Goal: Transaction & Acquisition: Purchase product/service

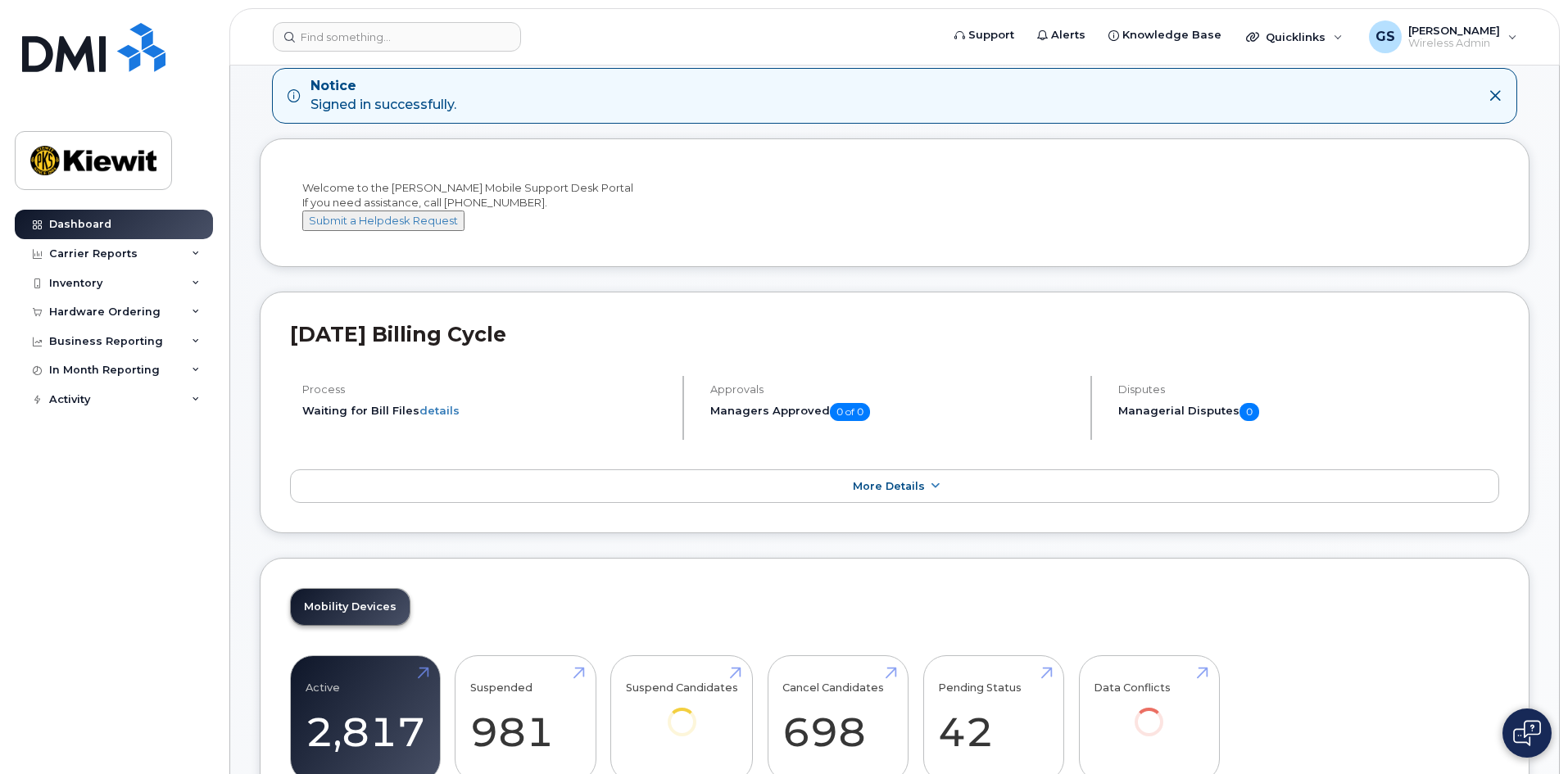
scroll to position [164, 0]
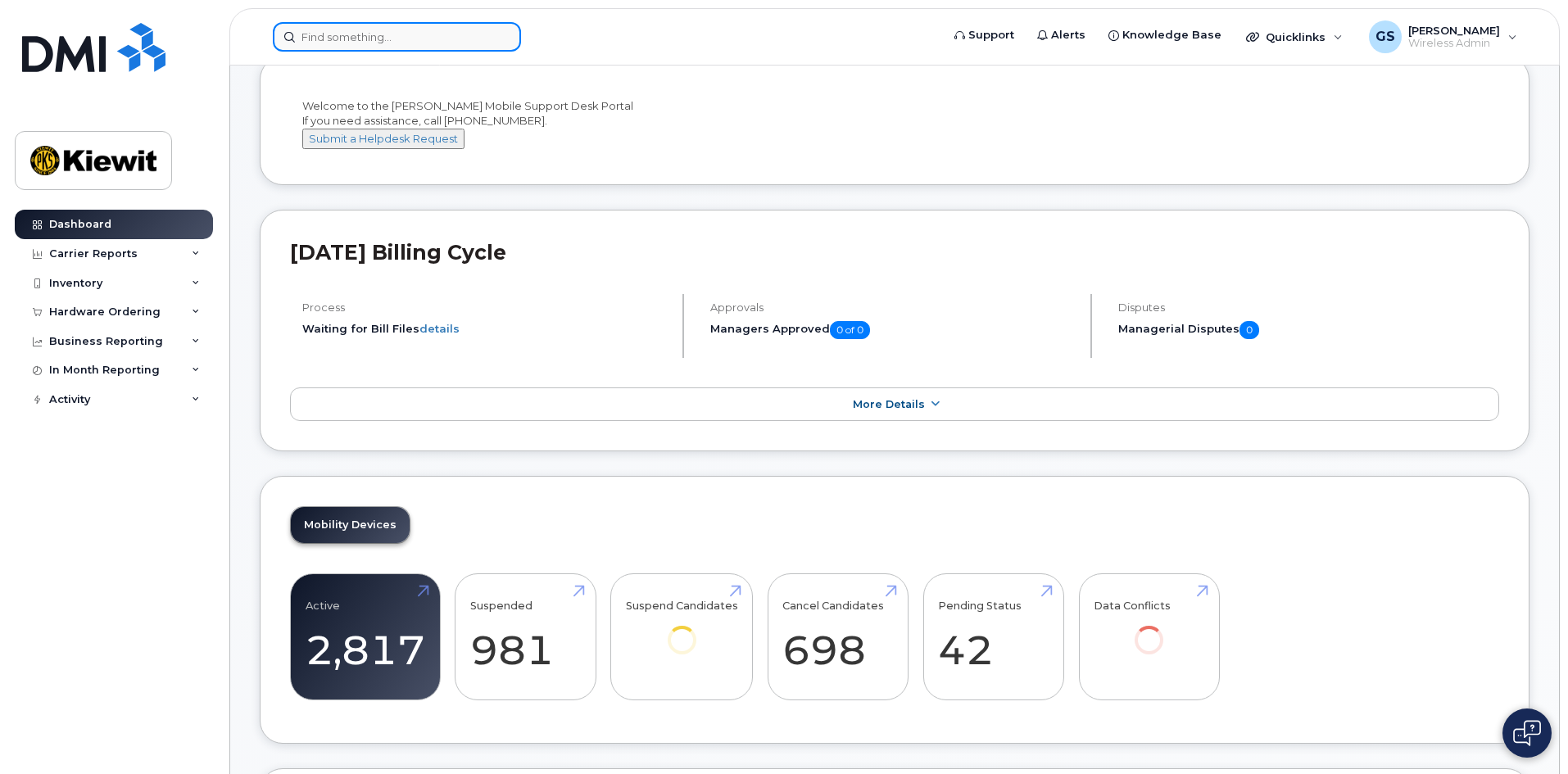
click at [350, 36] on input at bounding box center [397, 36] width 248 height 30
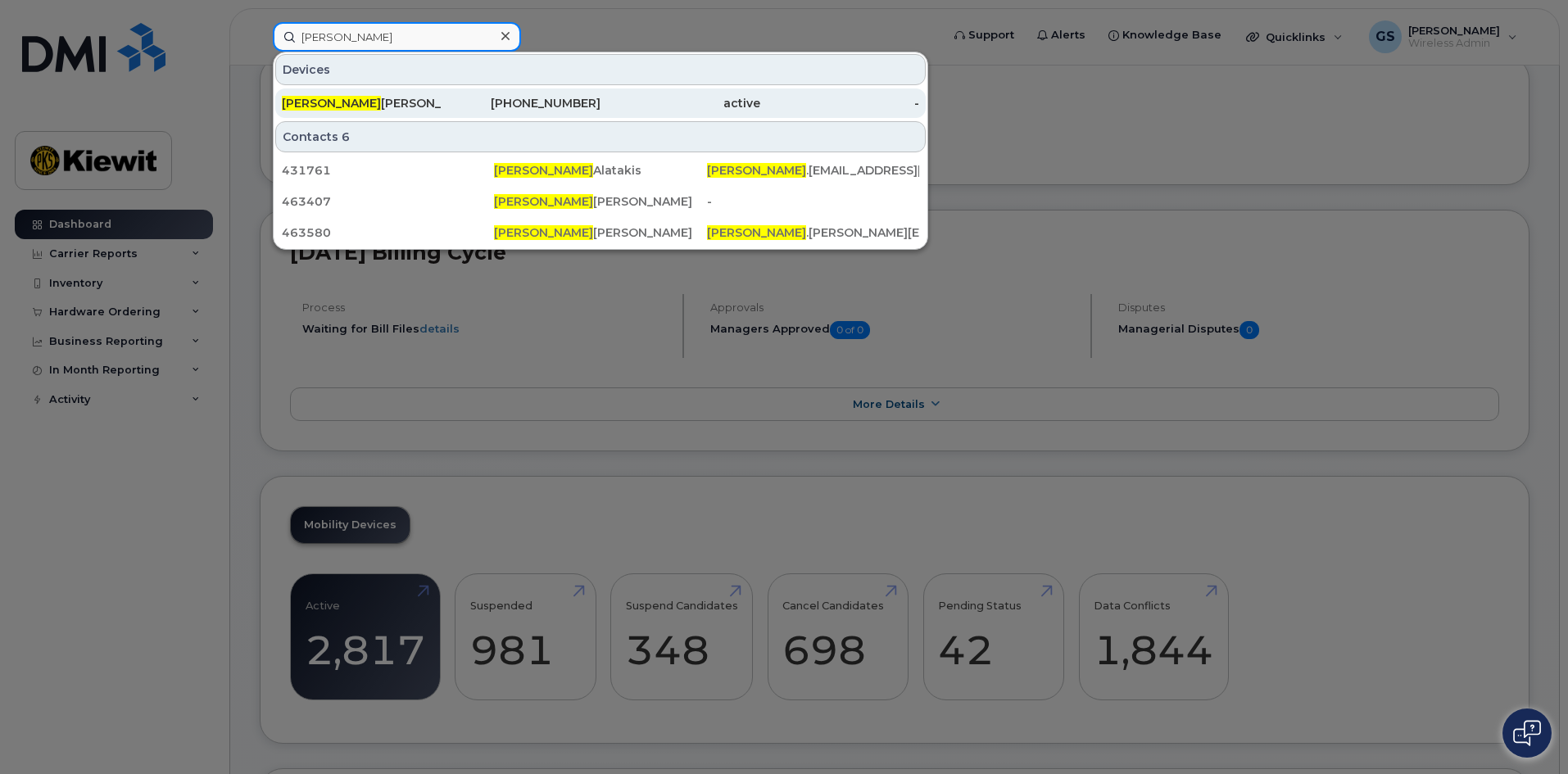
type input "[PERSON_NAME]"
click at [707, 105] on div "active" at bounding box center [681, 102] width 160 height 16
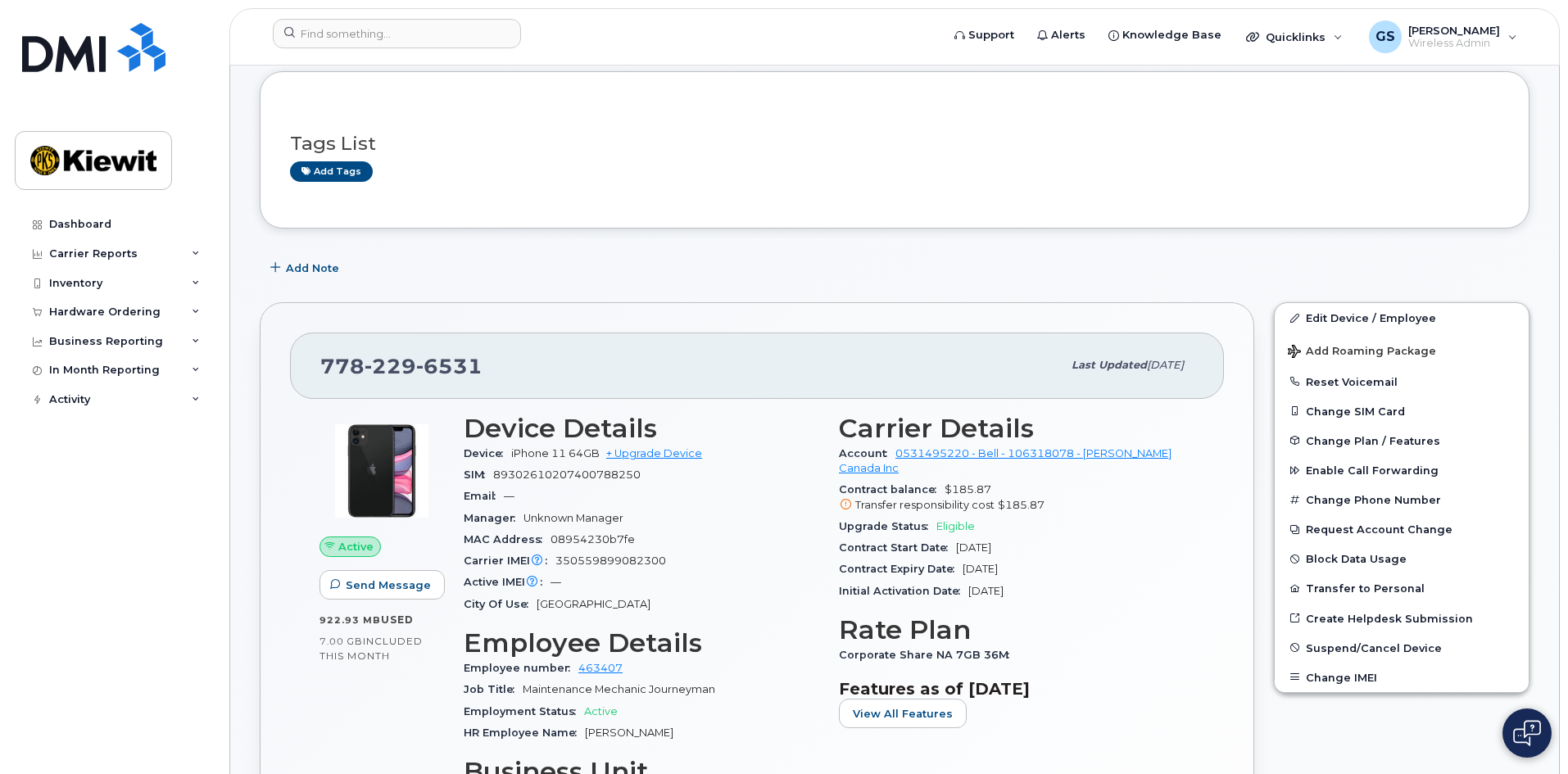
scroll to position [164, 0]
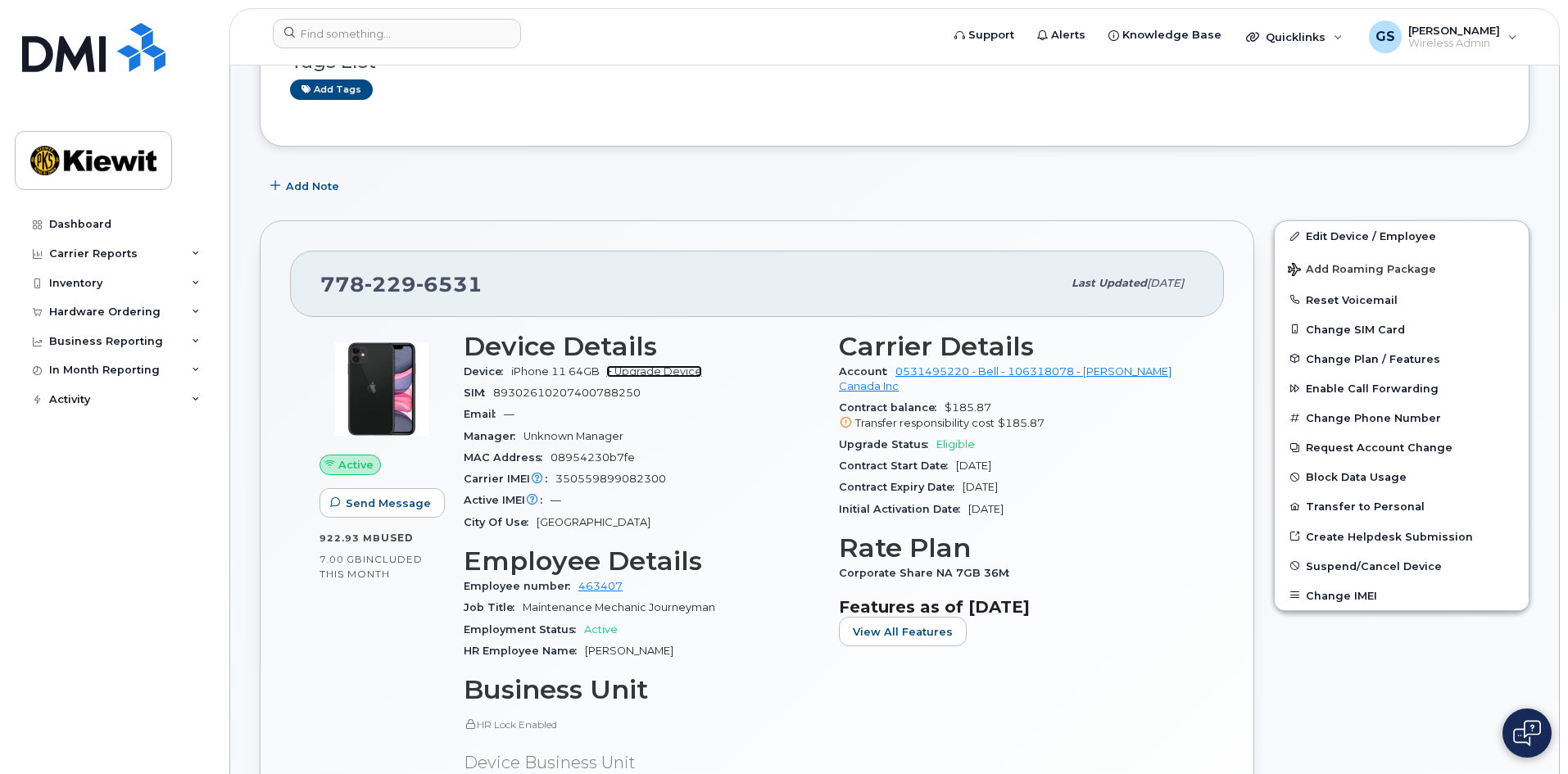
click at [650, 373] on link "+ Upgrade Device" at bounding box center [654, 371] width 96 height 12
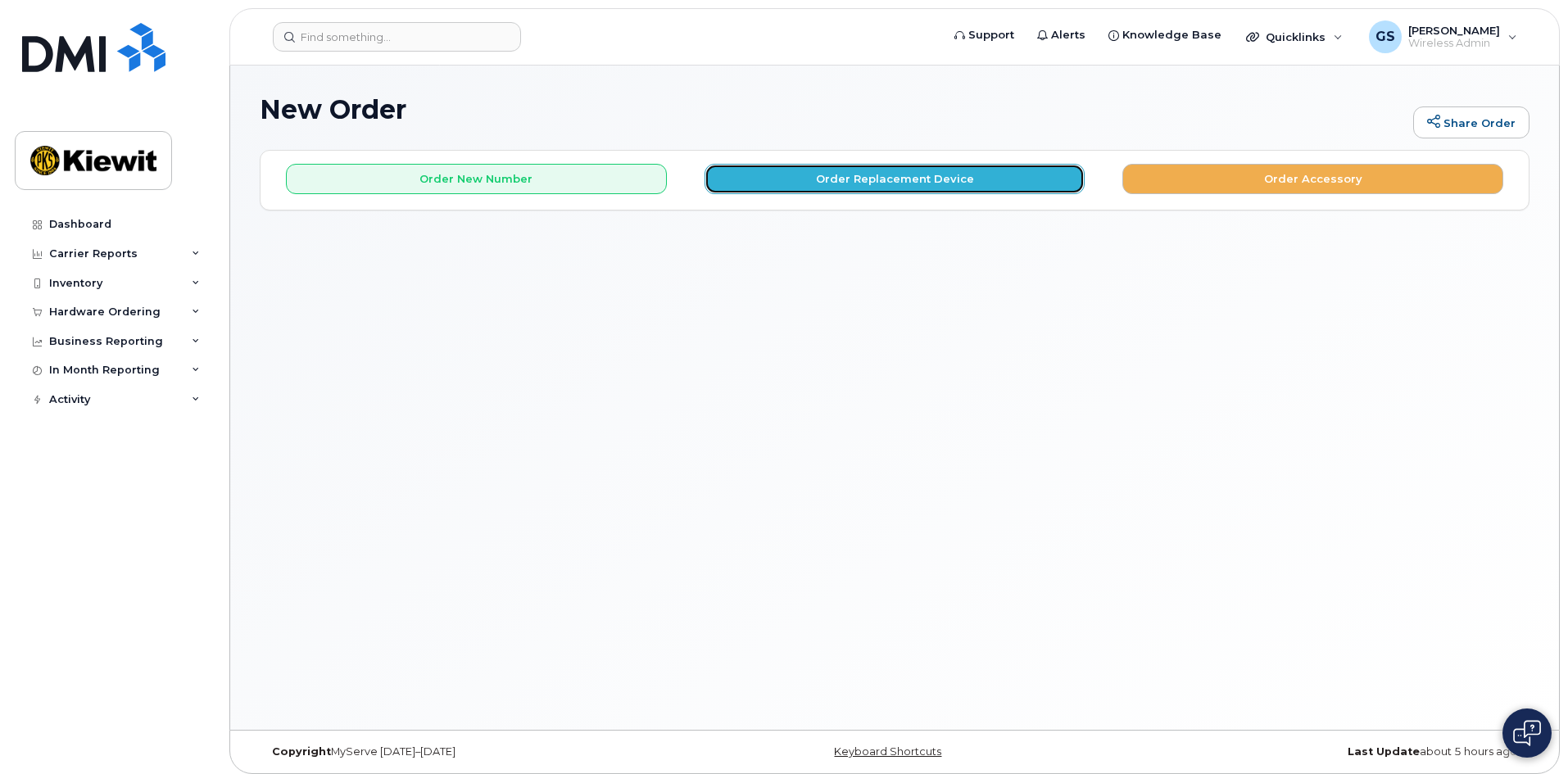
click at [922, 188] on button "Order Replacement Device" at bounding box center [895, 179] width 381 height 30
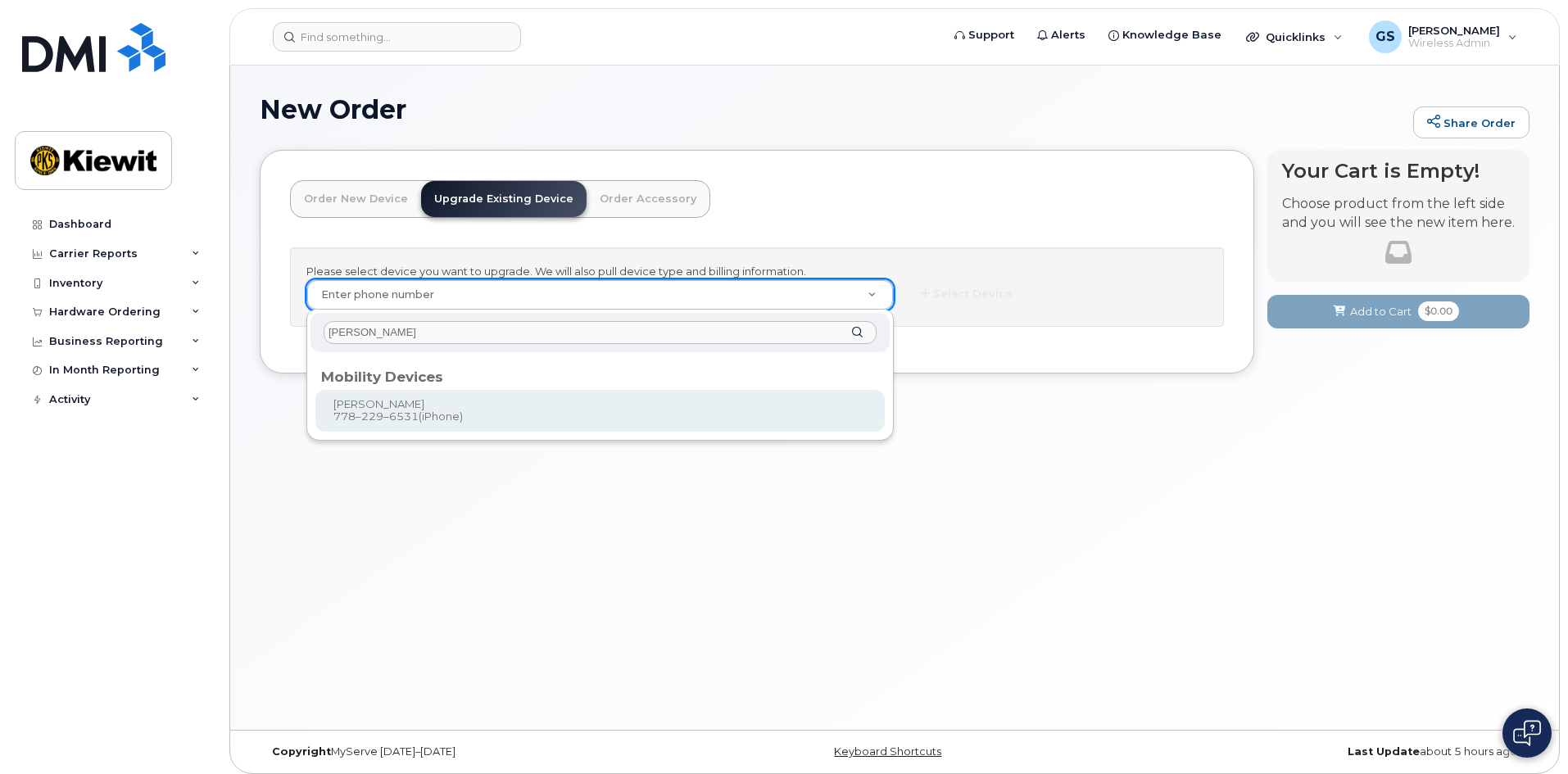
type input "dimitrios b"
type input "838579"
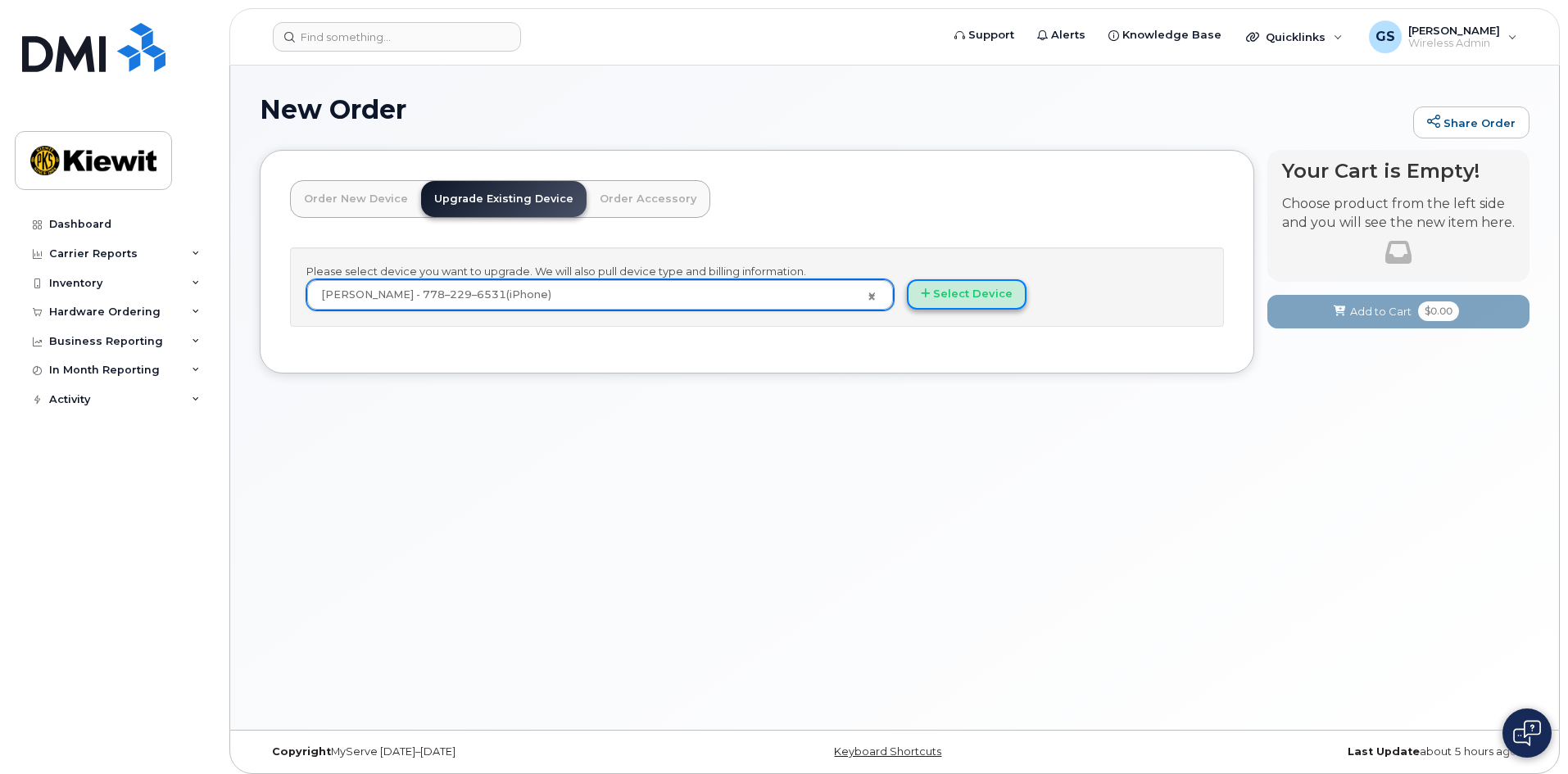
click at [955, 288] on button "Select Device" at bounding box center [967, 294] width 120 height 30
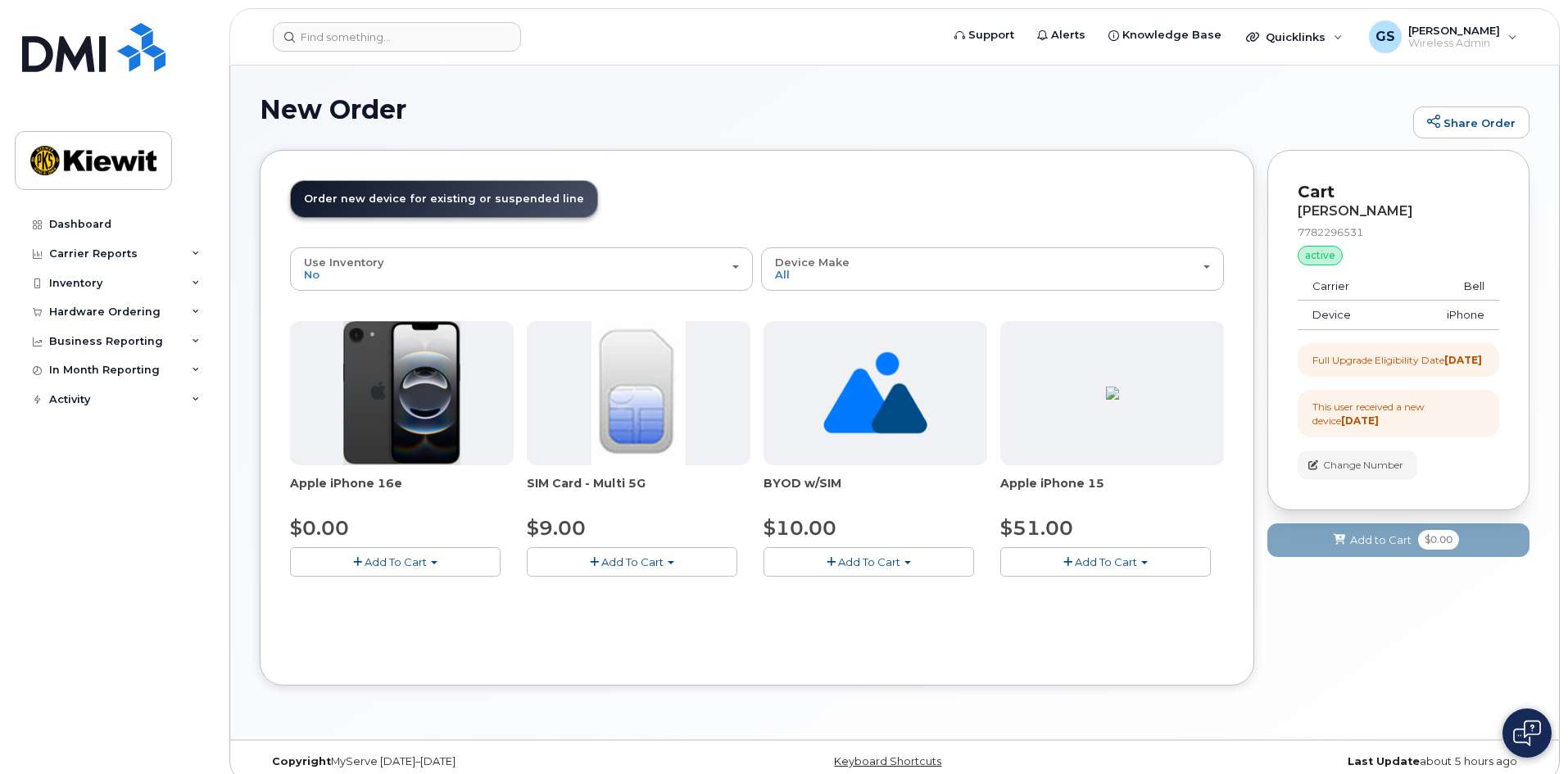
click at [385, 559] on span "Add To Cart" at bounding box center [396, 561] width 63 height 13
click at [393, 591] on link "$0.00 - 3 year upgrade (128GB)" at bounding box center [396, 593] width 203 height 21
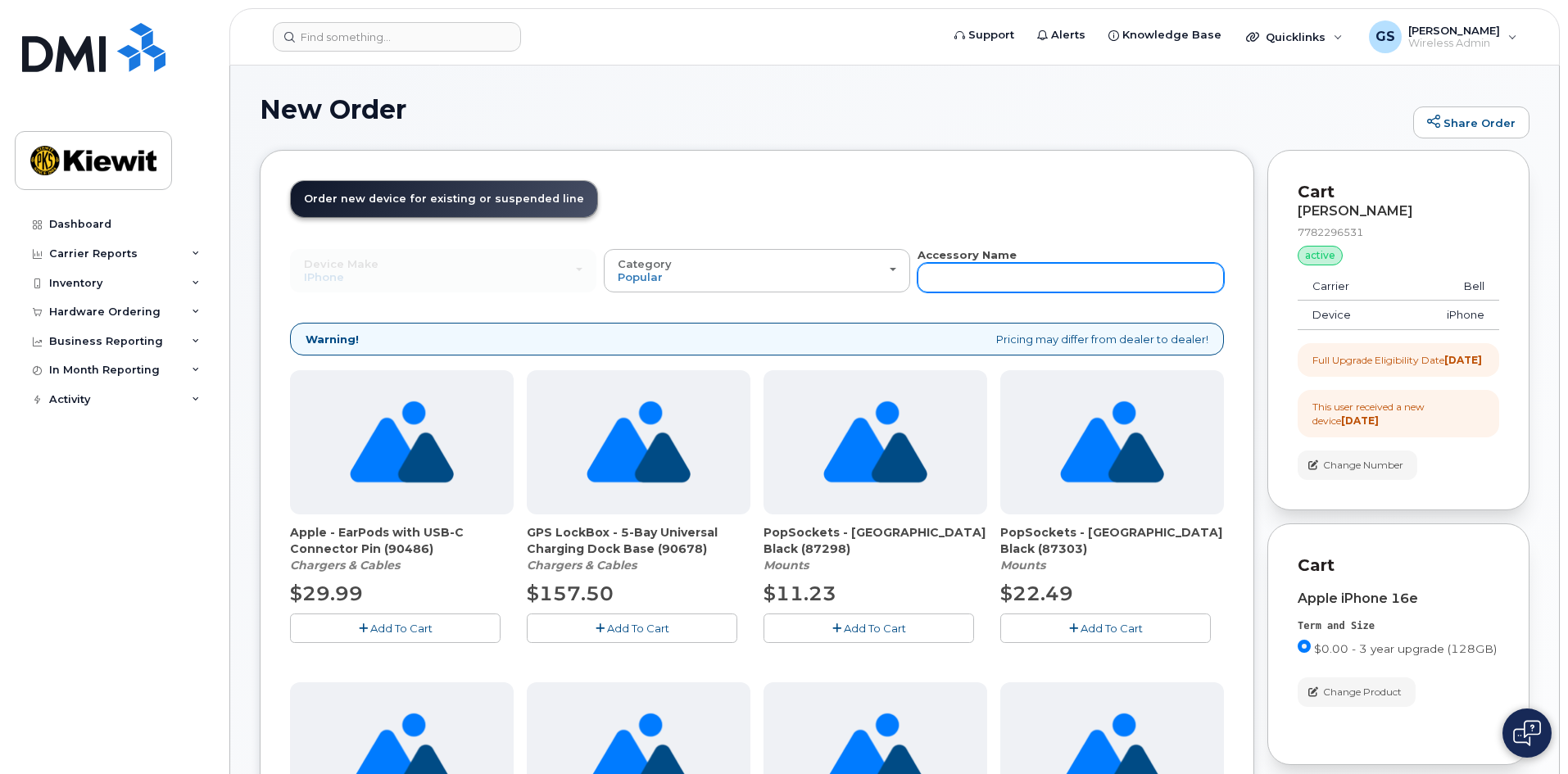
click at [955, 282] on input "text" at bounding box center [1071, 278] width 306 height 30
type input "case"
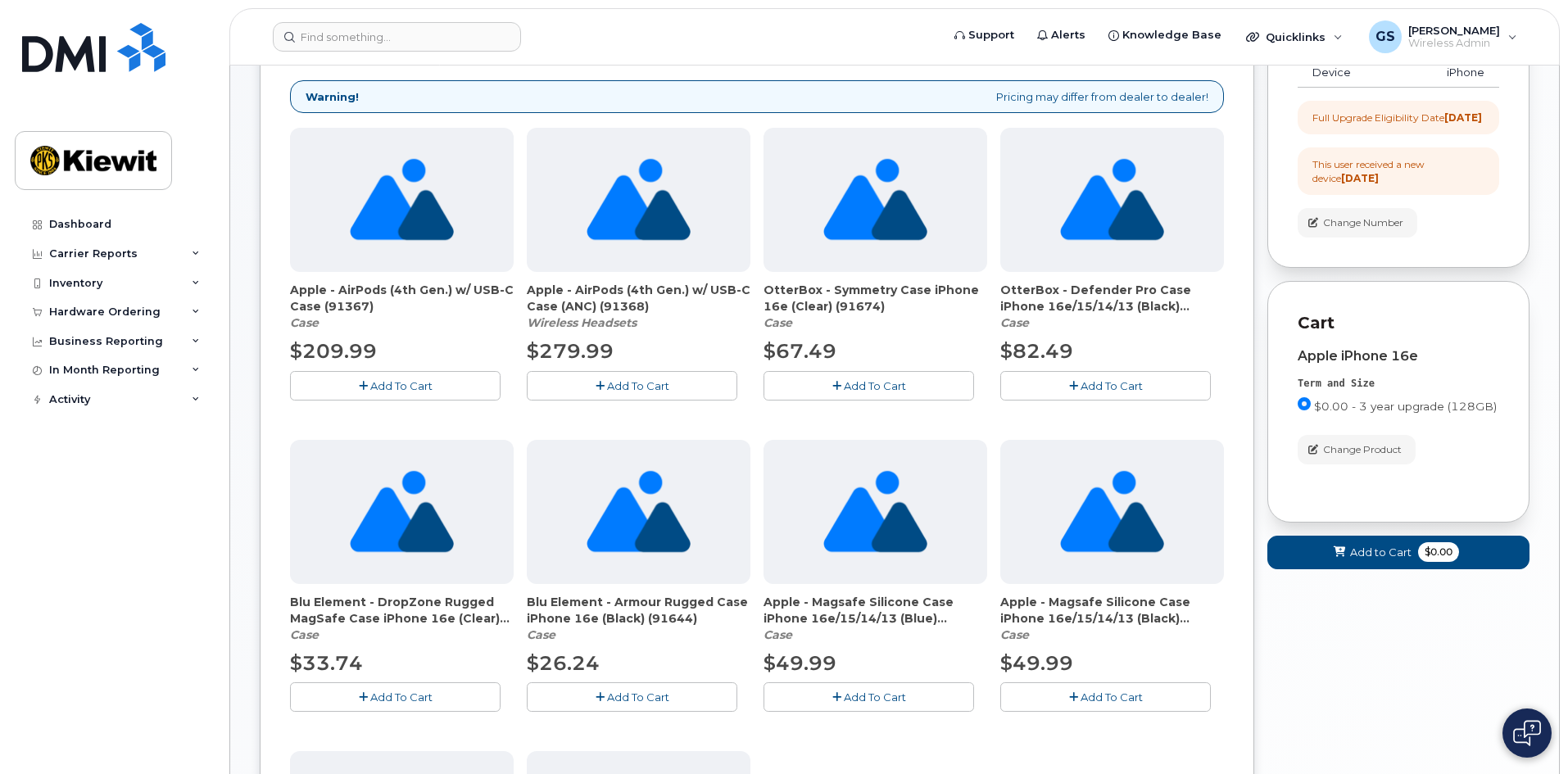
scroll to position [161, 0]
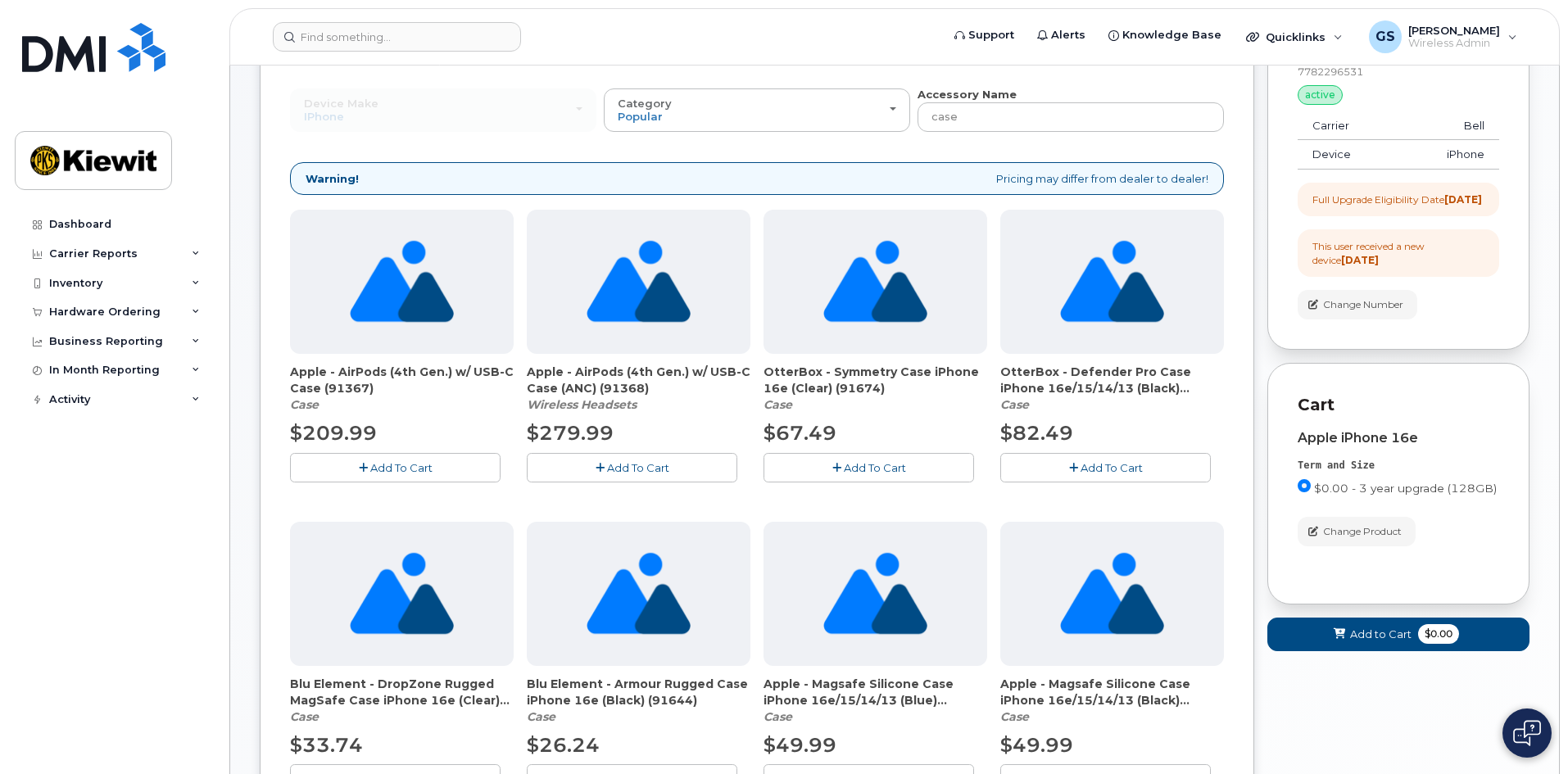
click at [1117, 469] on span "Add To Cart" at bounding box center [1112, 467] width 63 height 13
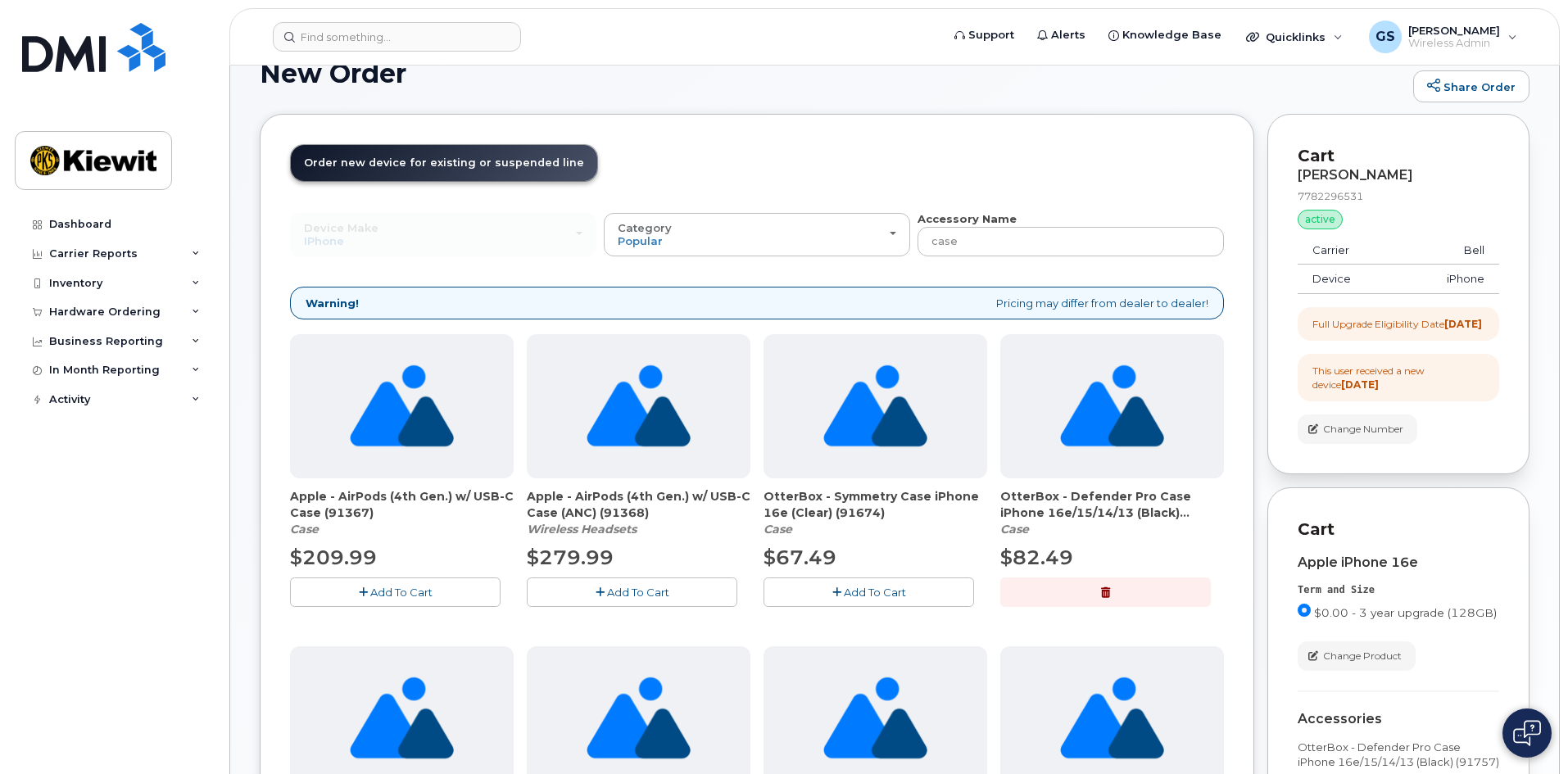
scroll to position [0, 0]
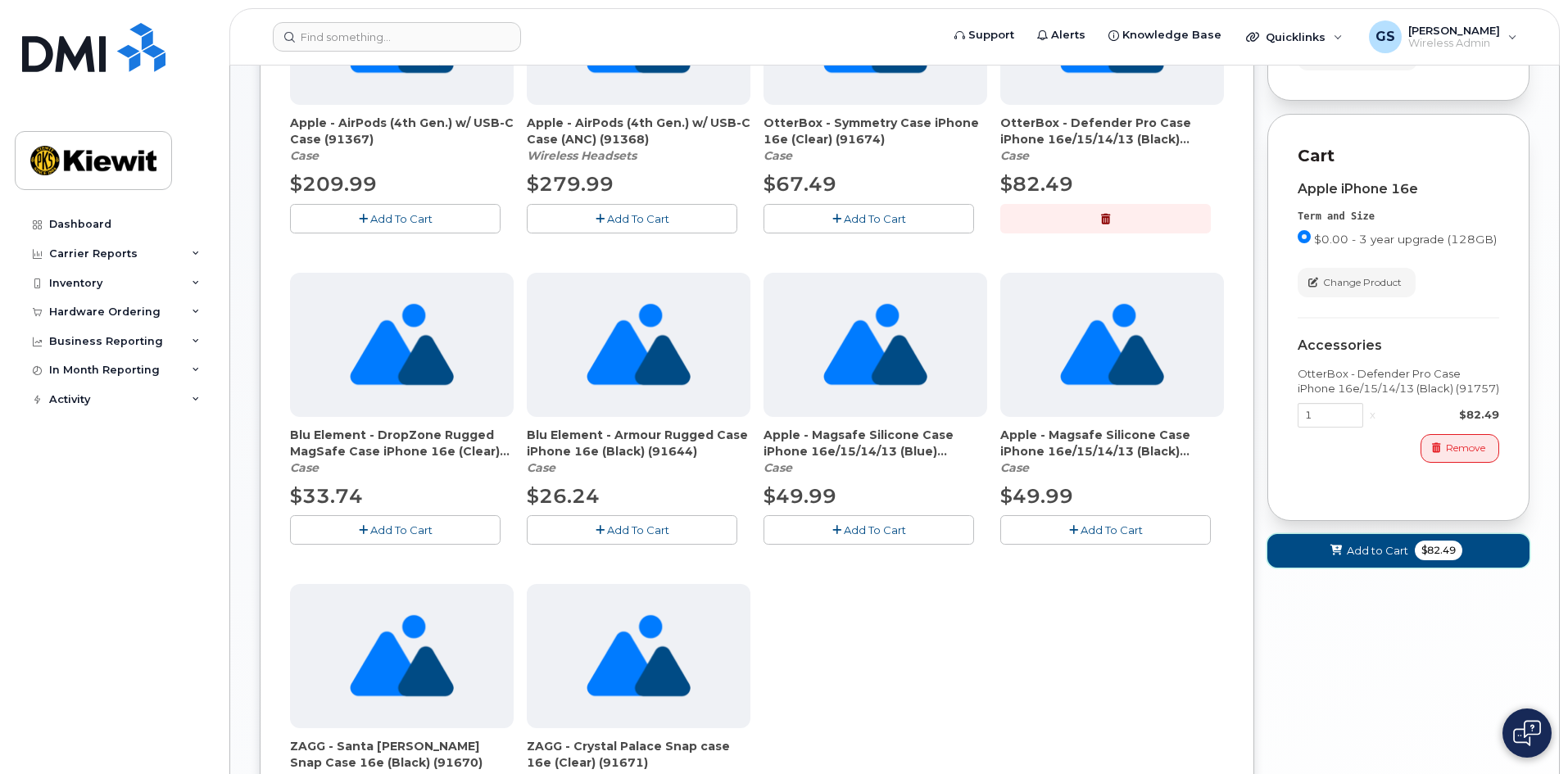
click at [1429, 560] on span "$82.49" at bounding box center [1439, 550] width 48 height 20
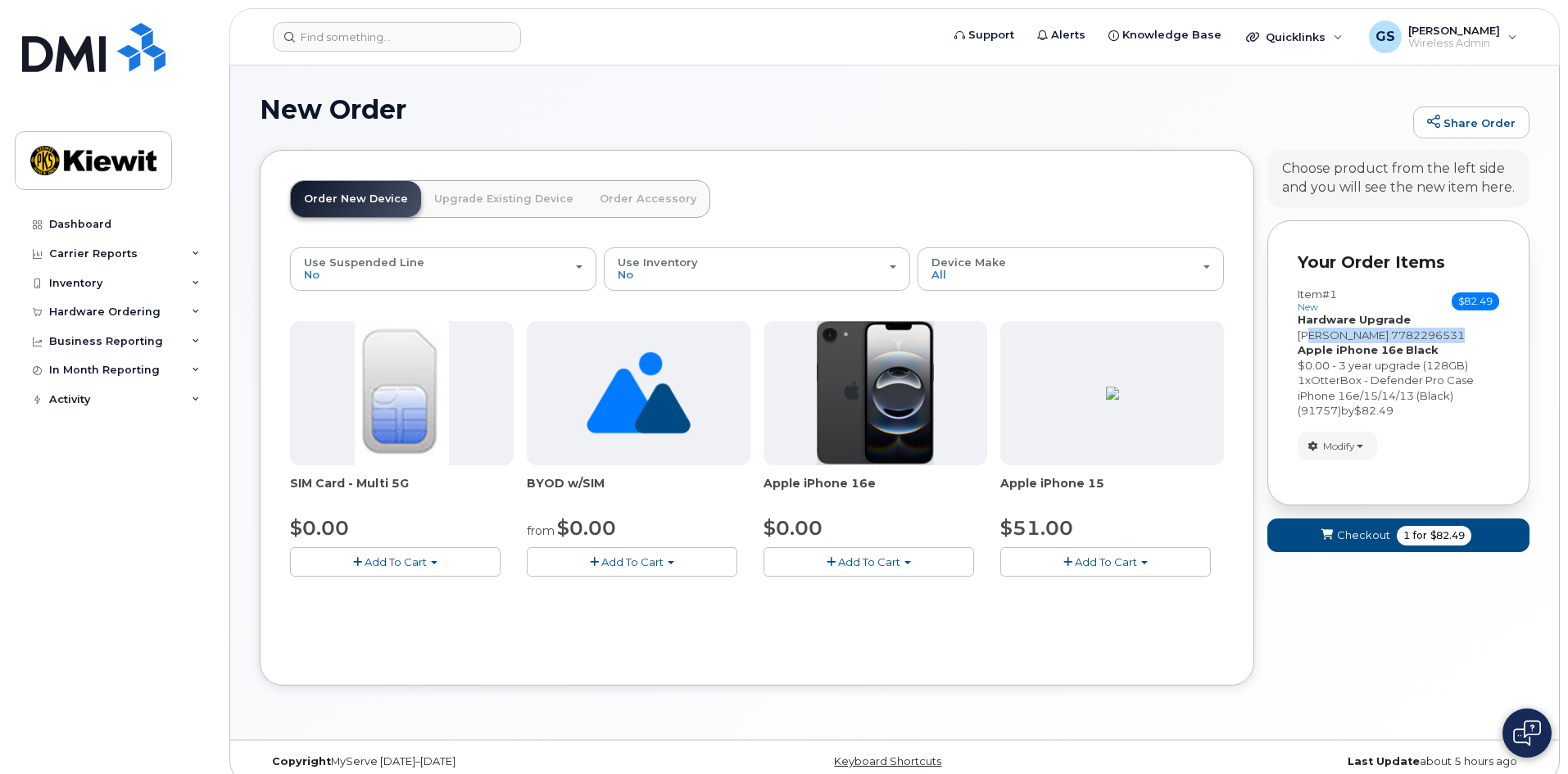
drag, startPoint x: 1309, startPoint y: 328, endPoint x: 1472, endPoint y: 337, distance: 163.2
click at [1472, 337] on div "Dimitrios Budd 7782296531" at bounding box center [1399, 335] width 201 height 16
click at [1378, 376] on span "OtterBox - Defender Pro Case iPhone 16e/15/14/13 (Black) (91757)" at bounding box center [1386, 395] width 176 height 43
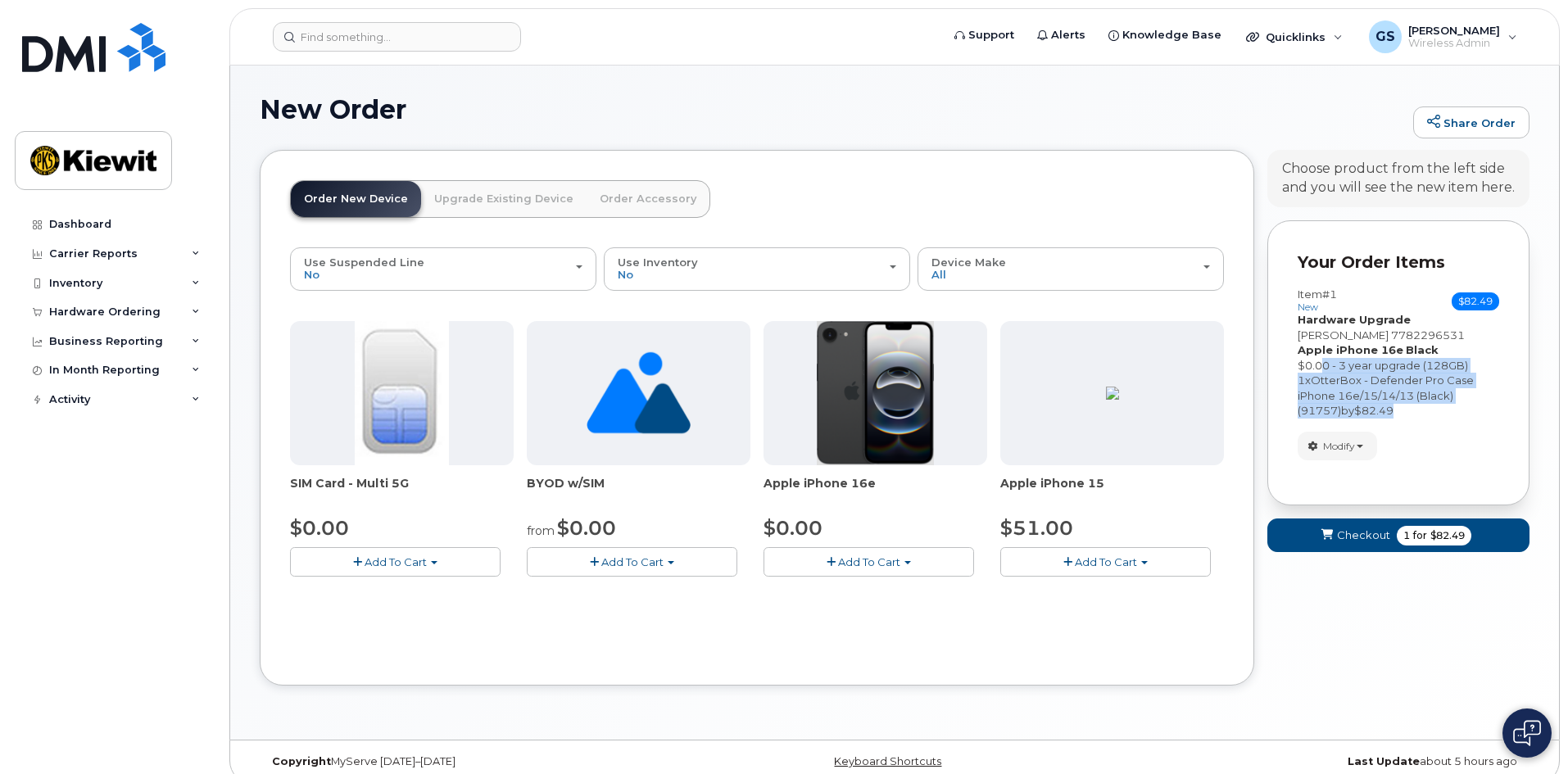
drag, startPoint x: 1373, startPoint y: 367, endPoint x: 1497, endPoint y: 405, distance: 129.7
click at [1497, 405] on div "Item #1 new $82.49 Accessories Only SIM Only Activation New Activation Hardware…" at bounding box center [1399, 353] width 201 height 130
click at [1347, 377] on span "OtterBox - Defender Pro Case iPhone 16e/15/14/13 (Black) (91757)" at bounding box center [1386, 395] width 176 height 43
drag, startPoint x: 1397, startPoint y: 537, endPoint x: 1350, endPoint y: 595, distance: 74.7
click at [1397, 536] on span "1 for $82.49" at bounding box center [1434, 535] width 75 height 20
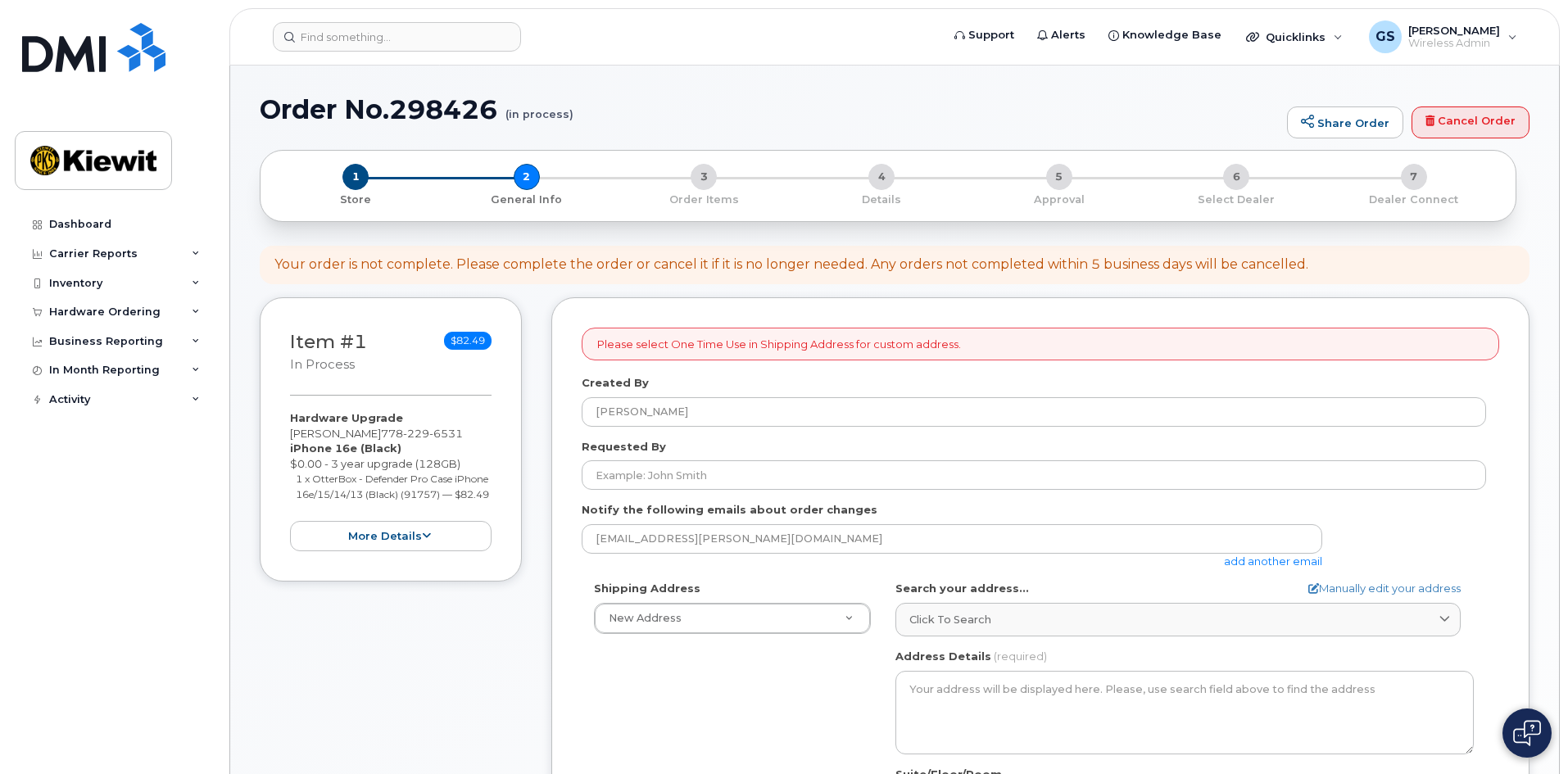
select select
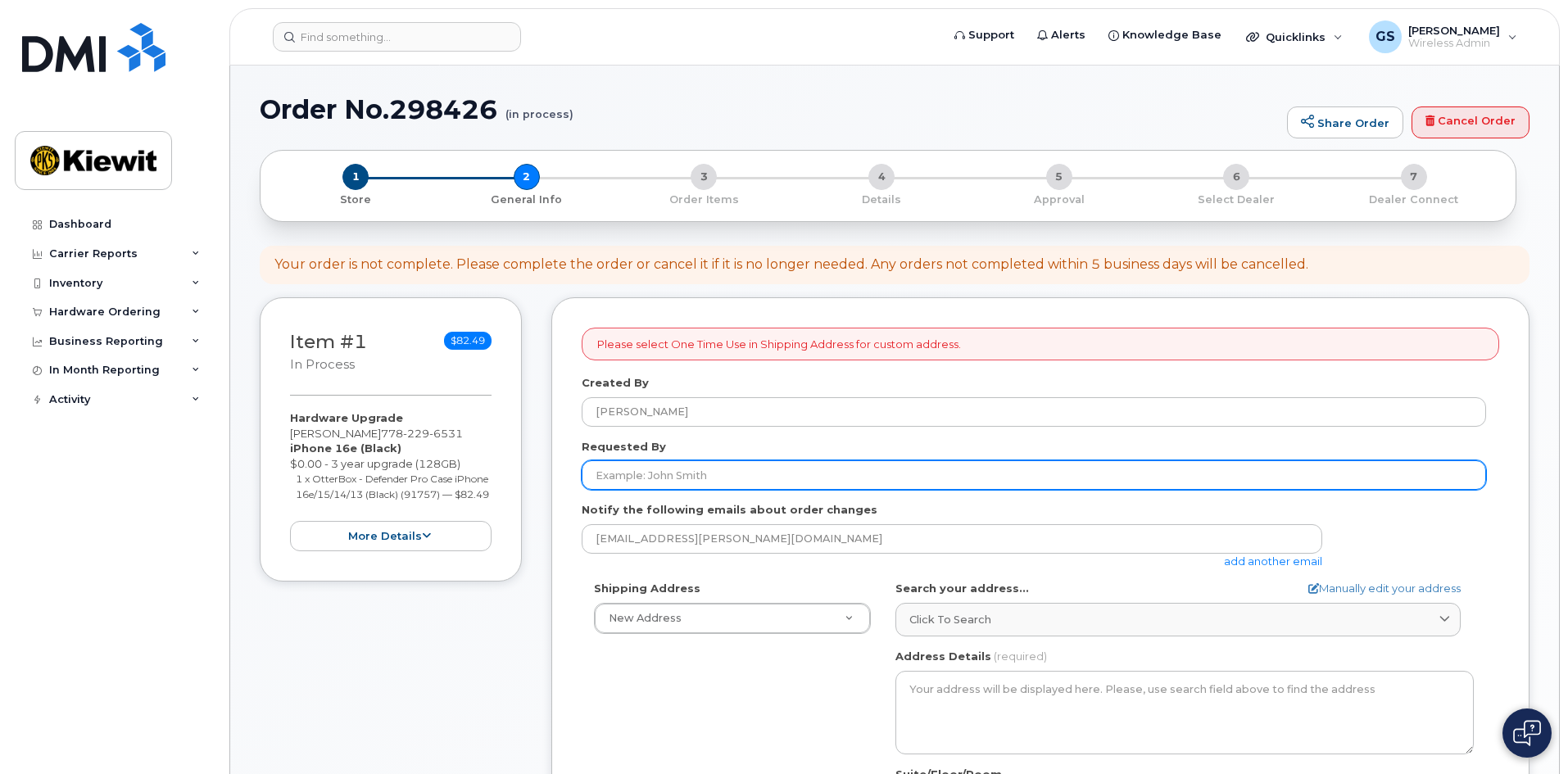
click at [639, 477] on input "Requested By" at bounding box center [1034, 475] width 905 height 30
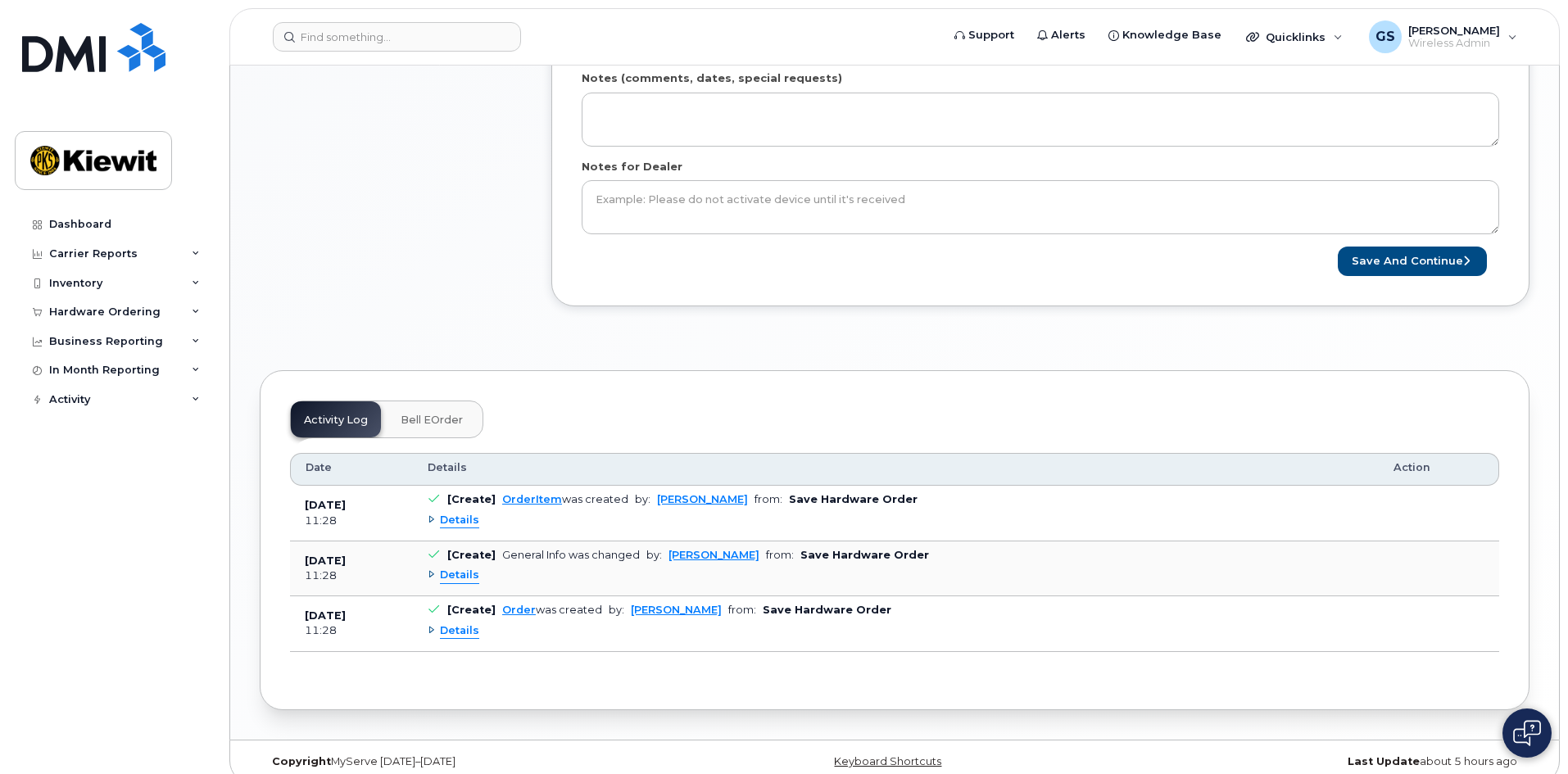
scroll to position [916, 0]
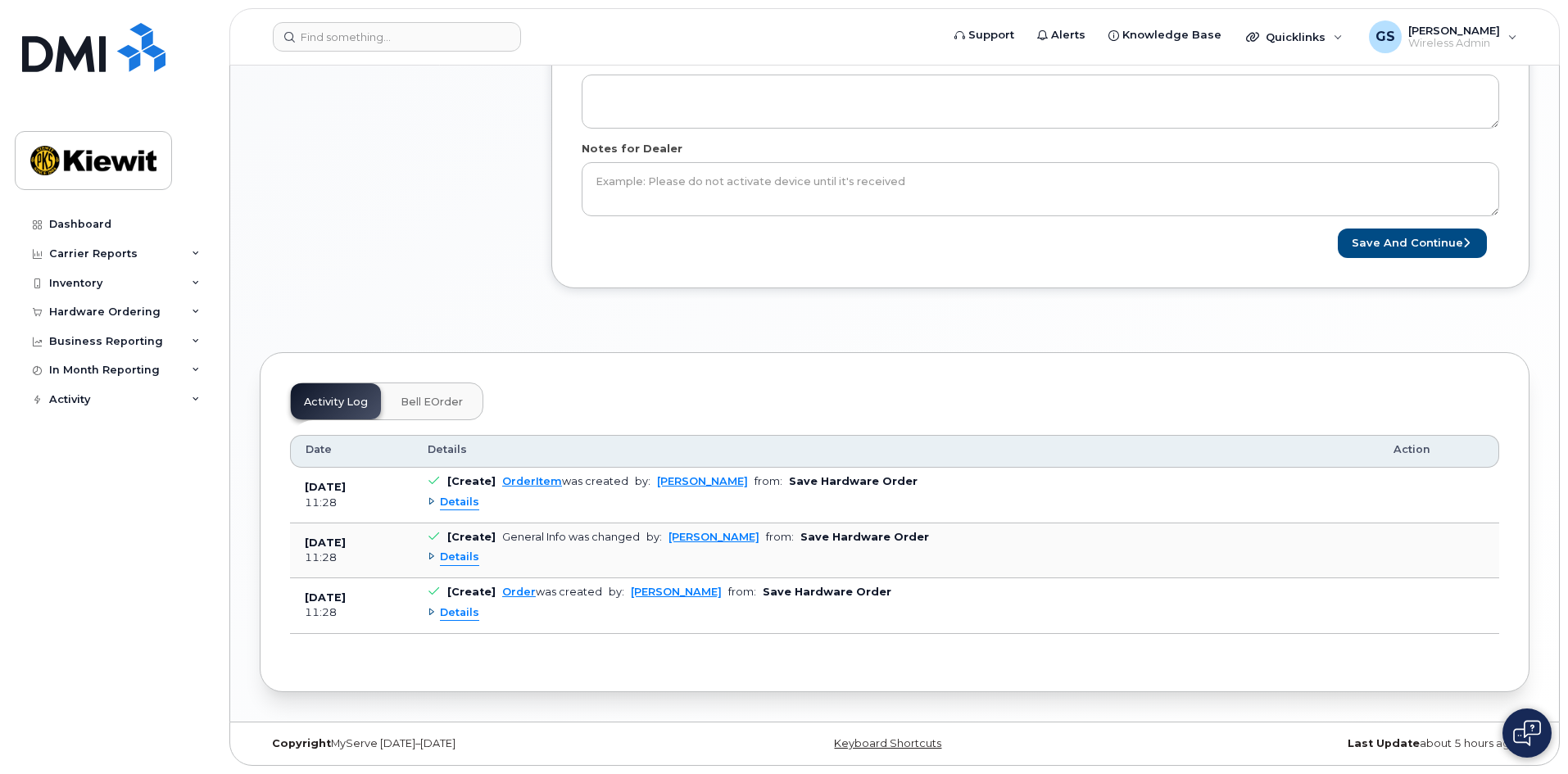
click at [451, 503] on span "Details" at bounding box center [459, 502] width 39 height 16
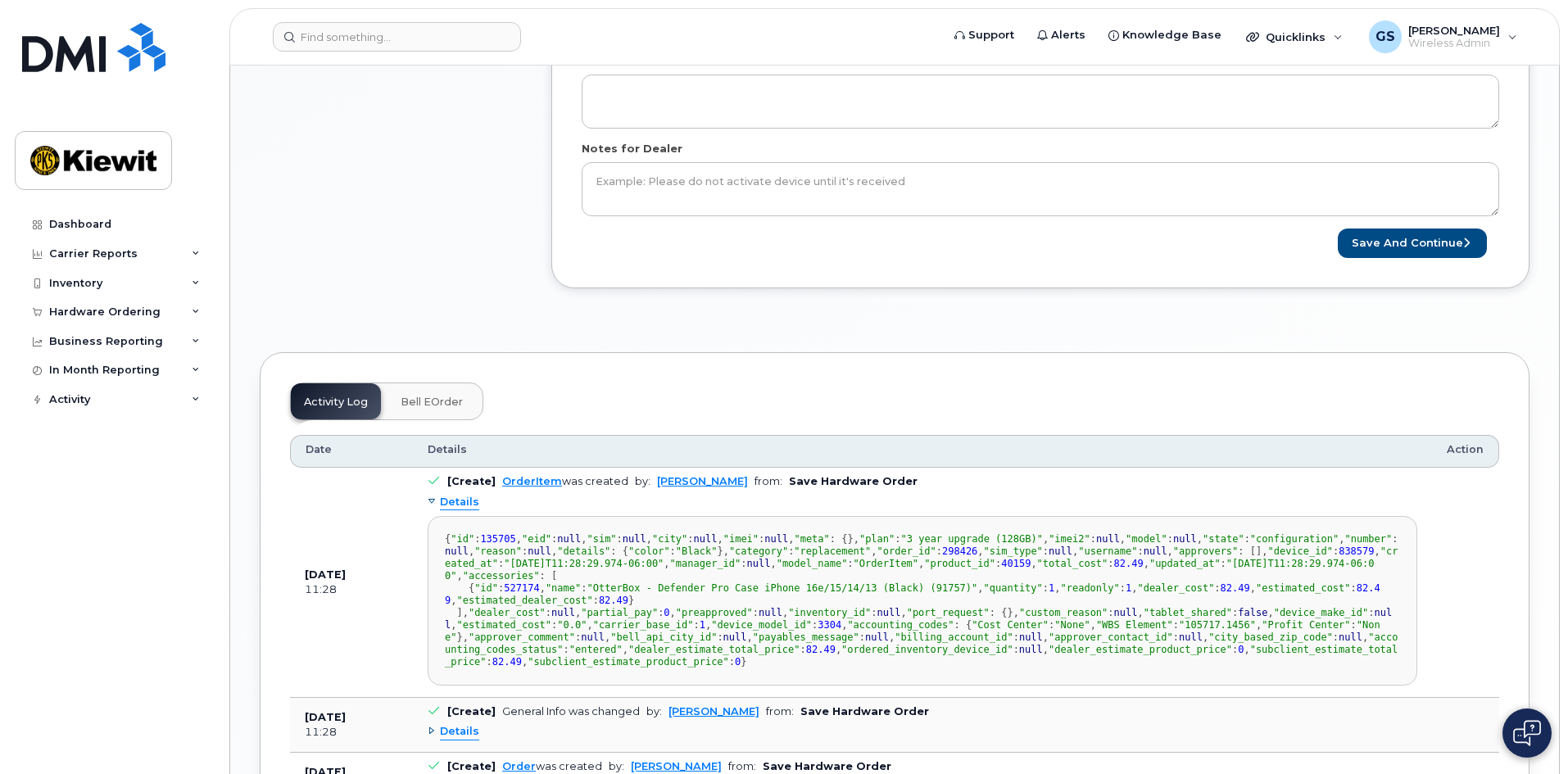
click at [438, 502] on div "Details" at bounding box center [453, 502] width 51 height 16
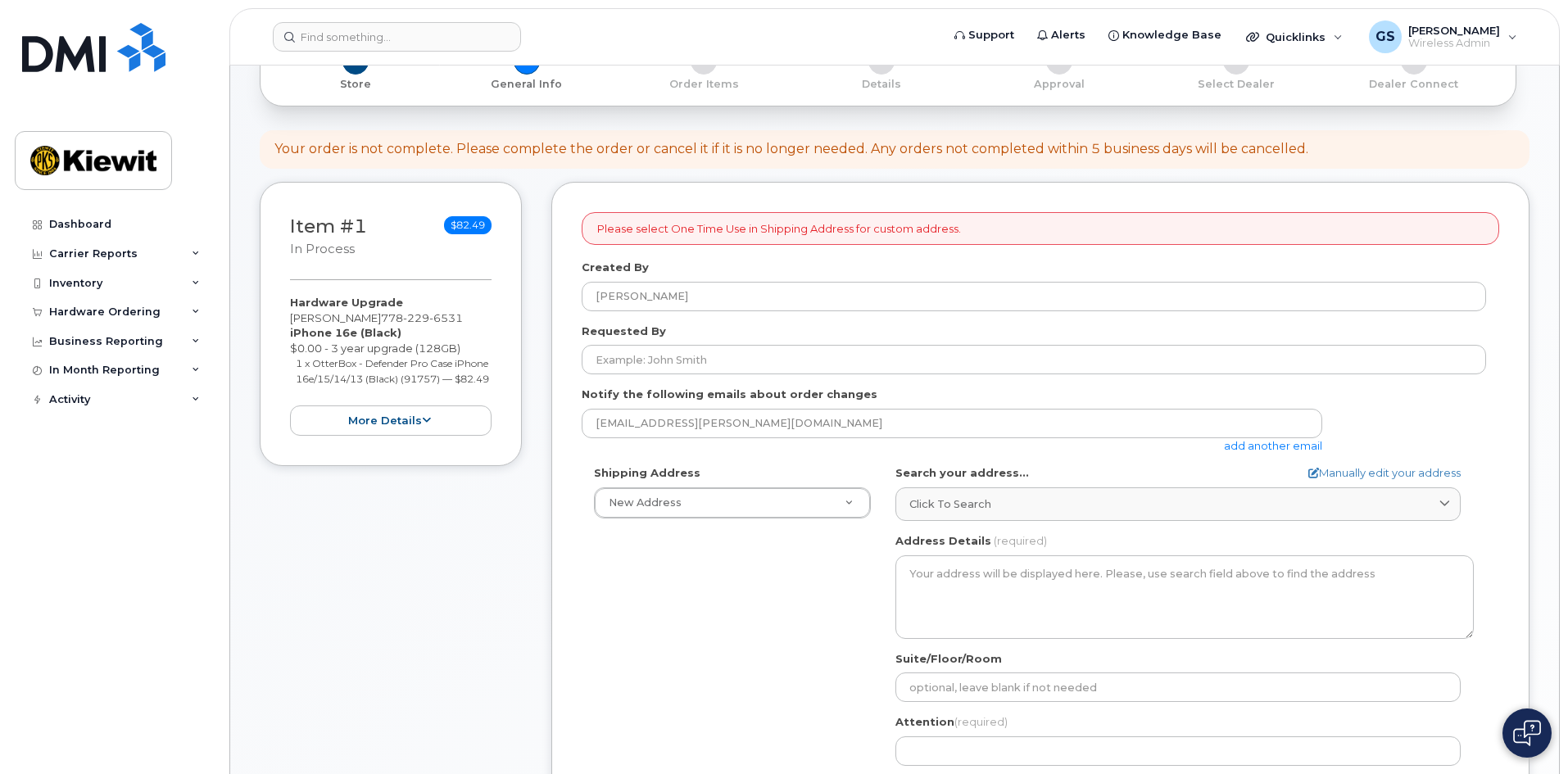
scroll to position [0, 0]
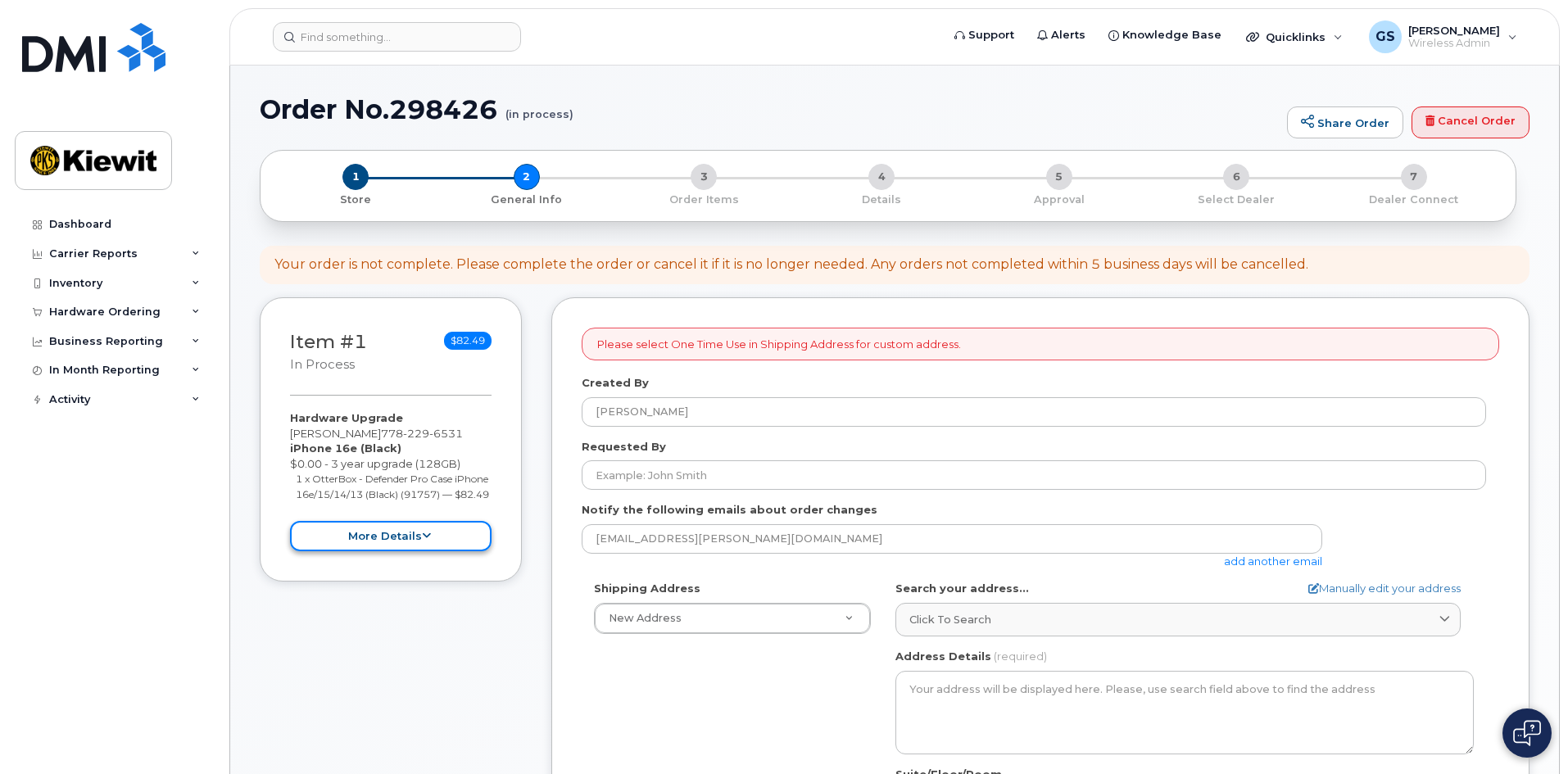
click at [376, 551] on button "more details" at bounding box center [391, 535] width 201 height 30
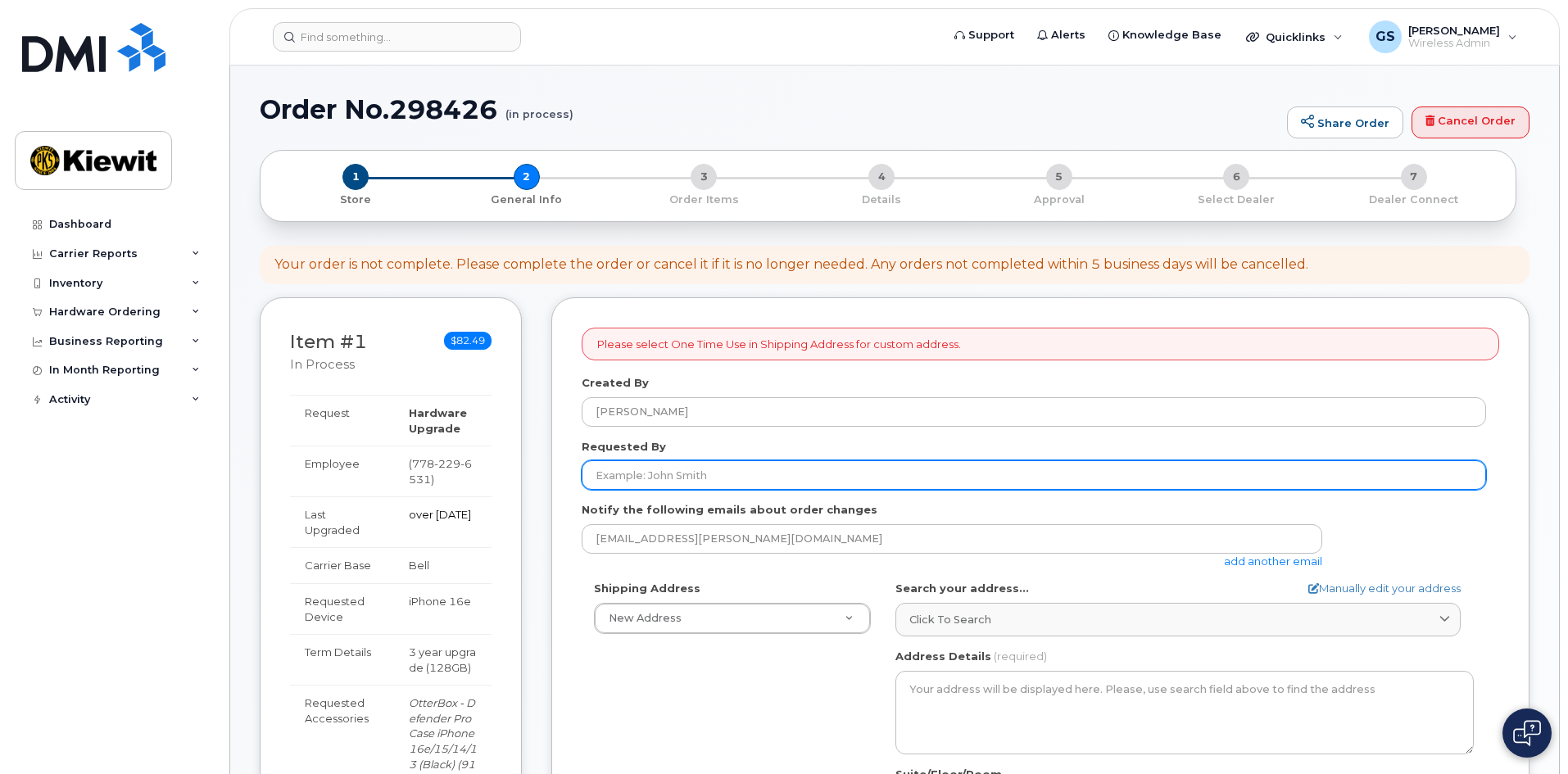
click at [656, 466] on input "Requested By" at bounding box center [1034, 475] width 905 height 30
click at [656, 480] on input "Requested By" at bounding box center [1034, 475] width 905 height 30
type input "D"
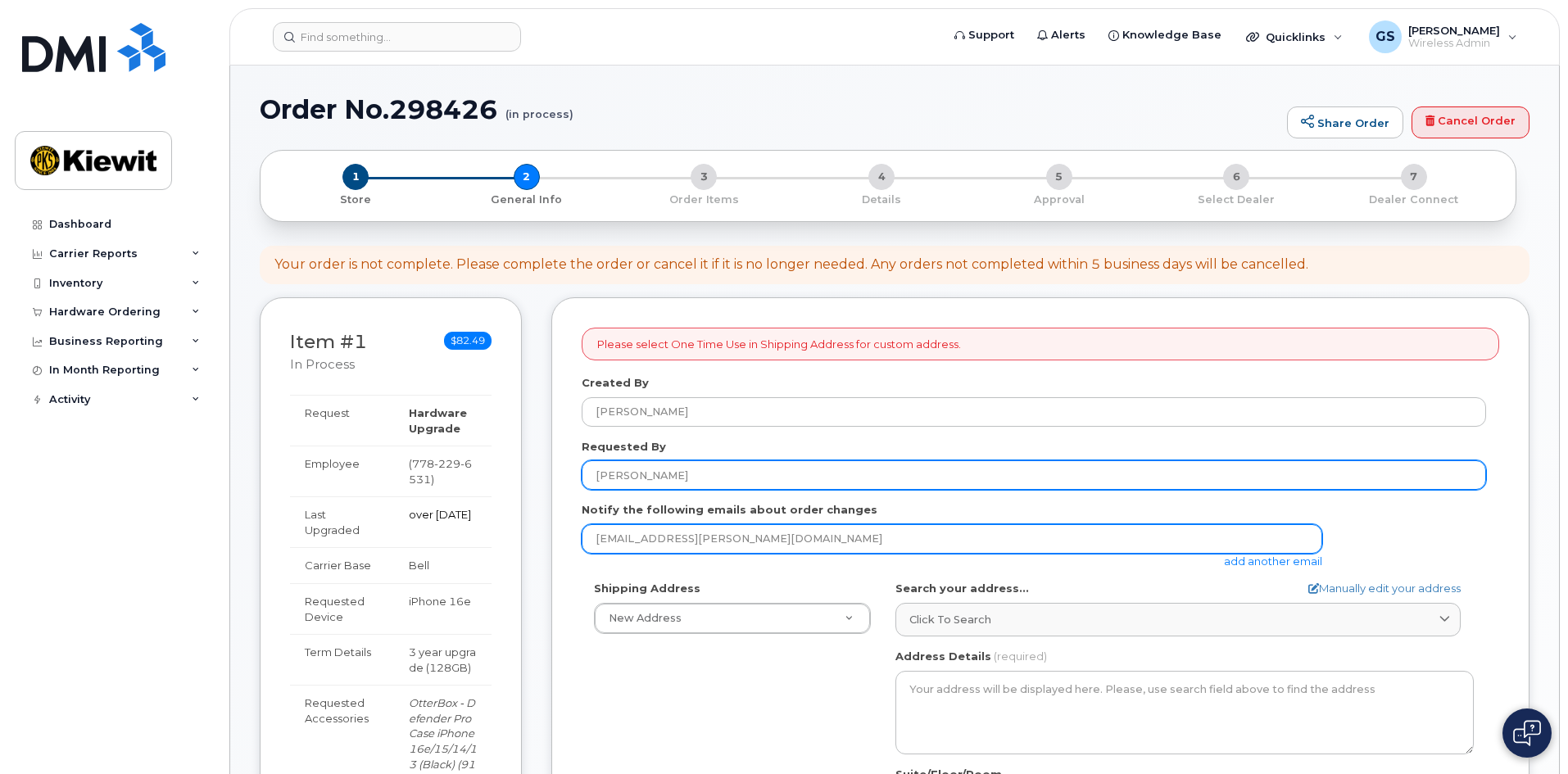
type input "Dimitrios Budd"
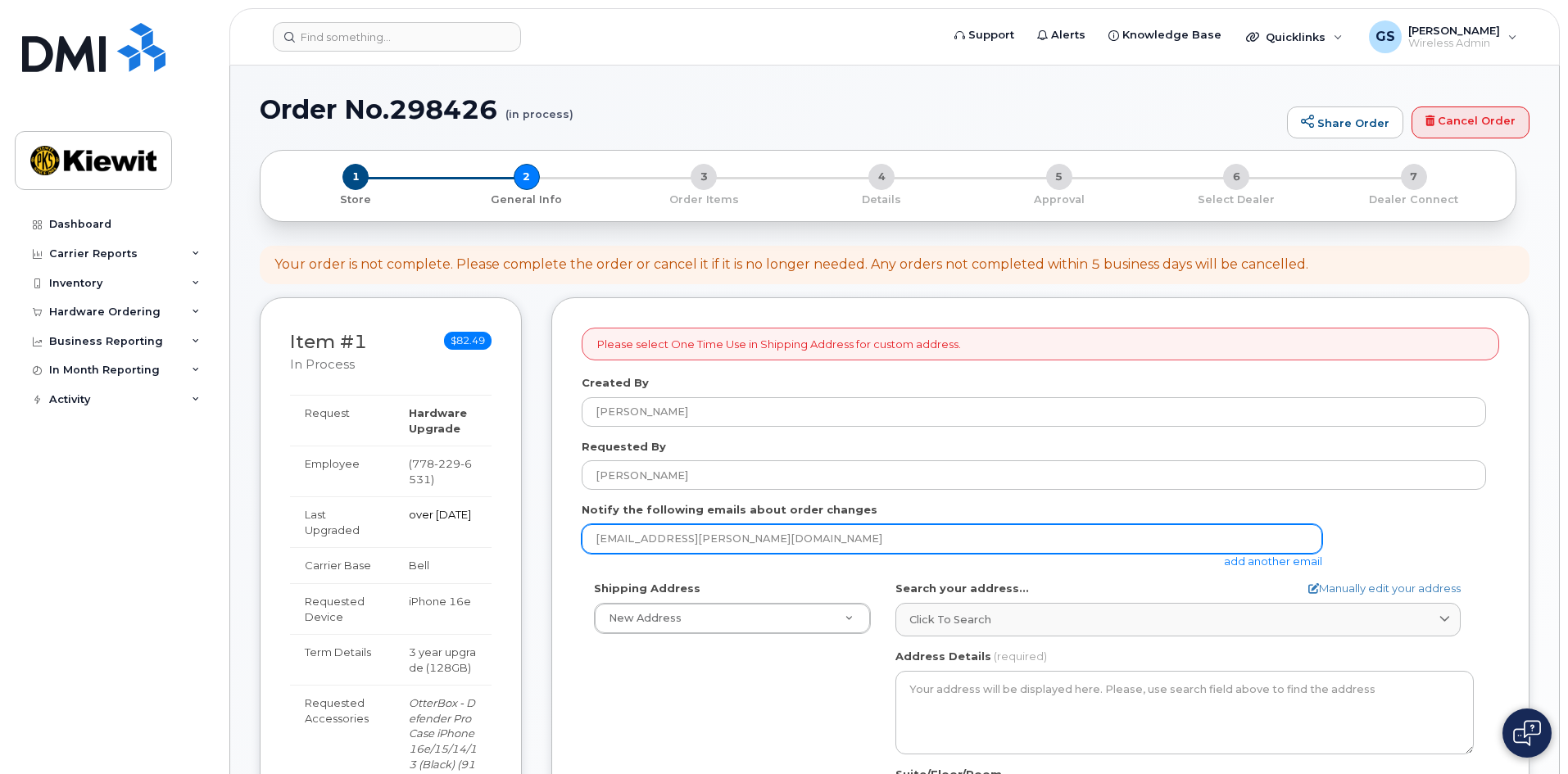
click at [675, 534] on input "gresa.saraci@kiewit.com" at bounding box center [952, 539] width 741 height 30
click at [767, 540] on input "gresa.saraci@kiewit.com" at bounding box center [952, 539] width 741 height 30
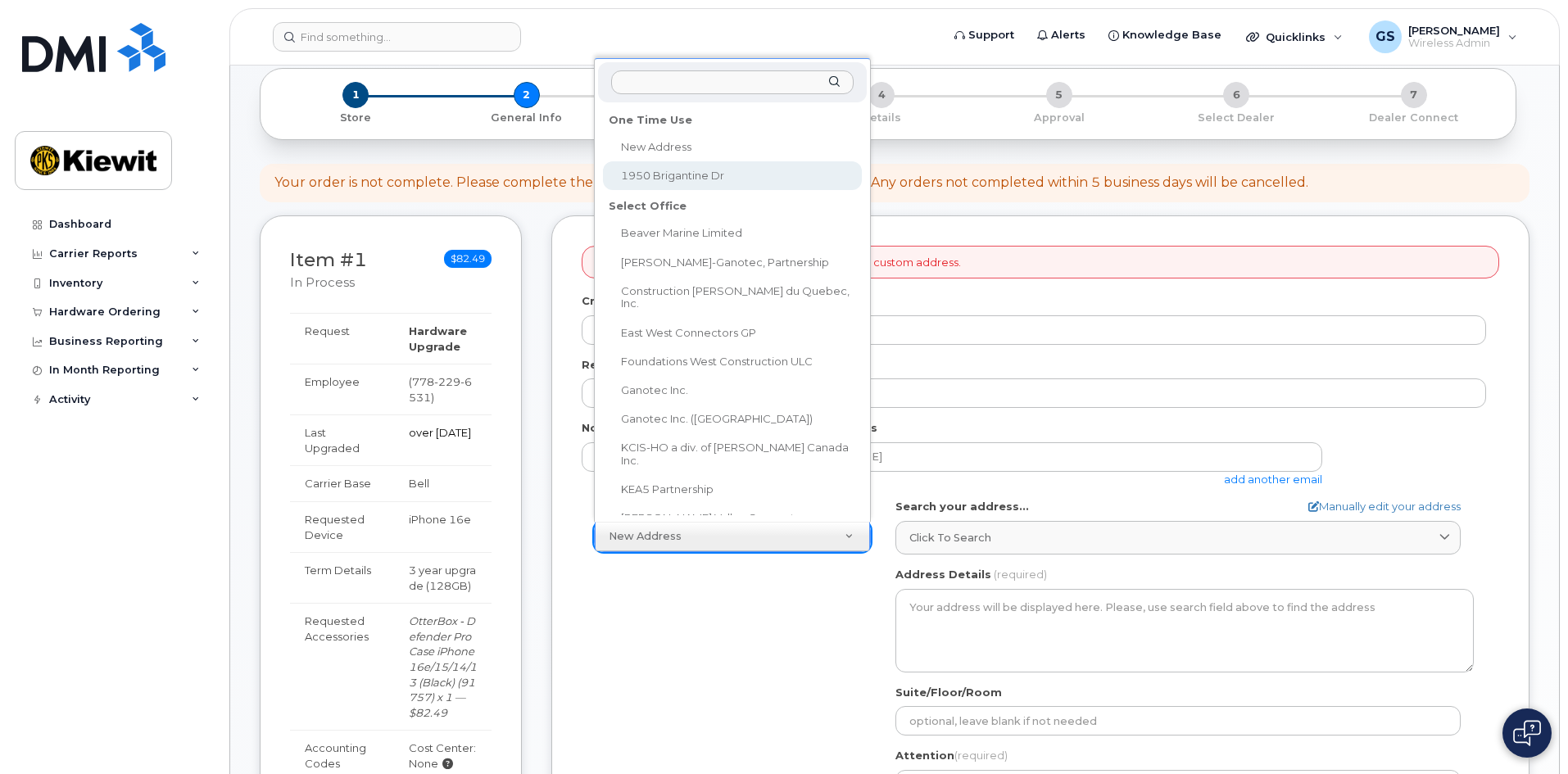
select select "1950 Brigantine Dr"
type textarea "1950 Brigantine Dr COQUITLAM BC V3K 7B5 CANADA"
type input "Yousuf Radeef"
type input "6047878493"
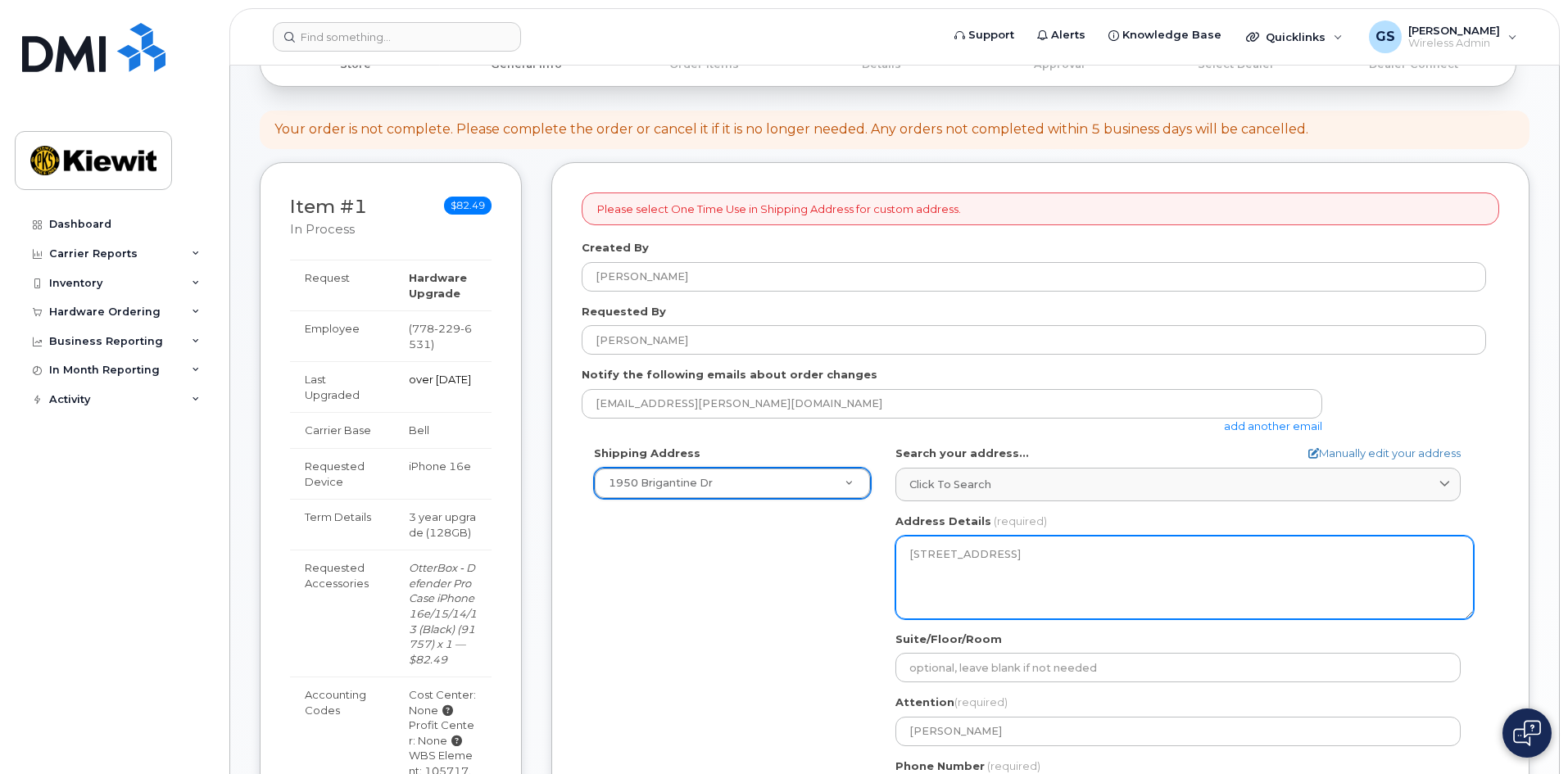
scroll to position [164, 0]
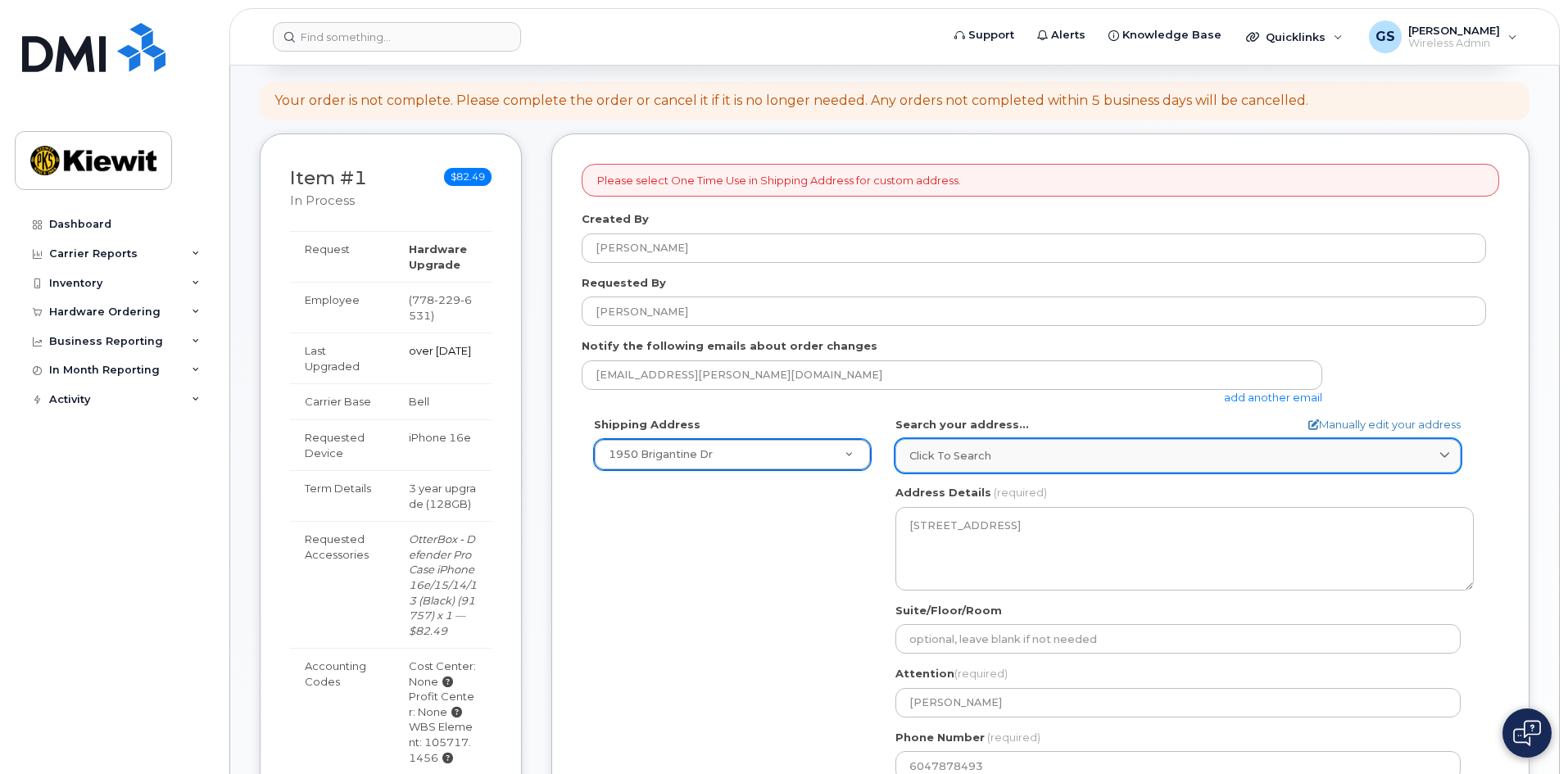
click at [1055, 446] on link "Click to search" at bounding box center [1177, 456] width 565 height 34
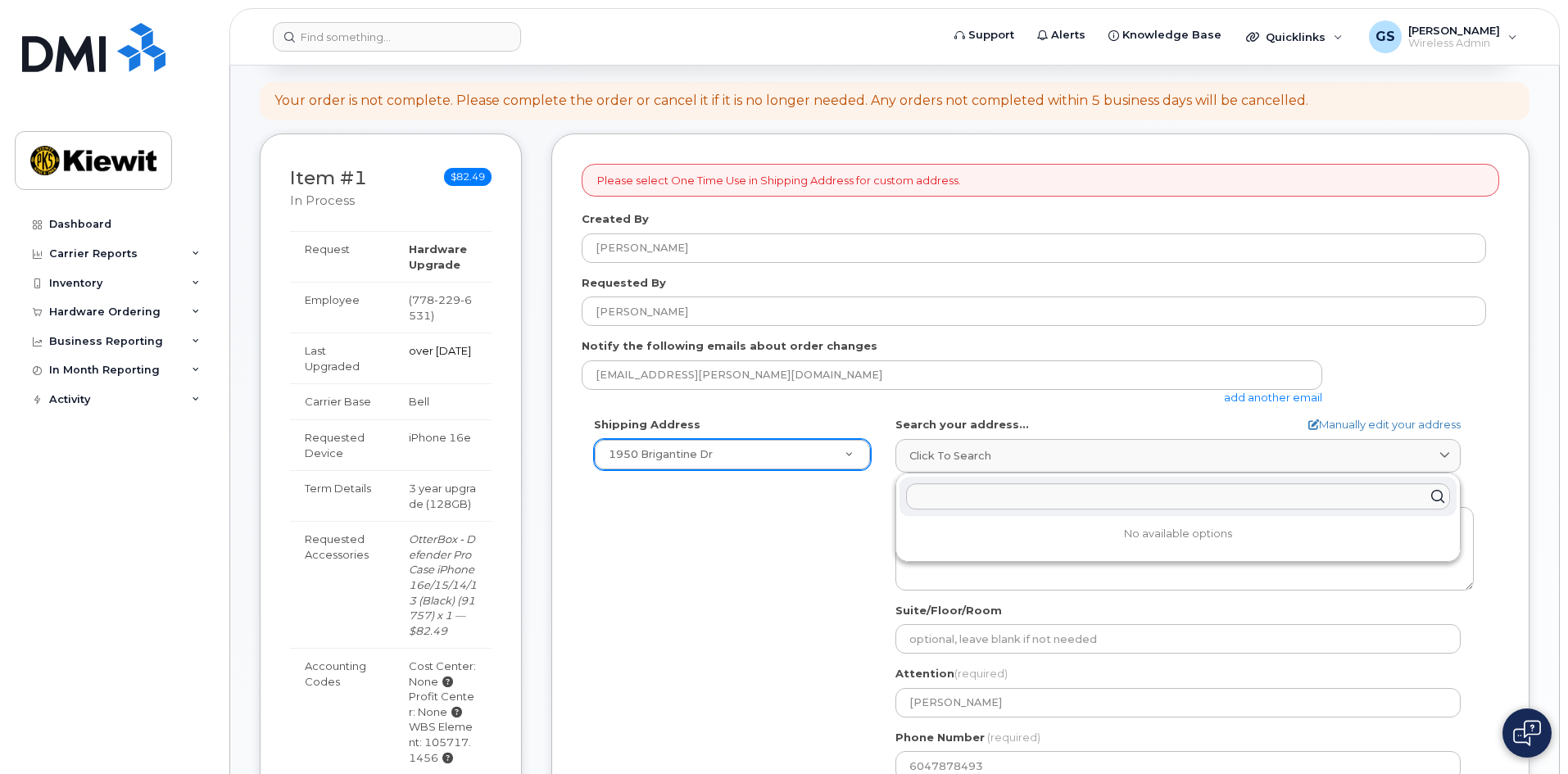
click at [779, 543] on div "Shipping Address 1950 Brigantine Dr New Address 1950 Brigantine Dr Beaver Marin…" at bounding box center [1034, 604] width 905 height 376
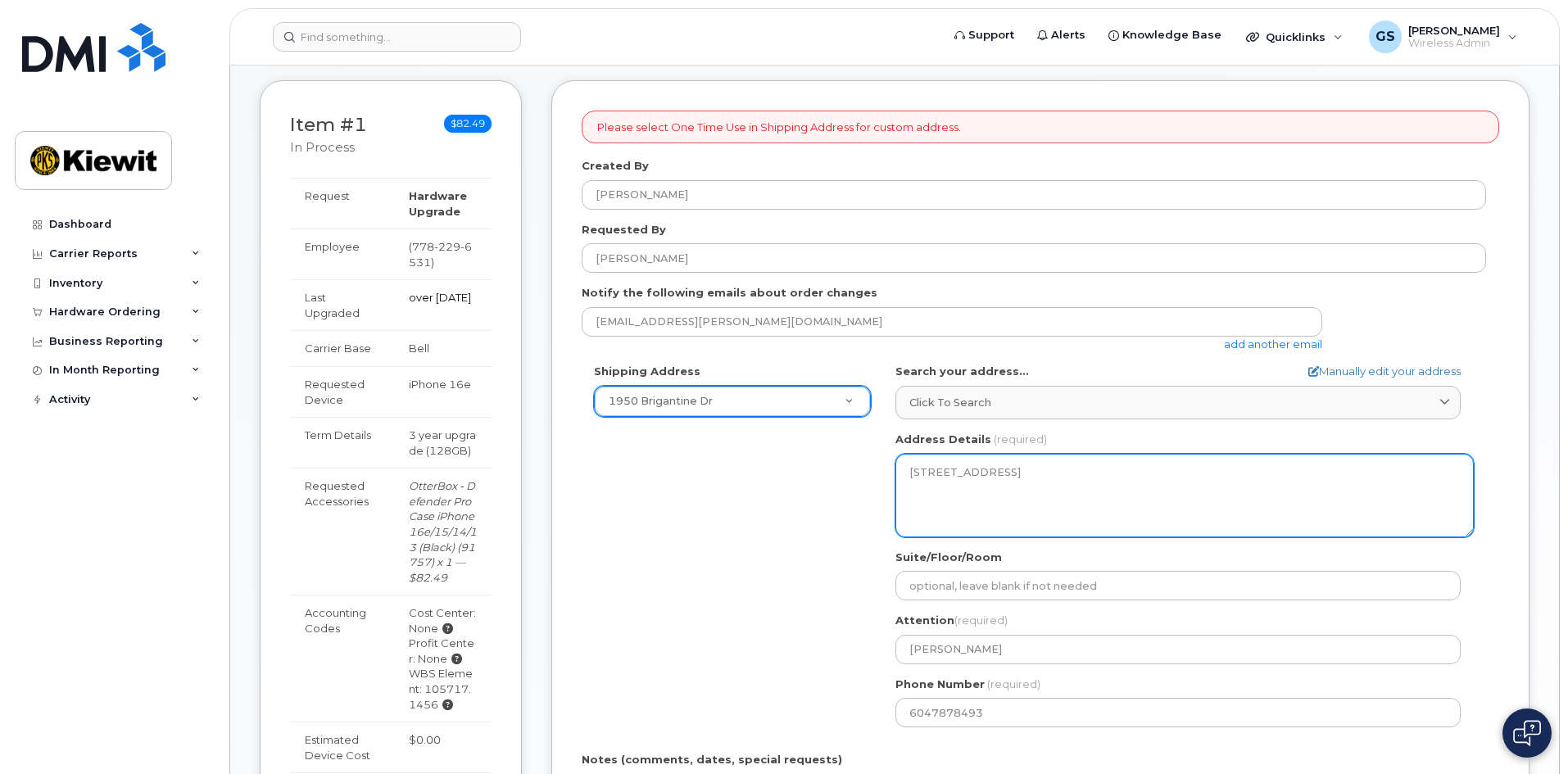
scroll to position [246, 0]
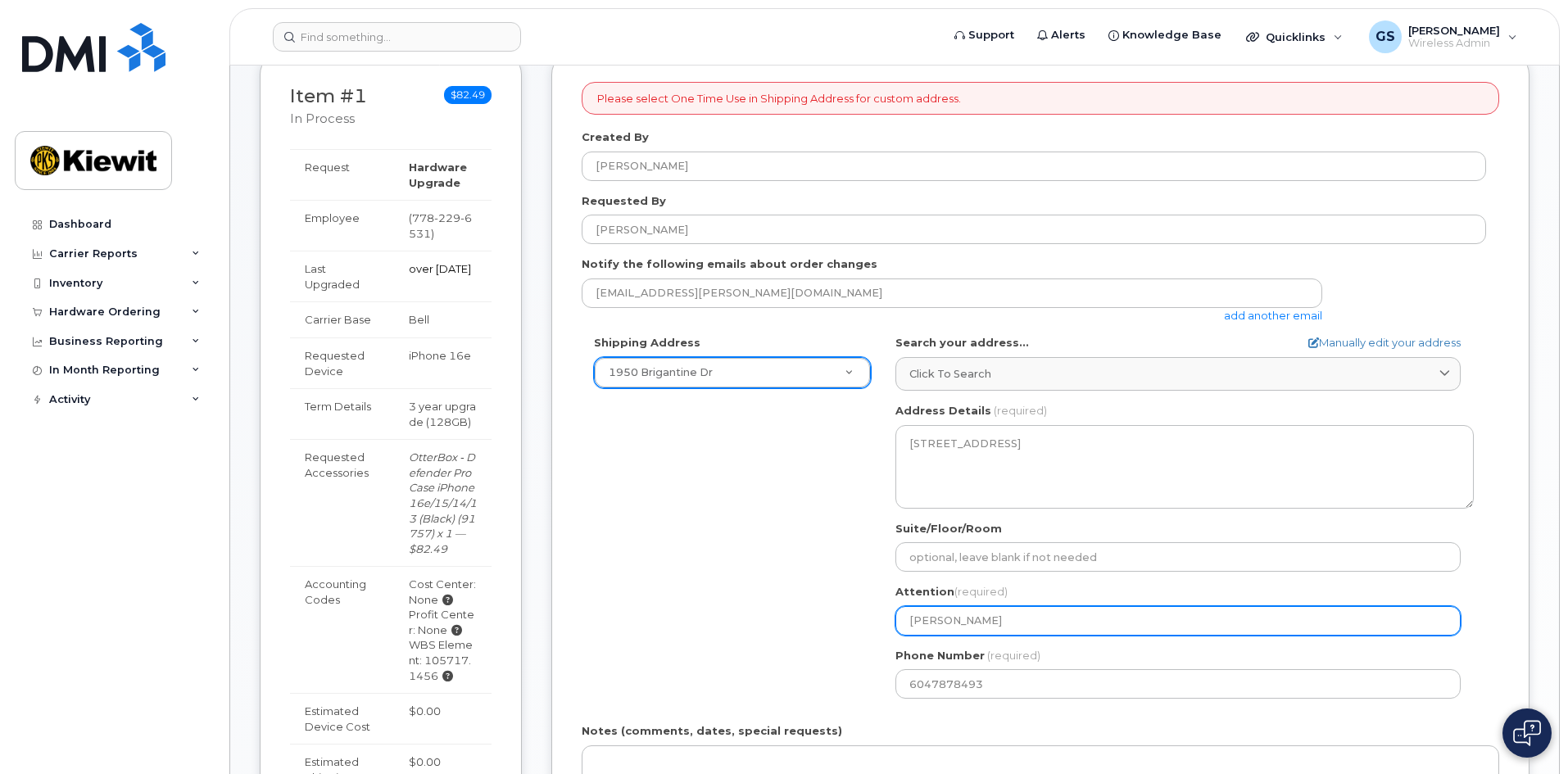
click at [1039, 623] on input "Yousuf Radeef" at bounding box center [1177, 620] width 565 height 30
drag, startPoint x: 1063, startPoint y: 623, endPoint x: 807, endPoint y: 595, distance: 257.5
click at [807, 595] on div "Shipping Address 1950 Brigantine Dr New Address 1950 Brigantine Dr Beaver Marin…" at bounding box center [1034, 522] width 905 height 376
select select
type input "D"
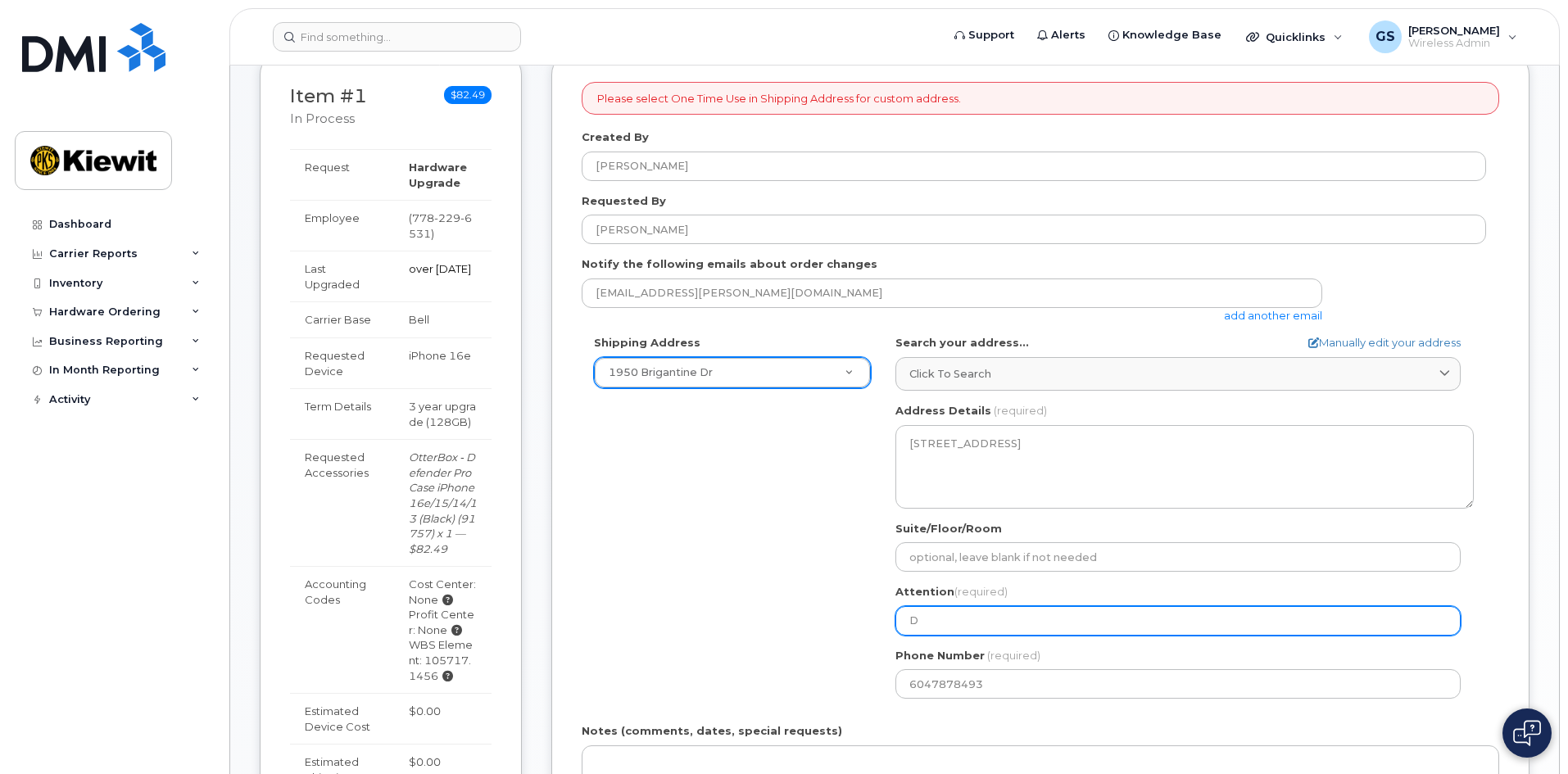
select select
type input "Di"
select select
type input "Dim"
select select
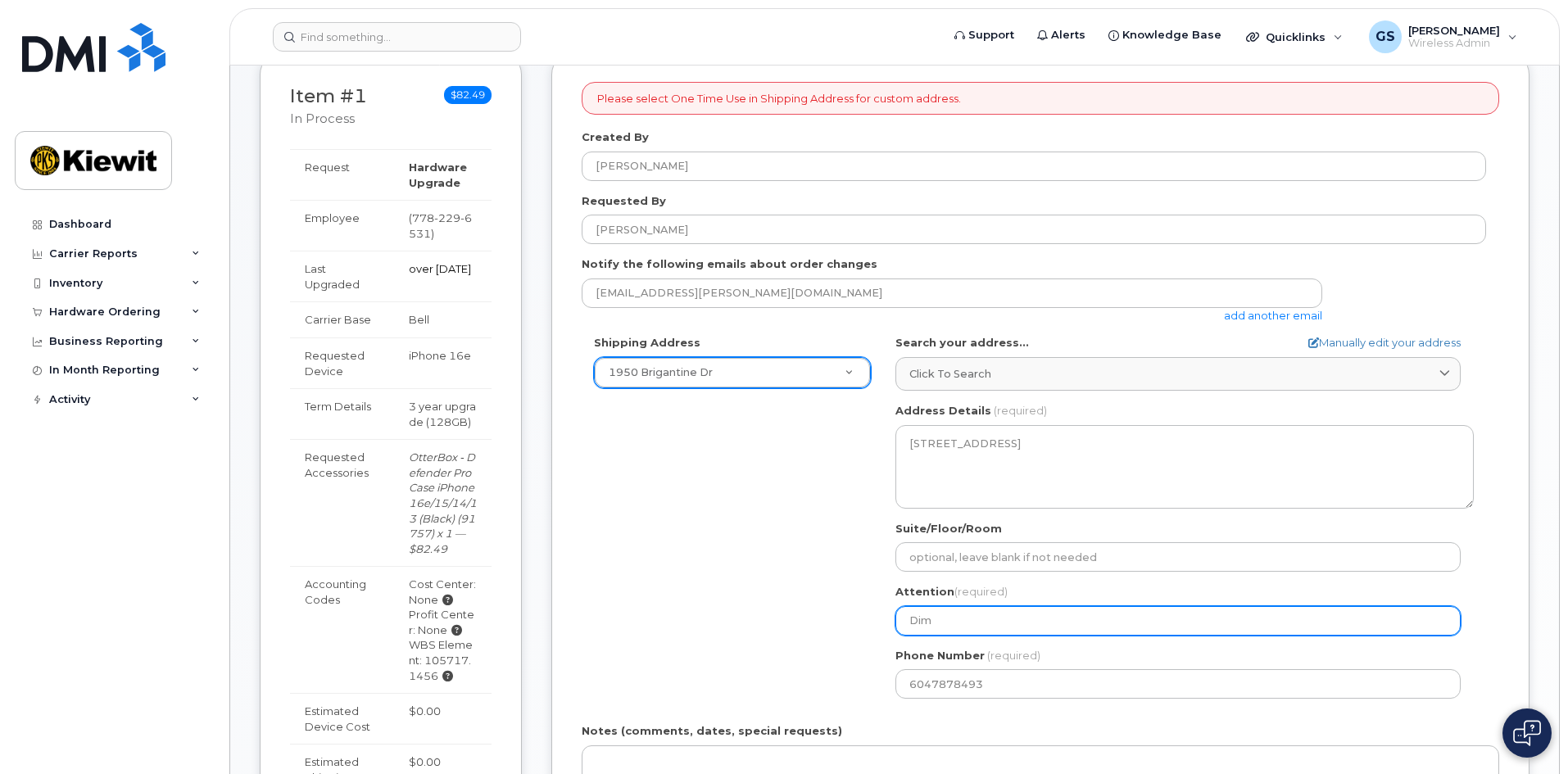
type input "Dimi"
select select
type input "Dimit"
select select
type input "Dimitr"
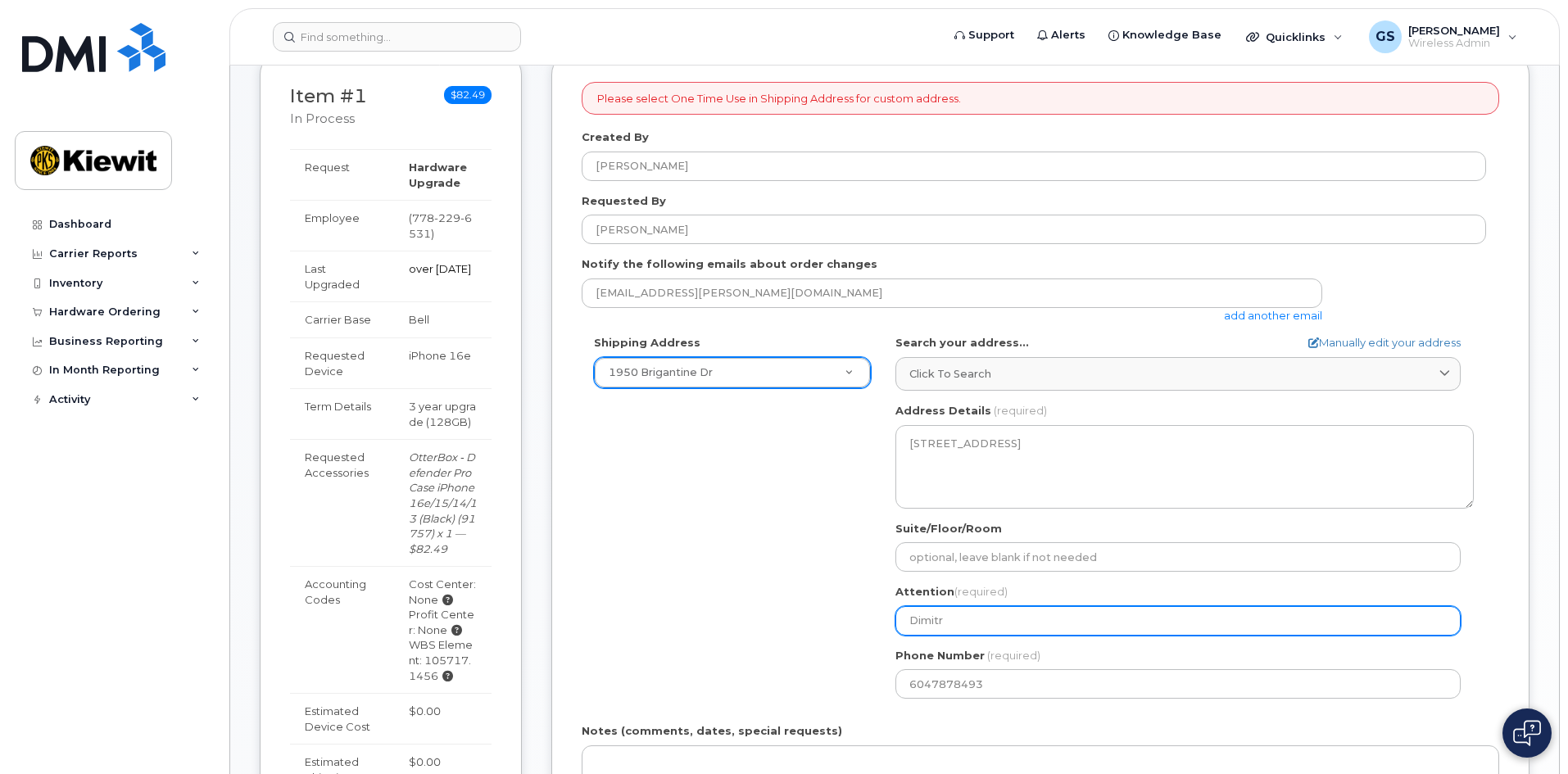
select select
type input "Dimitri"
select select
type input "Dimitrio"
select select
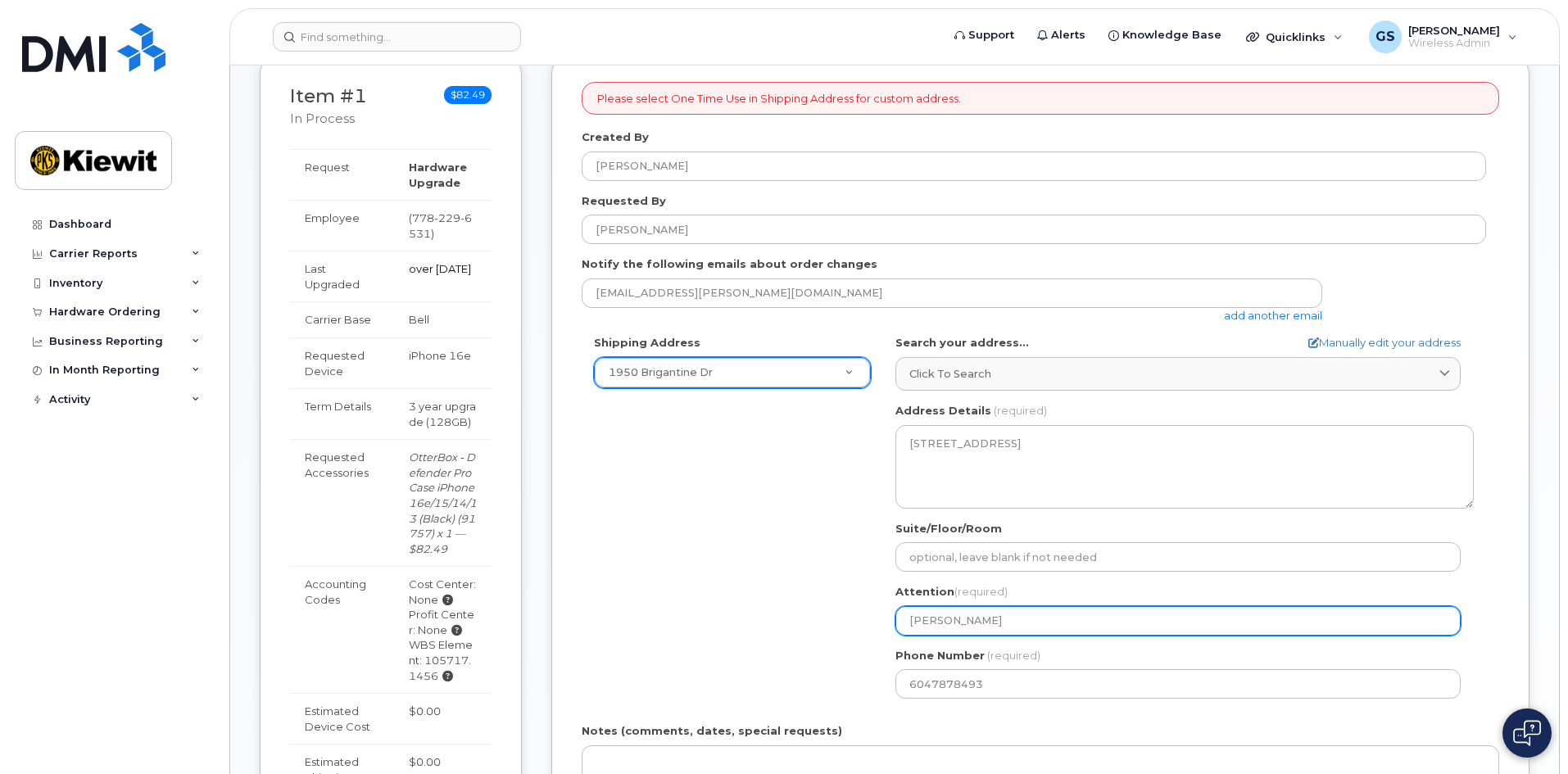
type input "[PERSON_NAME]"
select select
type input "Dimitrios B"
select select
type input "Dimitrios Bu"
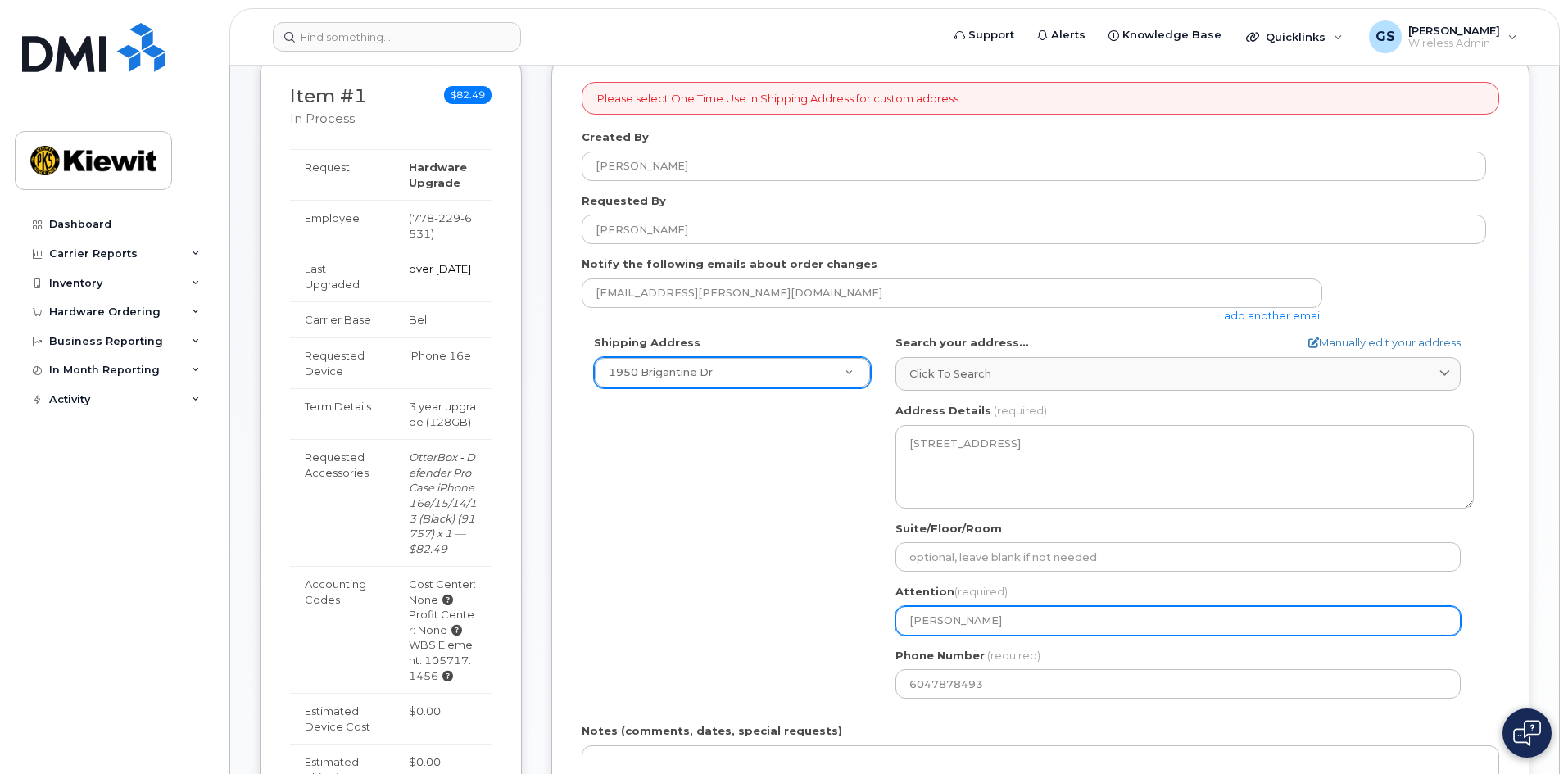
select select
type input "Dimitrios Bug"
select select
type input "Dimitrios Bu"
select select
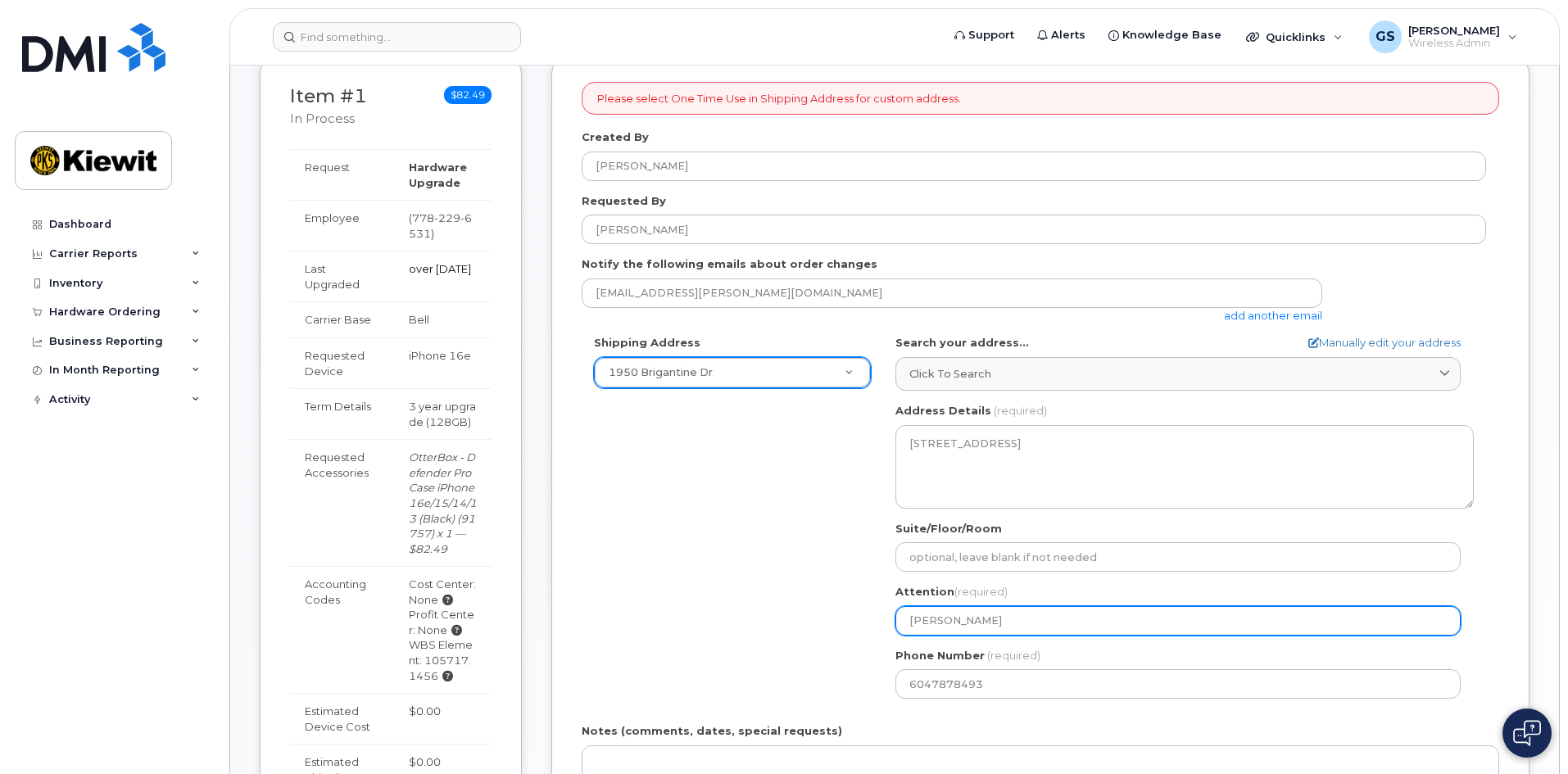
type input "Dimitrios Buf"
select select
type input "Dimitrios Buff"
select select
type input "Dimitrios Buf"
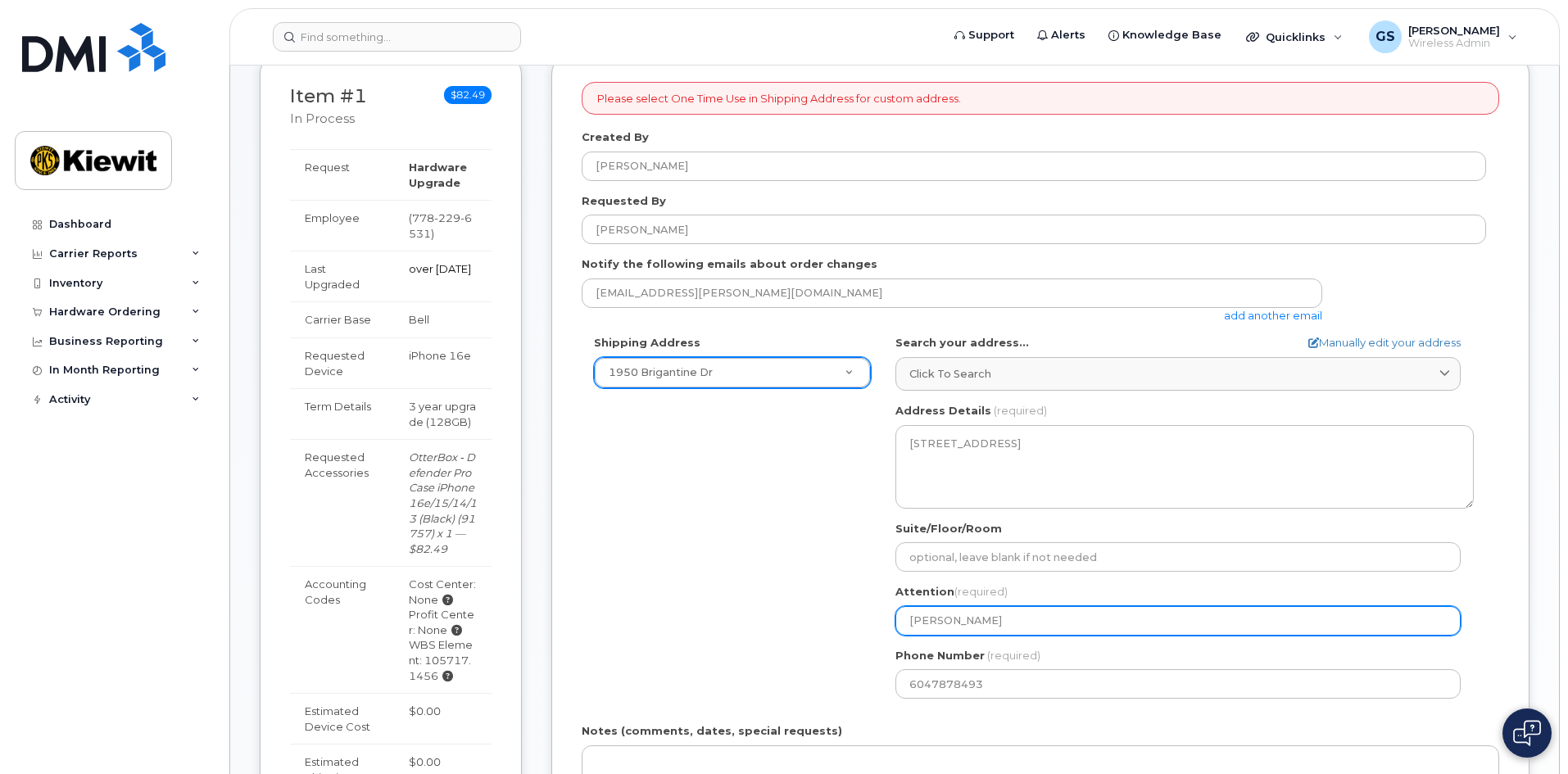
select select
type input "Dimitrios Bu"
select select
type input "Dimitrios Bud"
select select
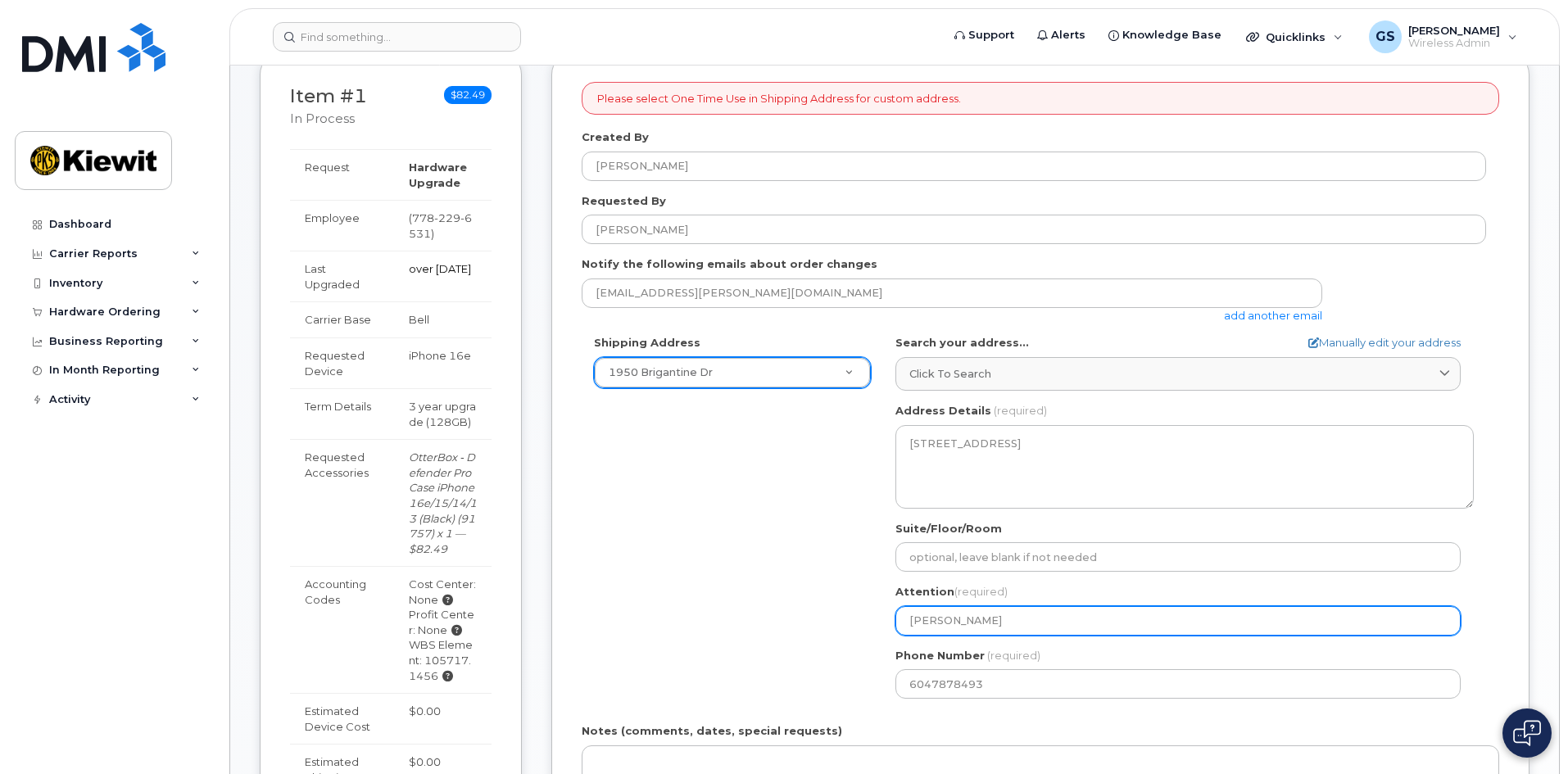
click at [908, 618] on input "Dimitrios Budd" at bounding box center [1177, 620] width 565 height 30
drag, startPoint x: 905, startPoint y: 618, endPoint x: 1016, endPoint y: 625, distance: 111.2
click at [1016, 625] on input "Dimitrios Budd" at bounding box center [1177, 620] width 565 height 30
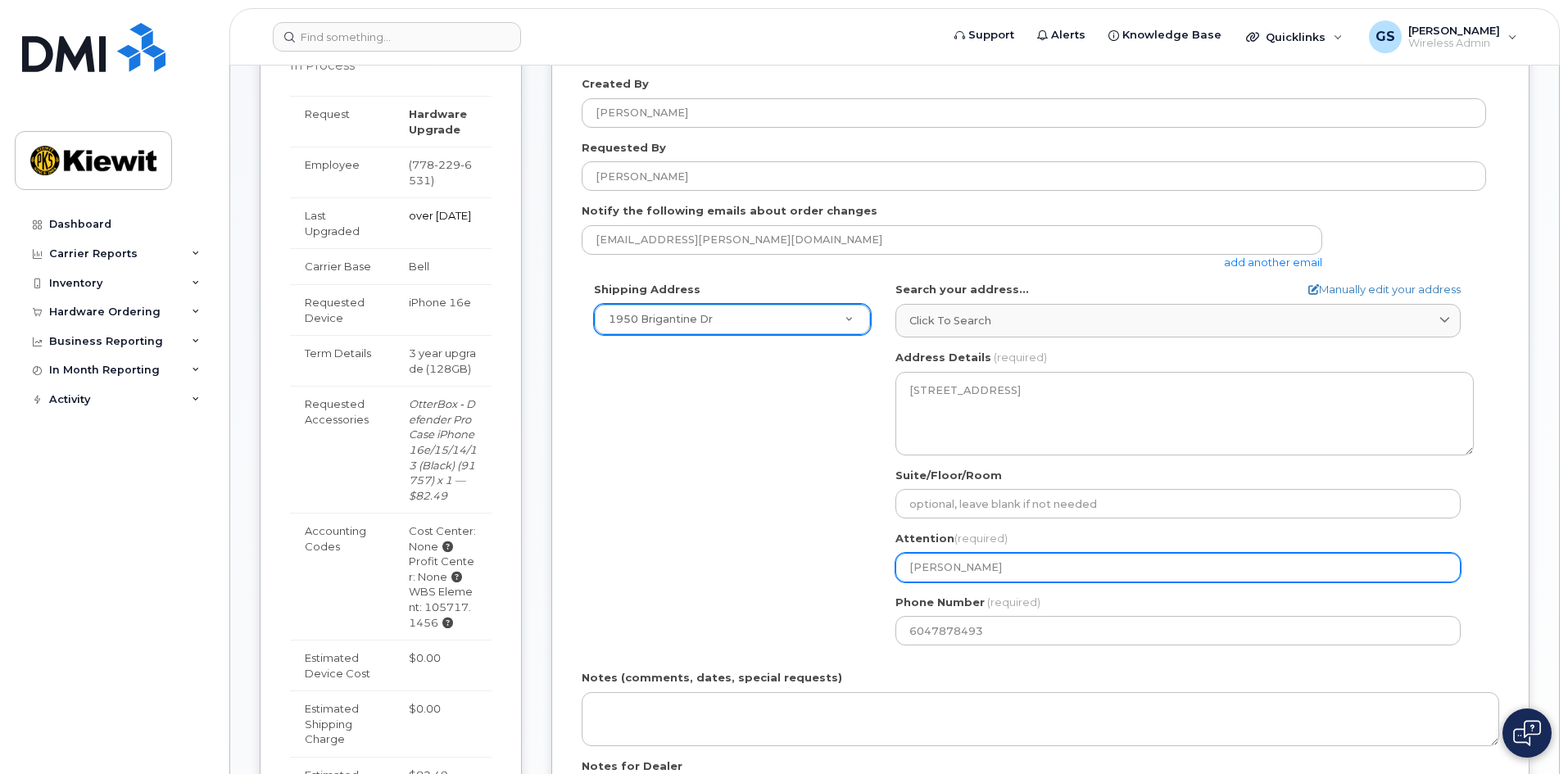
scroll to position [327, 0]
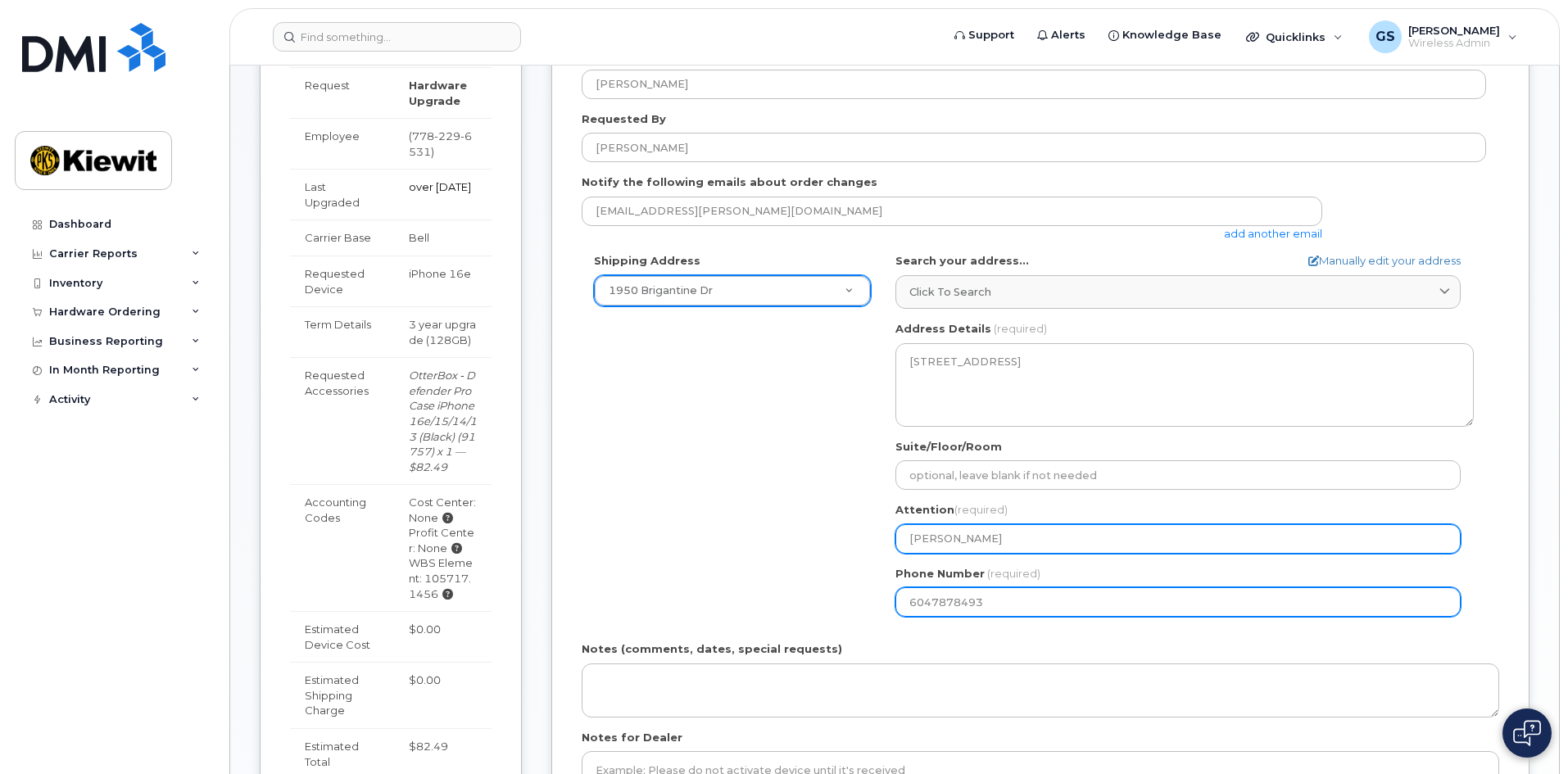
type input "Dimitrios Budd"
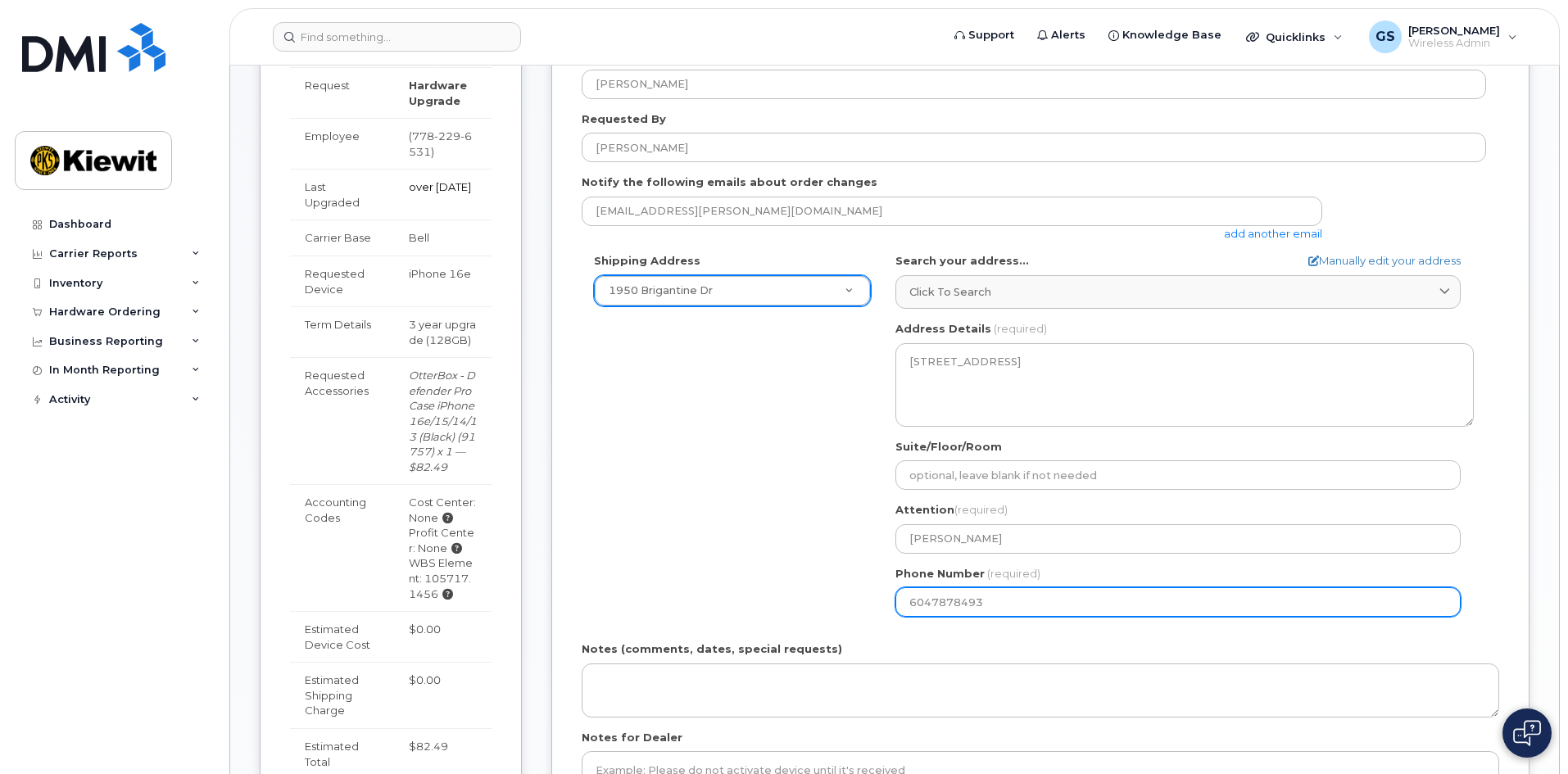
click at [967, 595] on input "6047878493" at bounding box center [1177, 602] width 565 height 30
click at [1005, 604] on input "6047878493" at bounding box center [1177, 602] width 565 height 30
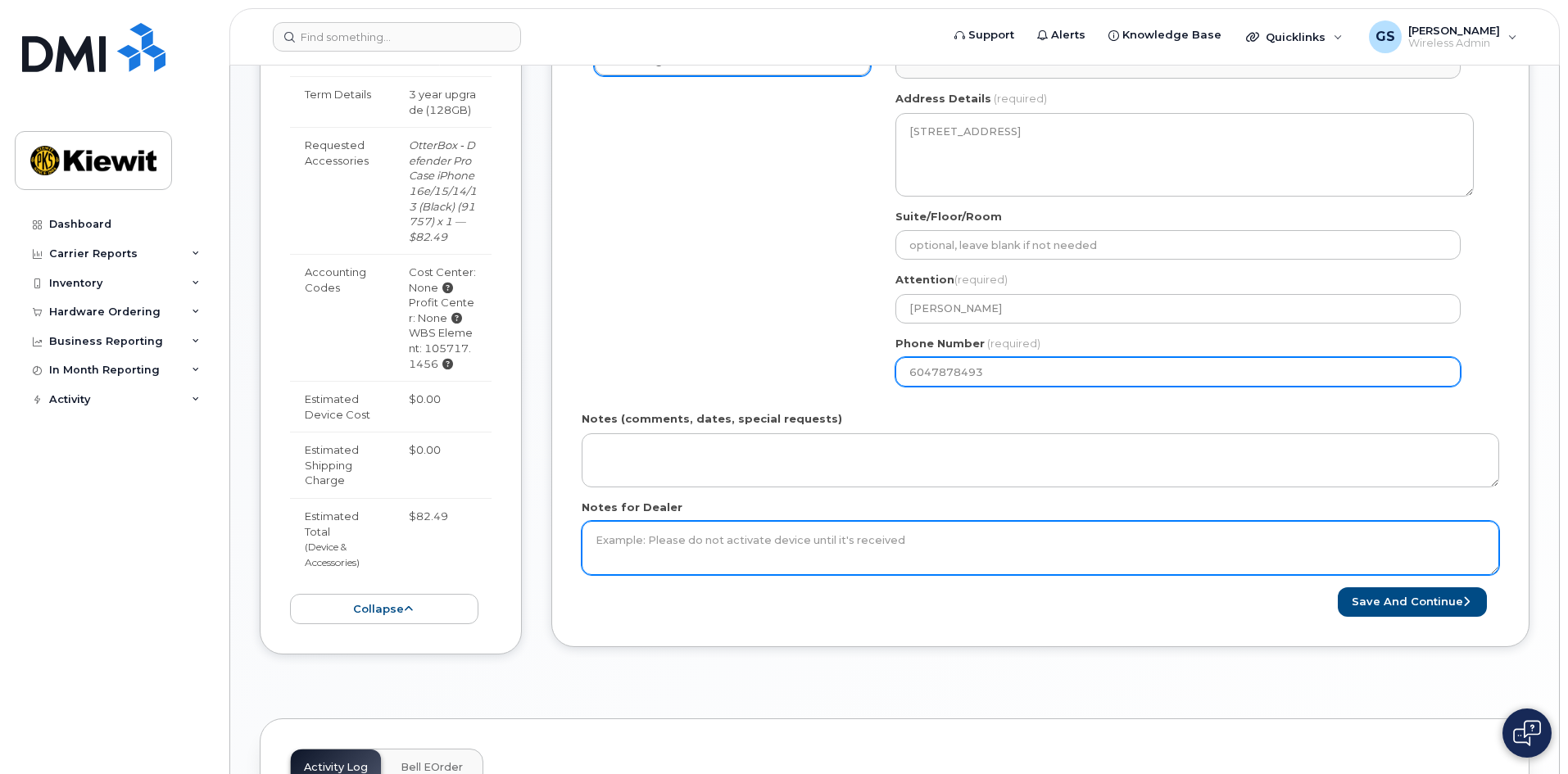
scroll to position [574, 0]
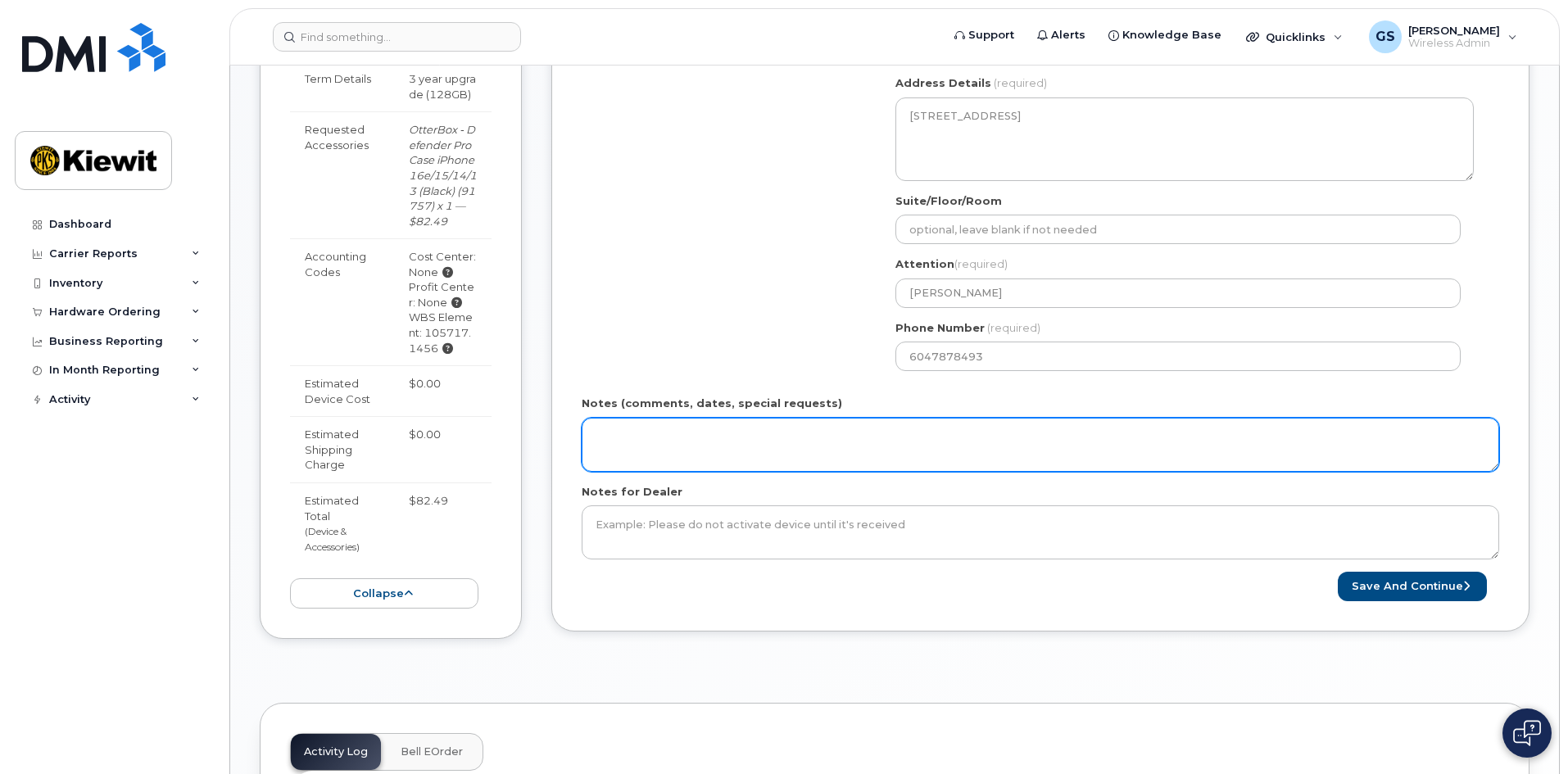
click at [657, 439] on textarea "Notes (comments, dates, special requests)" at bounding box center [1040, 444] width 918 height 54
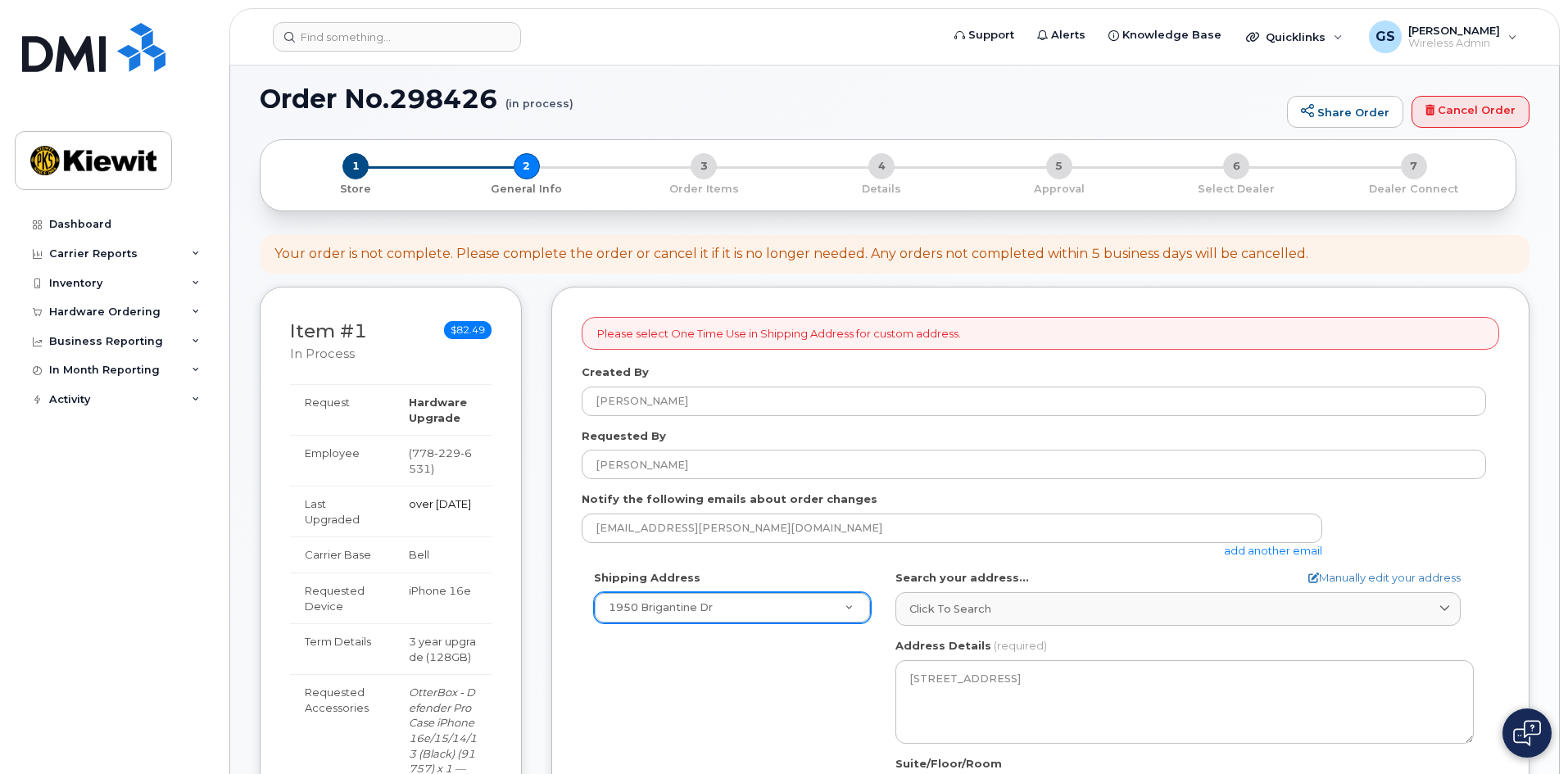
scroll to position [0, 0]
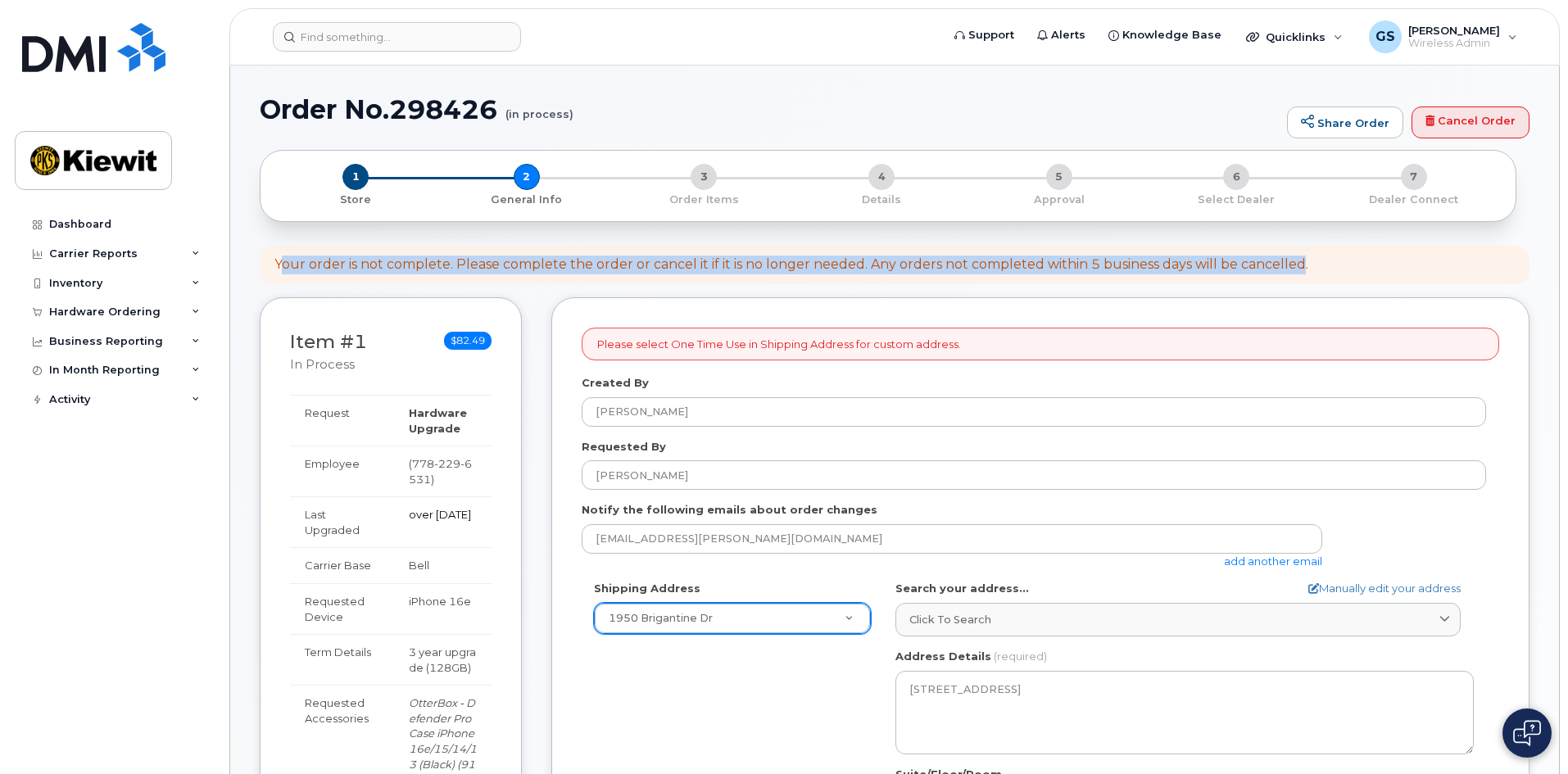
drag, startPoint x: 281, startPoint y: 262, endPoint x: 1298, endPoint y: 269, distance: 1017.0
click at [1301, 269] on div "Your order is not complete. Please complete the order or cancel it if it is no …" at bounding box center [791, 265] width 1034 height 19
click at [1258, 269] on div "Your order is not complete. Please complete the order or cancel it if it is no …" at bounding box center [791, 265] width 1034 height 19
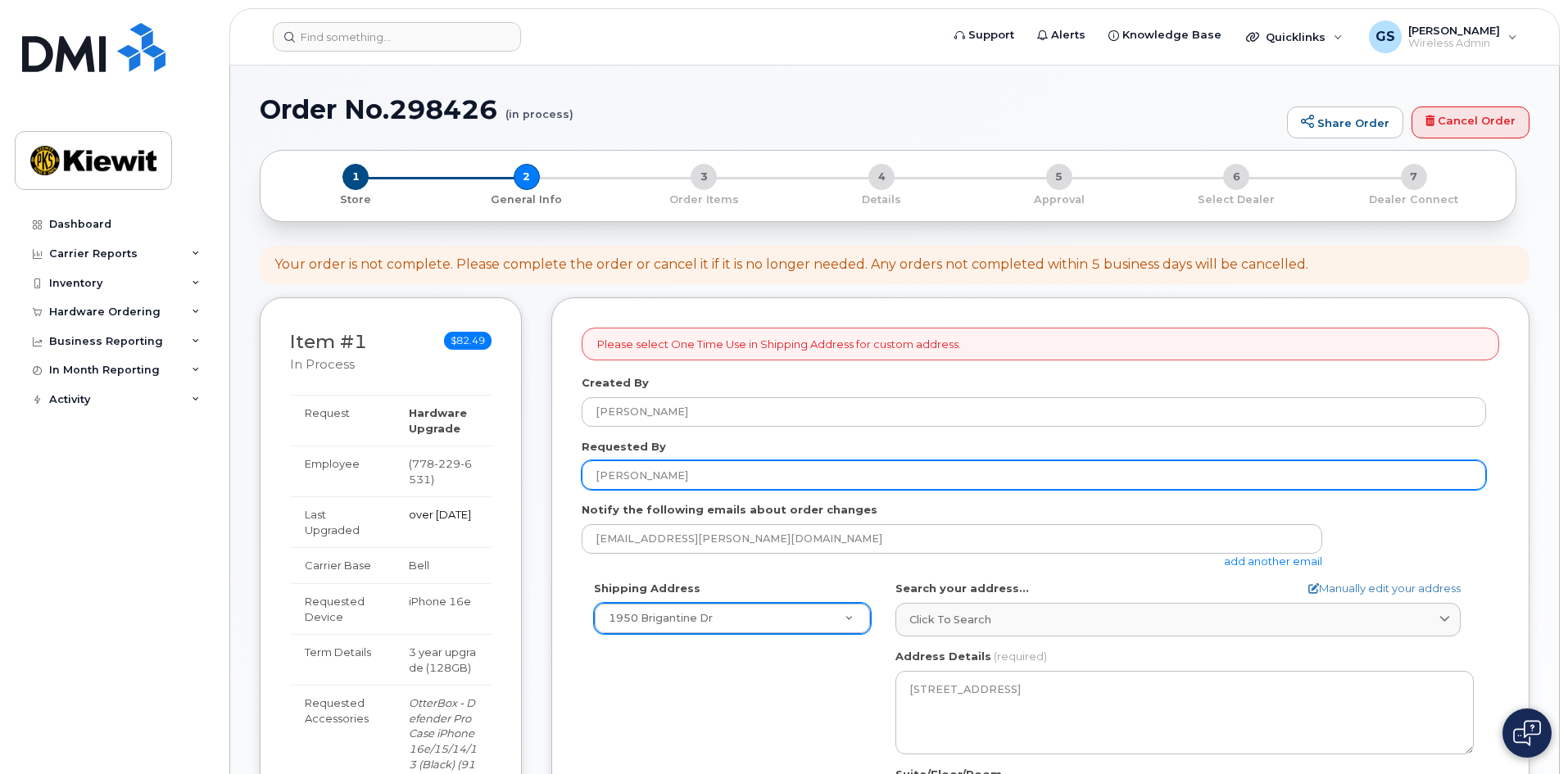
click at [721, 475] on input "[PERSON_NAME]" at bounding box center [1034, 475] width 905 height 30
drag, startPoint x: 772, startPoint y: 476, endPoint x: 477, endPoint y: 473, distance: 295.0
click at [484, 474] on div "Item #1 in process $82.49 Hardware Upgrade Dimitrios Budd 778 229 6531 iPhone 1…" at bounding box center [894, 767] width 1270 height 940
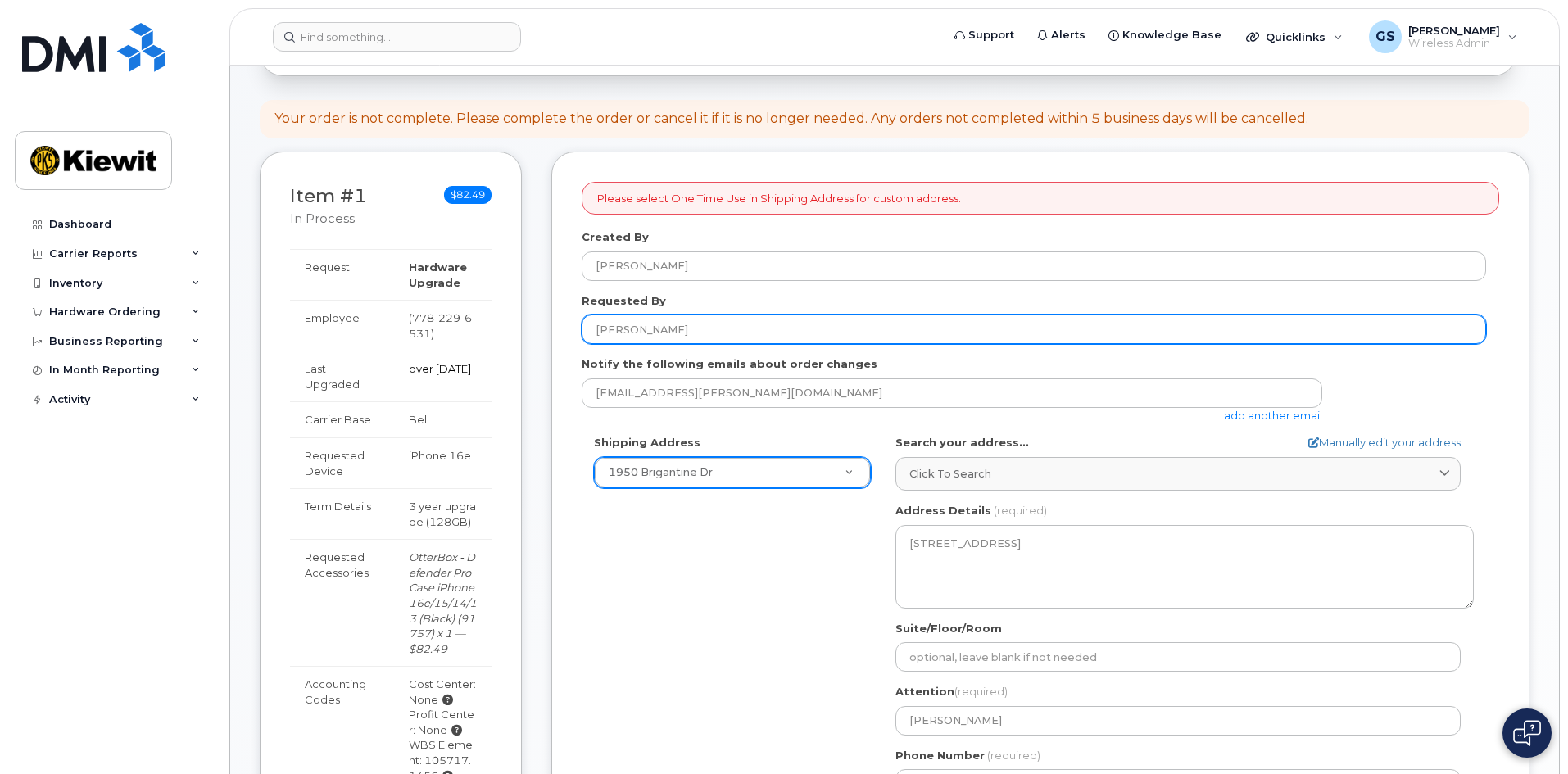
scroll to position [164, 0]
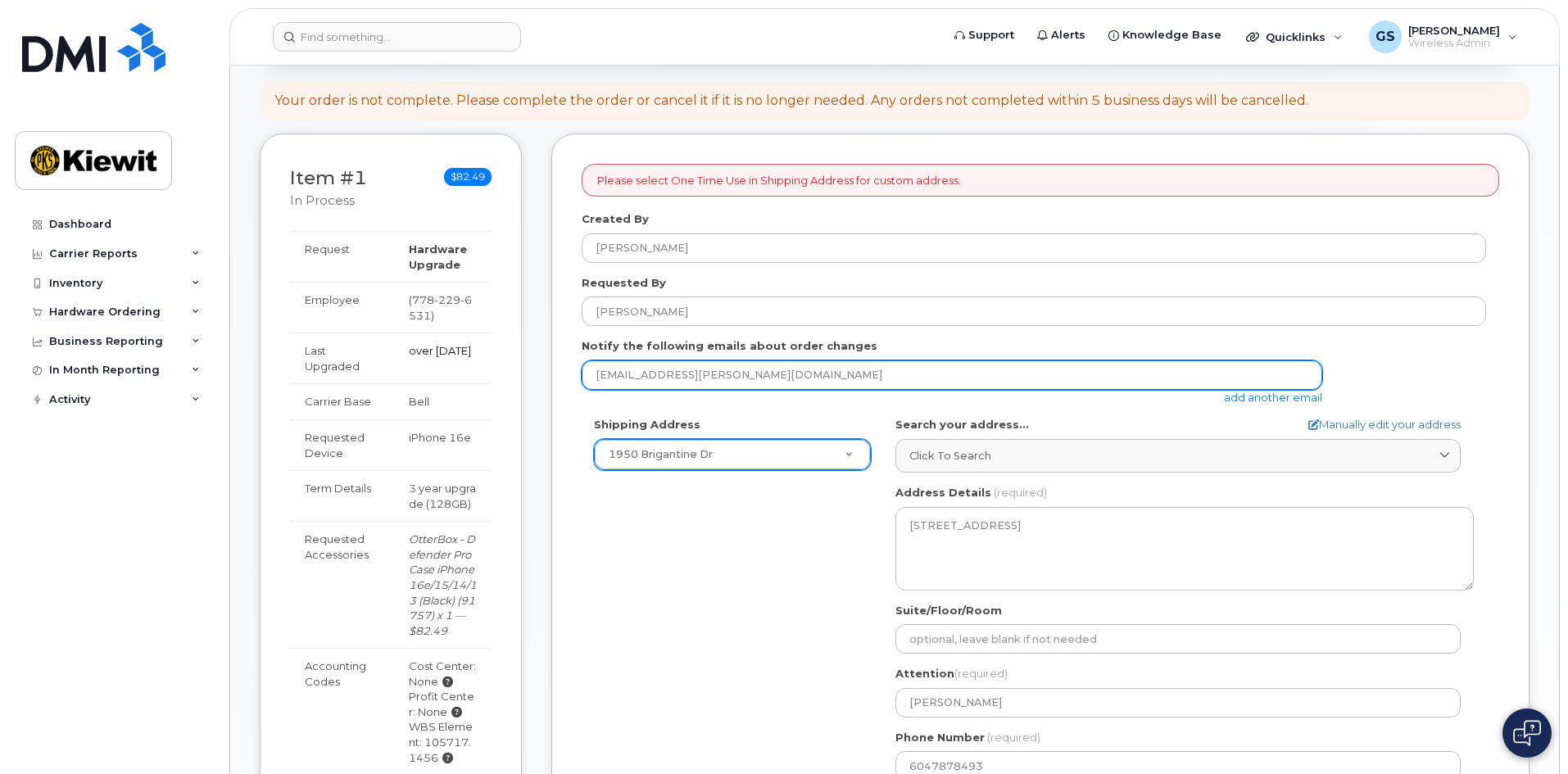
click at [688, 371] on input "gresa.saraci@kiewit.com" at bounding box center [952, 375] width 741 height 30
drag, startPoint x: 765, startPoint y: 377, endPoint x: 511, endPoint y: 385, distance: 254.1
click at [511, 378] on div "Item #1 in process $82.49 Hardware Upgrade Dimitrios Budd 778 229 6531 iPhone 1…" at bounding box center [894, 603] width 1270 height 940
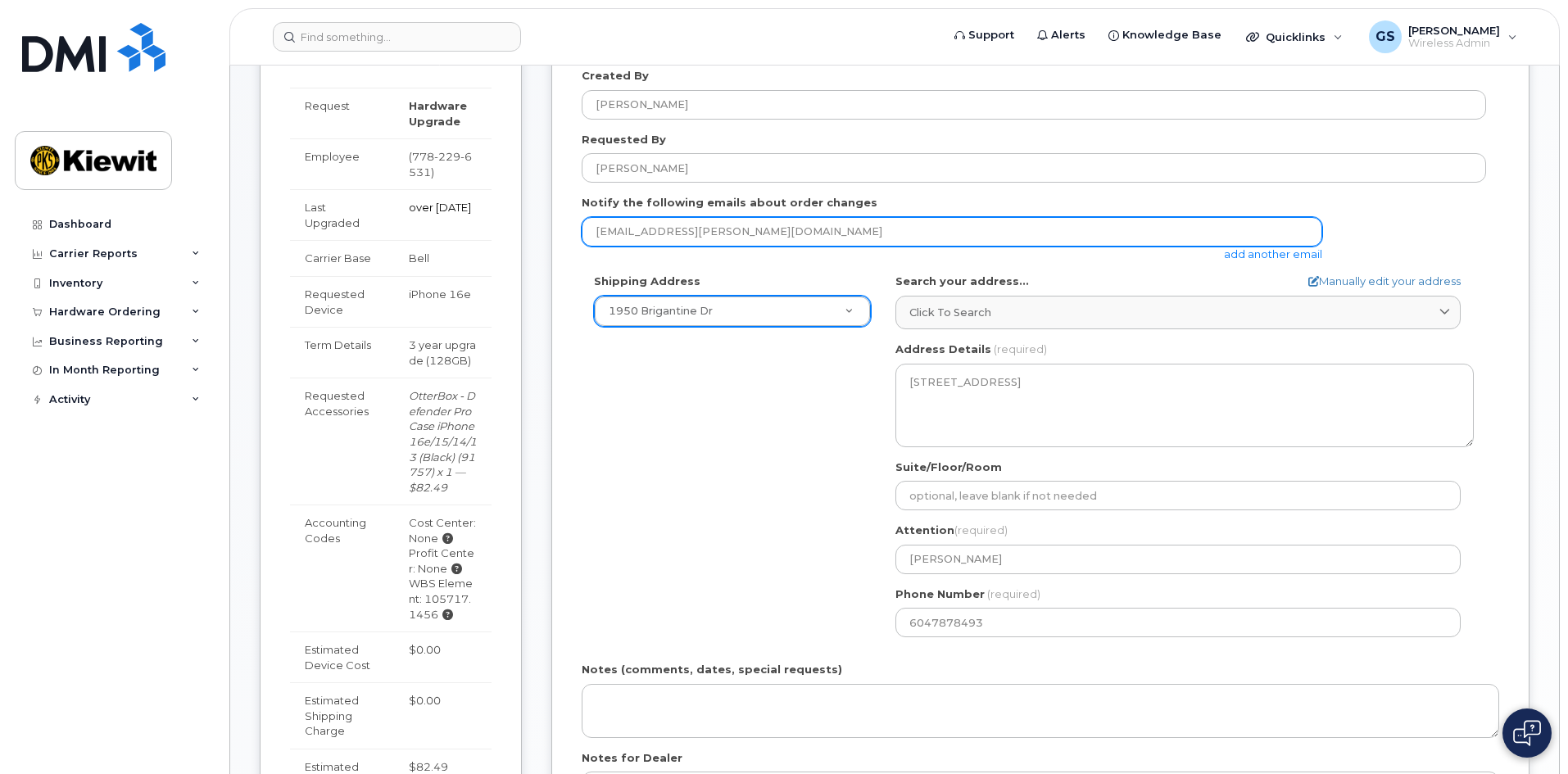
scroll to position [327, 0]
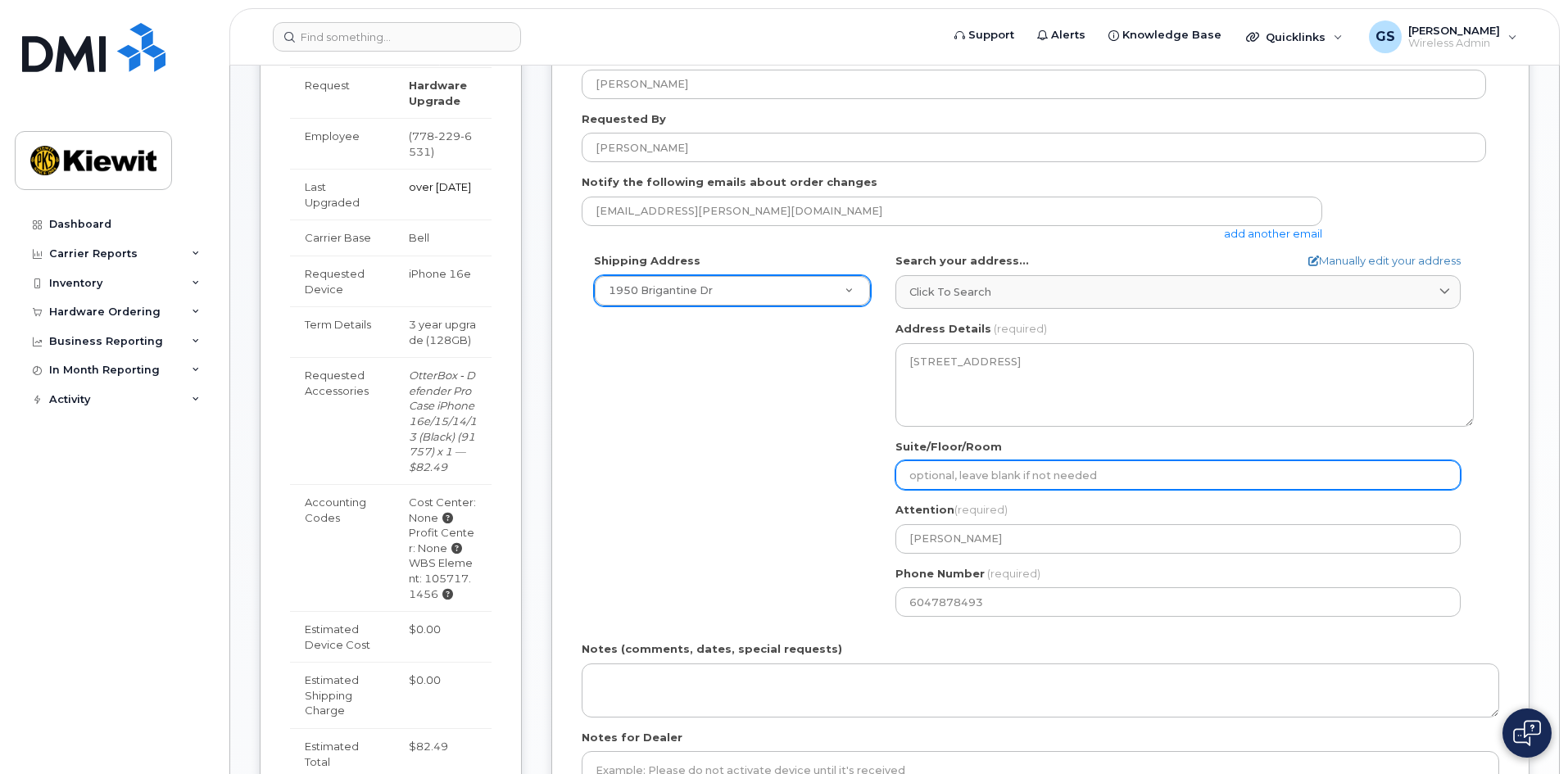
click at [1023, 474] on input "Suite/Floor/Room" at bounding box center [1177, 475] width 565 height 30
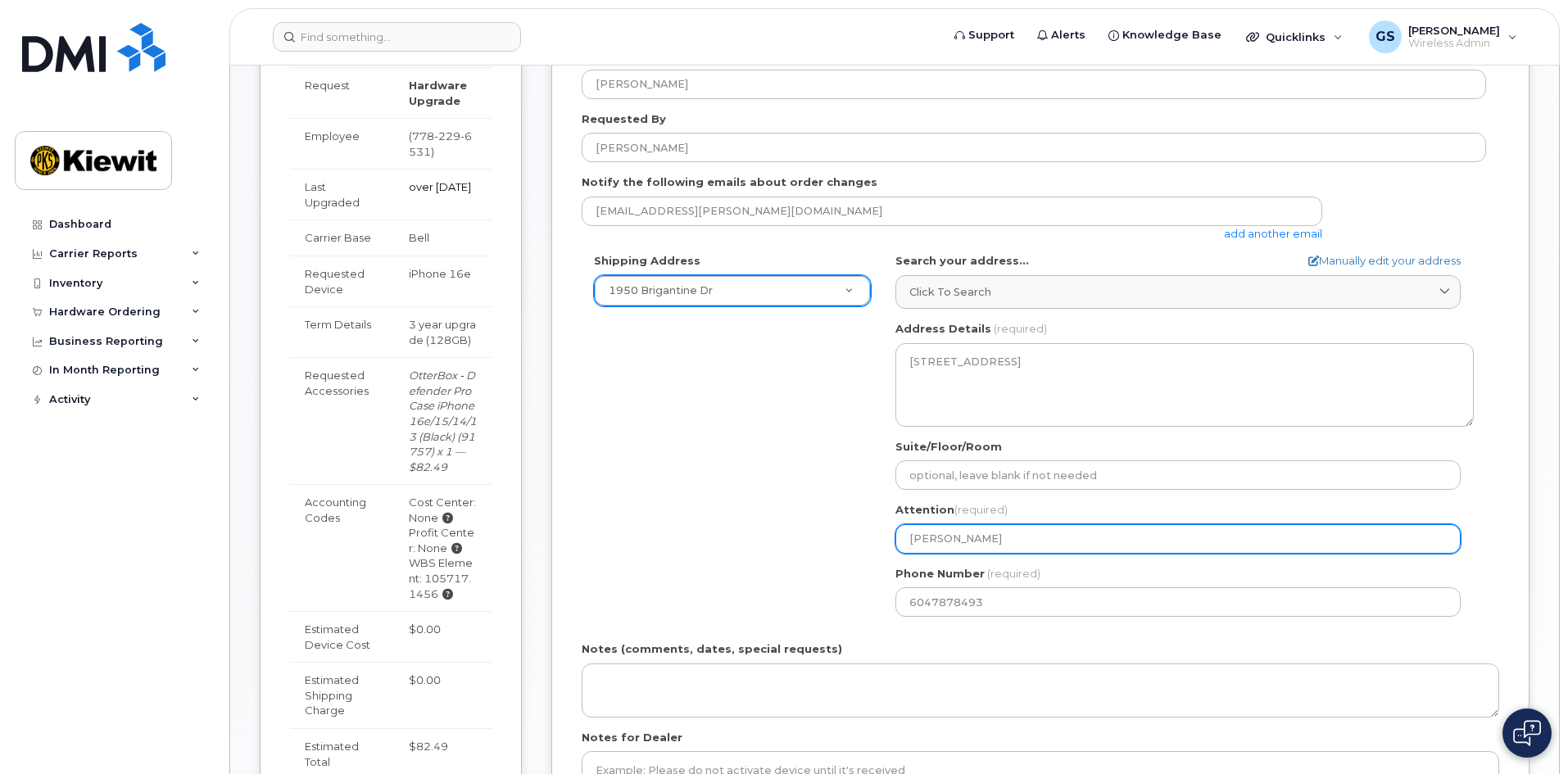
drag, startPoint x: 1057, startPoint y: 538, endPoint x: 770, endPoint y: 545, distance: 287.1
click at [770, 545] on div "Shipping Address 1950 Brigantine Dr New Address 1950 Brigantine Dr Beaver Marin…" at bounding box center [1034, 441] width 905 height 376
click at [989, 526] on input "Dimitrios Budd" at bounding box center [1177, 539] width 565 height 30
click at [1001, 535] on input "Dimitrios Budd" at bounding box center [1177, 539] width 565 height 30
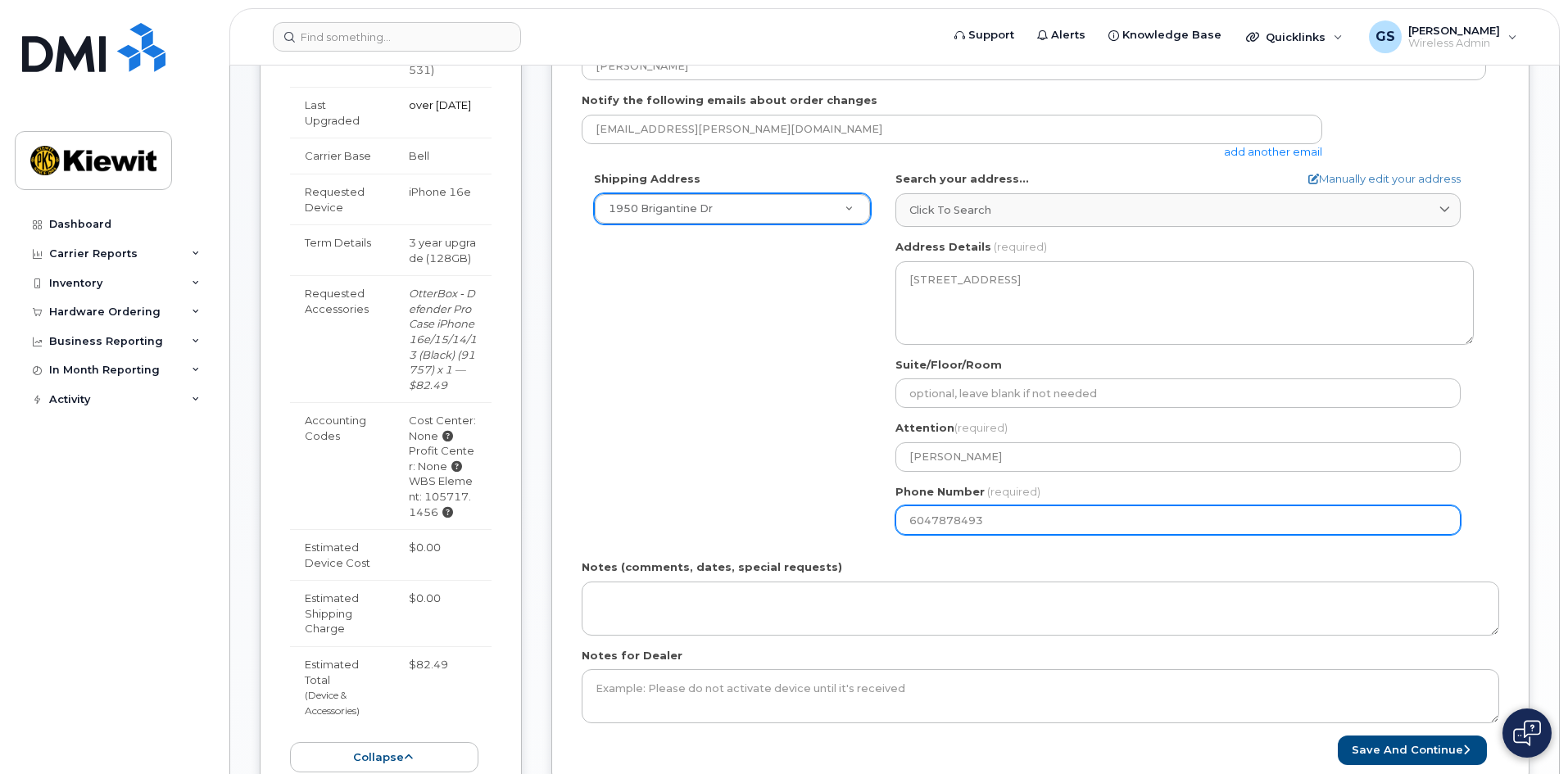
click at [1002, 521] on input "6047878493" at bounding box center [1177, 520] width 565 height 30
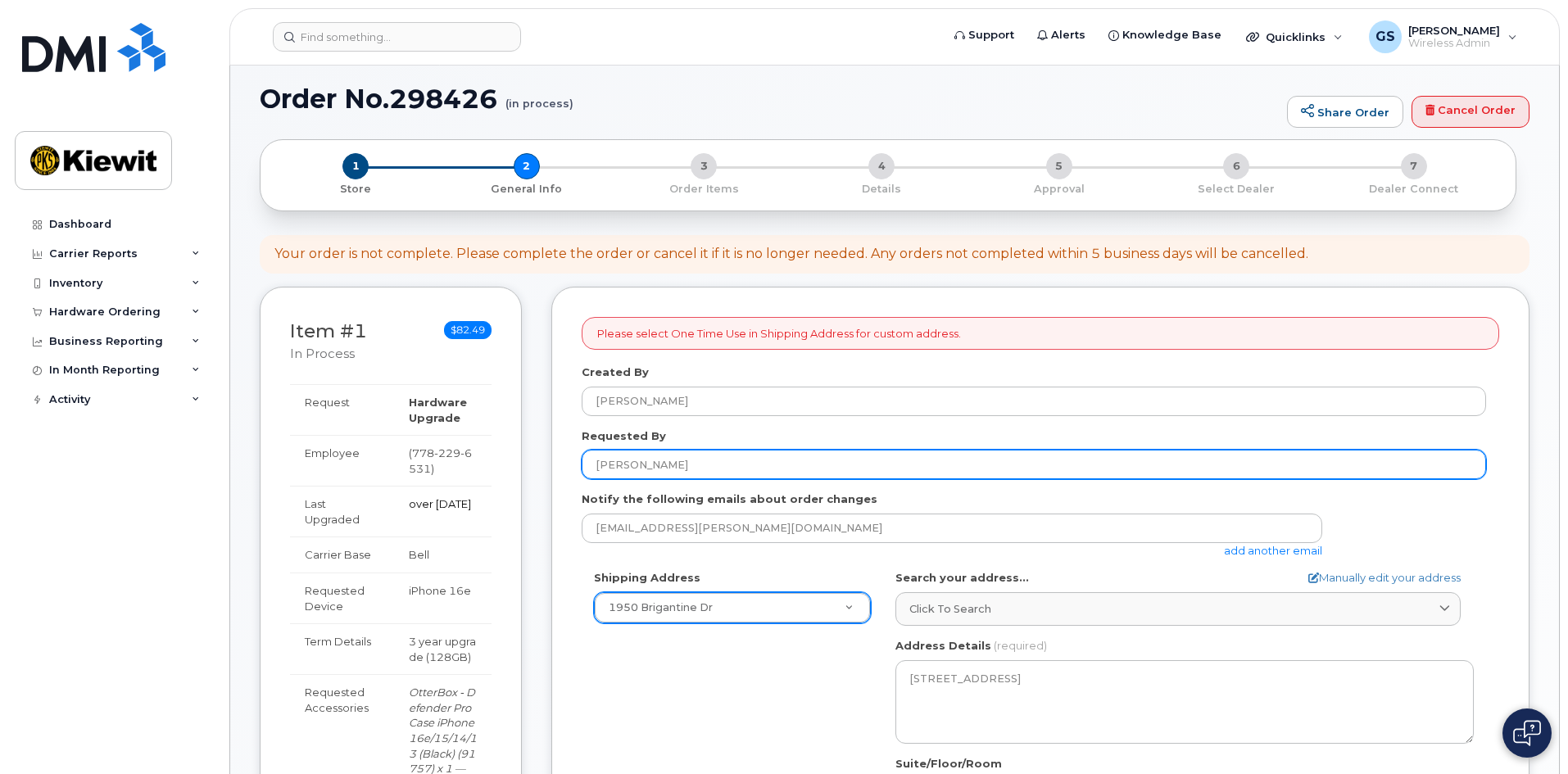
scroll to position [82, 0]
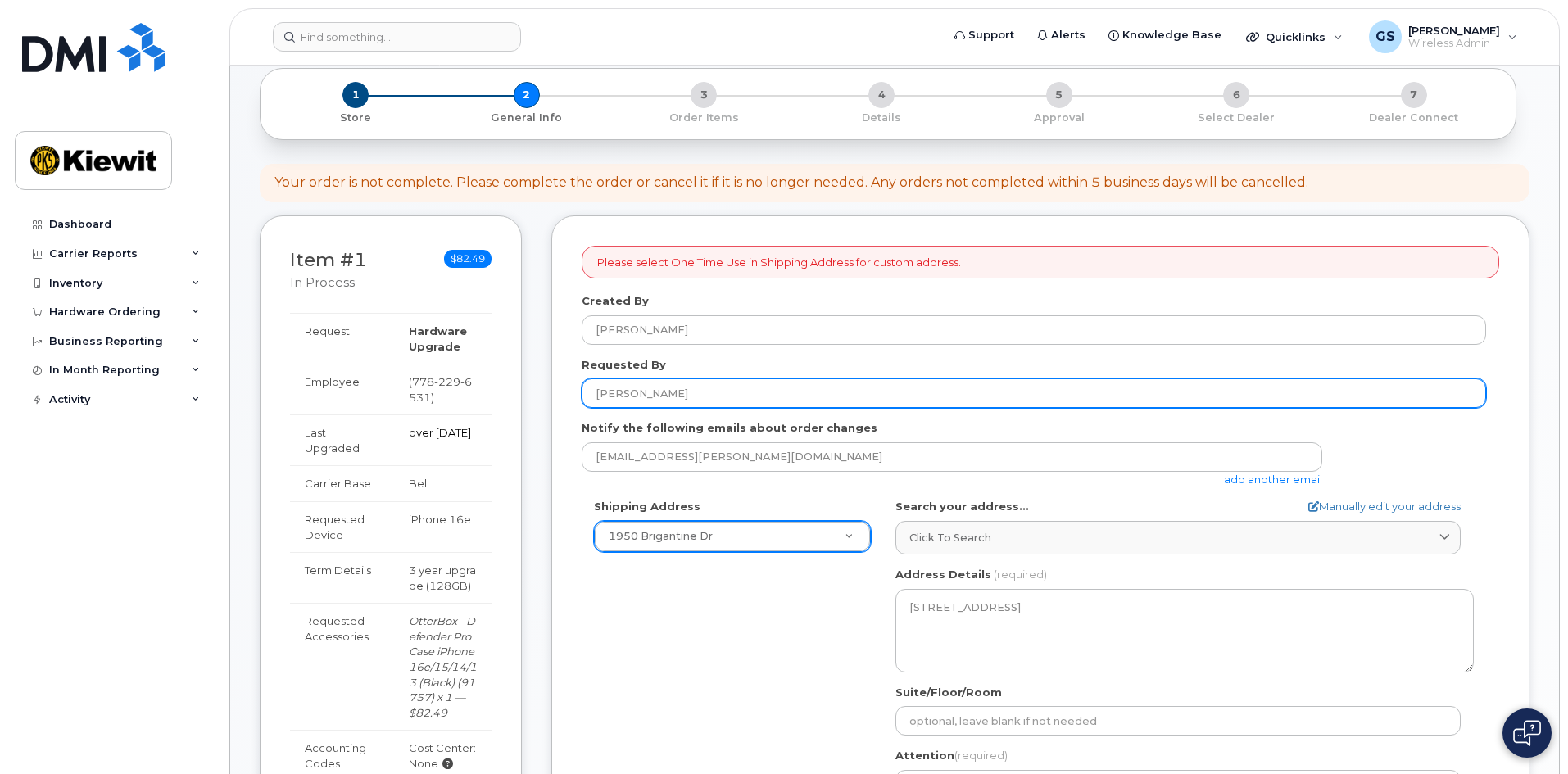
click at [722, 391] on input "Dimitrios Budd" at bounding box center [1034, 393] width 905 height 30
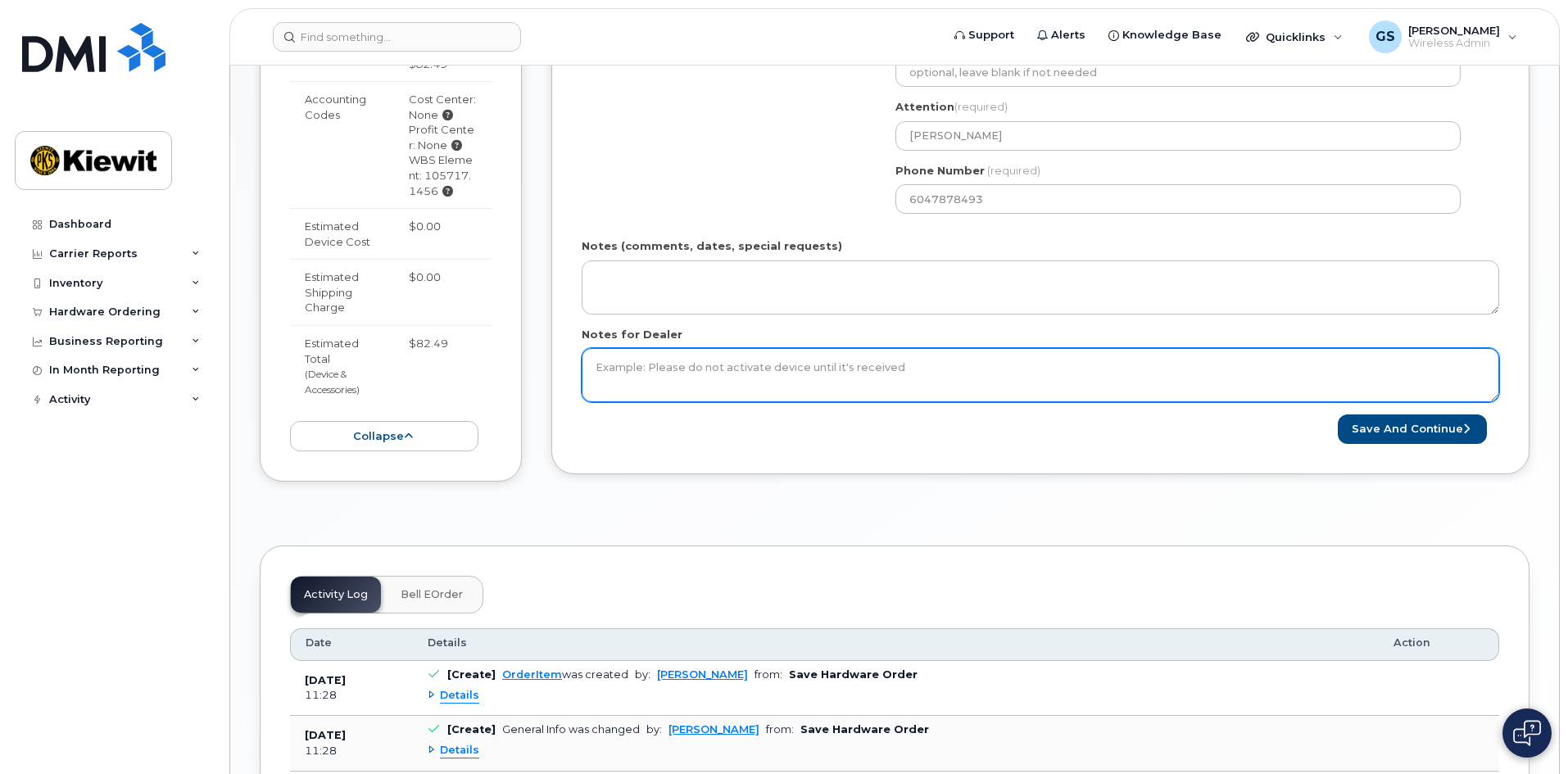
scroll to position [737, 0]
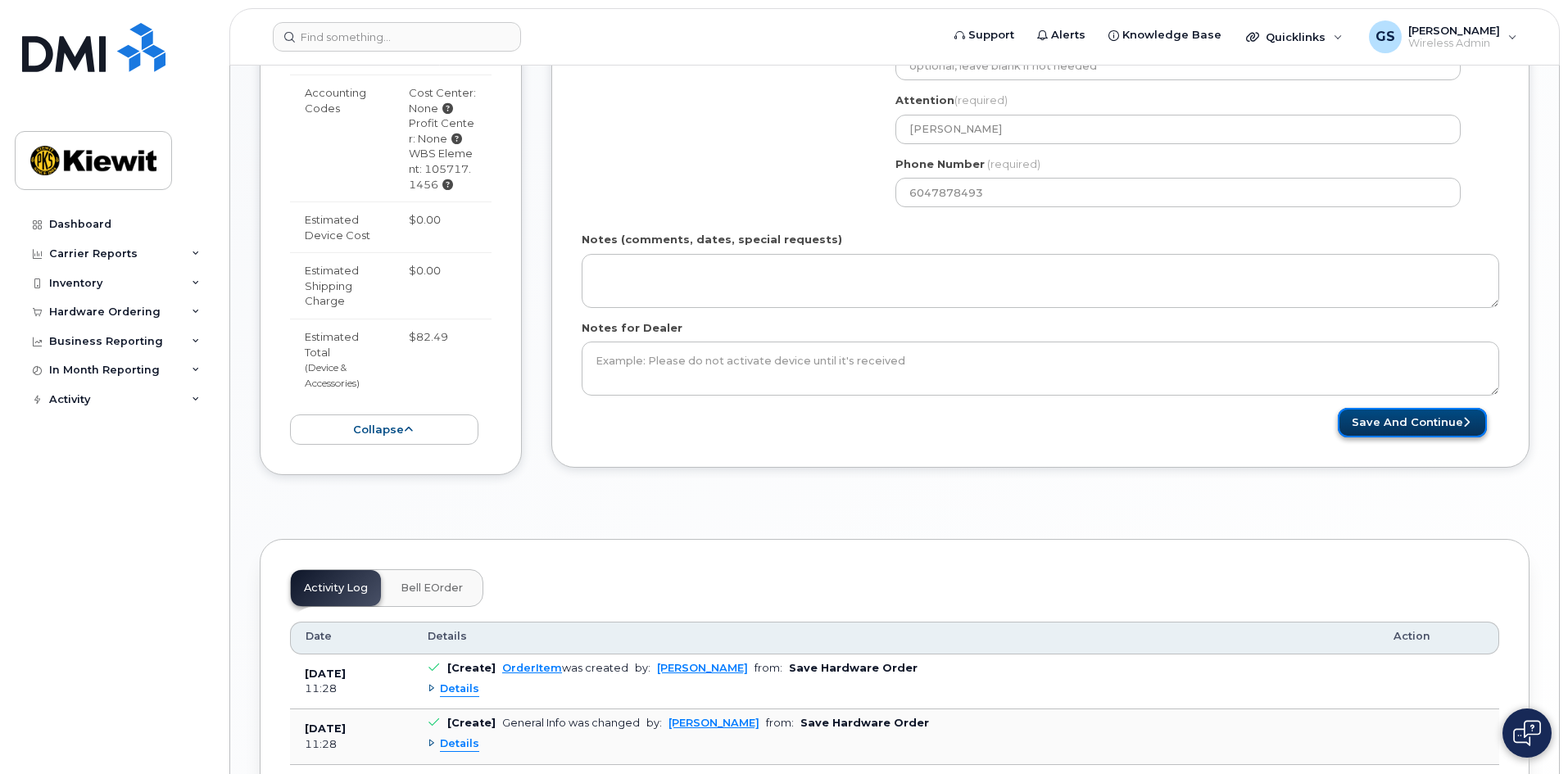
click at [1428, 429] on button "Save and Continue" at bounding box center [1413, 423] width 149 height 30
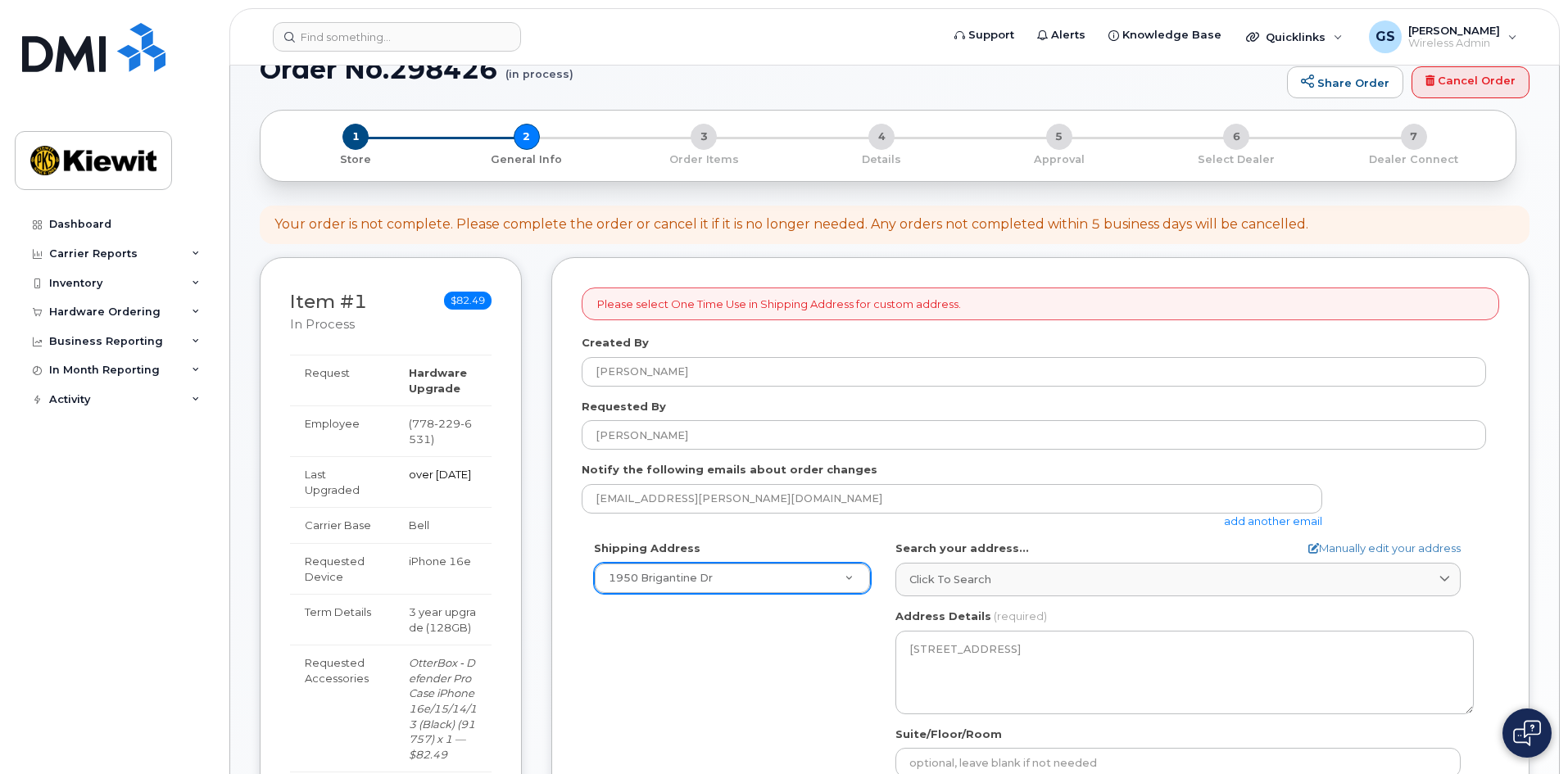
scroll to position [0, 0]
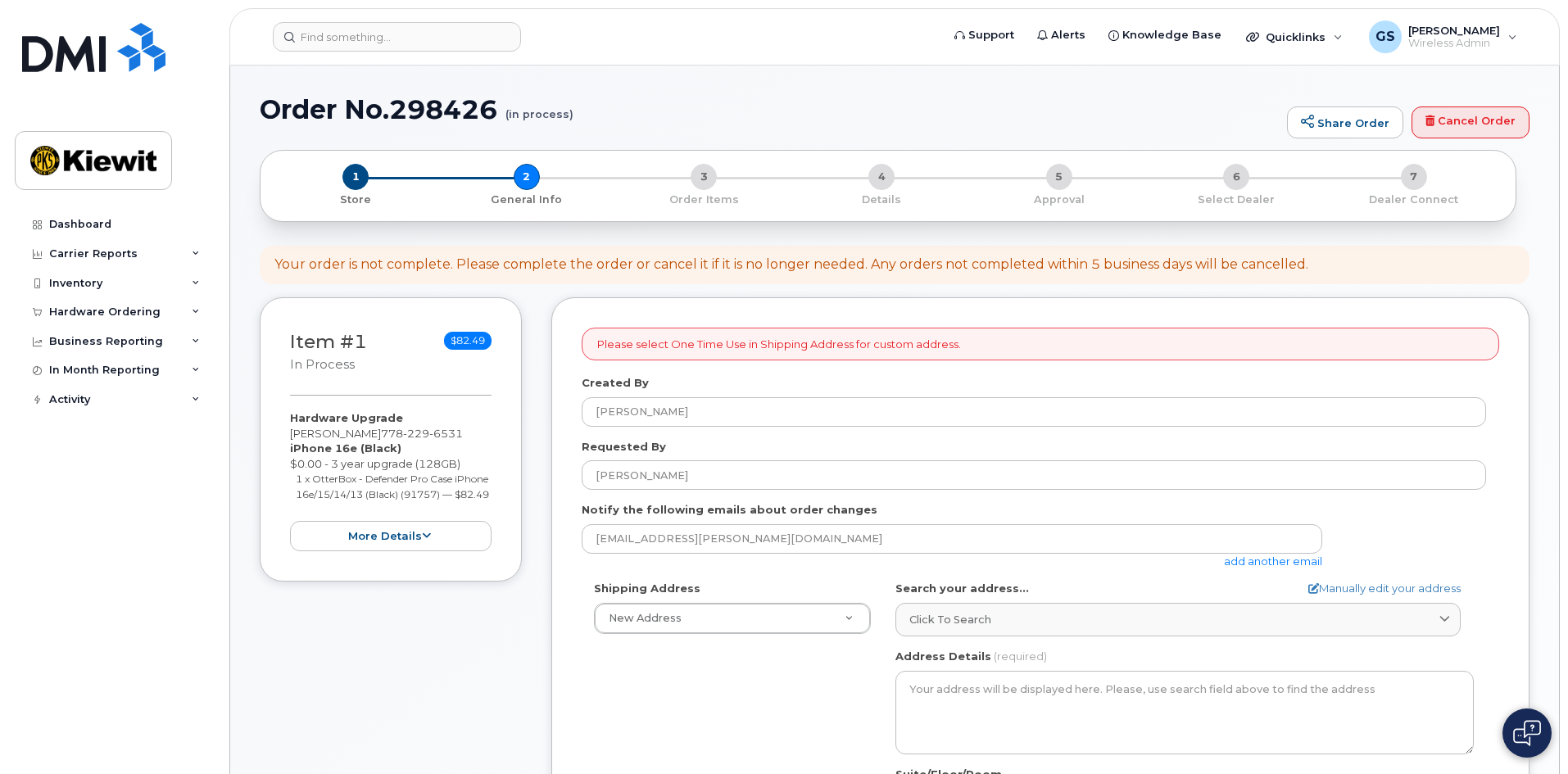
select select
click at [1444, 36] on span "Wireless Admin" at bounding box center [1454, 43] width 92 height 13
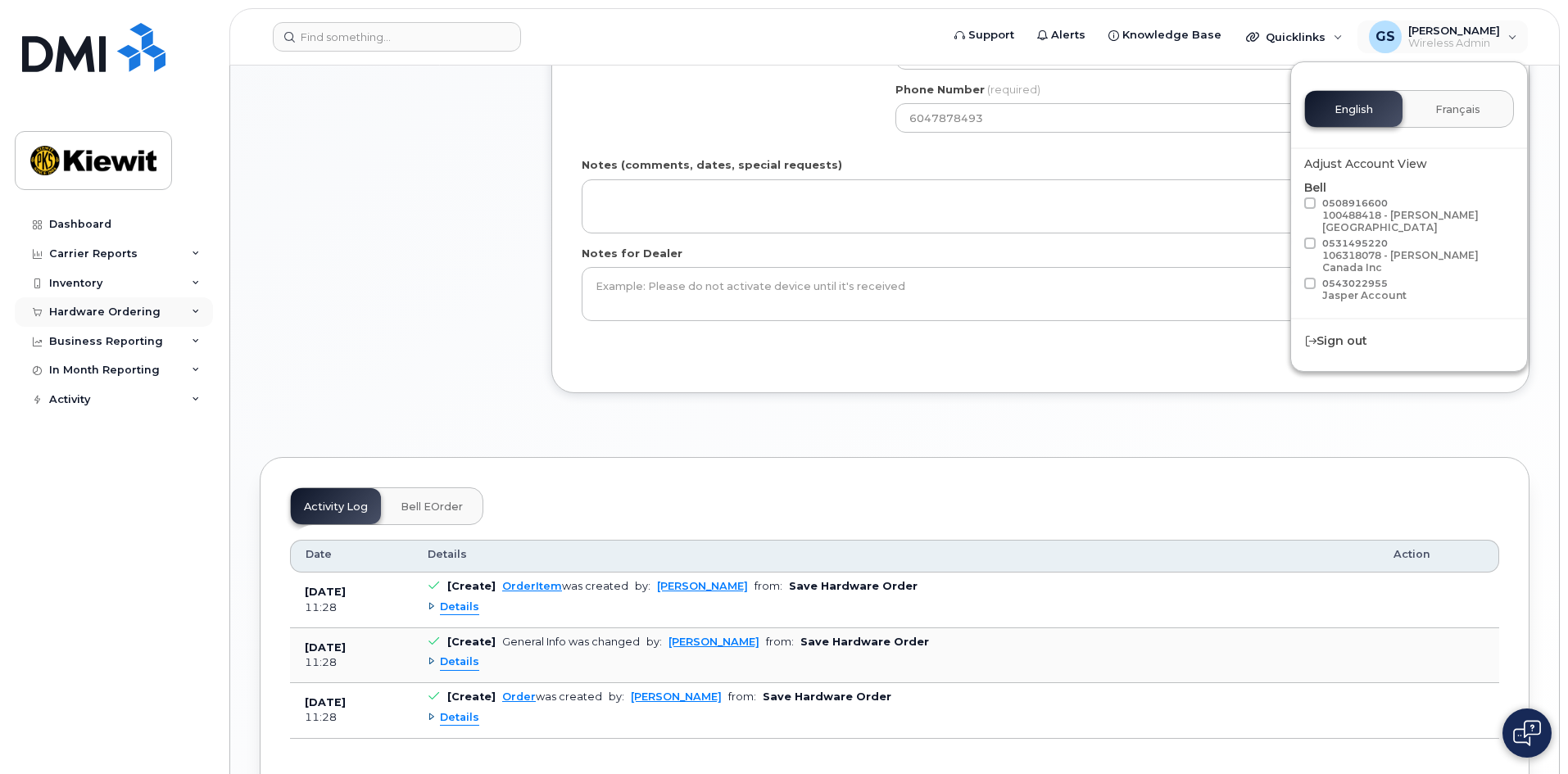
scroll to position [819, 0]
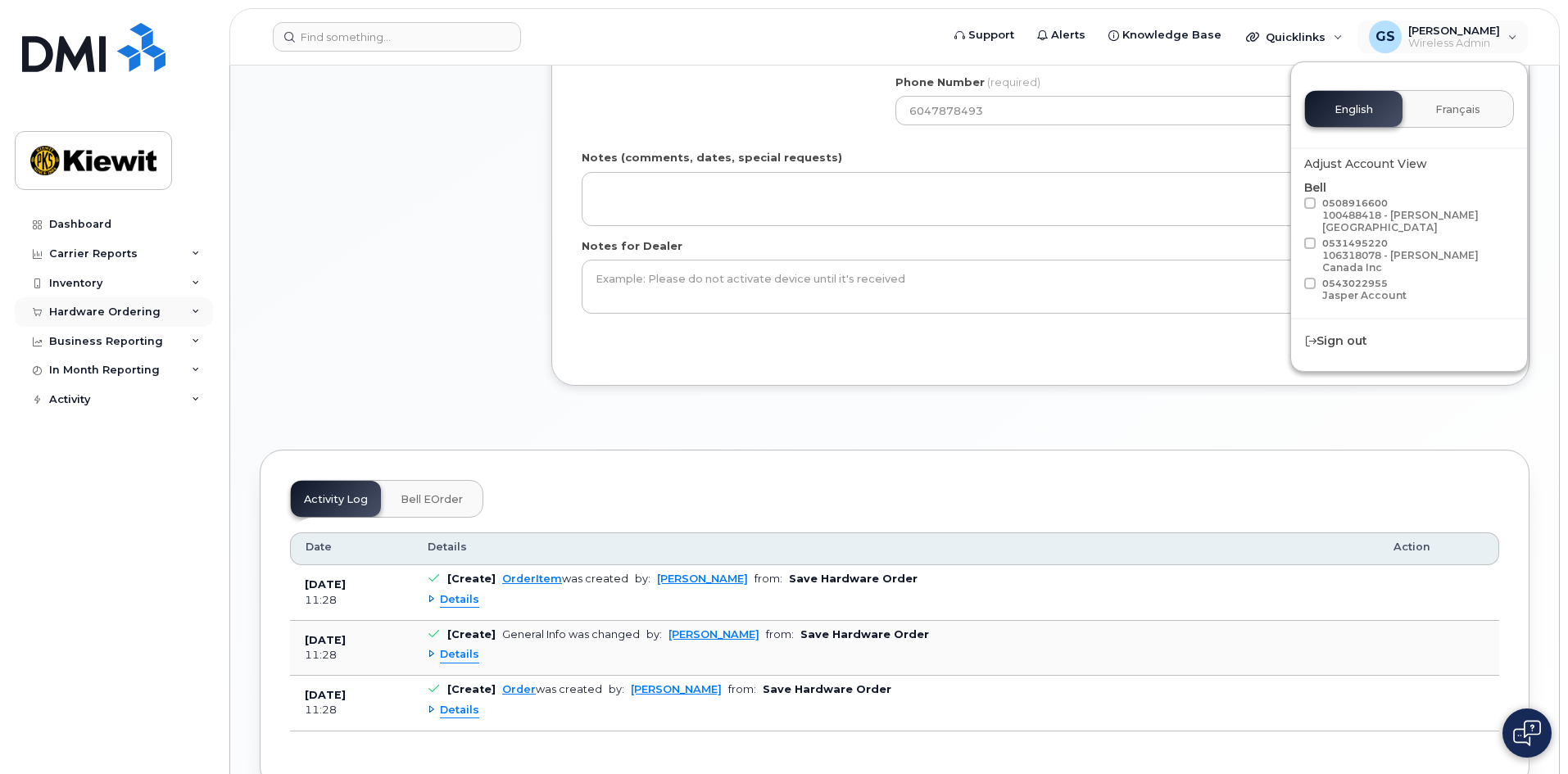
click at [135, 315] on div "Hardware Ordering" at bounding box center [105, 312] width 111 height 13
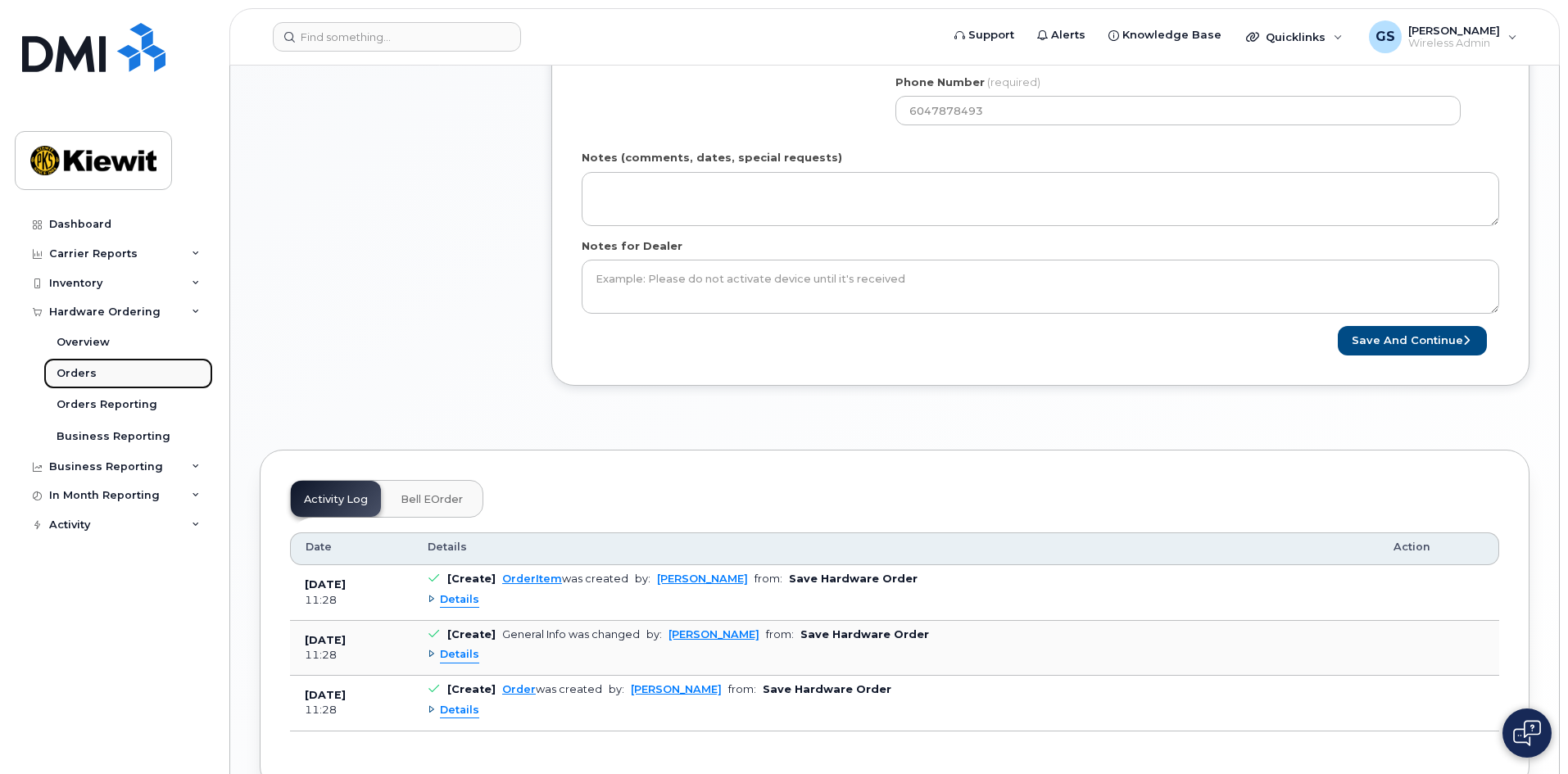
click at [95, 371] on link "Orders" at bounding box center [128, 373] width 169 height 31
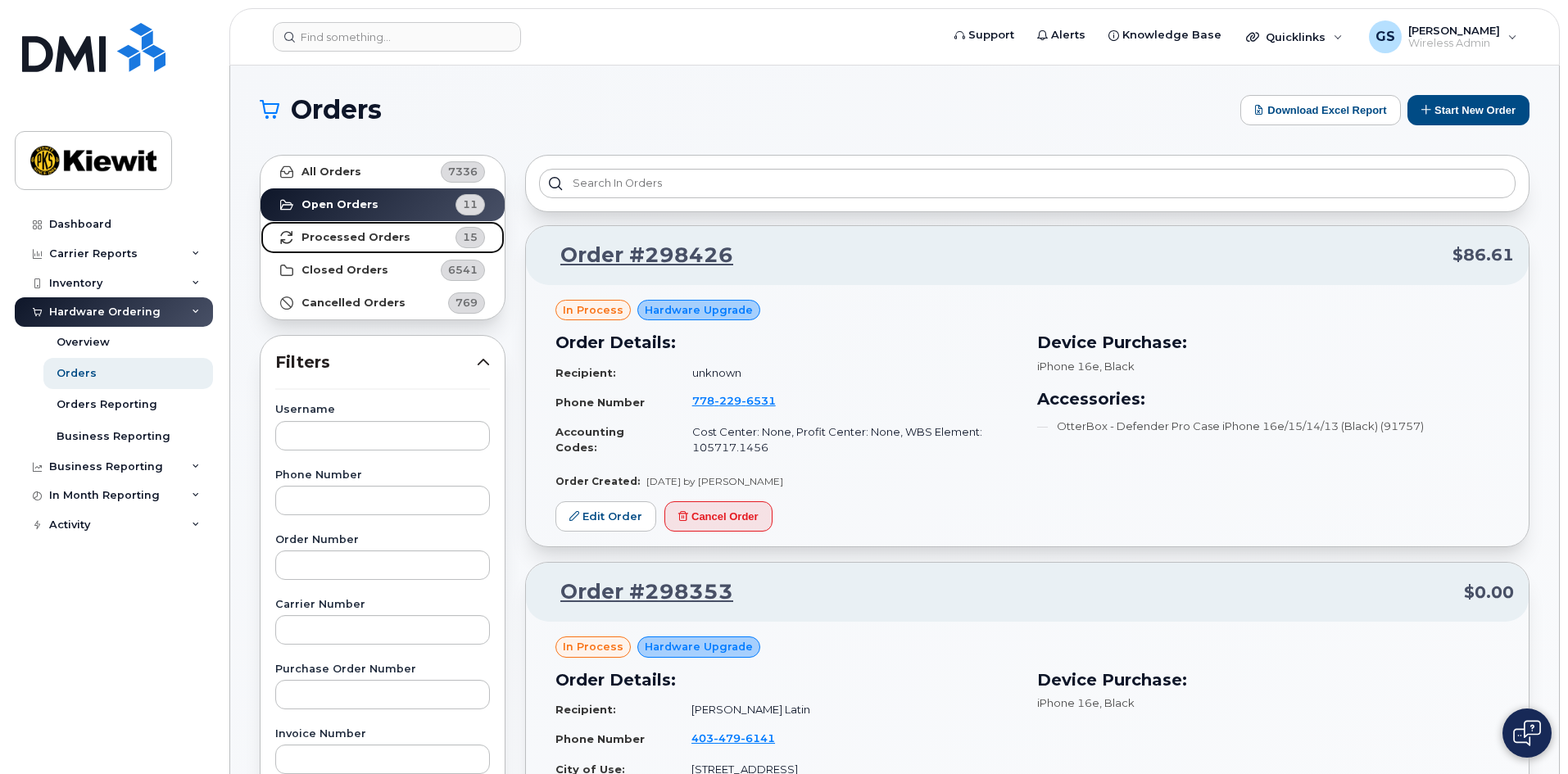
click at [427, 236] on link "Processed Orders 15" at bounding box center [382, 238] width 244 height 33
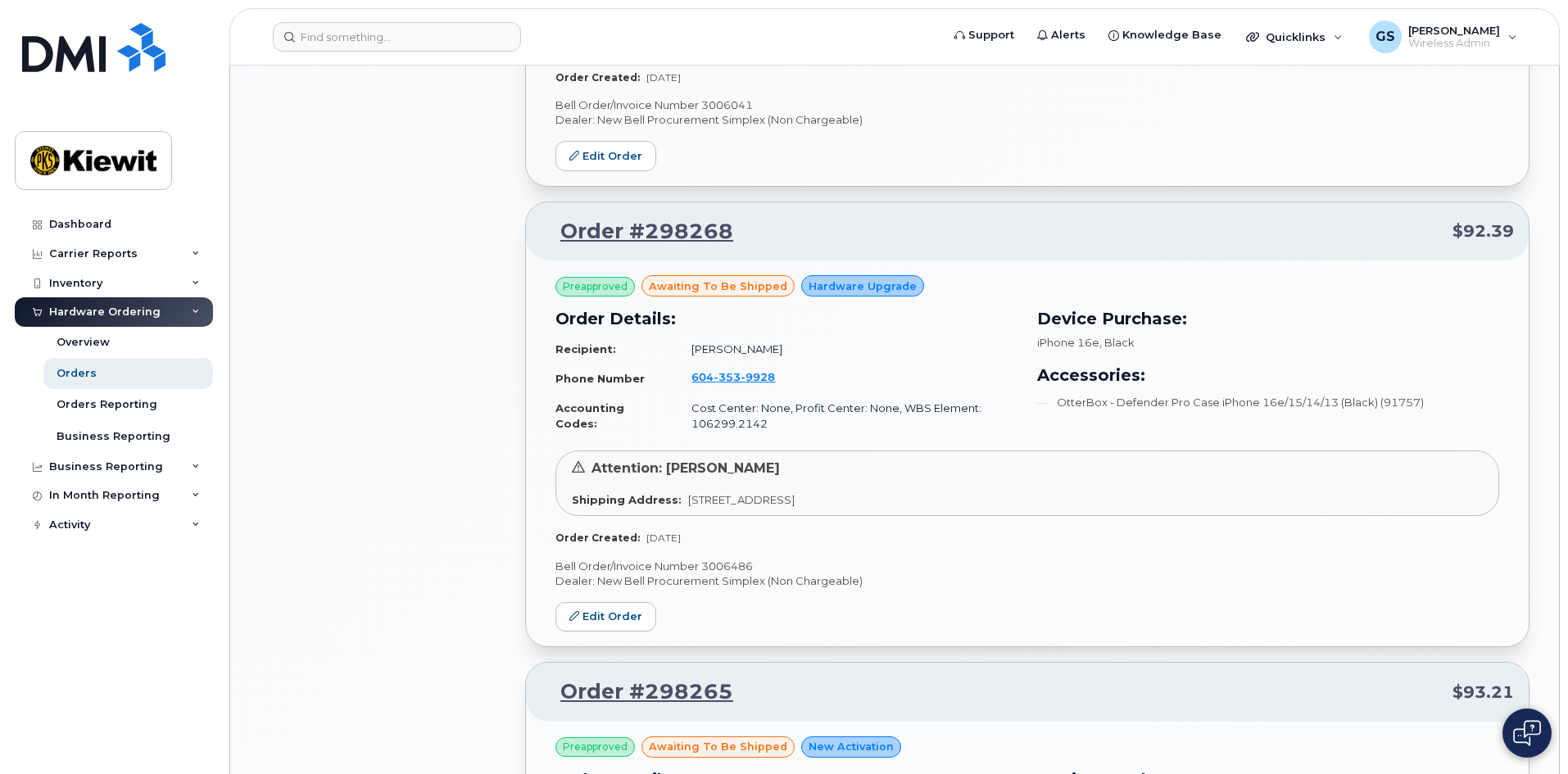
scroll to position [1310, 0]
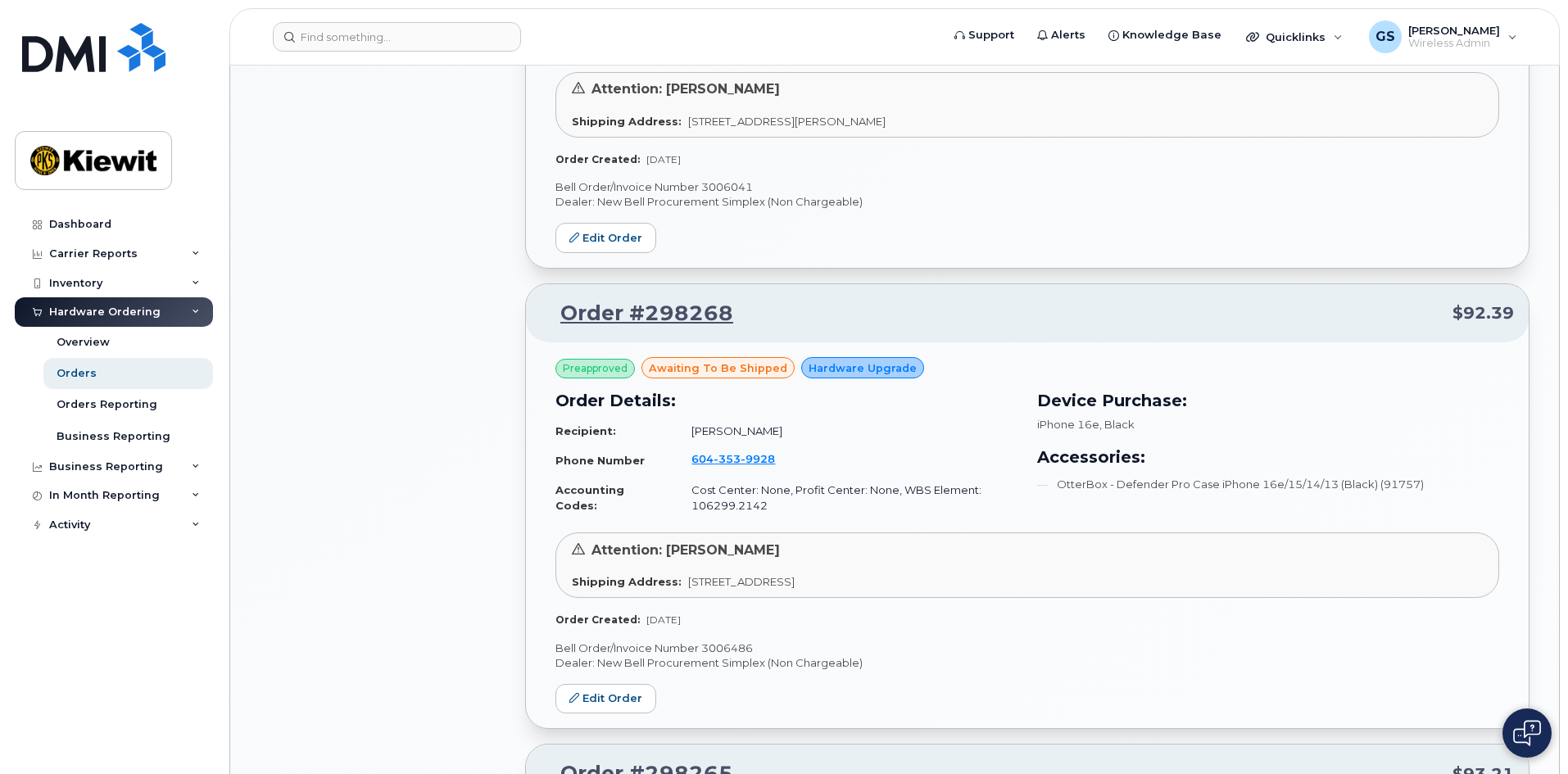
click at [429, 229] on div "All Orders 7336 Open Orders 11 Processed Orders 15 Closed Orders 6541 Cancelled…" at bounding box center [383, 749] width 266 height 3829
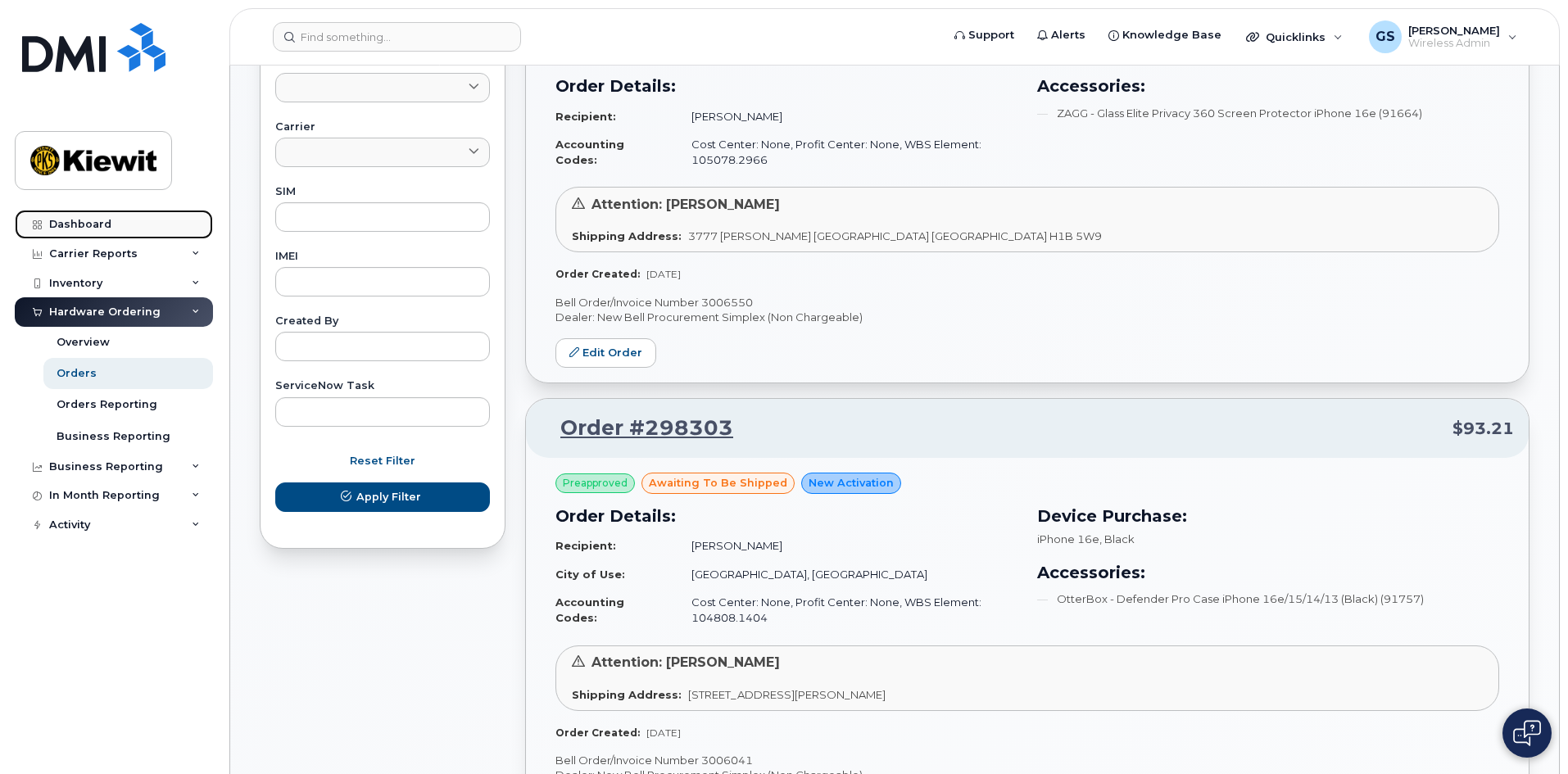
click at [109, 228] on link "Dashboard" at bounding box center [114, 225] width 198 height 30
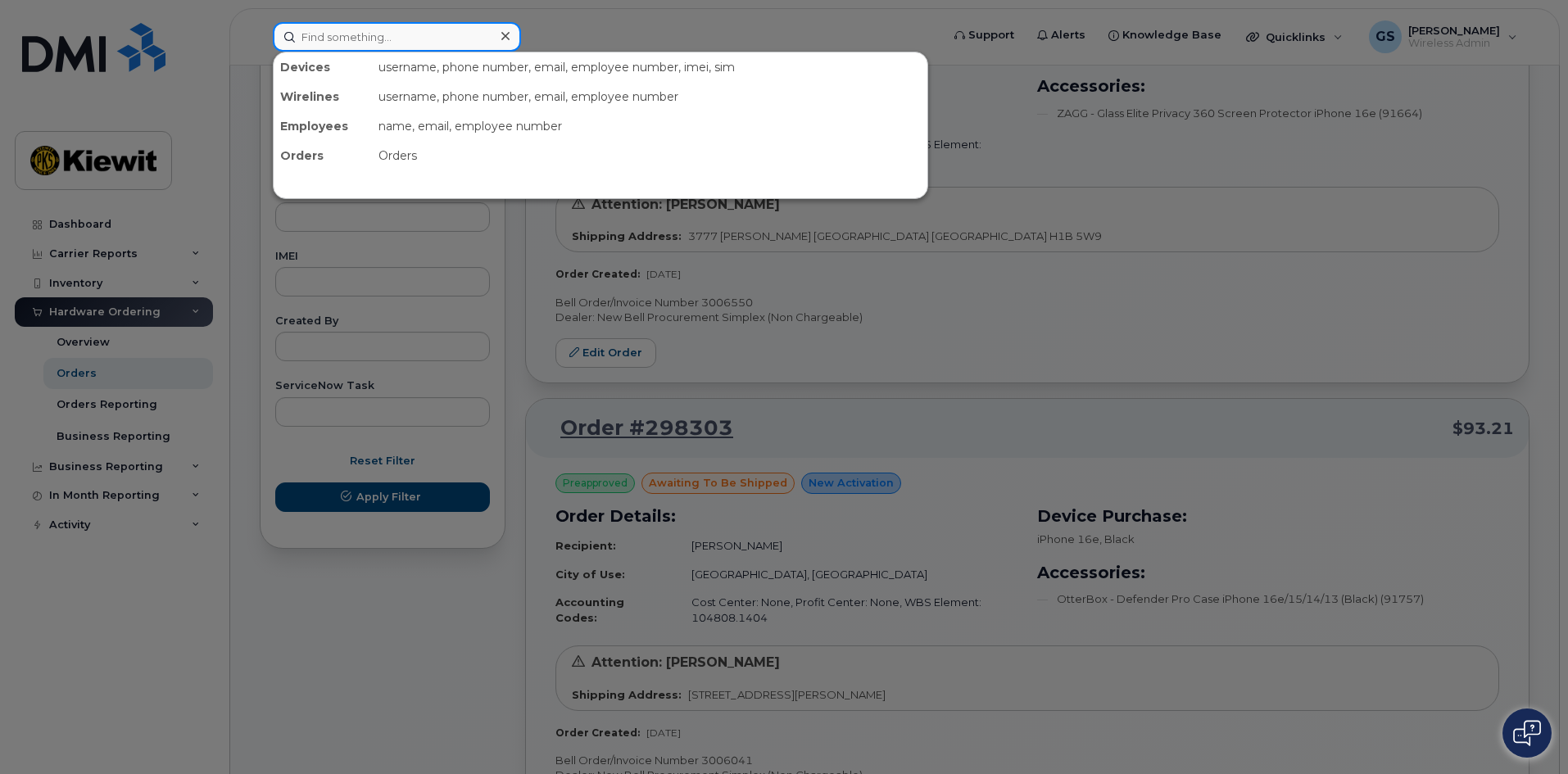
click at [362, 28] on input at bounding box center [397, 36] width 248 height 30
type input "dimitr"
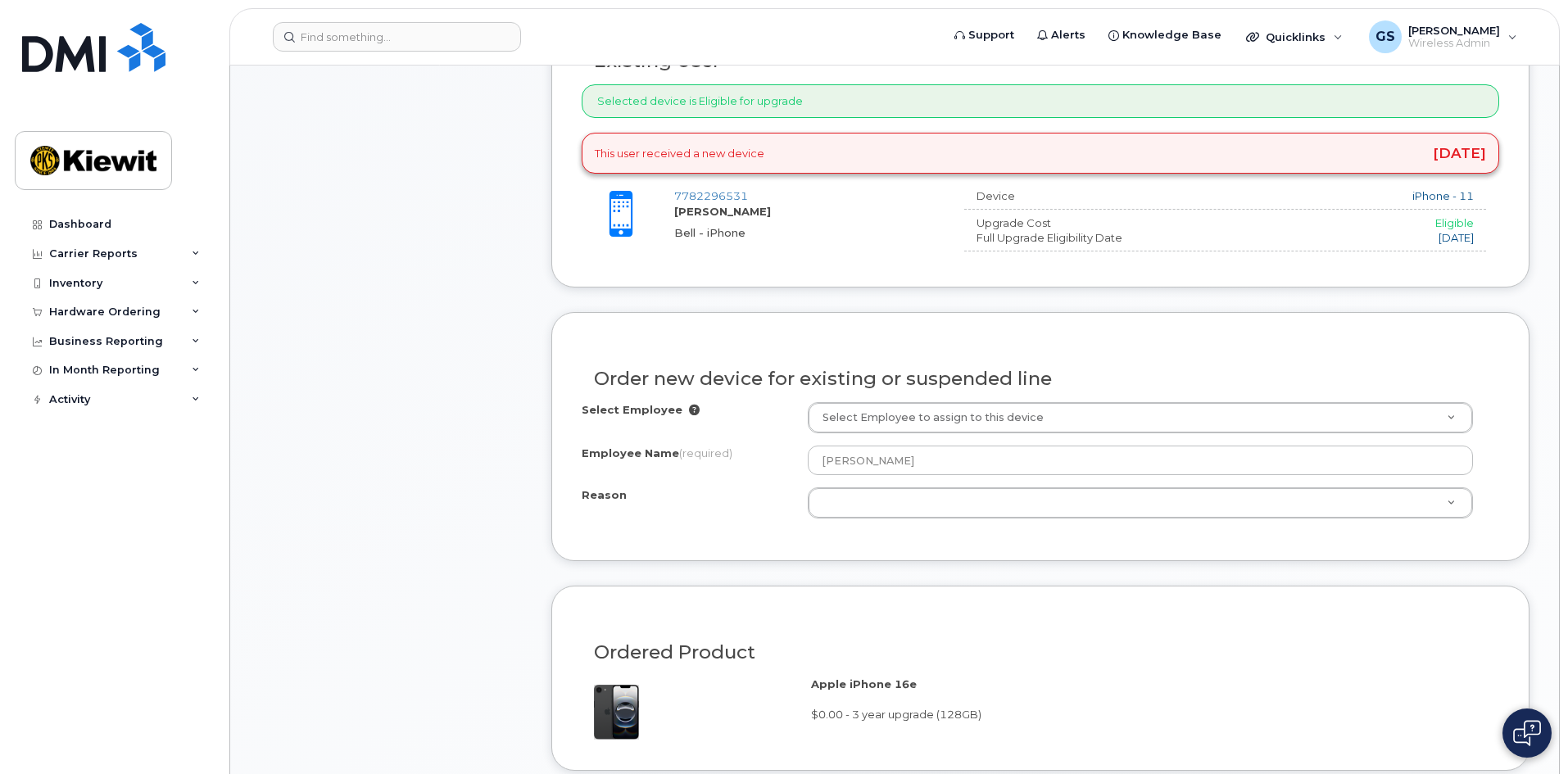
scroll to position [655, 0]
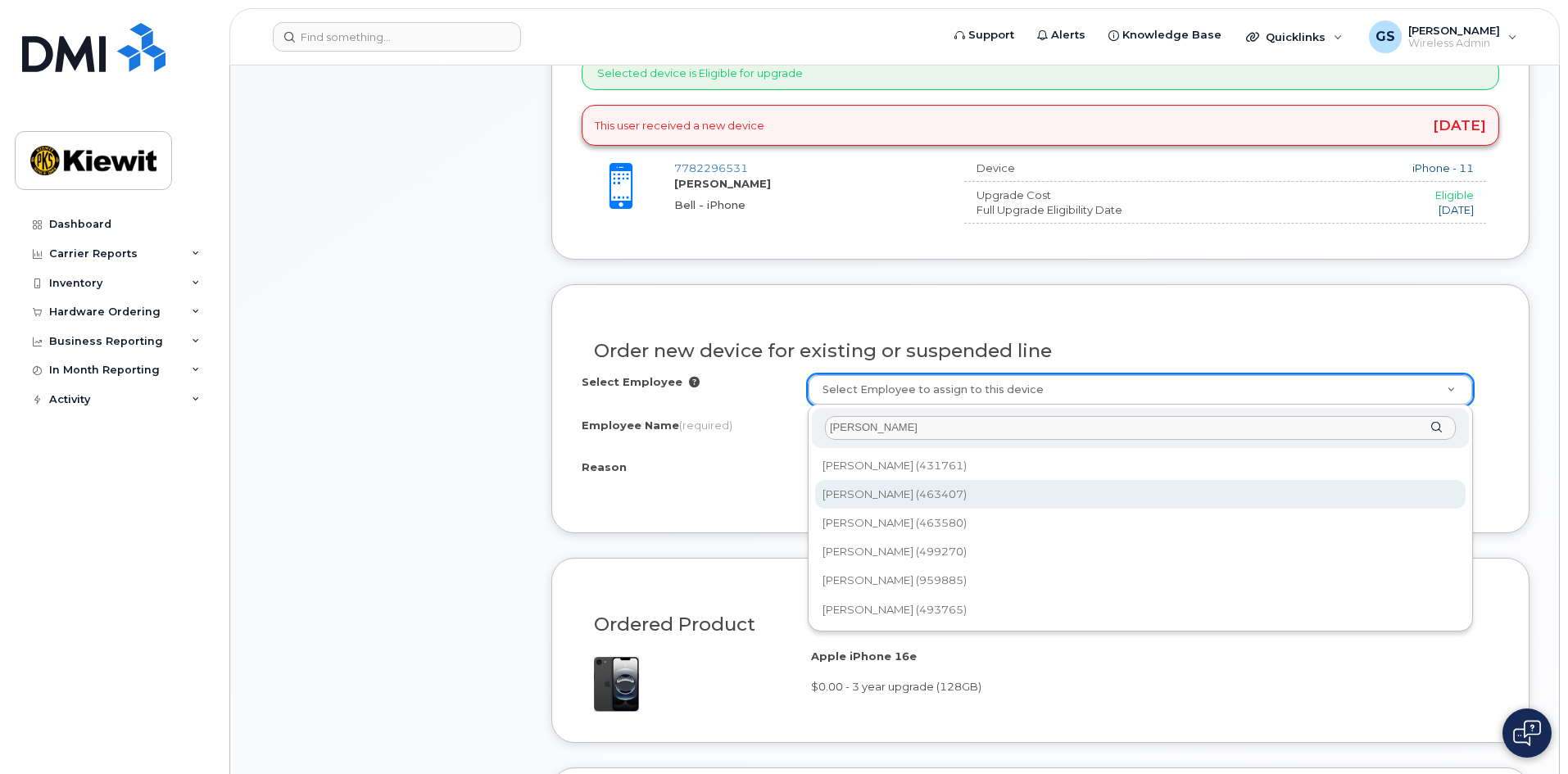
type input "[PERSON_NAME]"
type input "1071386"
select select
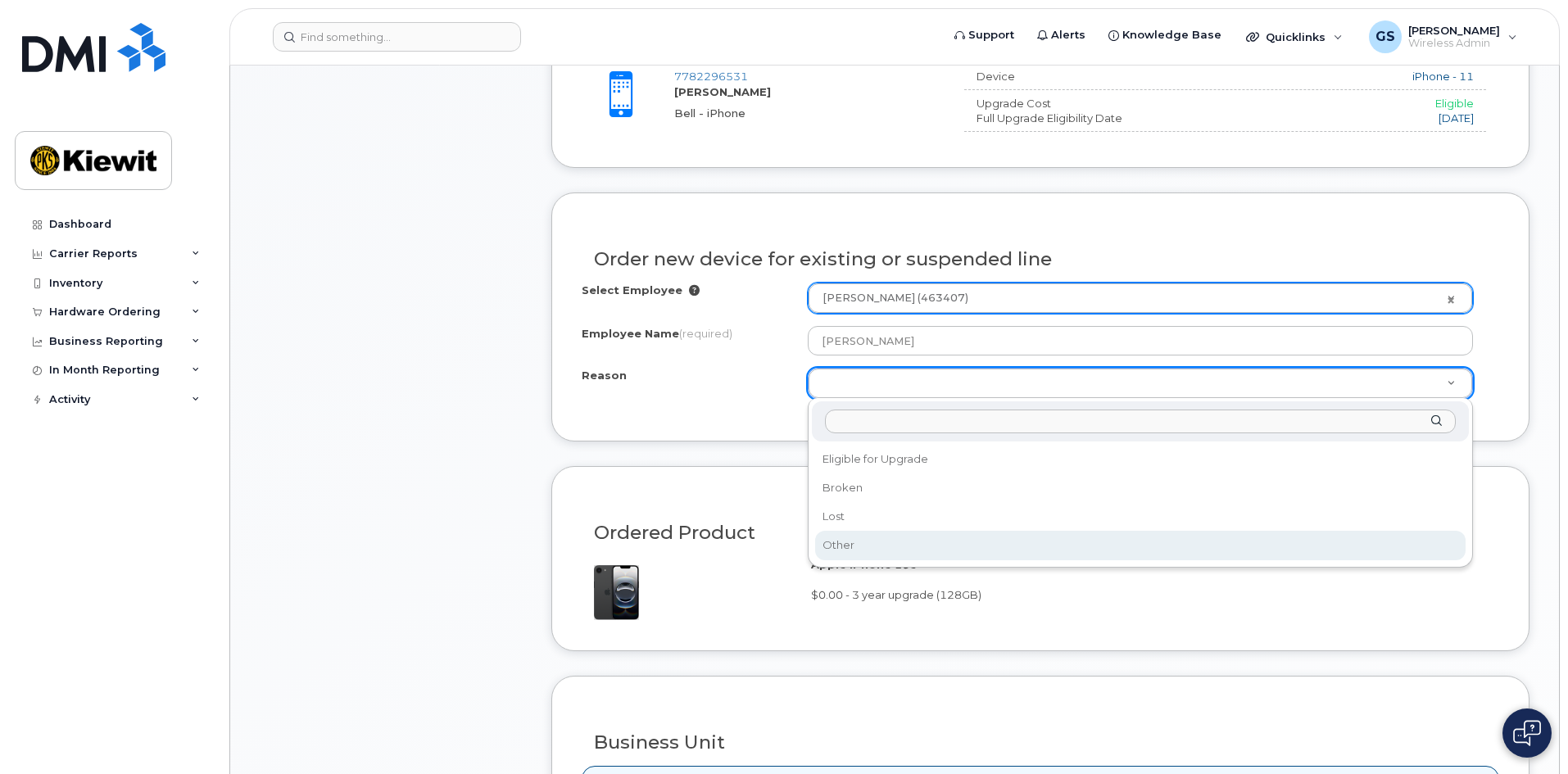
scroll to position [737, 0]
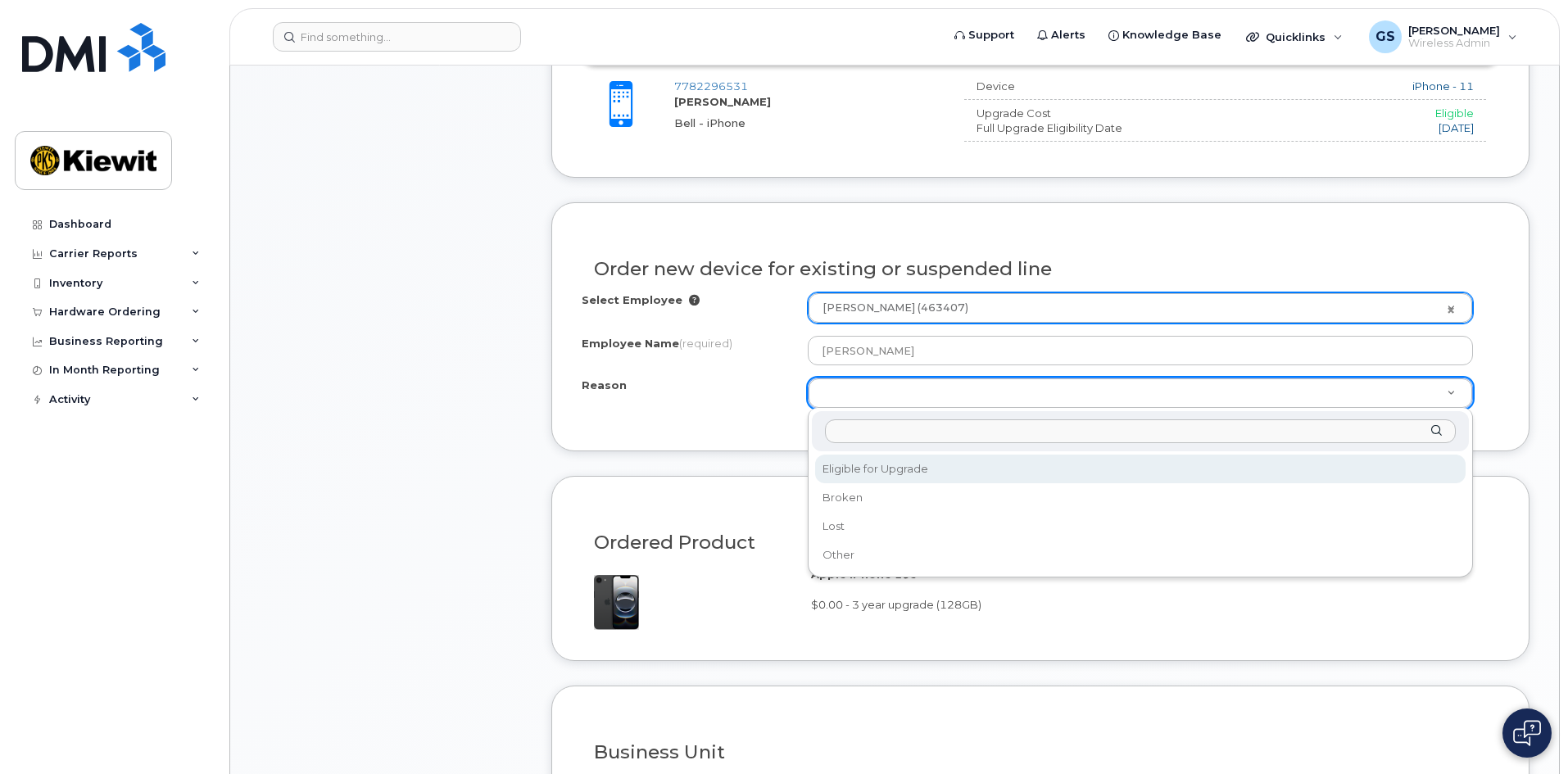
select select "eligible_for_upgrade"
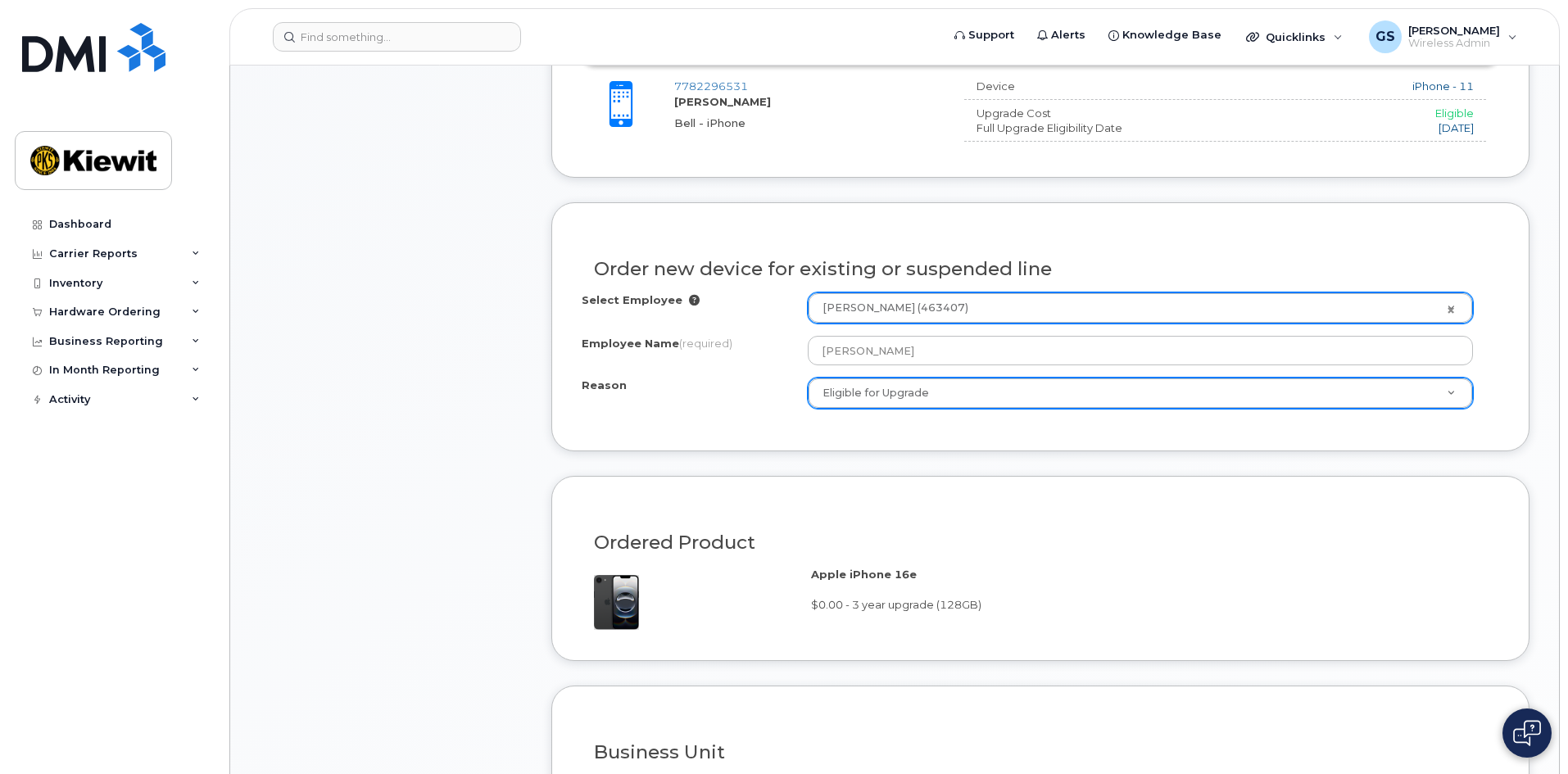
click at [709, 433] on div "Order new device for existing or suspended line Select Employee Dimitrios Budd …" at bounding box center [1040, 326] width 978 height 249
drag, startPoint x: 603, startPoint y: 263, endPoint x: 1069, endPoint y: 270, distance: 466.1
click at [1069, 270] on h3 "Order new device for existing or suspended line" at bounding box center [1040, 269] width 893 height 21
drag, startPoint x: 720, startPoint y: 266, endPoint x: 699, endPoint y: 272, distance: 21.8
click at [717, 266] on h3 "Order new device for existing or suspended line" at bounding box center [1040, 269] width 893 height 21
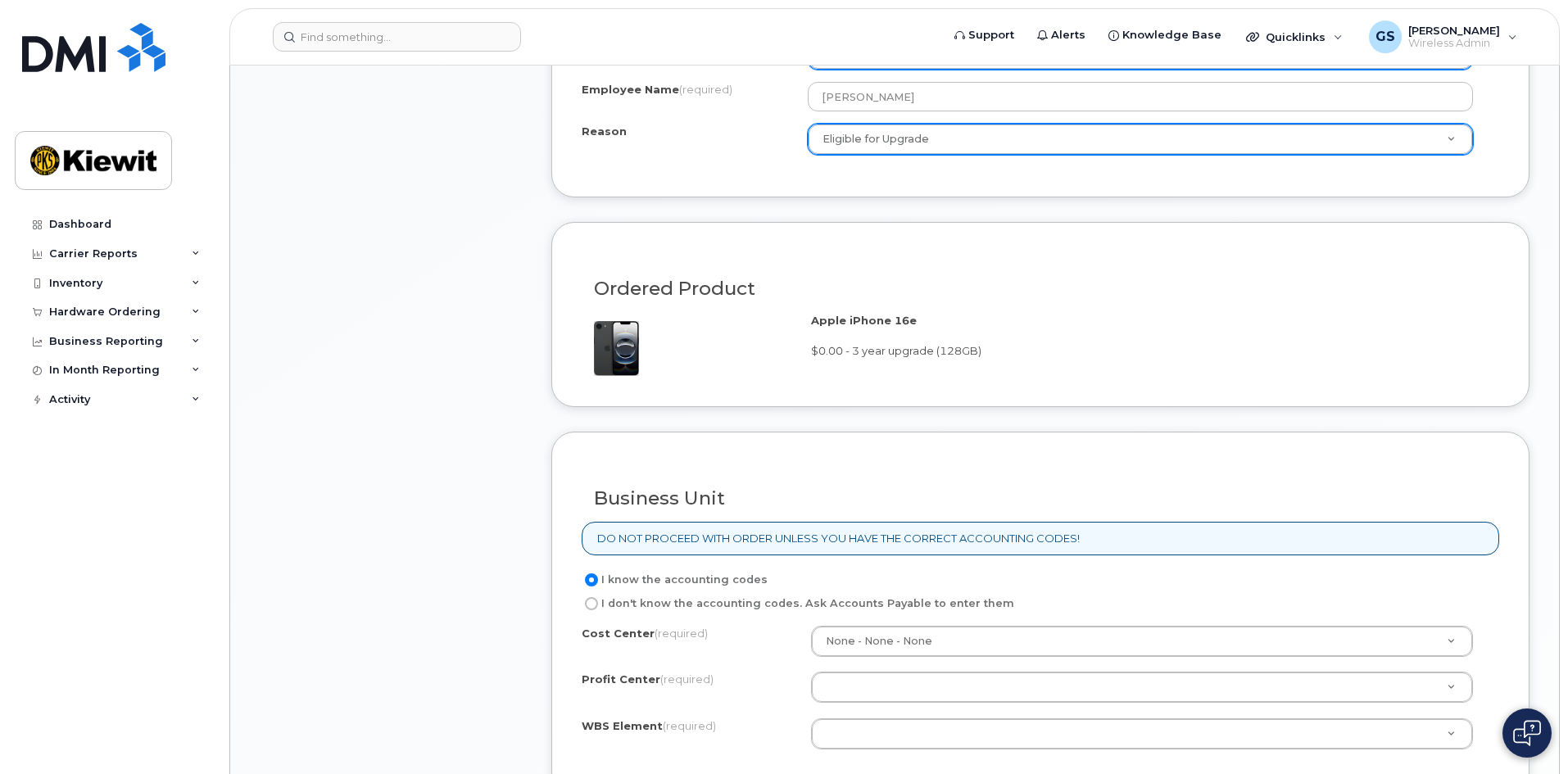
scroll to position [1146, 0]
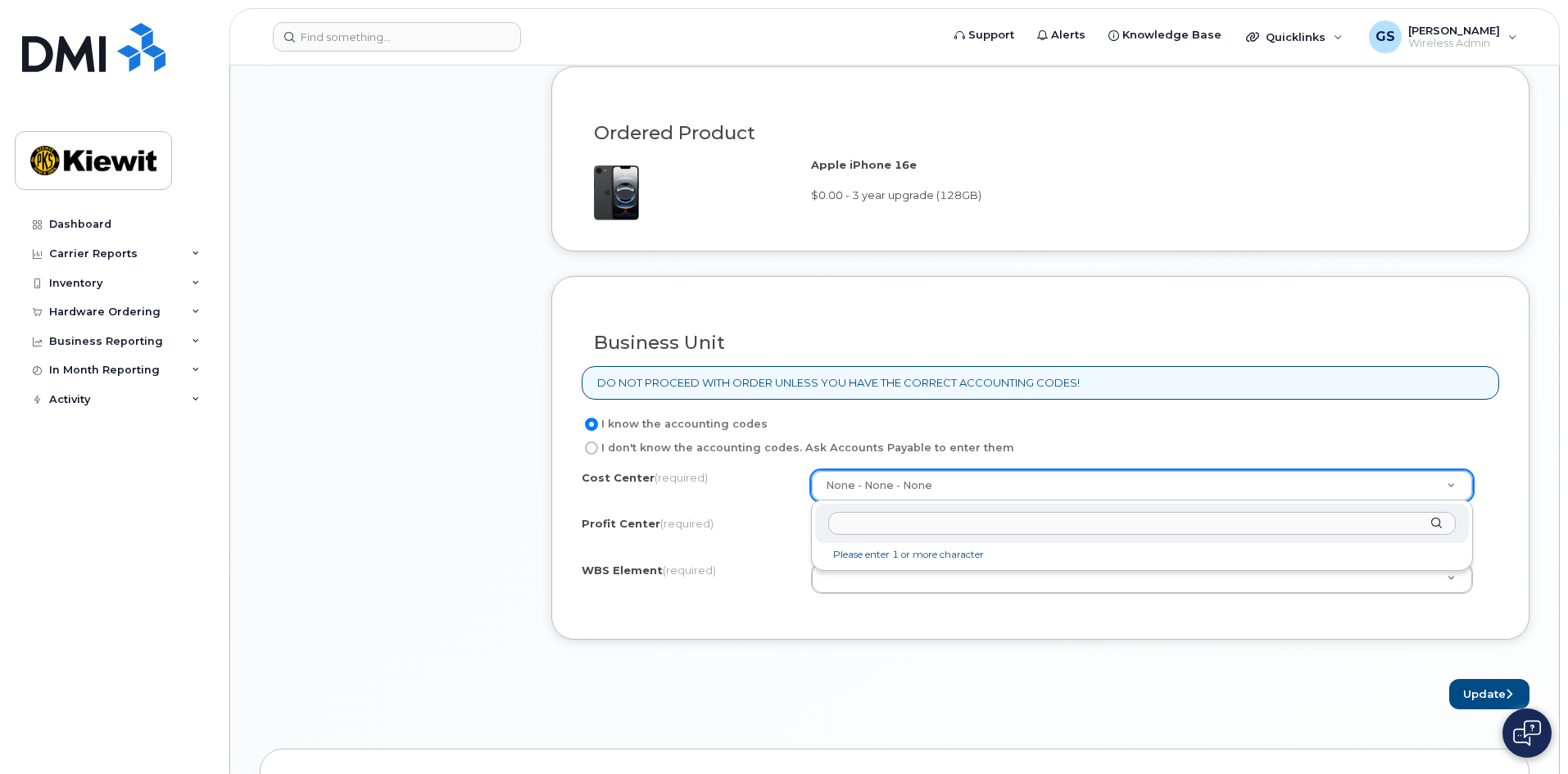
drag, startPoint x: 659, startPoint y: 585, endPoint x: 706, endPoint y: 586, distance: 47.0
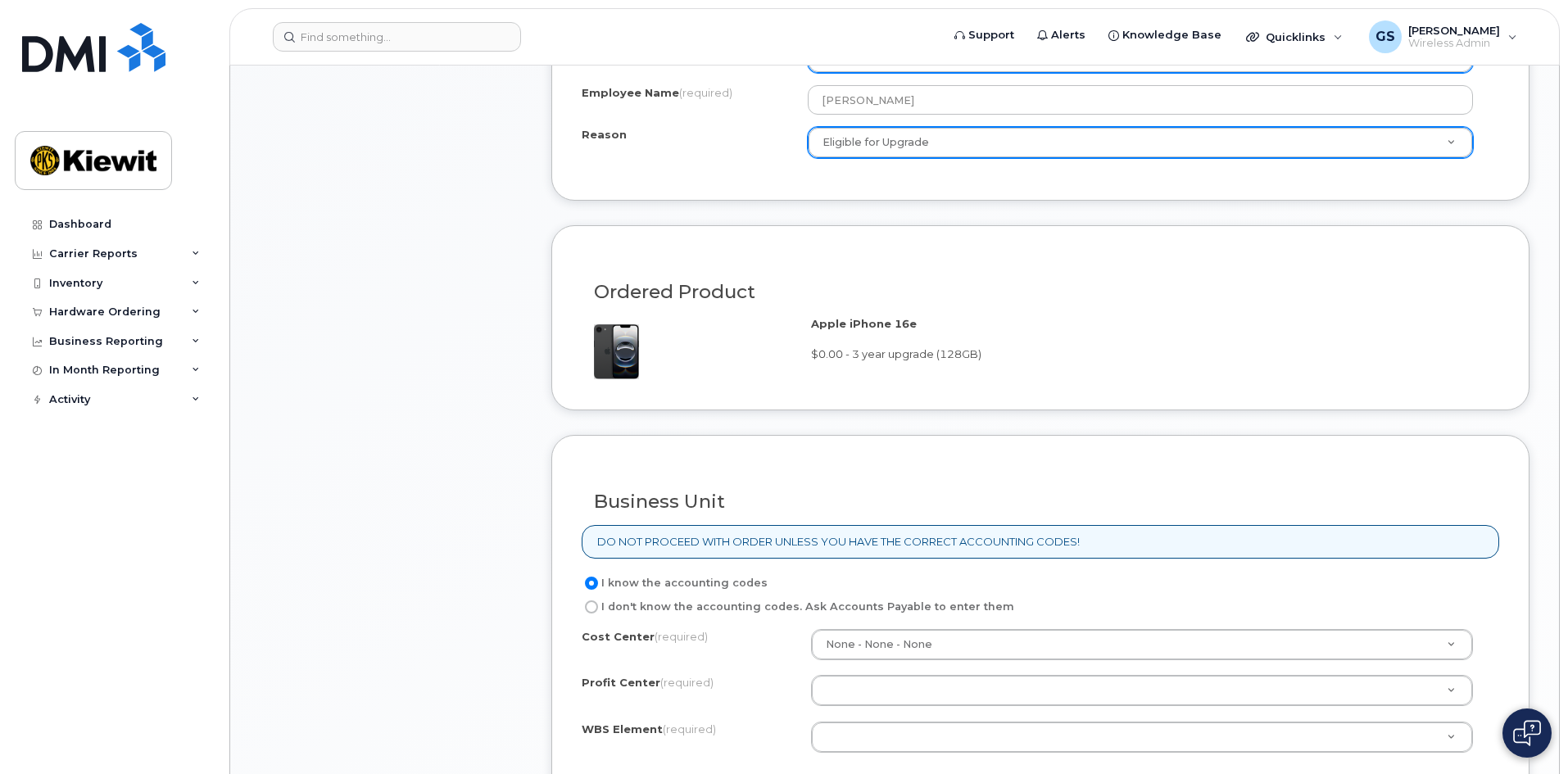
scroll to position [1065, 0]
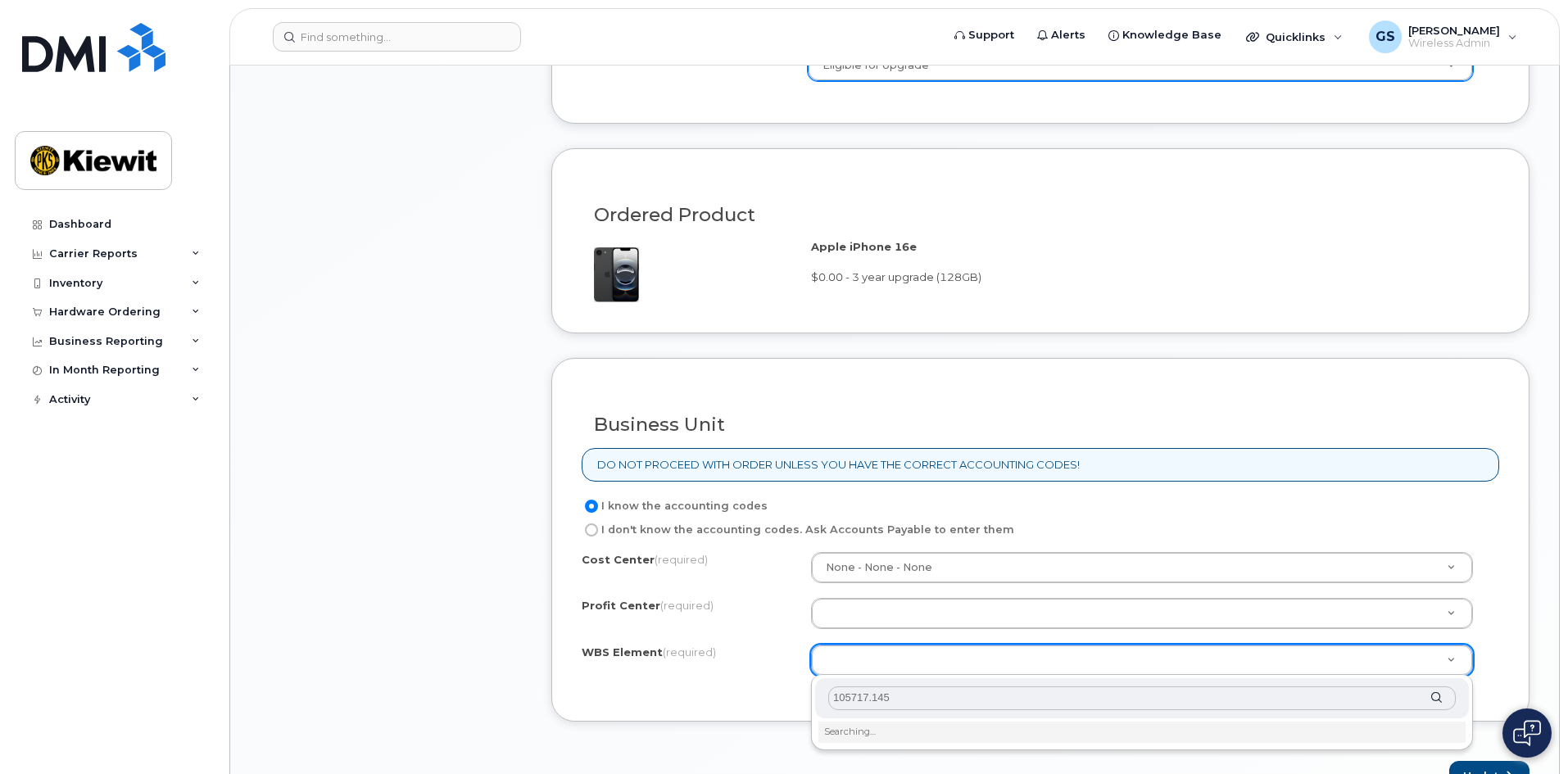
type input "105717.1456"
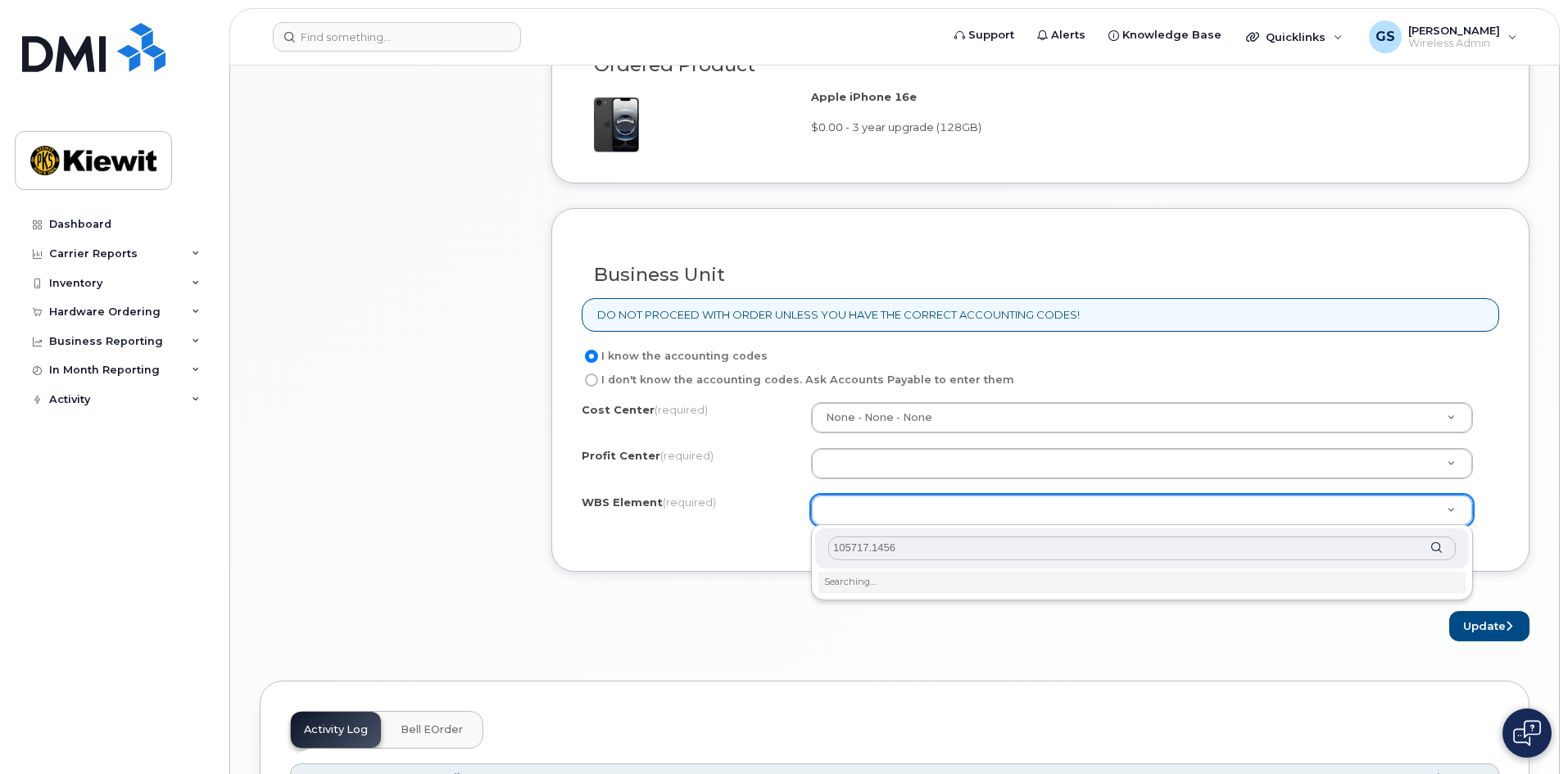
scroll to position [1228, 0]
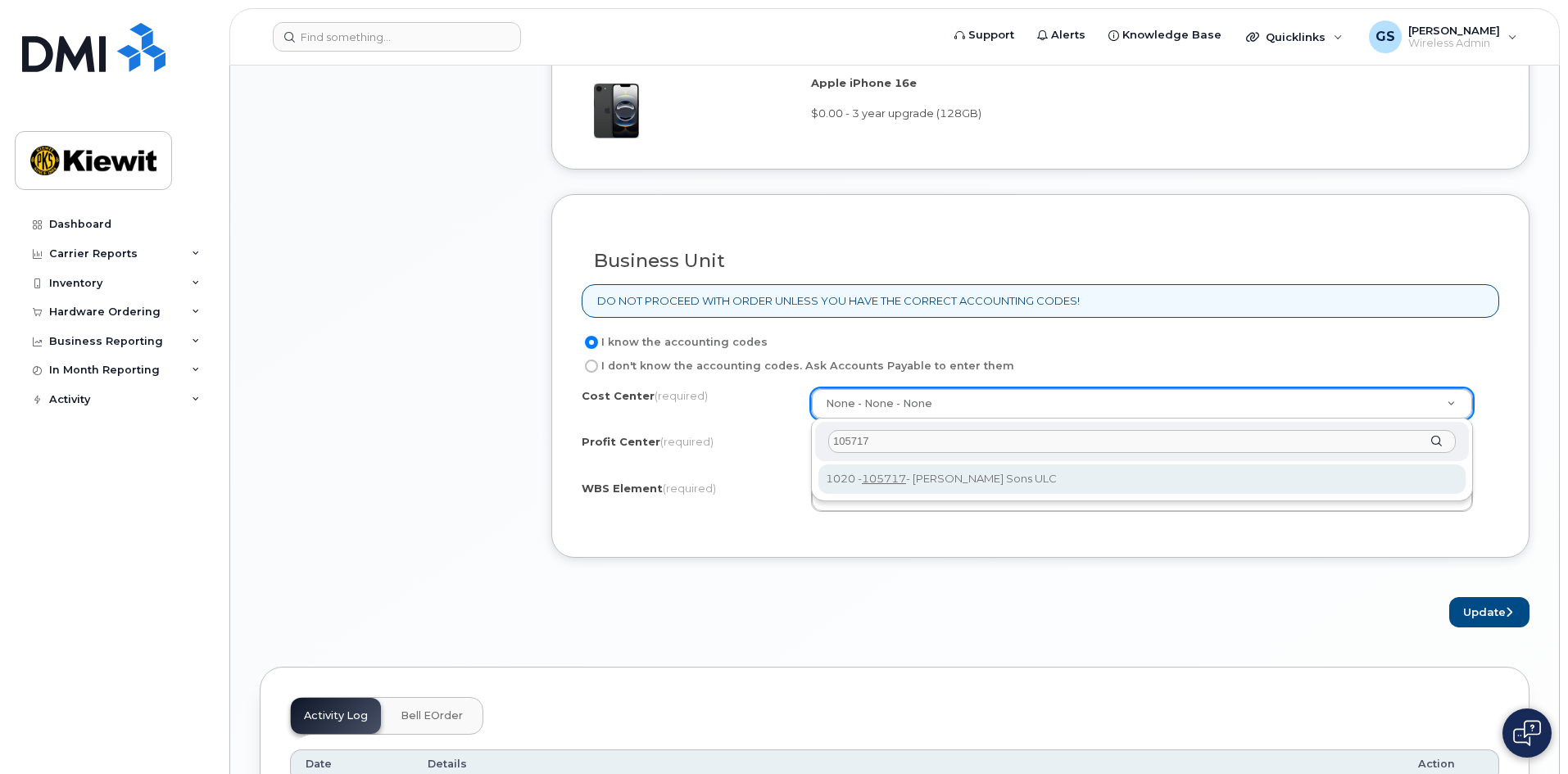
type input "105717"
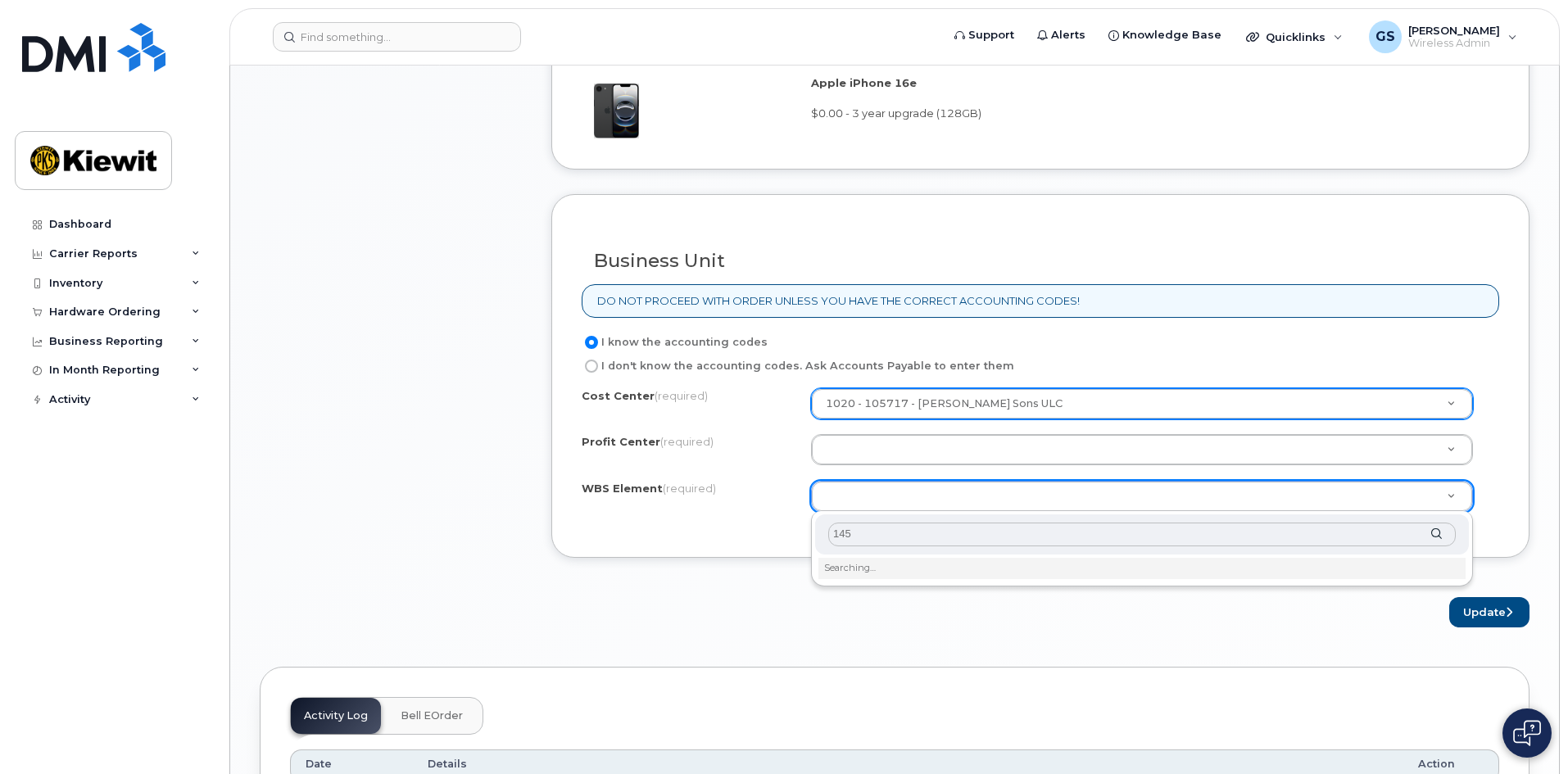
type input "1456"
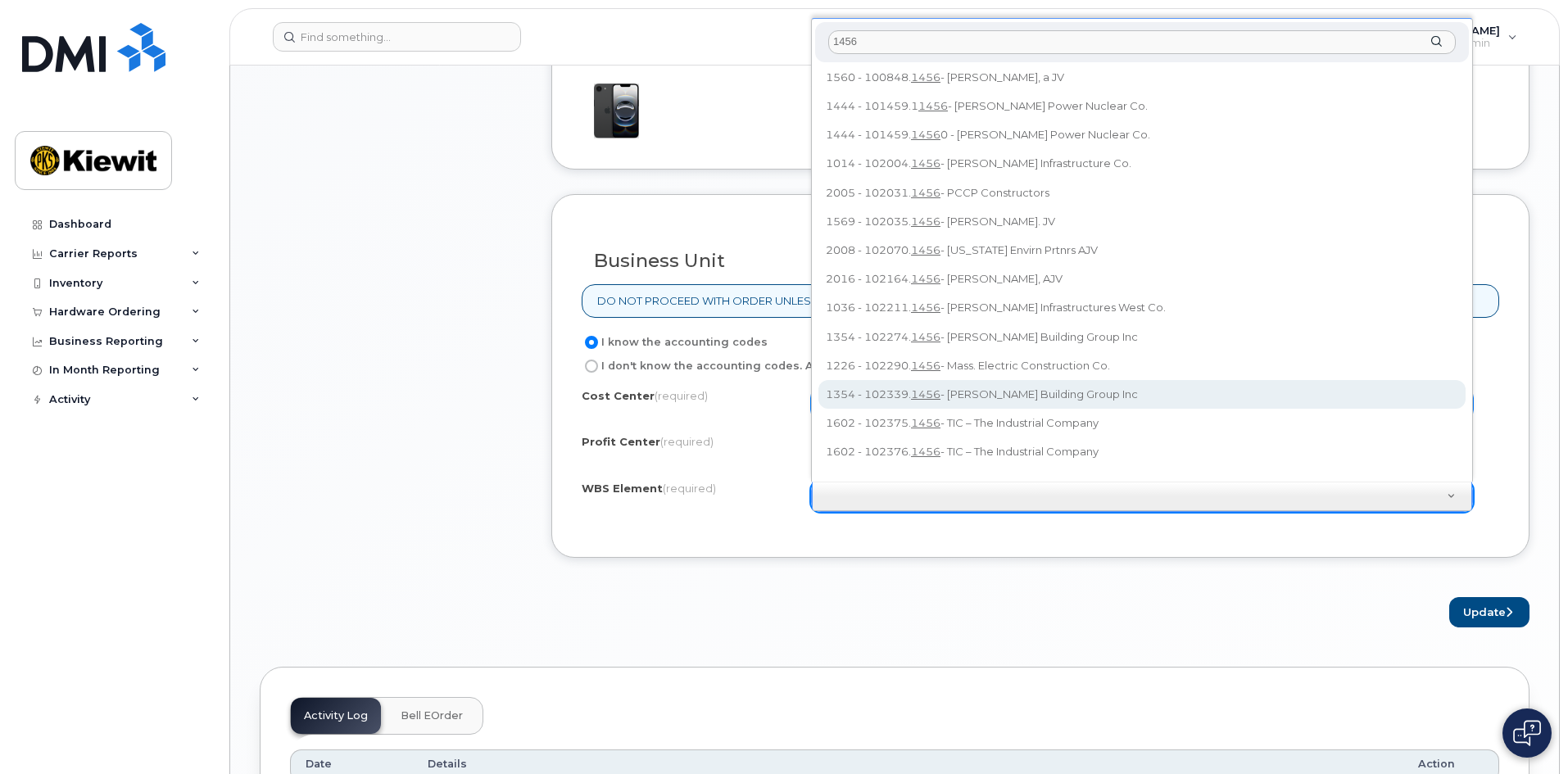
scroll to position [0, 0]
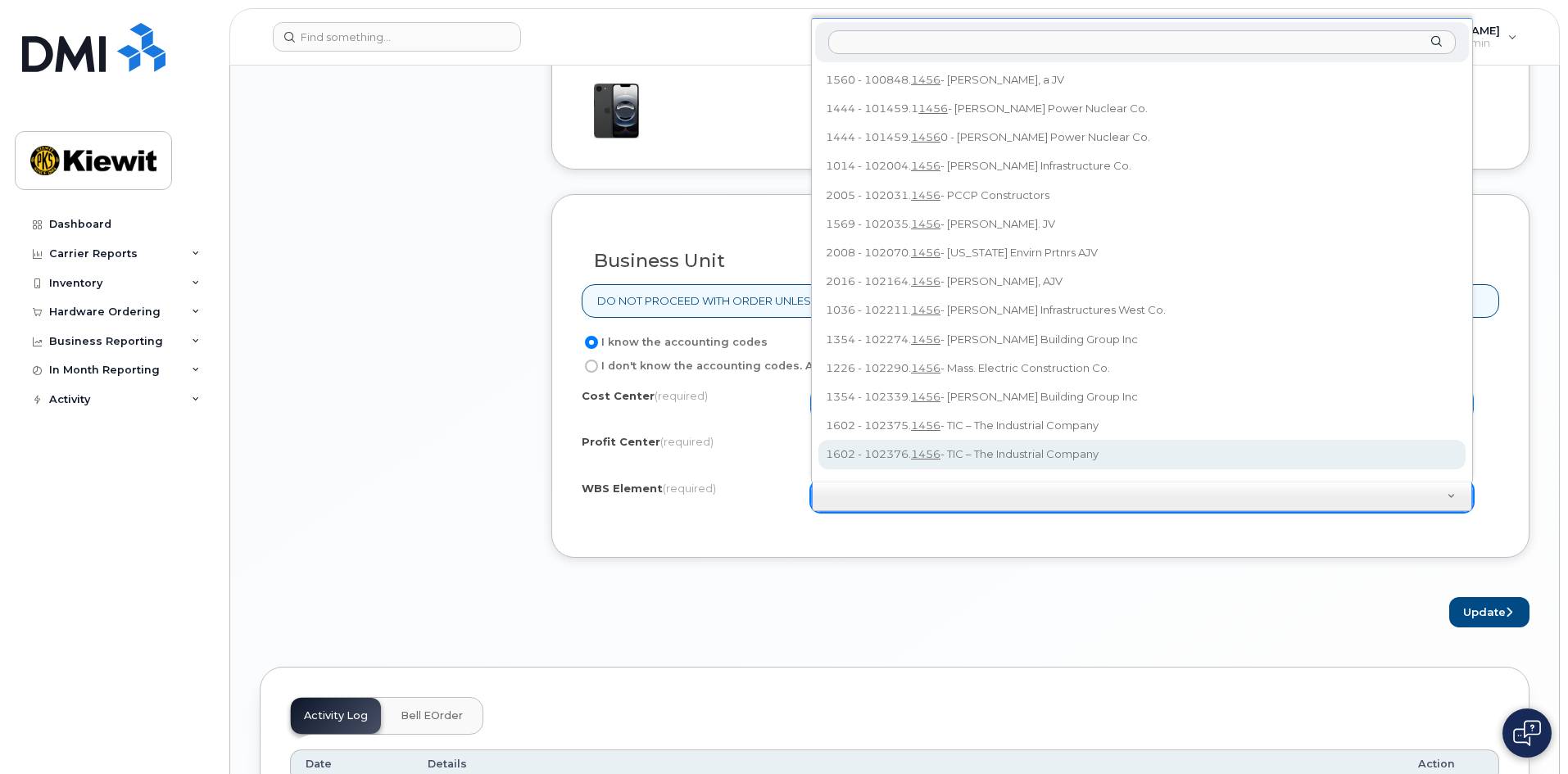
drag, startPoint x: 922, startPoint y: 646, endPoint x: 919, endPoint y: 633, distance: 13.3
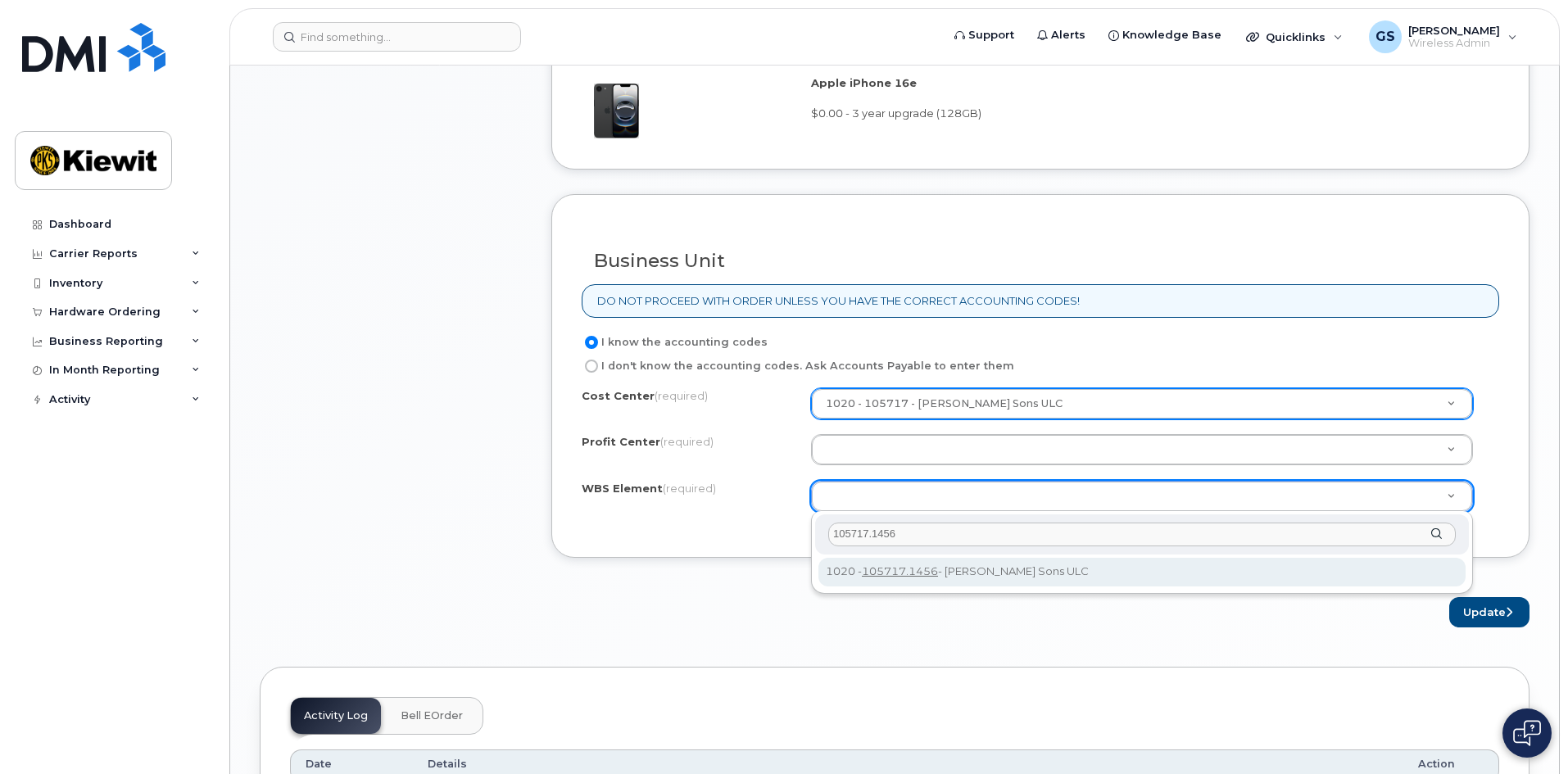
type input "105717.1456"
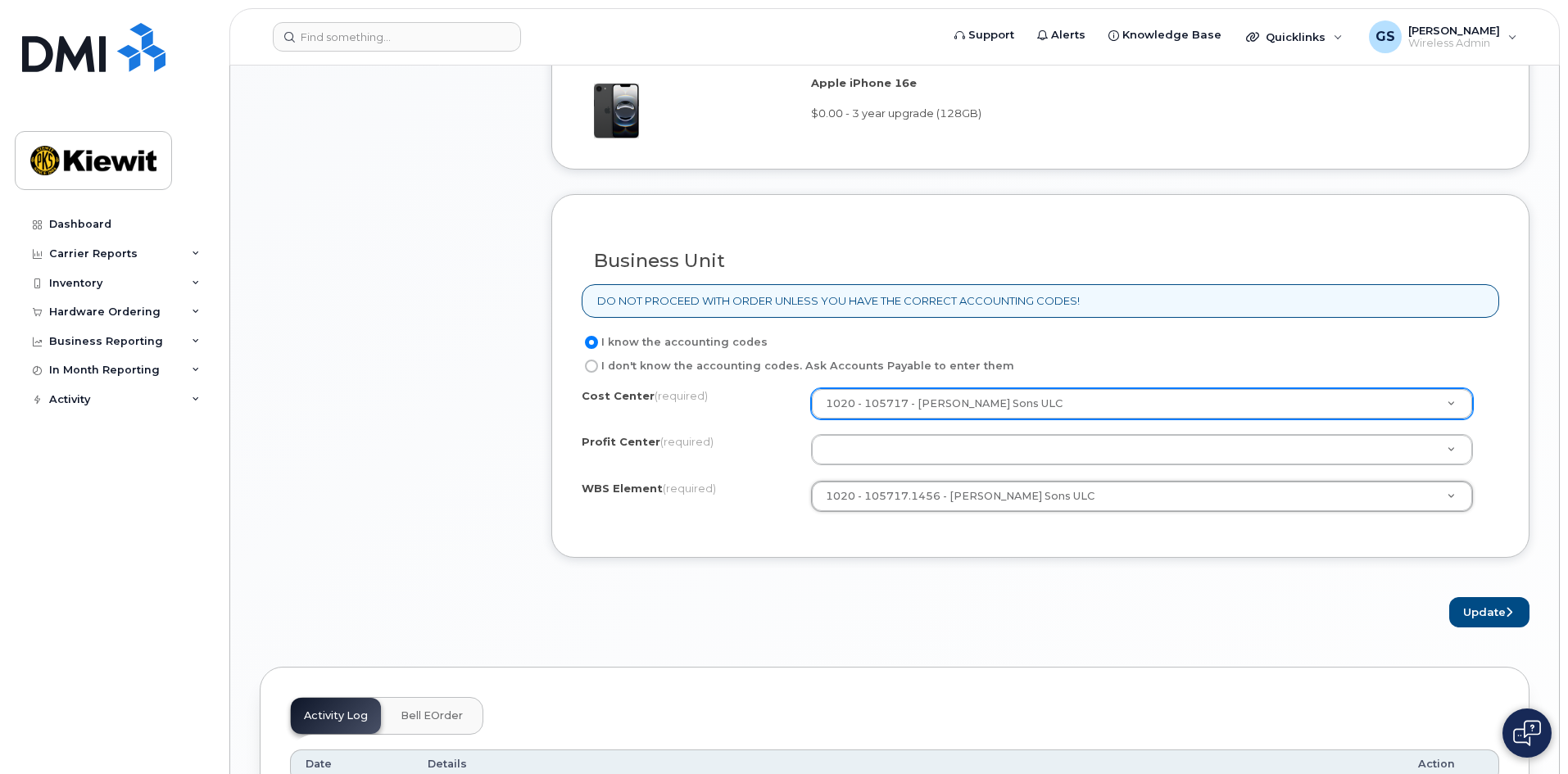
click at [974, 574] on form "Existing User Additional cost to upgrading the device $0.00 Selected device is …" at bounding box center [1040, 10] width 978 height 1234
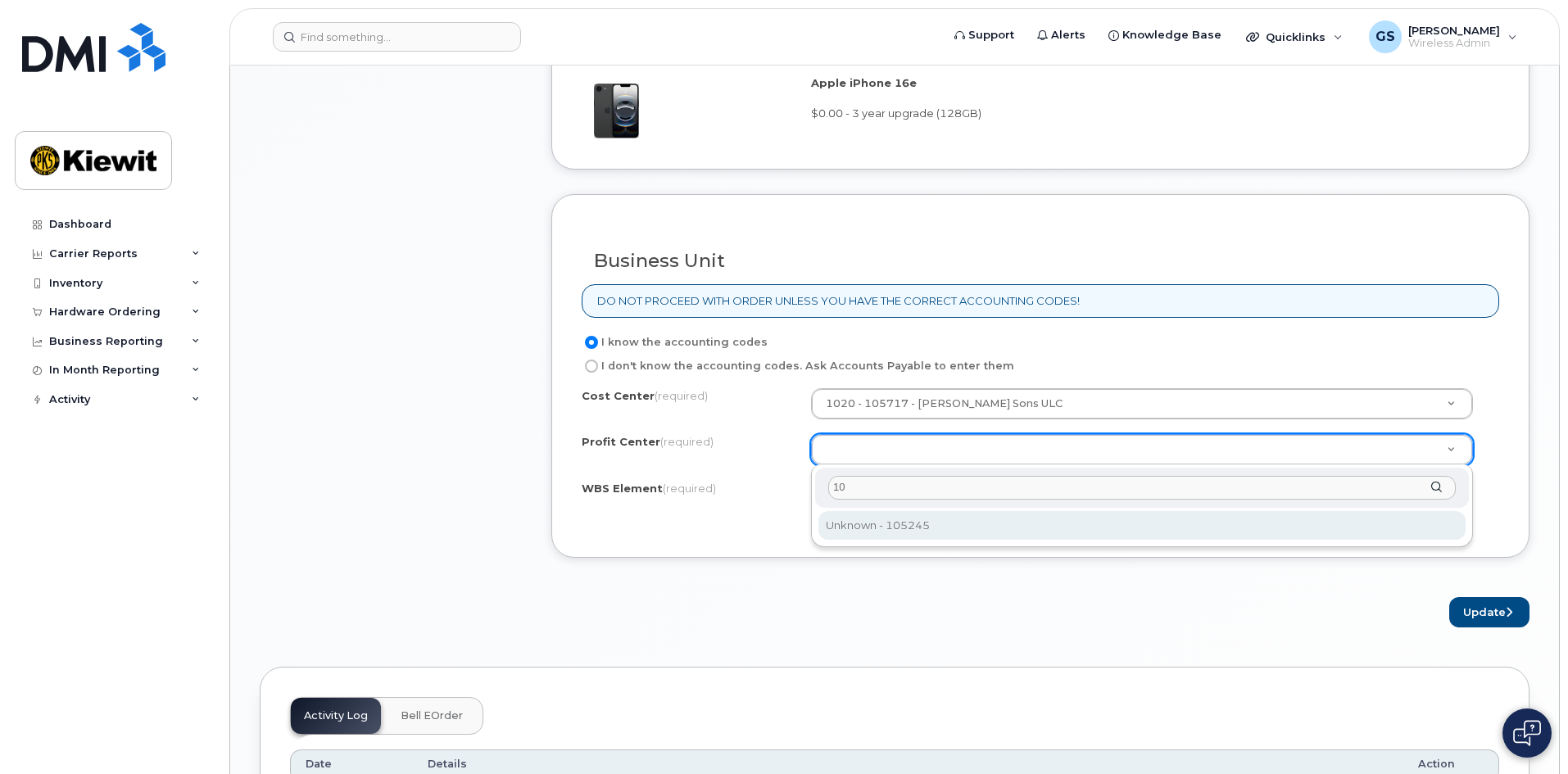
type input "1"
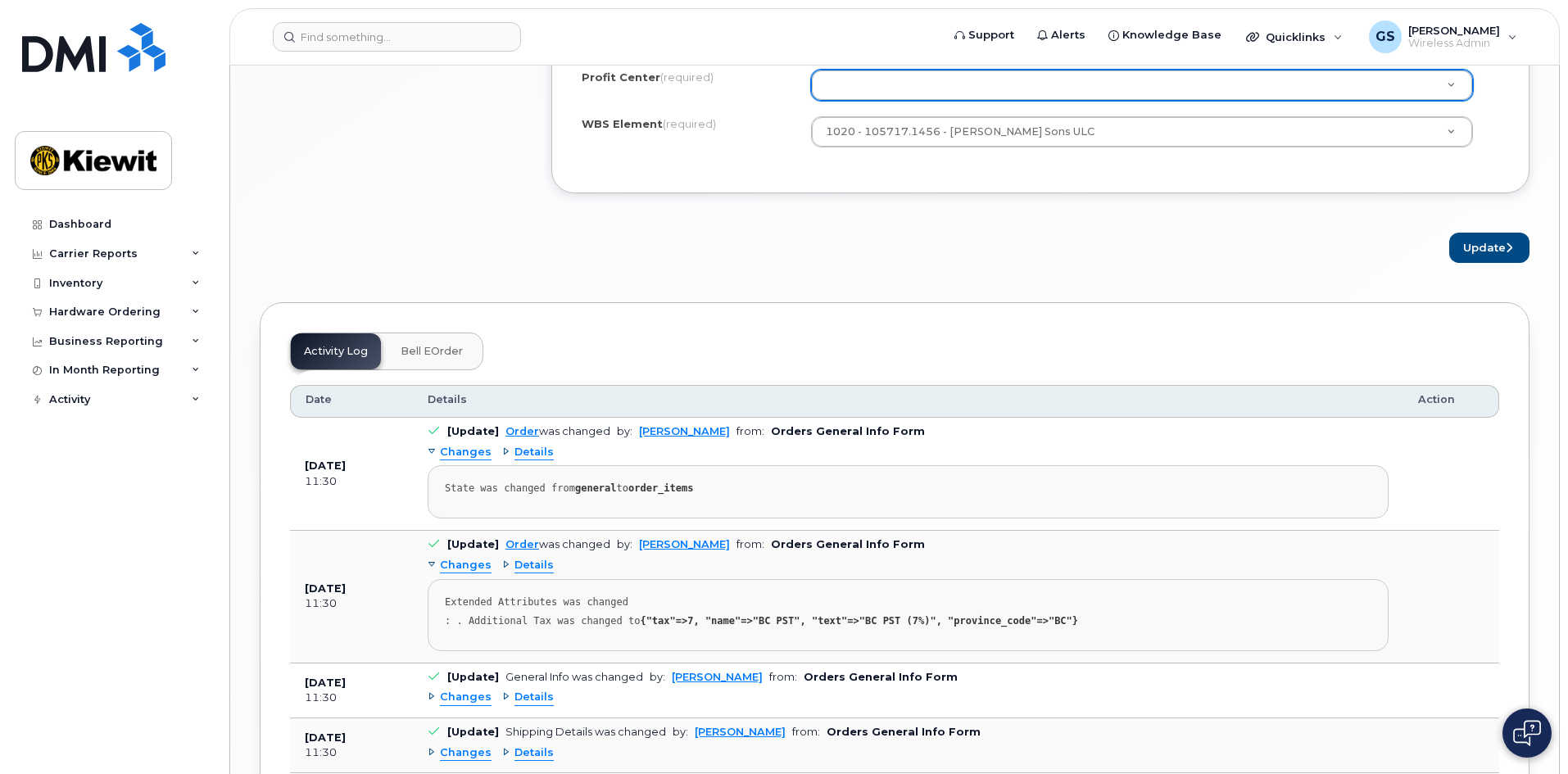
scroll to position [1637, 0]
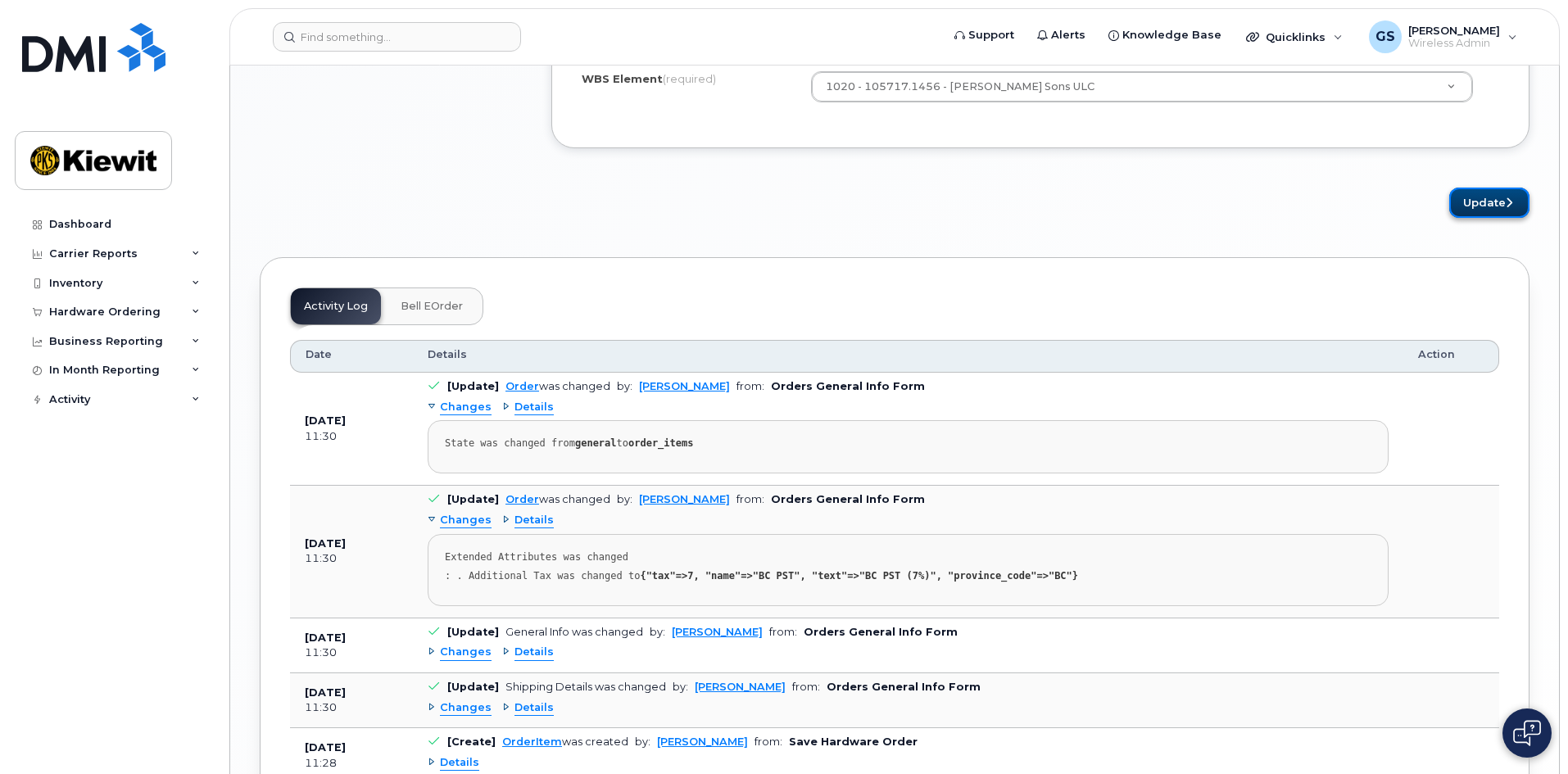
click at [1476, 206] on button "Update" at bounding box center [1489, 202] width 80 height 30
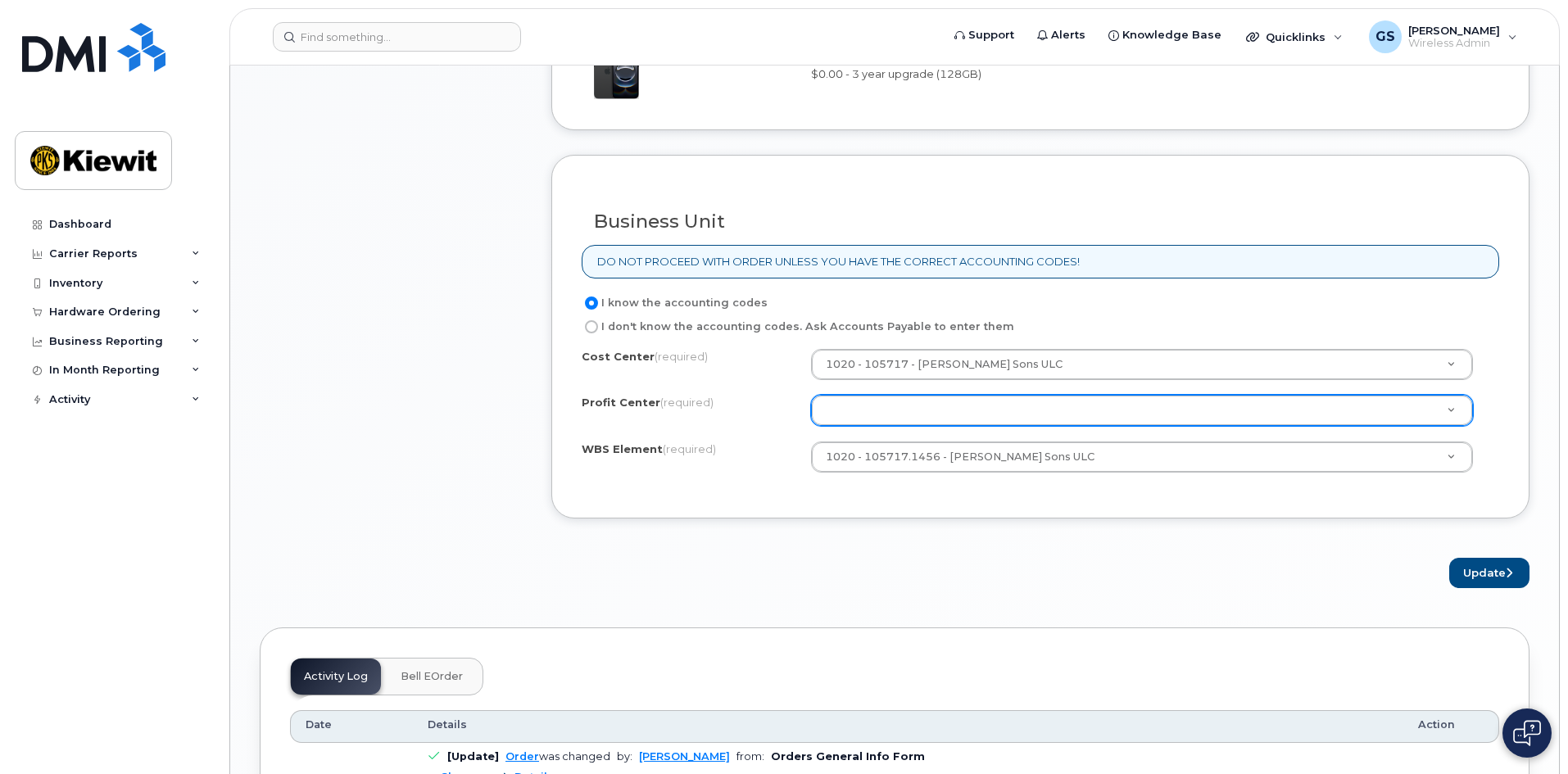
scroll to position [1228, 0]
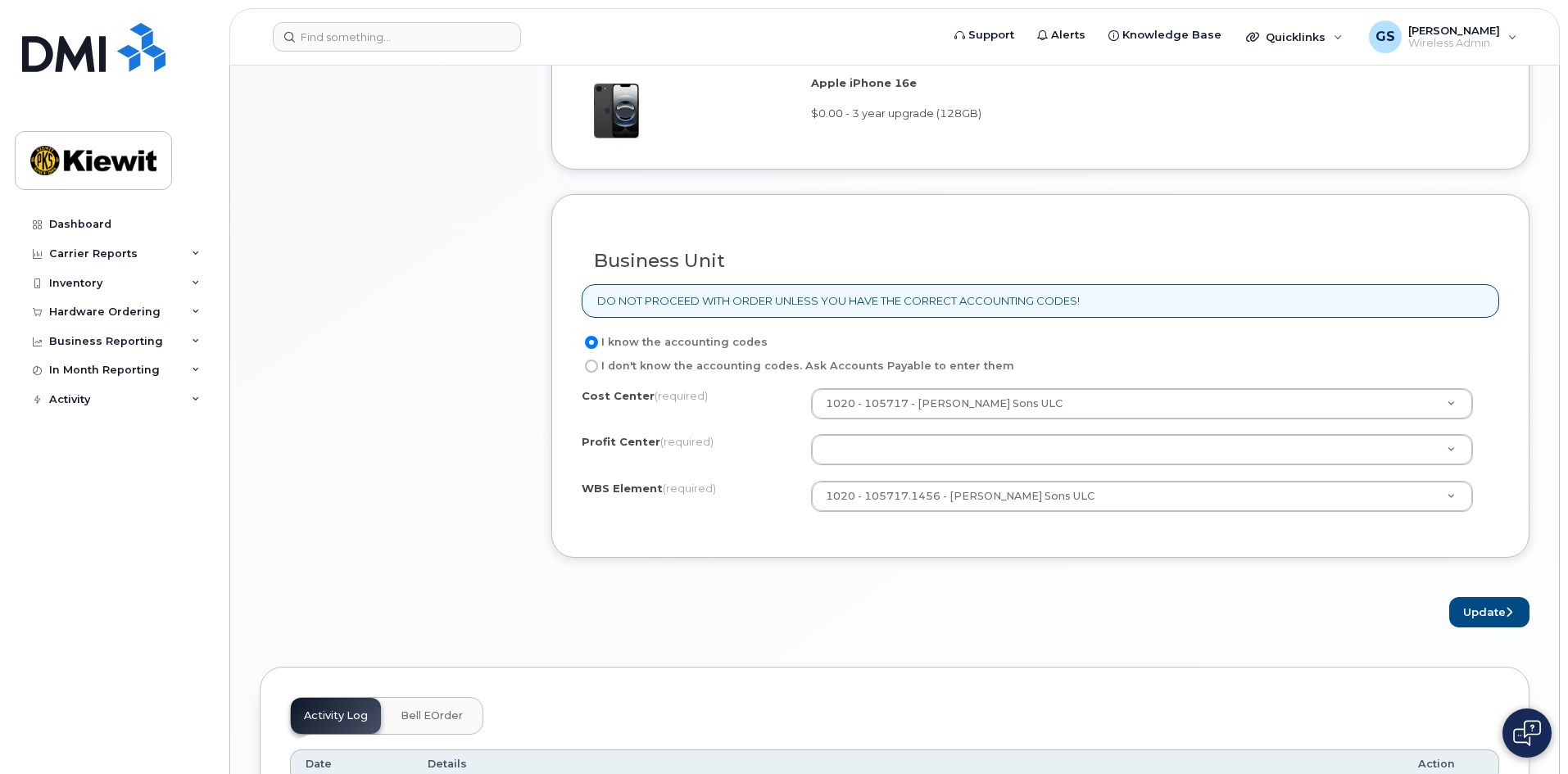
click at [1116, 475] on div "Cost Center (required) 1020 - 105717 - Peter Kiewit Sons ULC 105717 Profit Cent…" at bounding box center [1040, 457] width 918 height 139
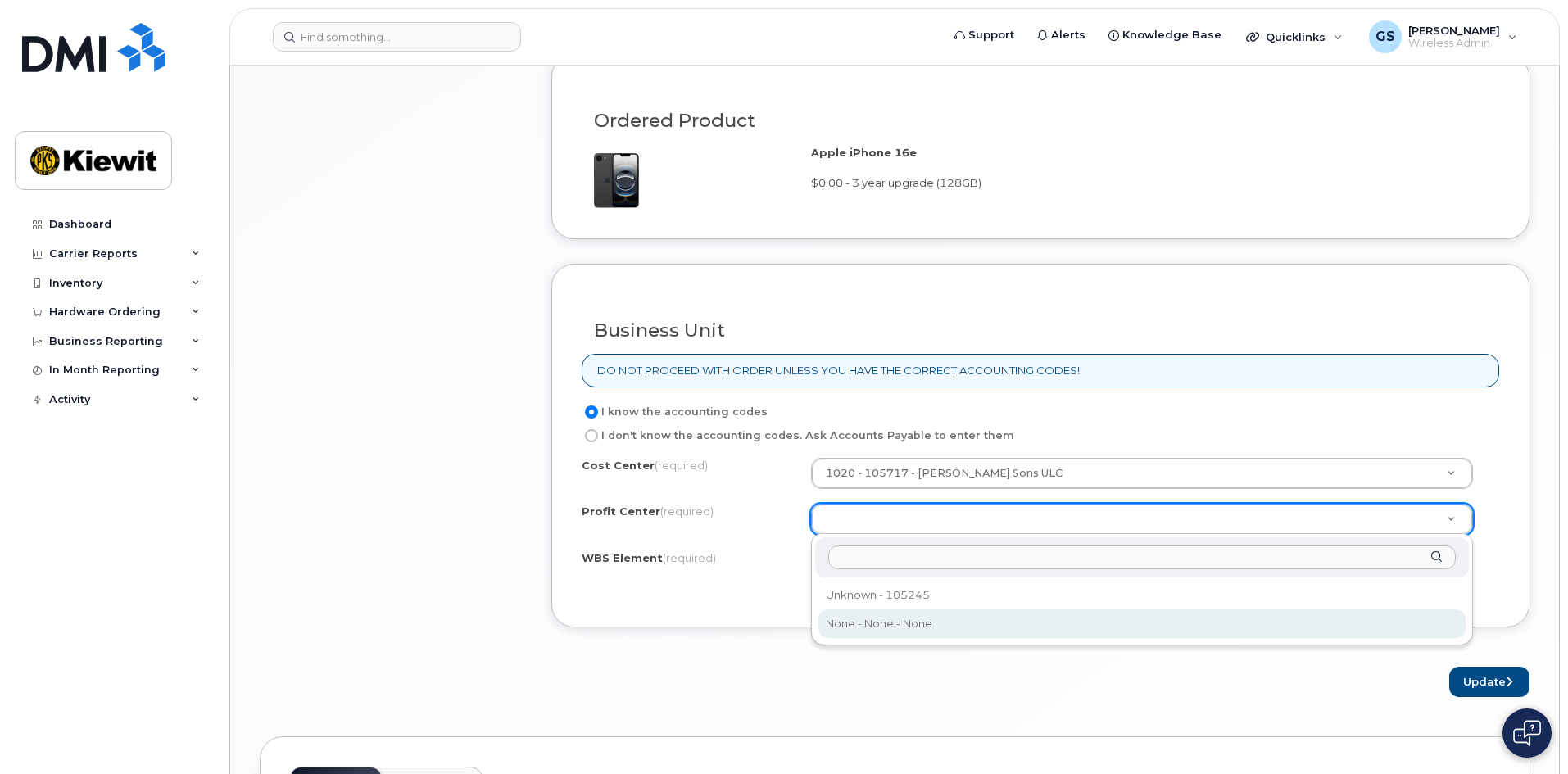
scroll to position [1146, 0]
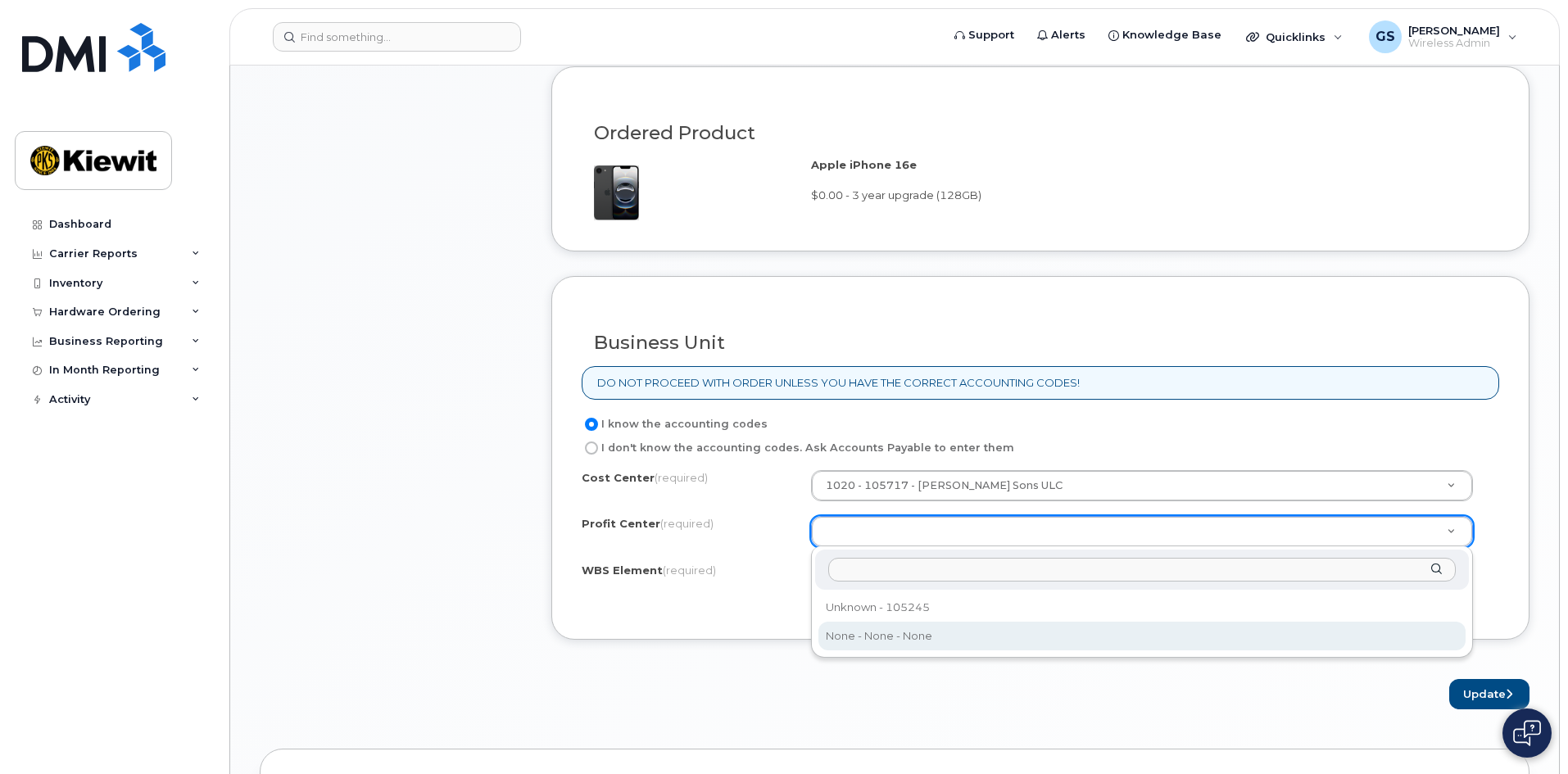
select select "None"
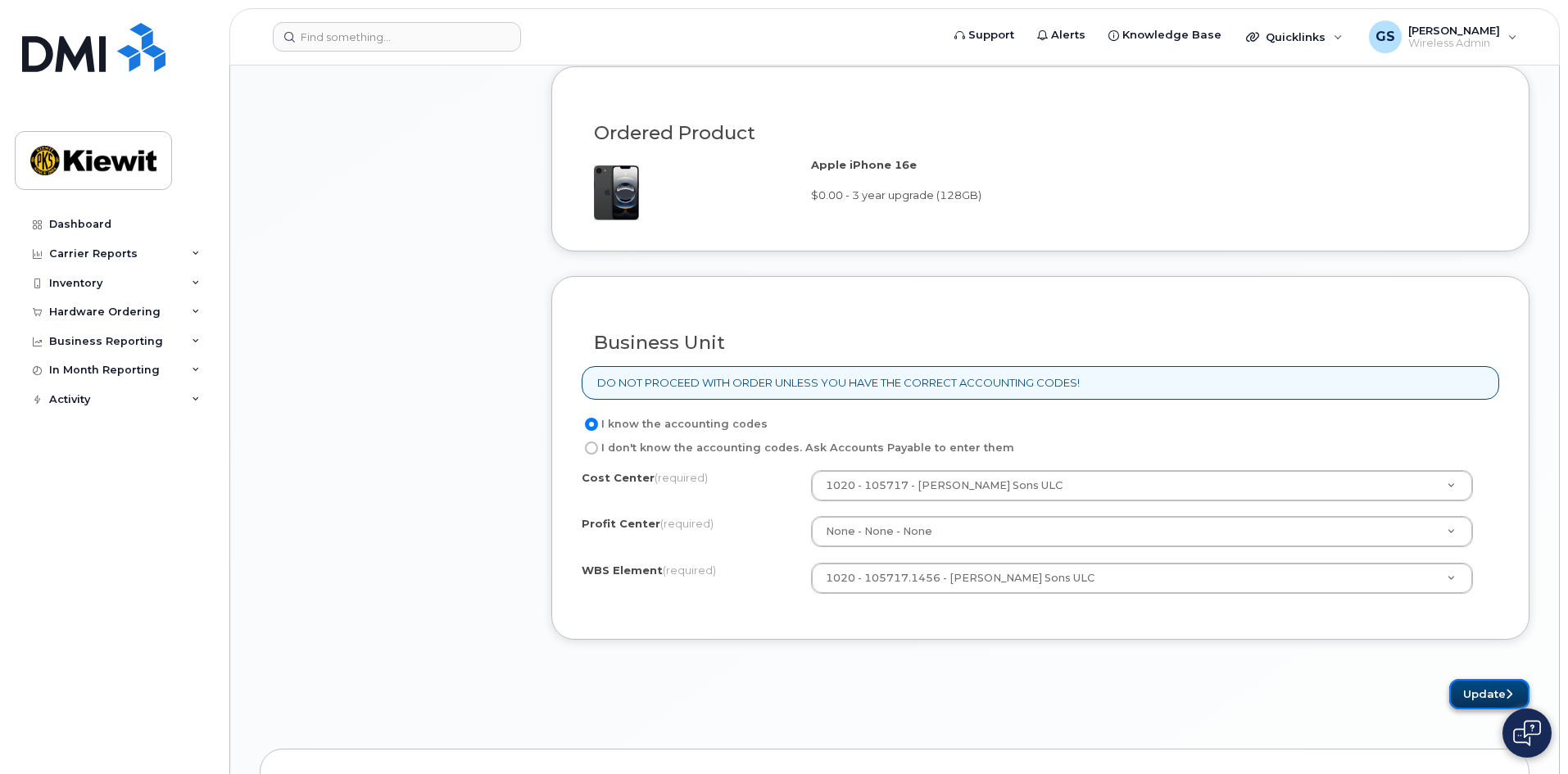
click at [1478, 686] on button "Update" at bounding box center [1489, 693] width 80 height 30
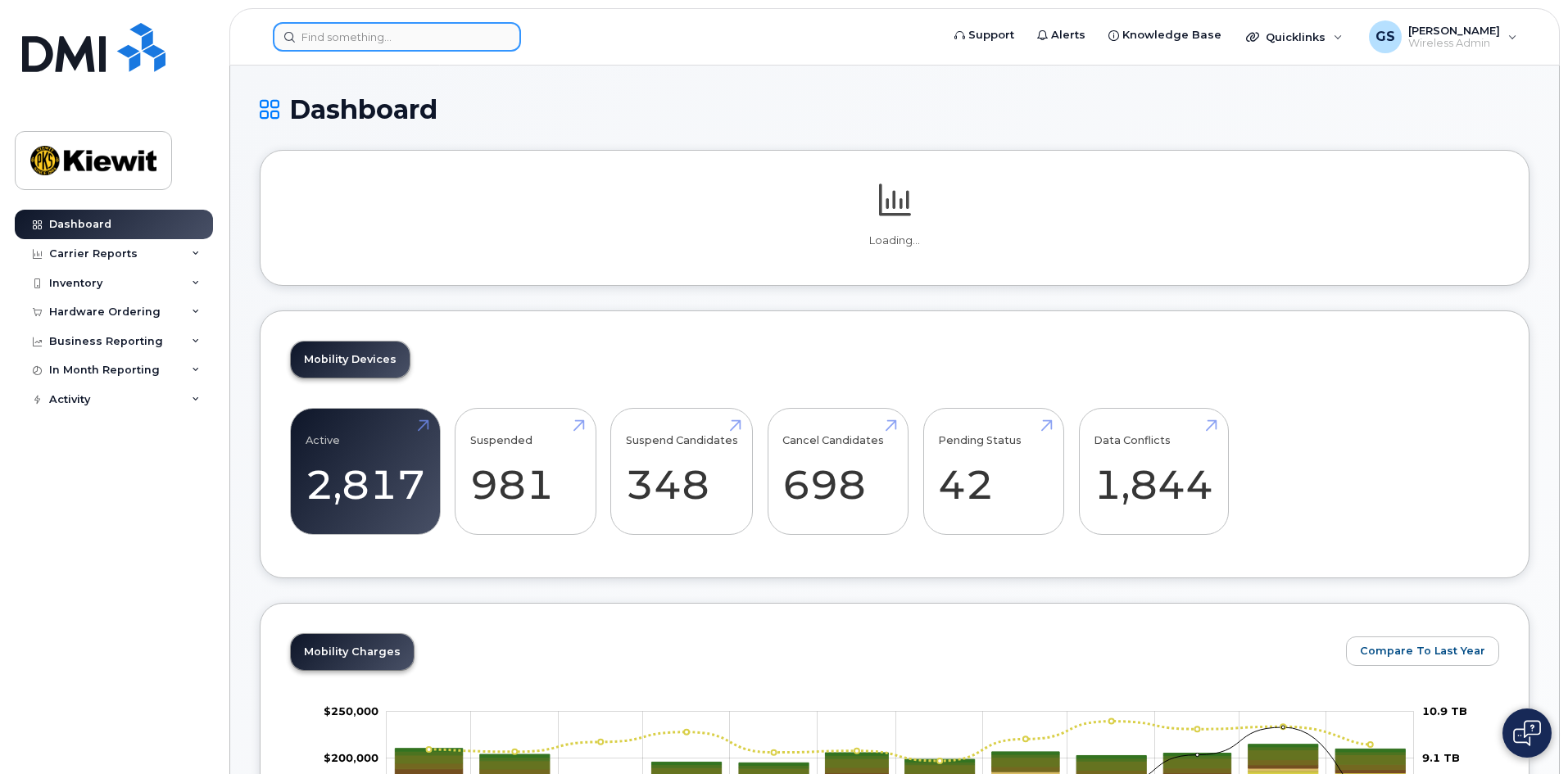
click at [362, 29] on input at bounding box center [397, 36] width 248 height 30
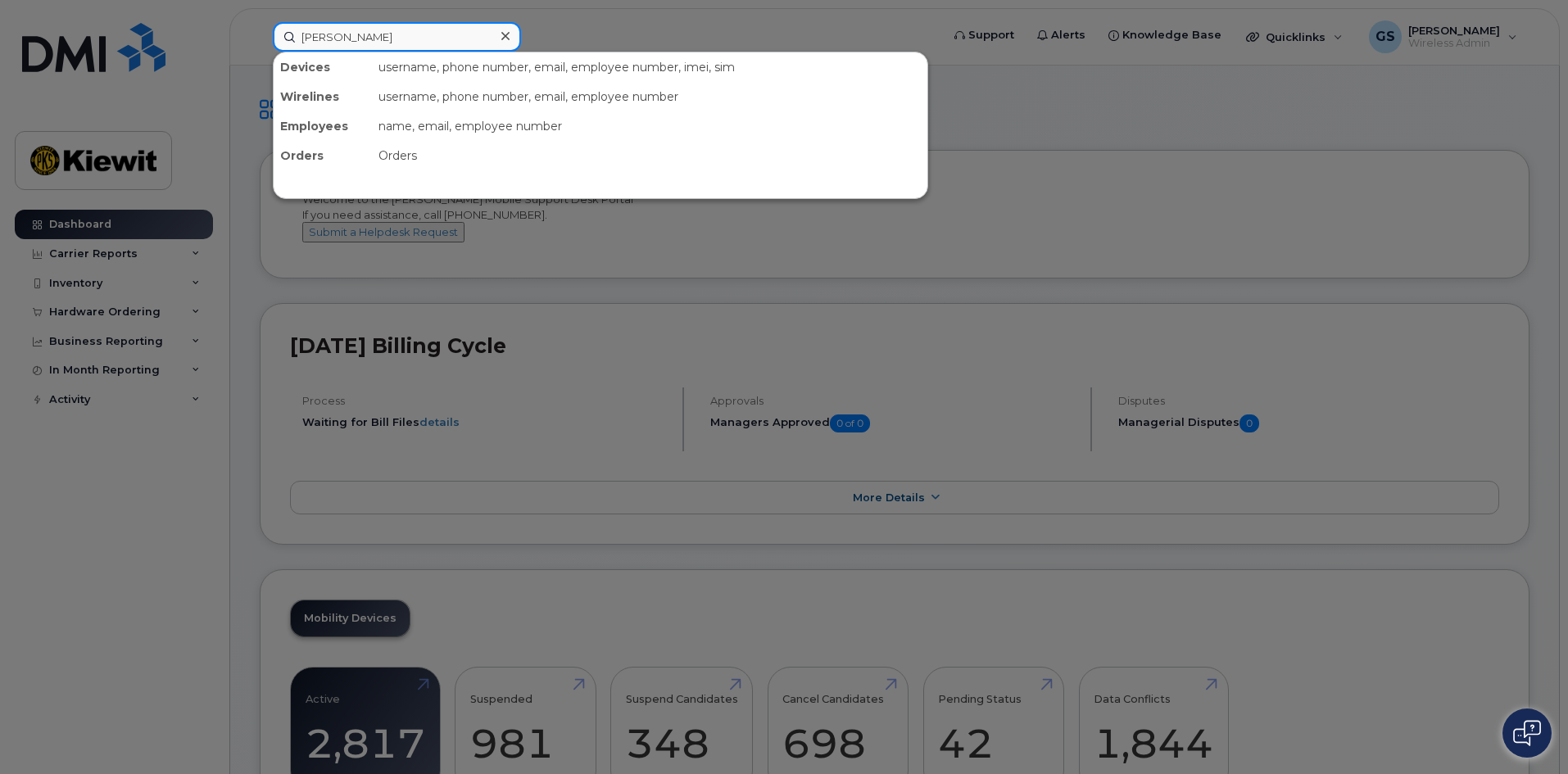
type input "[PERSON_NAME]"
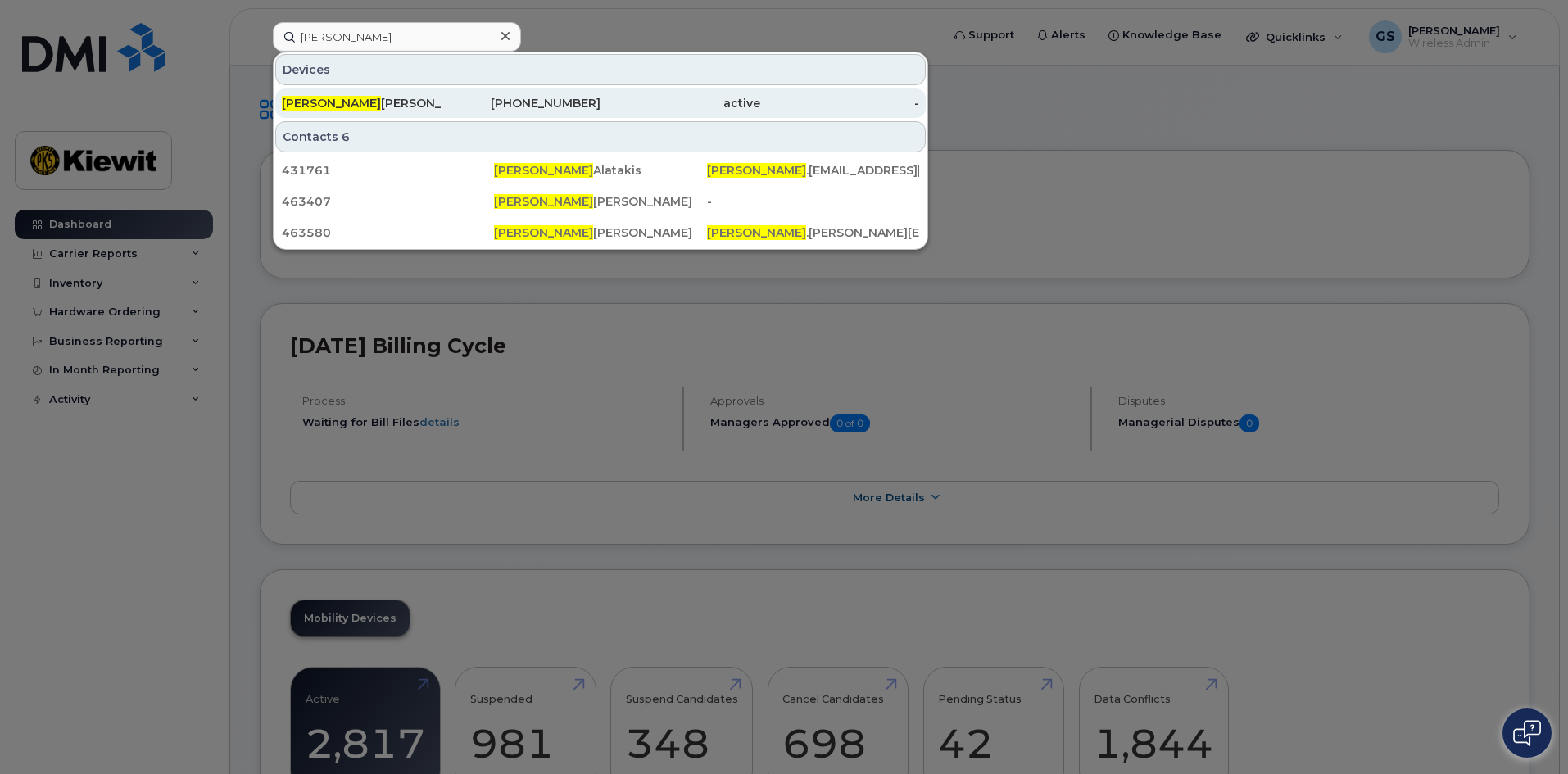
click at [669, 102] on div "active" at bounding box center [681, 102] width 160 height 16
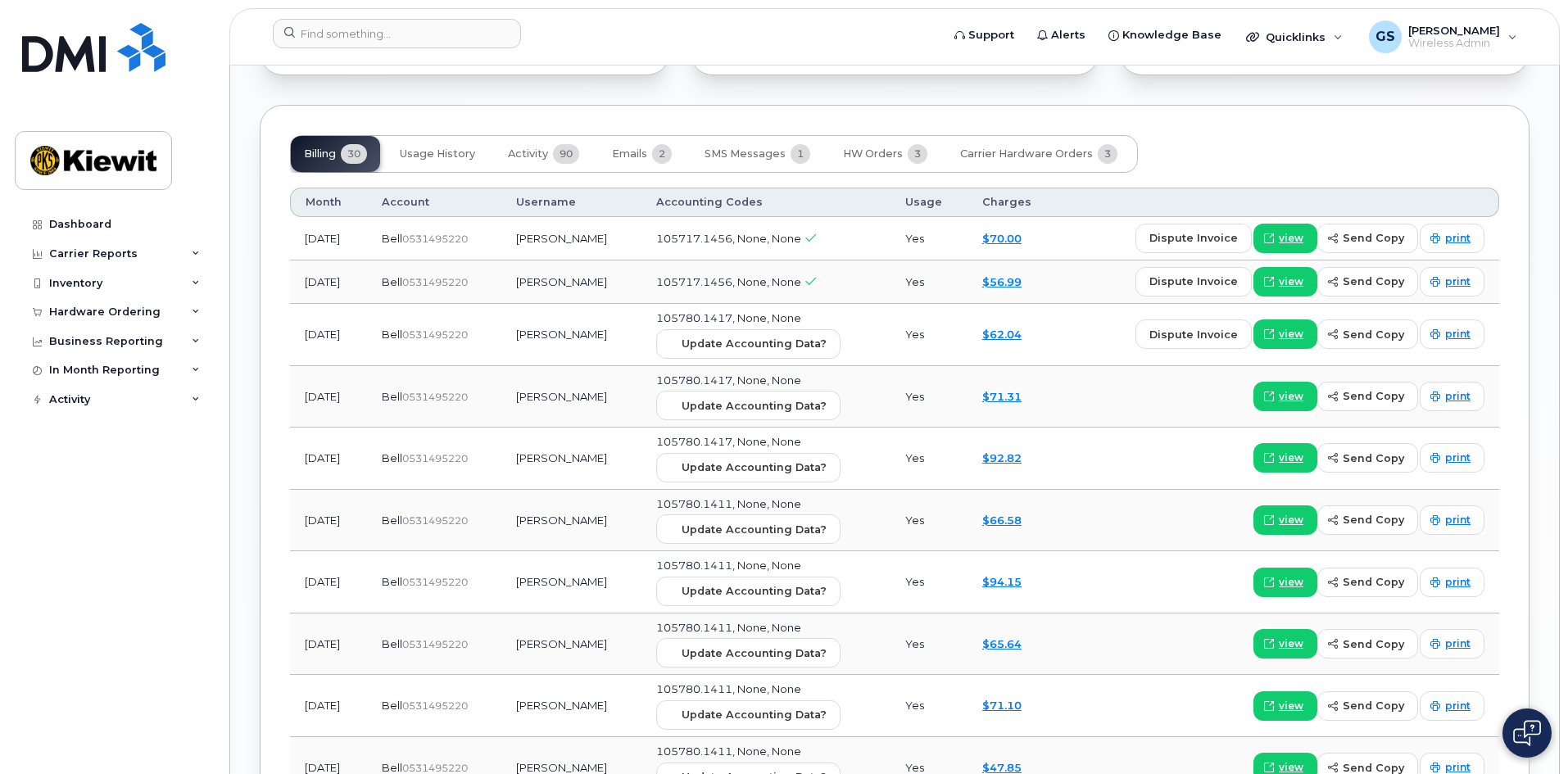
scroll to position [1742, 0]
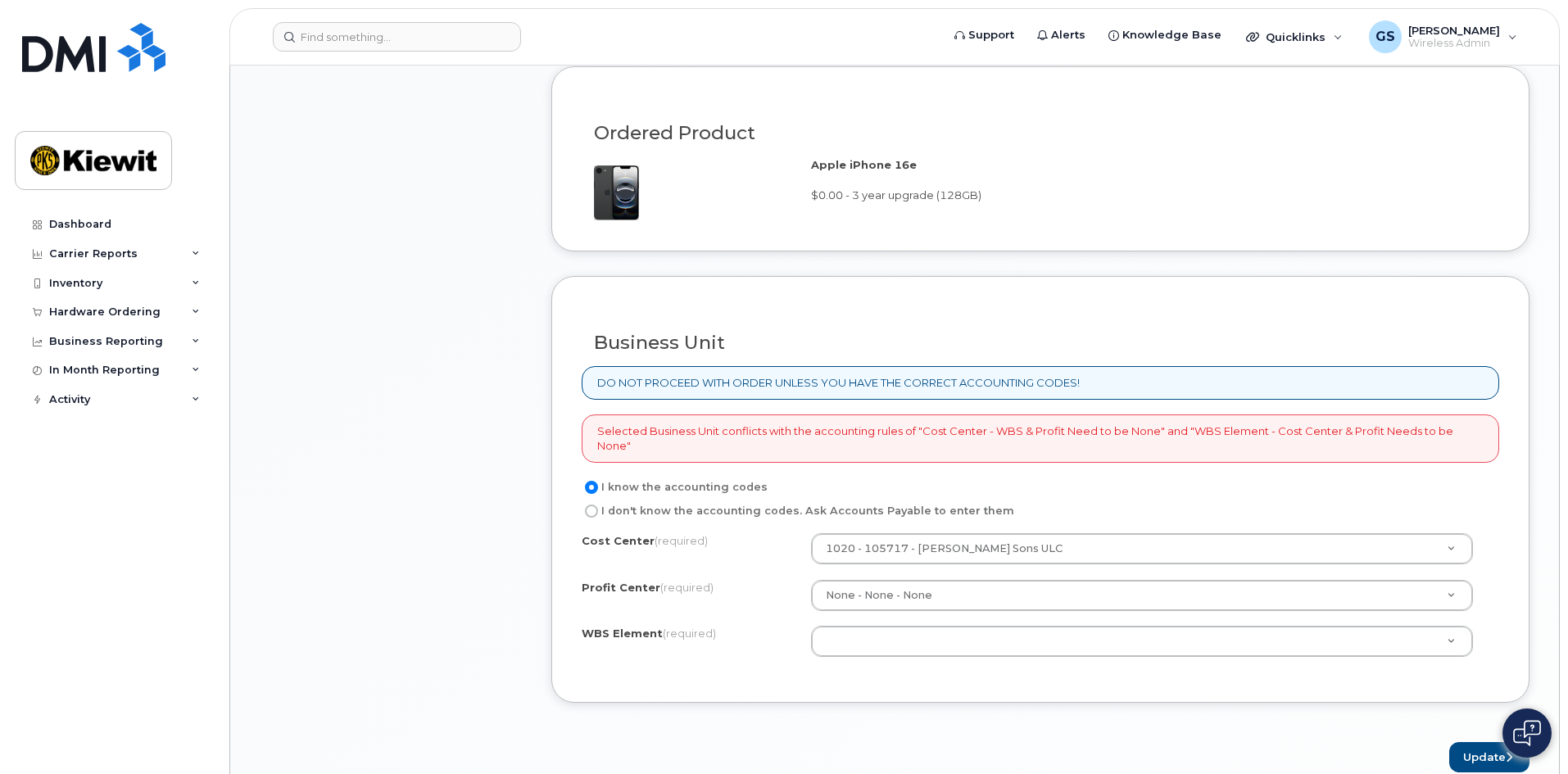
scroll to position [1228, 0]
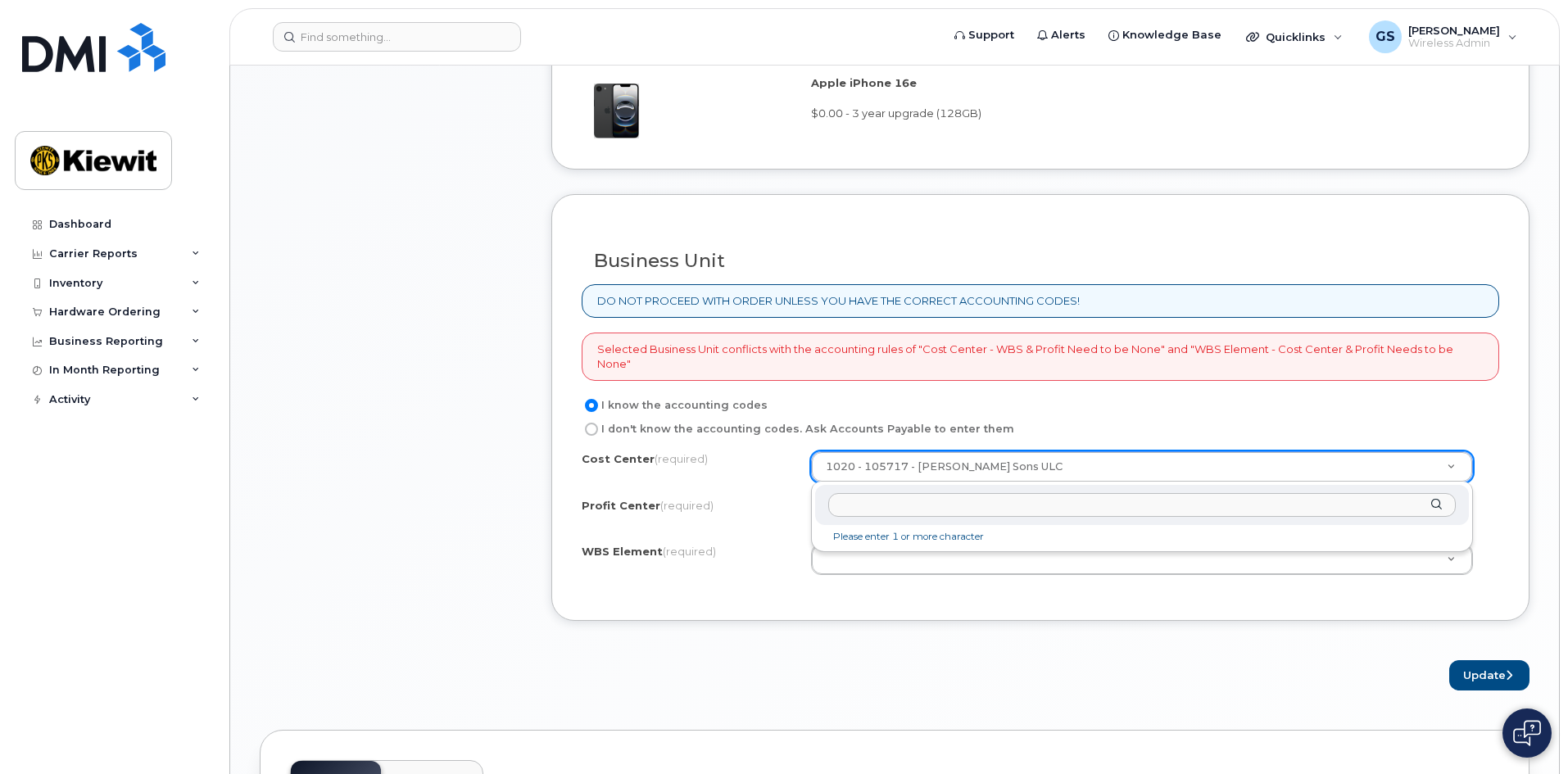
click at [1433, 508] on div at bounding box center [1142, 505] width 654 height 40
drag, startPoint x: 1162, startPoint y: 462, endPoint x: 1130, endPoint y: 471, distance: 33.2
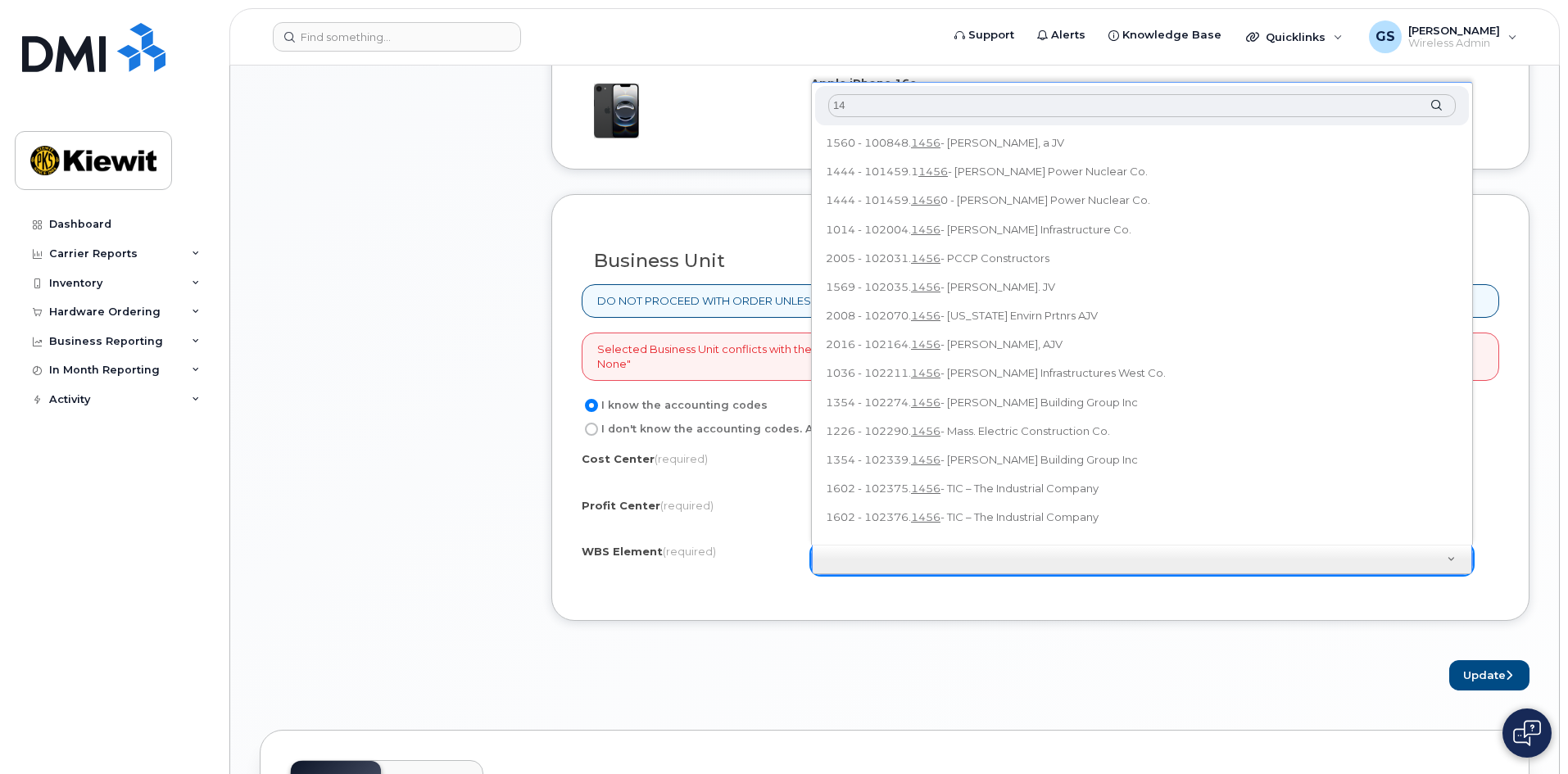
type input "1"
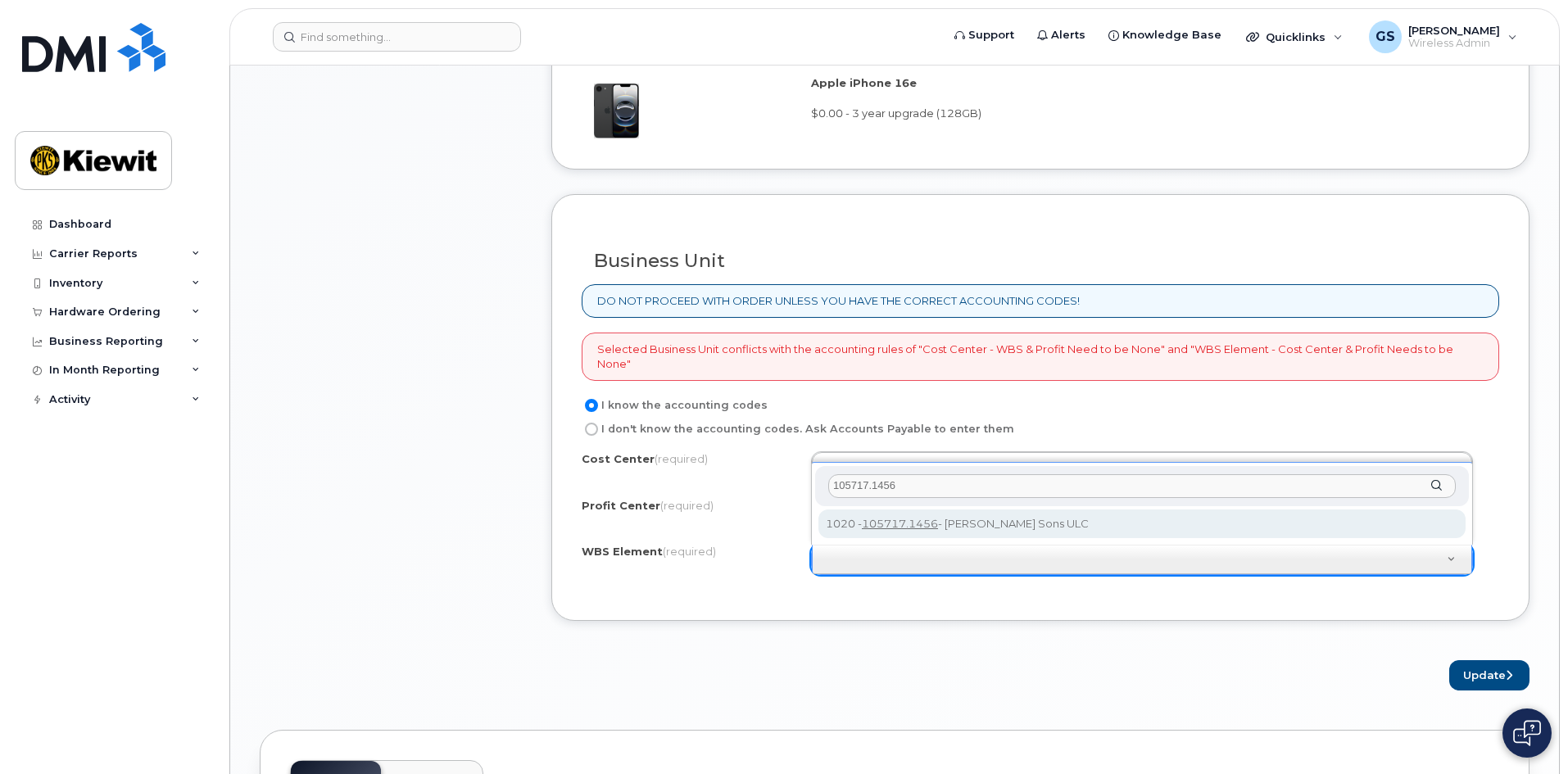
type input "105717.1456"
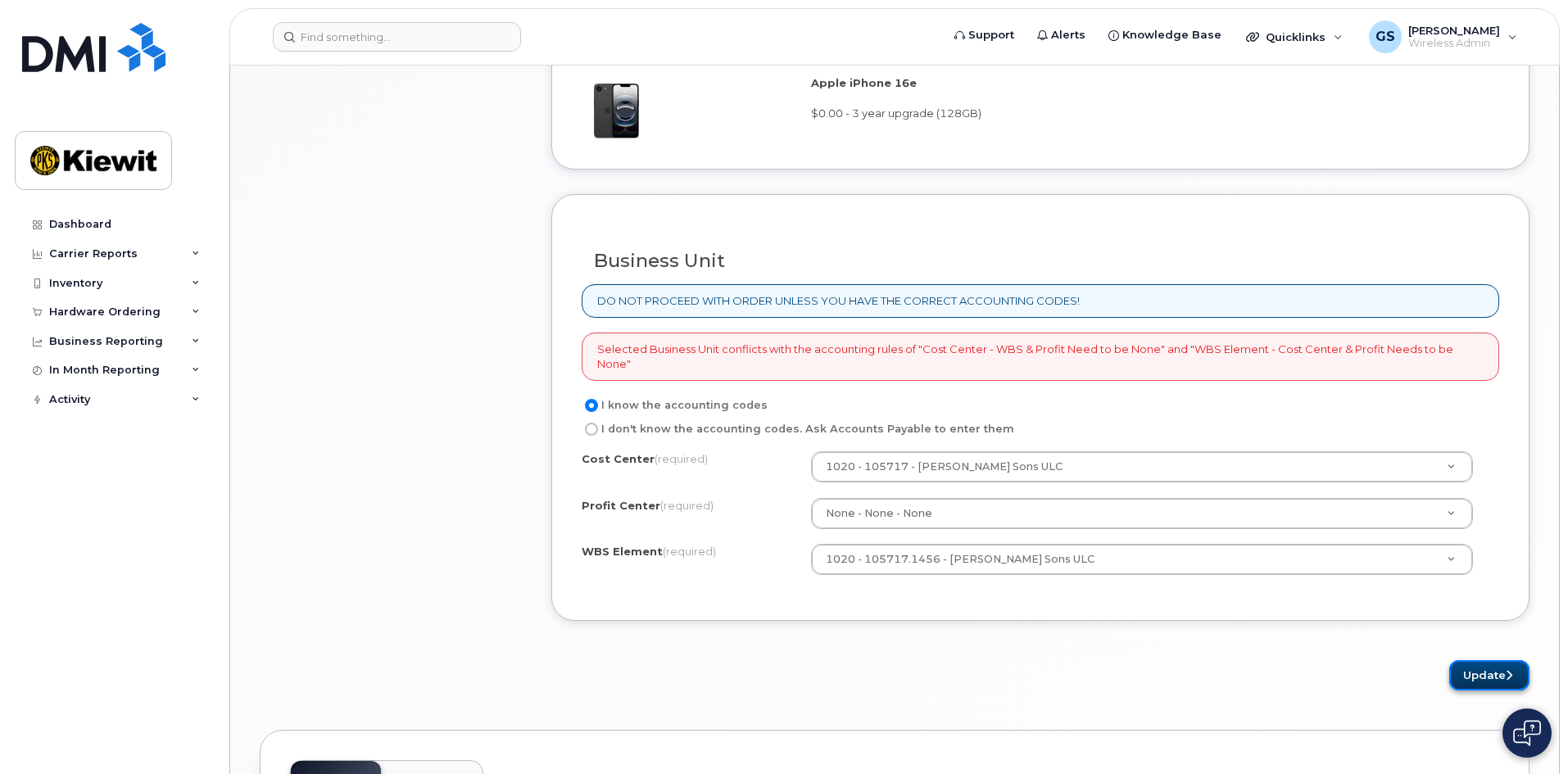
click at [1477, 672] on button "Update" at bounding box center [1489, 675] width 80 height 30
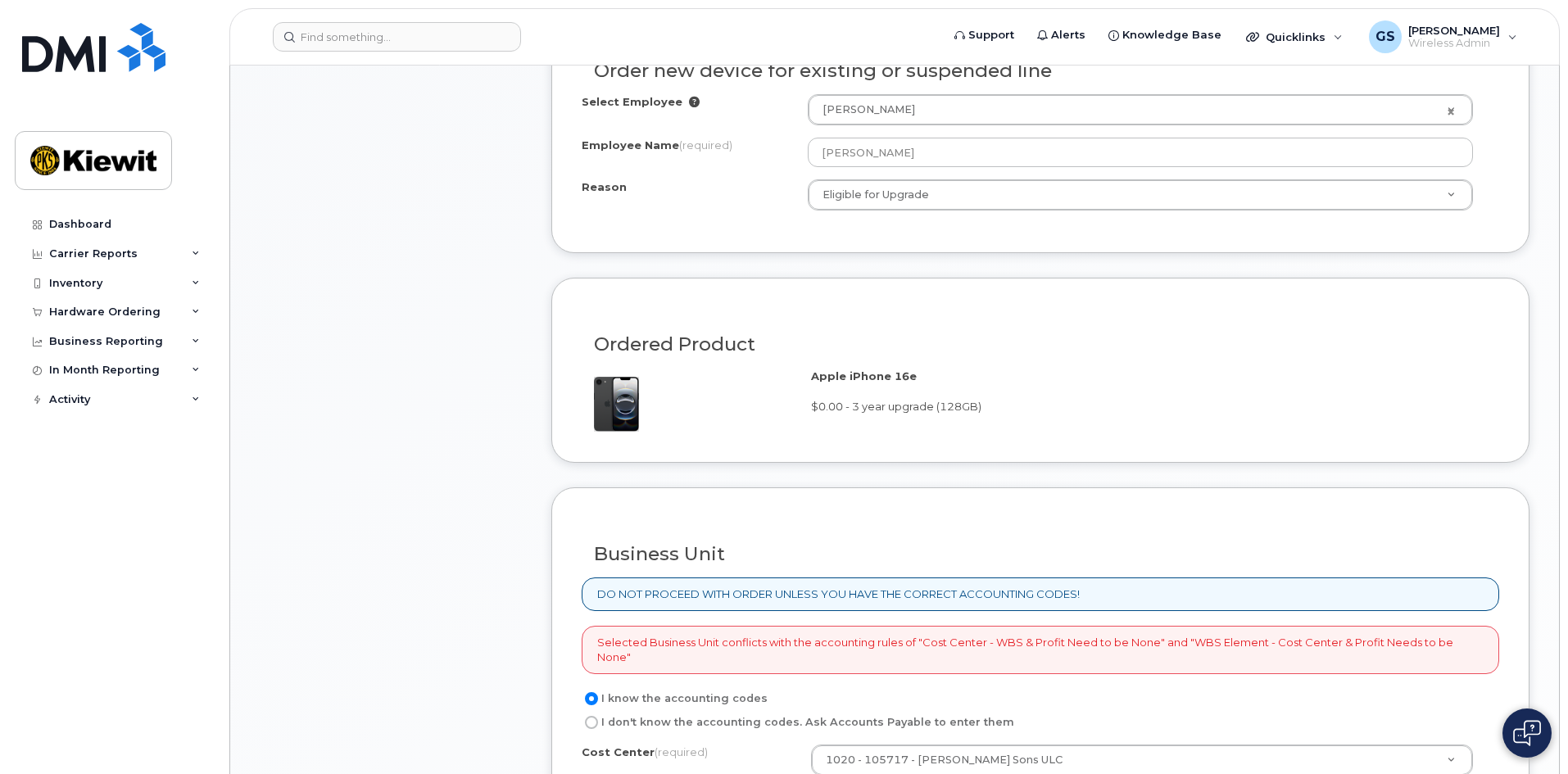
scroll to position [1146, 0]
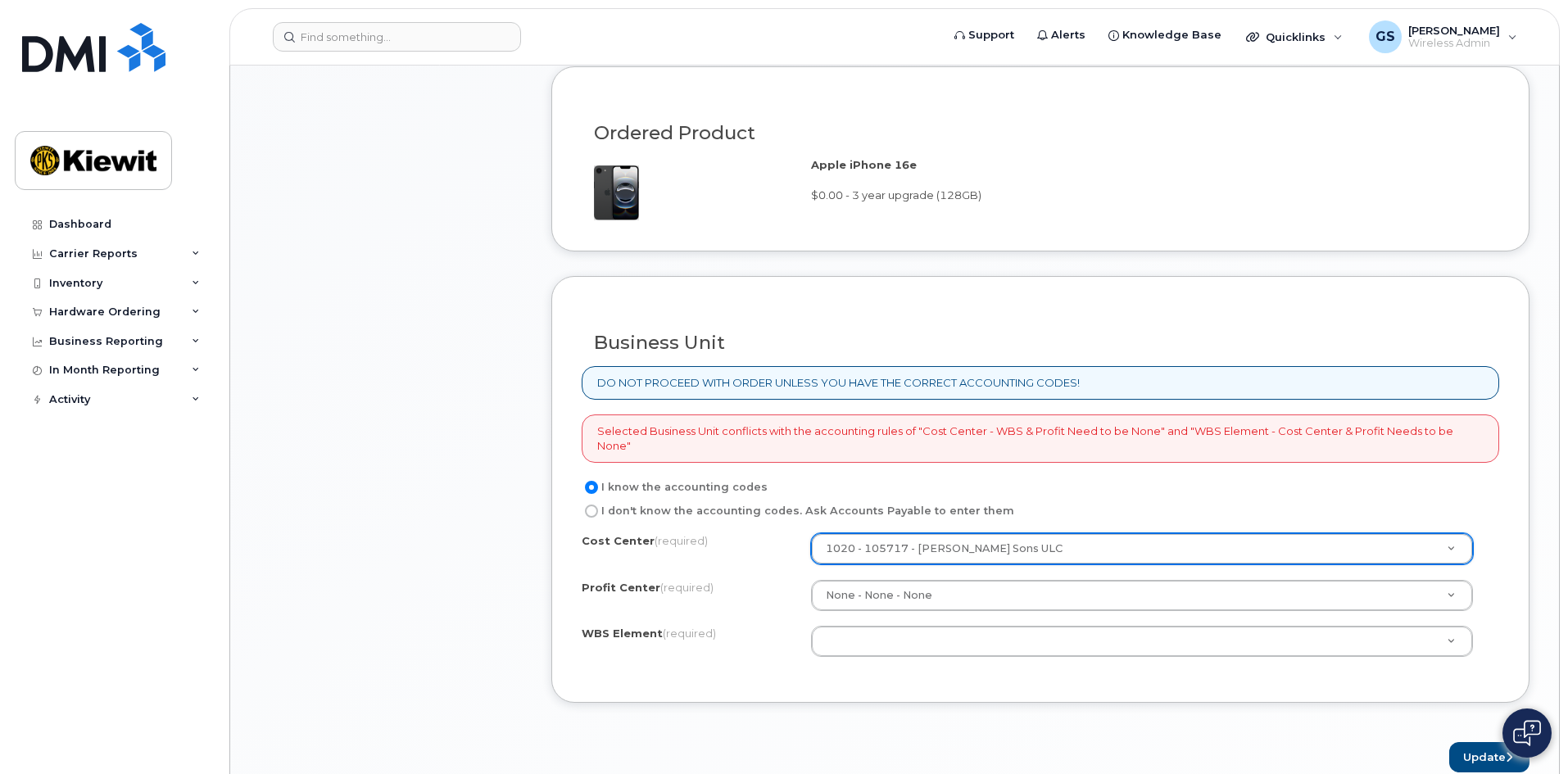
drag, startPoint x: 873, startPoint y: 551, endPoint x: 863, endPoint y: 551, distance: 10.0
drag, startPoint x: 863, startPoint y: 551, endPoint x: 848, endPoint y: 546, distance: 15.8
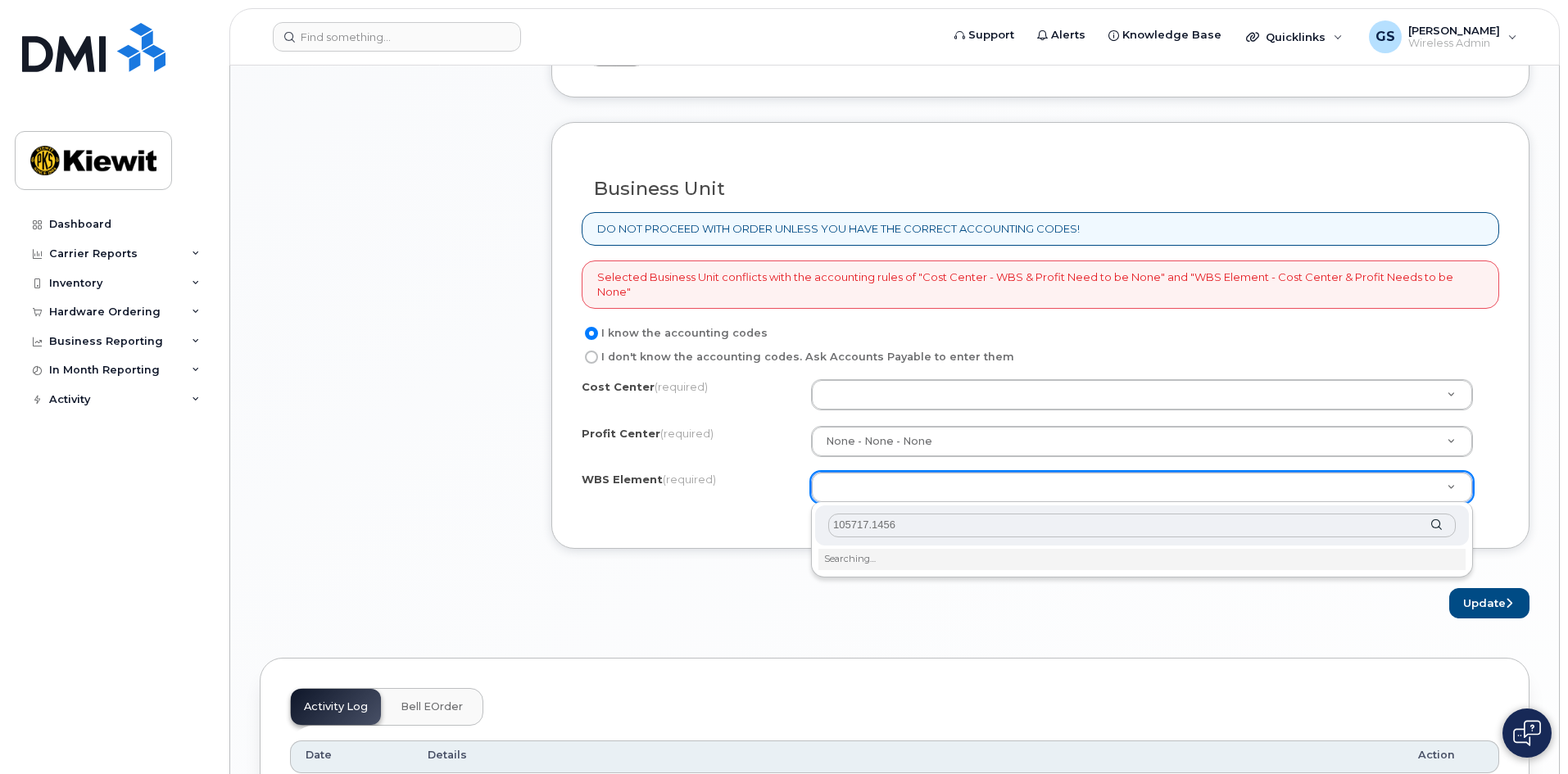
scroll to position [1310, 0]
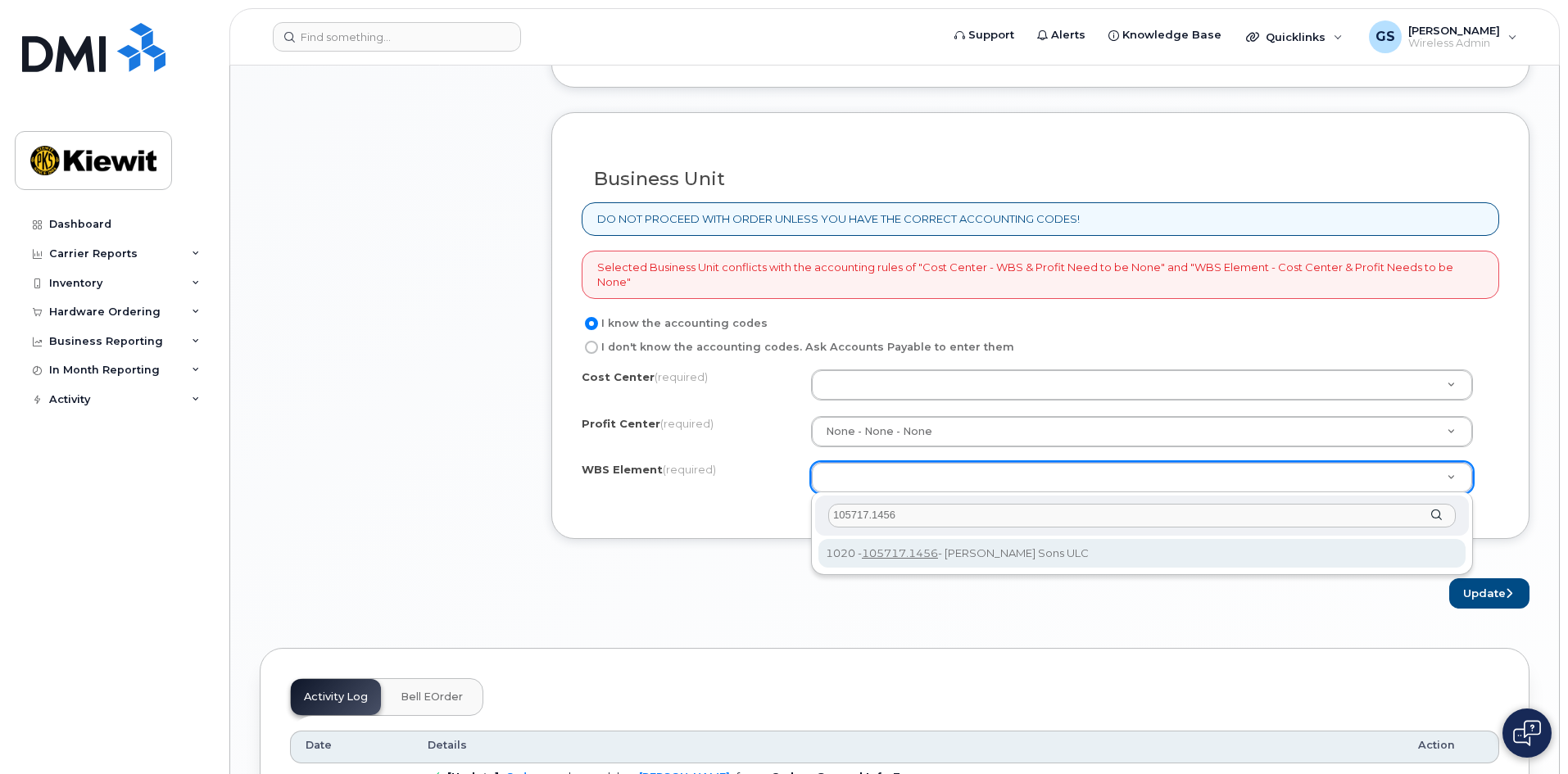
type input "105717.1456"
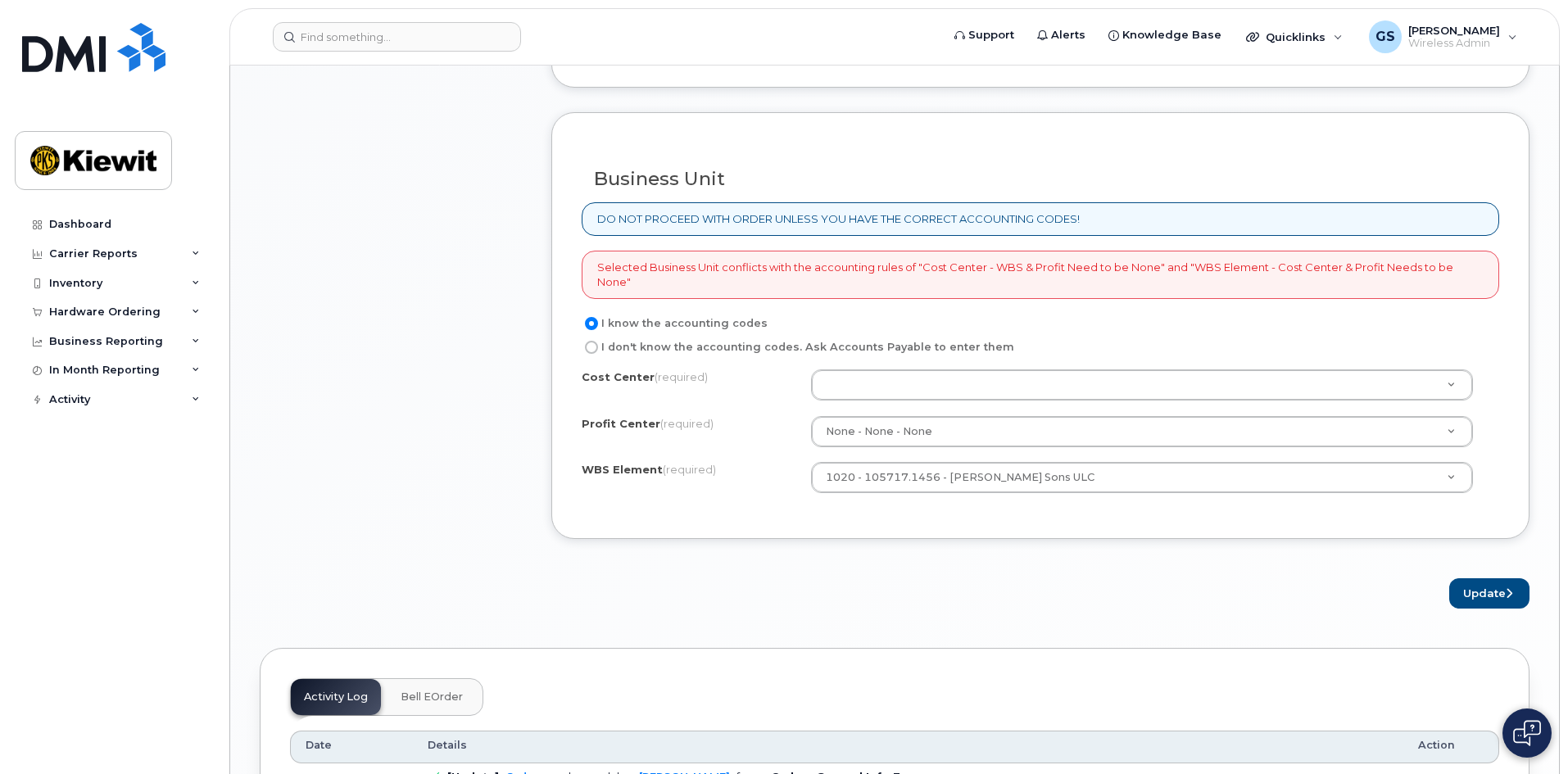
click at [857, 603] on div "Update" at bounding box center [1040, 593] width 978 height 30
drag, startPoint x: 896, startPoint y: 390, endPoint x: 904, endPoint y: 410, distance: 21.5
click at [997, 595] on div "Update" at bounding box center [1040, 593] width 978 height 30
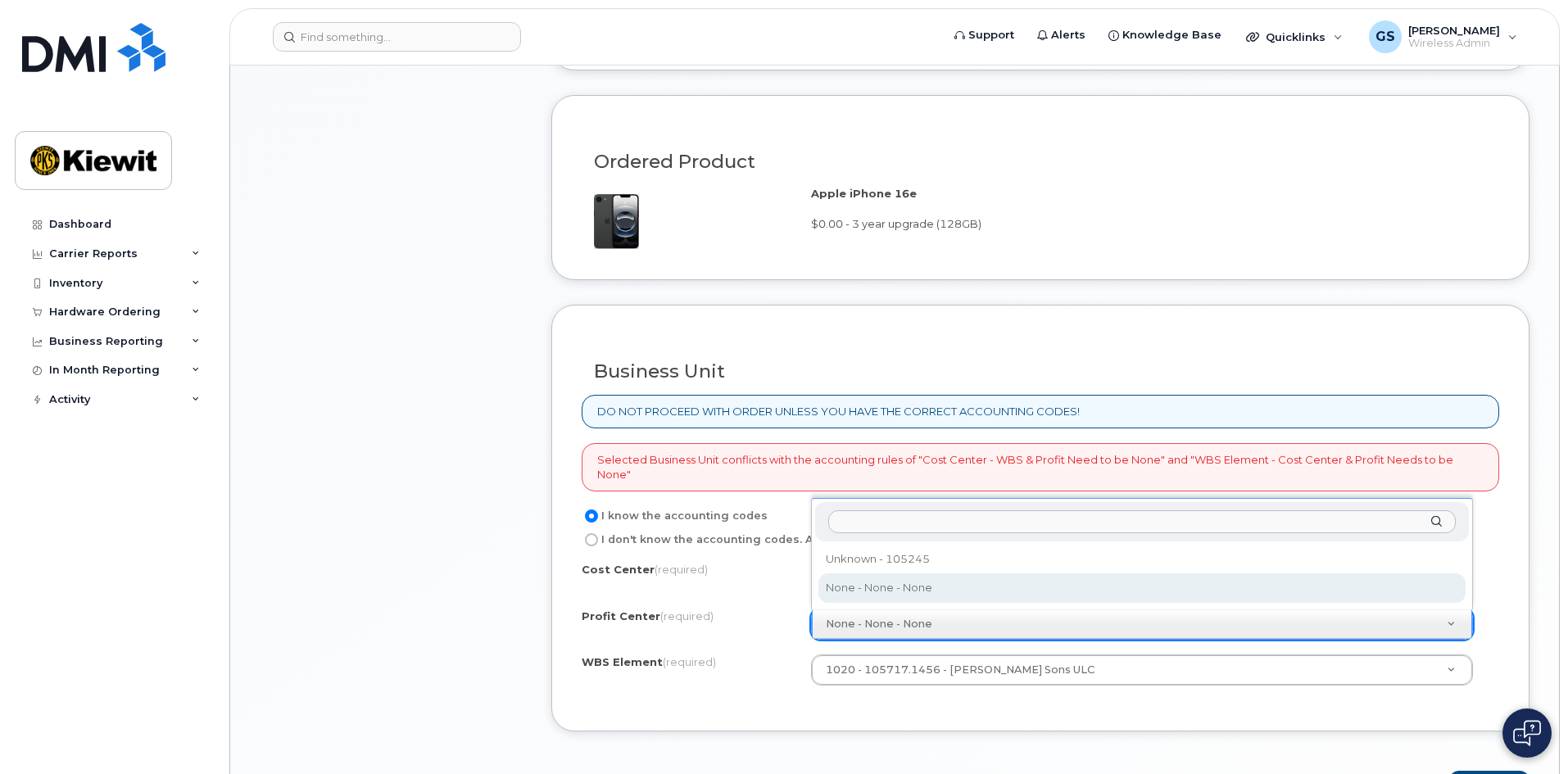
scroll to position [1146, 0]
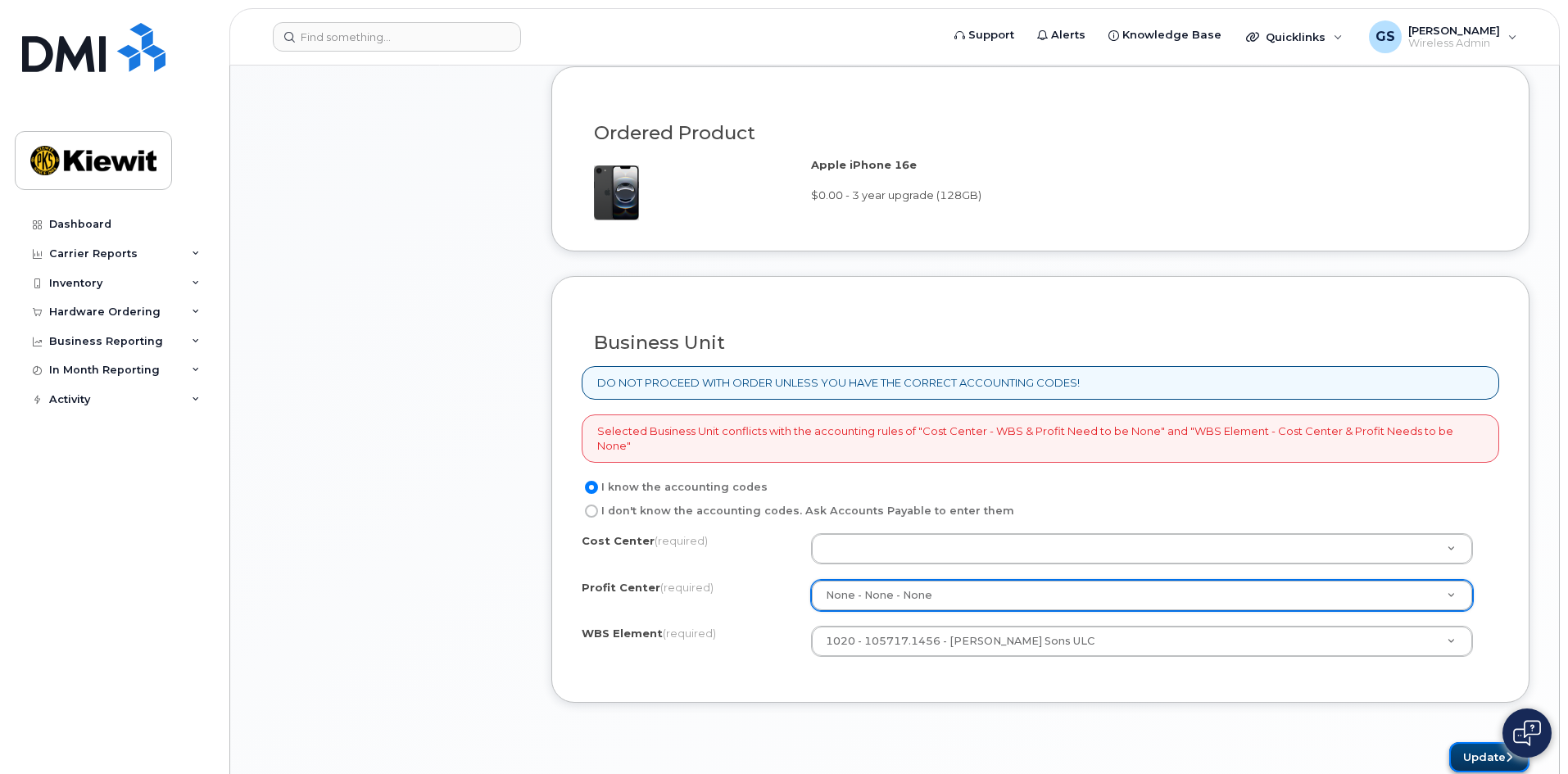
click at [1468, 751] on button "Update" at bounding box center [1489, 757] width 80 height 30
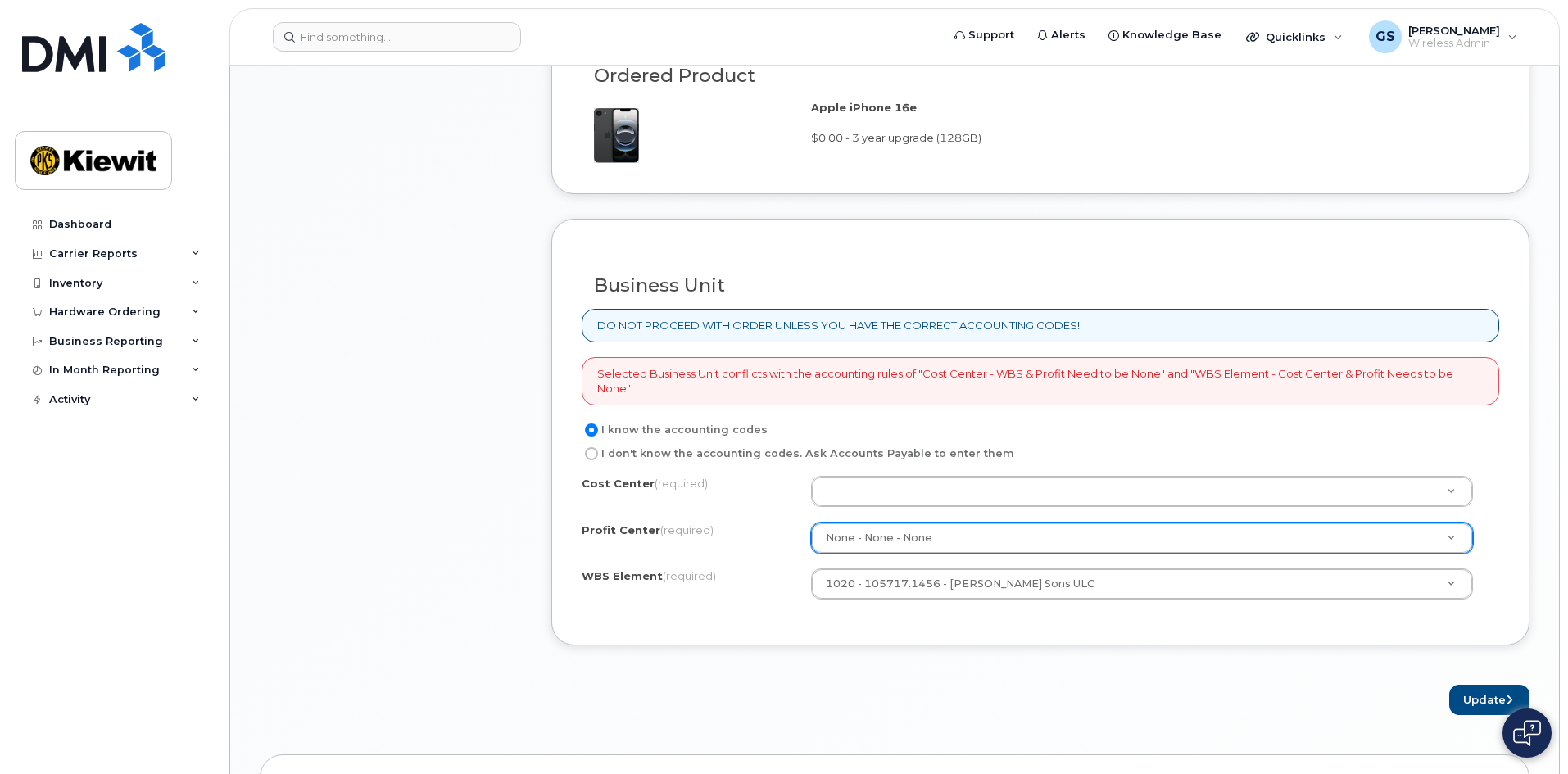
scroll to position [1228, 0]
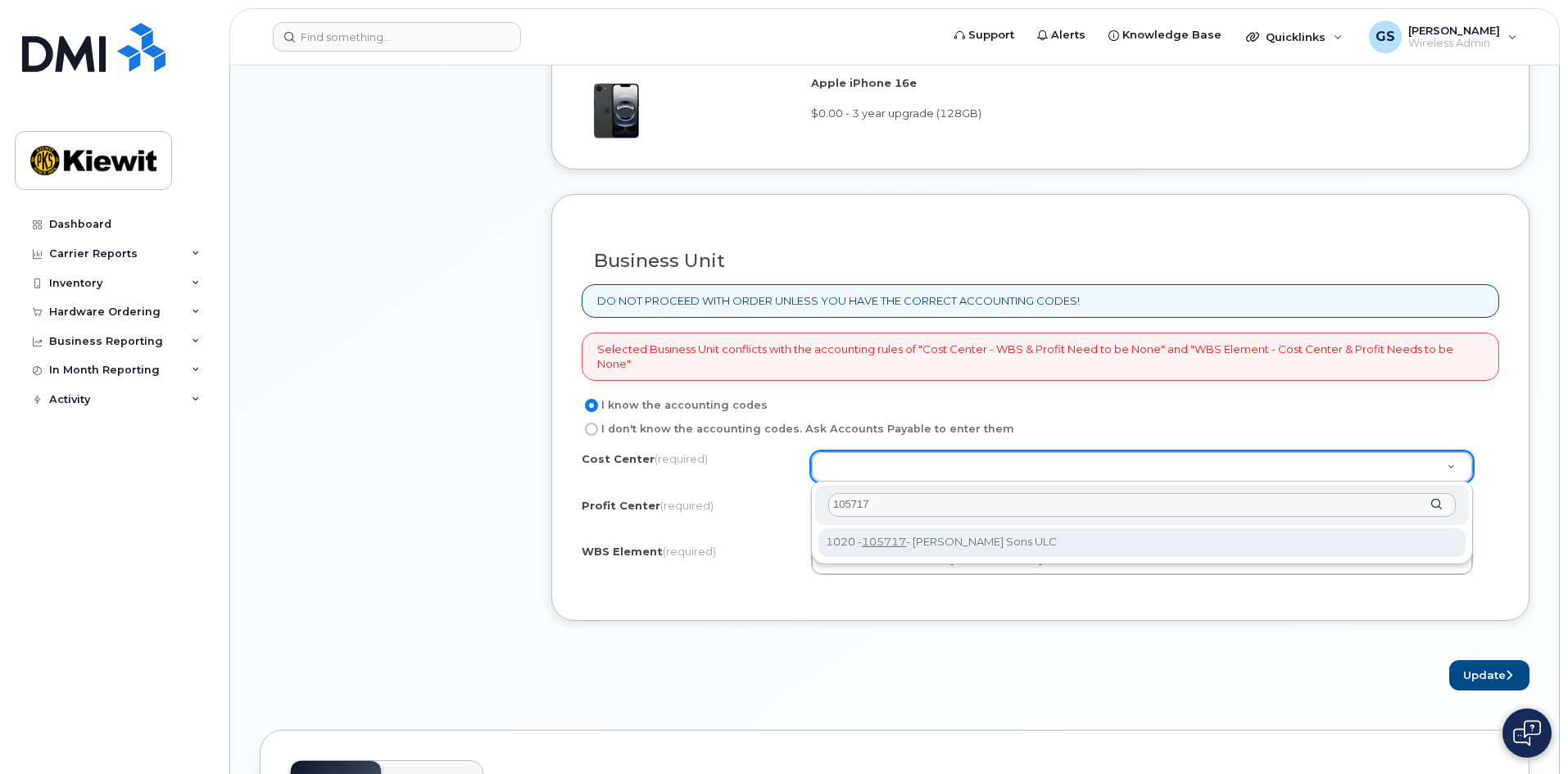
type input "105717"
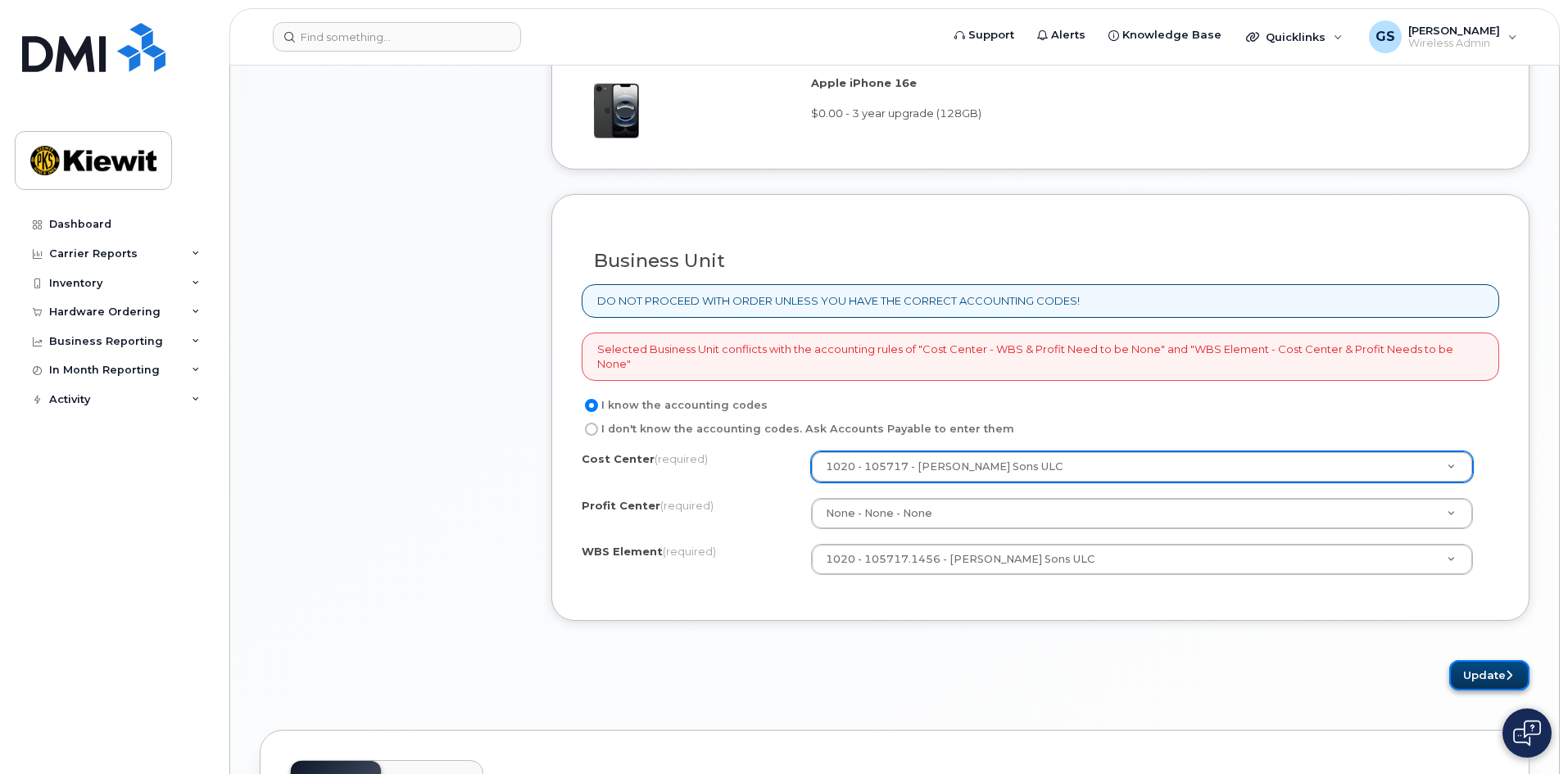
click at [1479, 672] on button "Update" at bounding box center [1489, 675] width 80 height 30
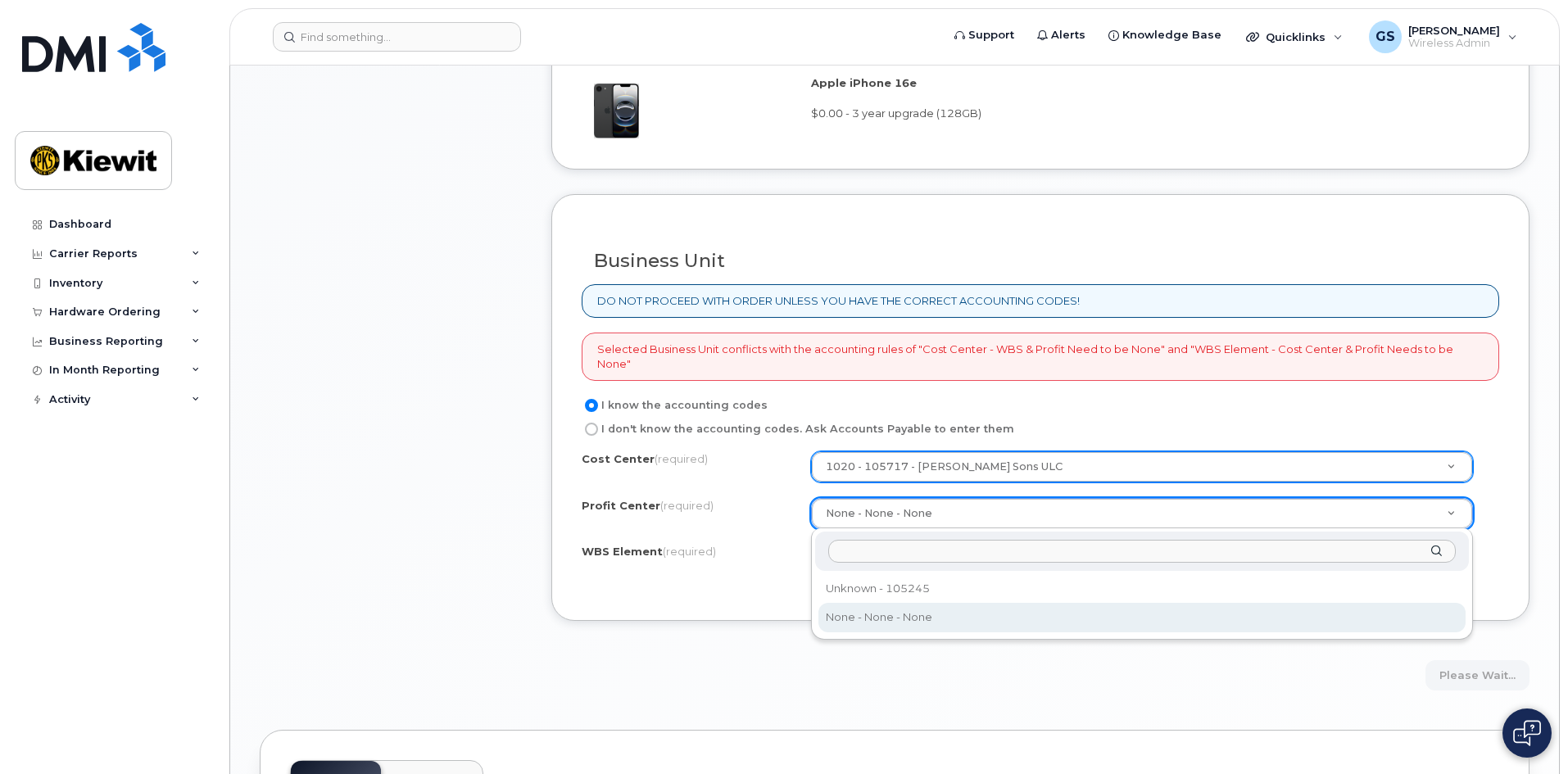
drag, startPoint x: 1150, startPoint y: 509, endPoint x: 1130, endPoint y: 517, distance: 21.5
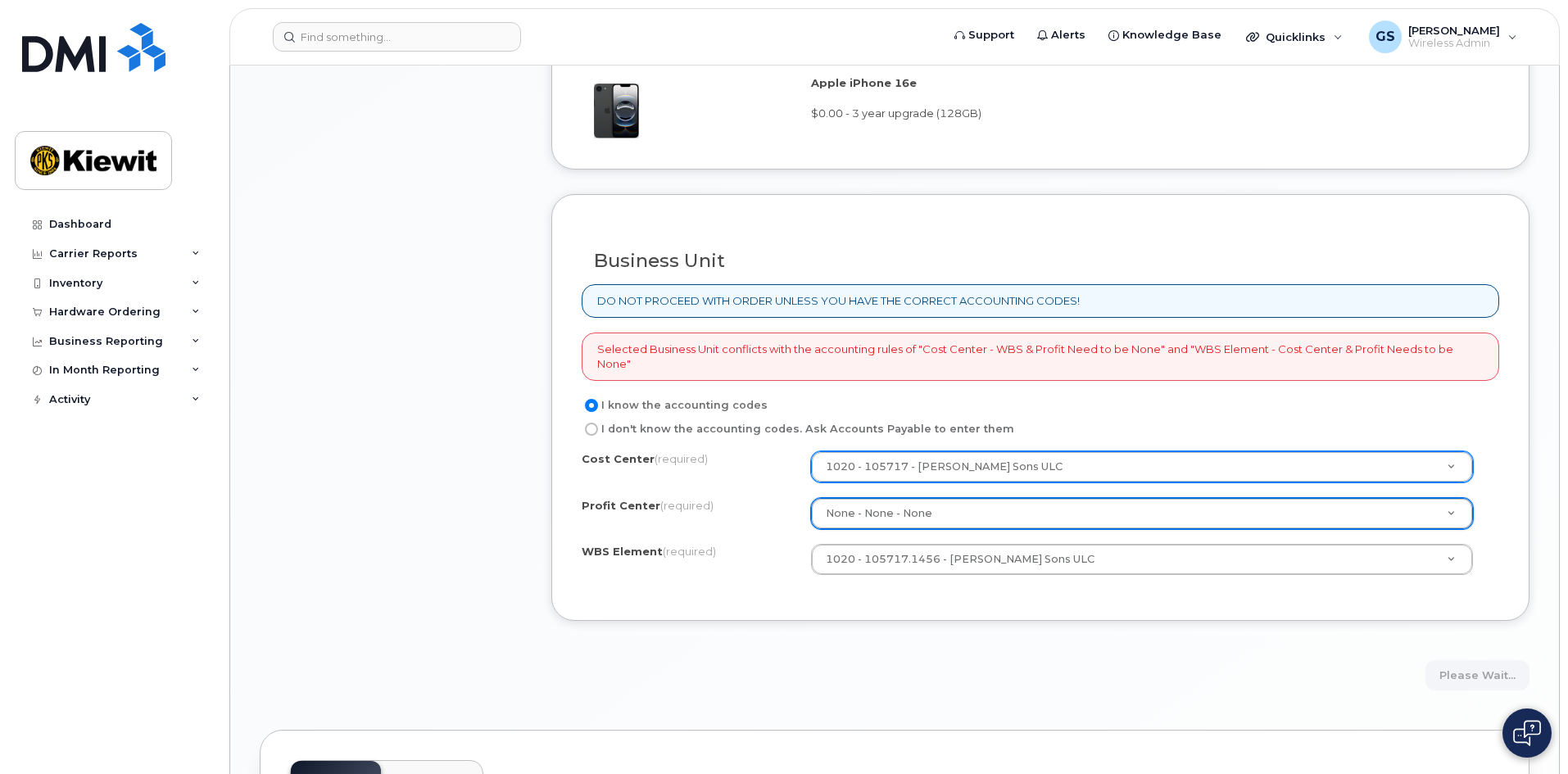
drag, startPoint x: 951, startPoint y: 653, endPoint x: 1084, endPoint y: 669, distance: 134.0
click at [978, 661] on form "Existing User Additional cost to upgrading the device $0.00 Selected device is …" at bounding box center [1040, 42] width 978 height 1297
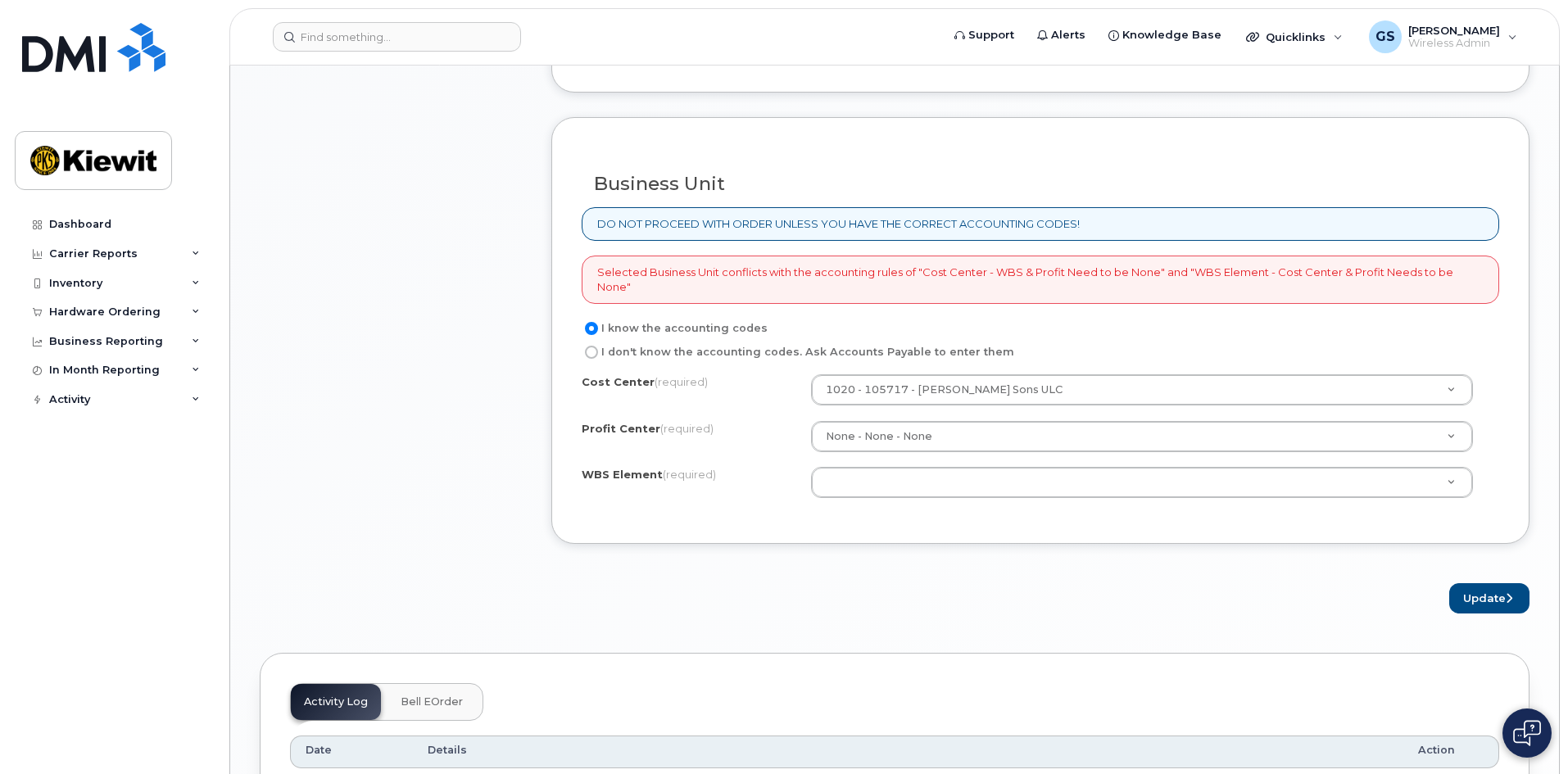
scroll to position [1310, 0]
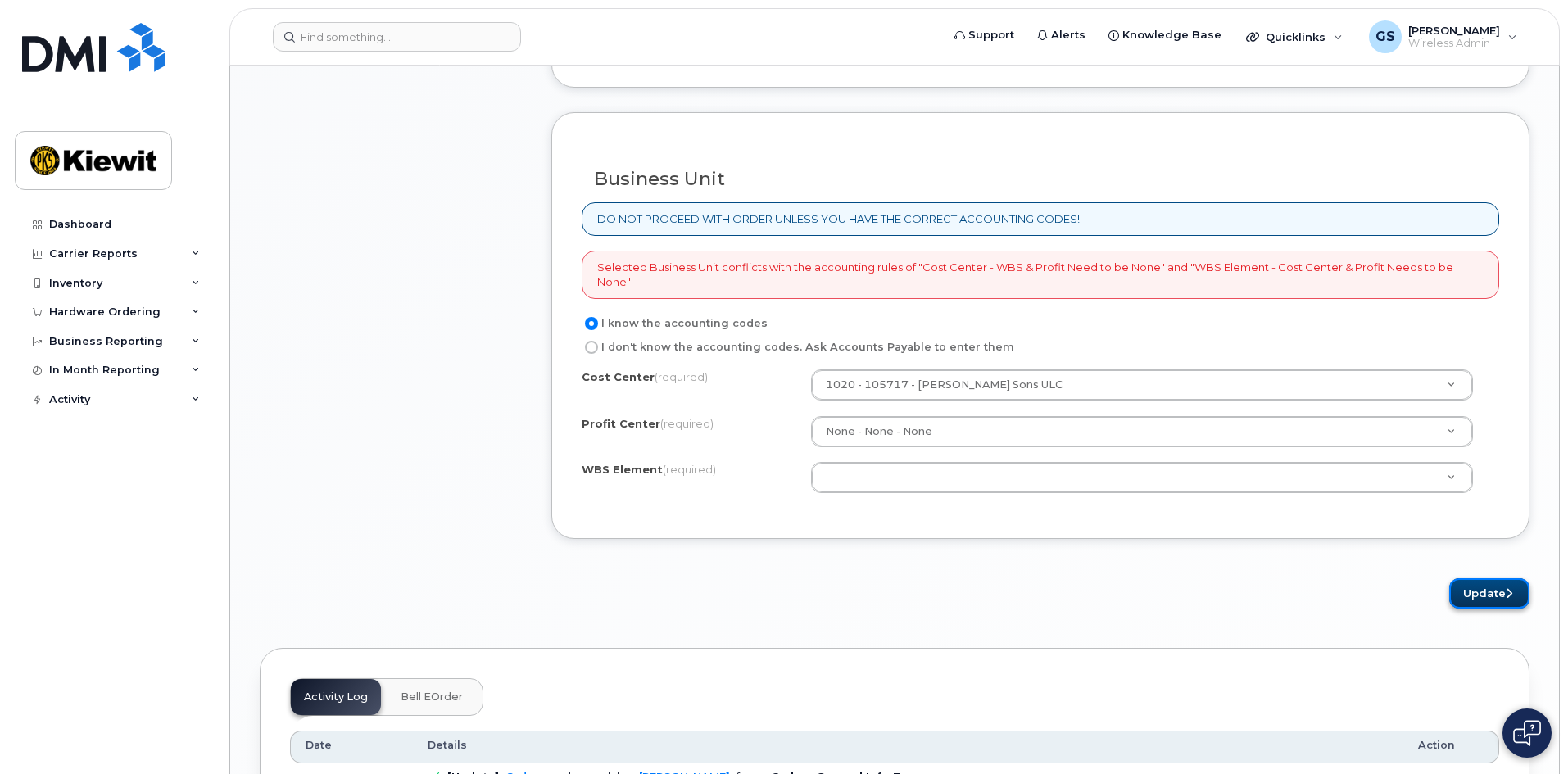
click at [1476, 586] on button "Update" at bounding box center [1489, 593] width 80 height 30
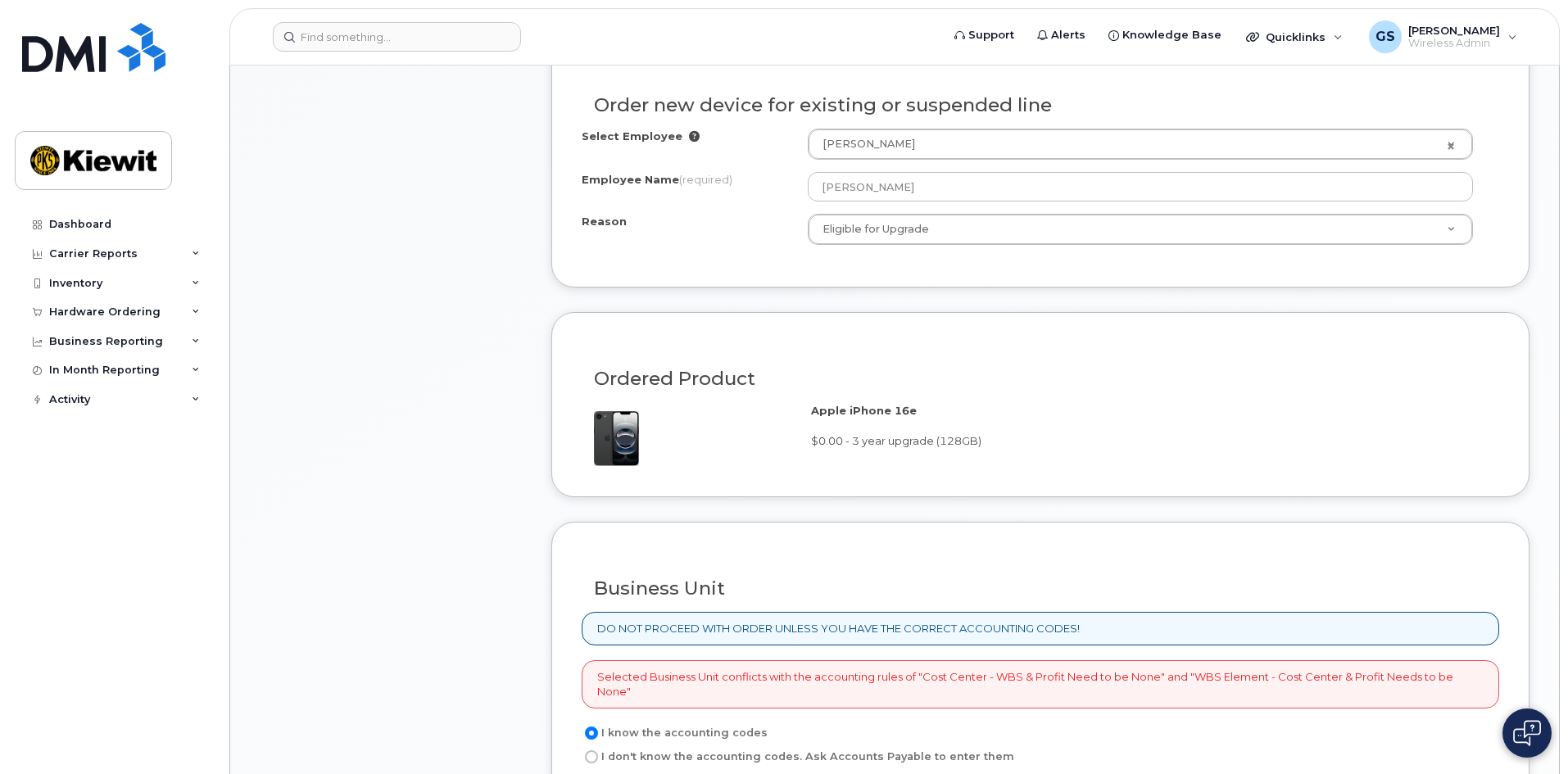
scroll to position [1228, 0]
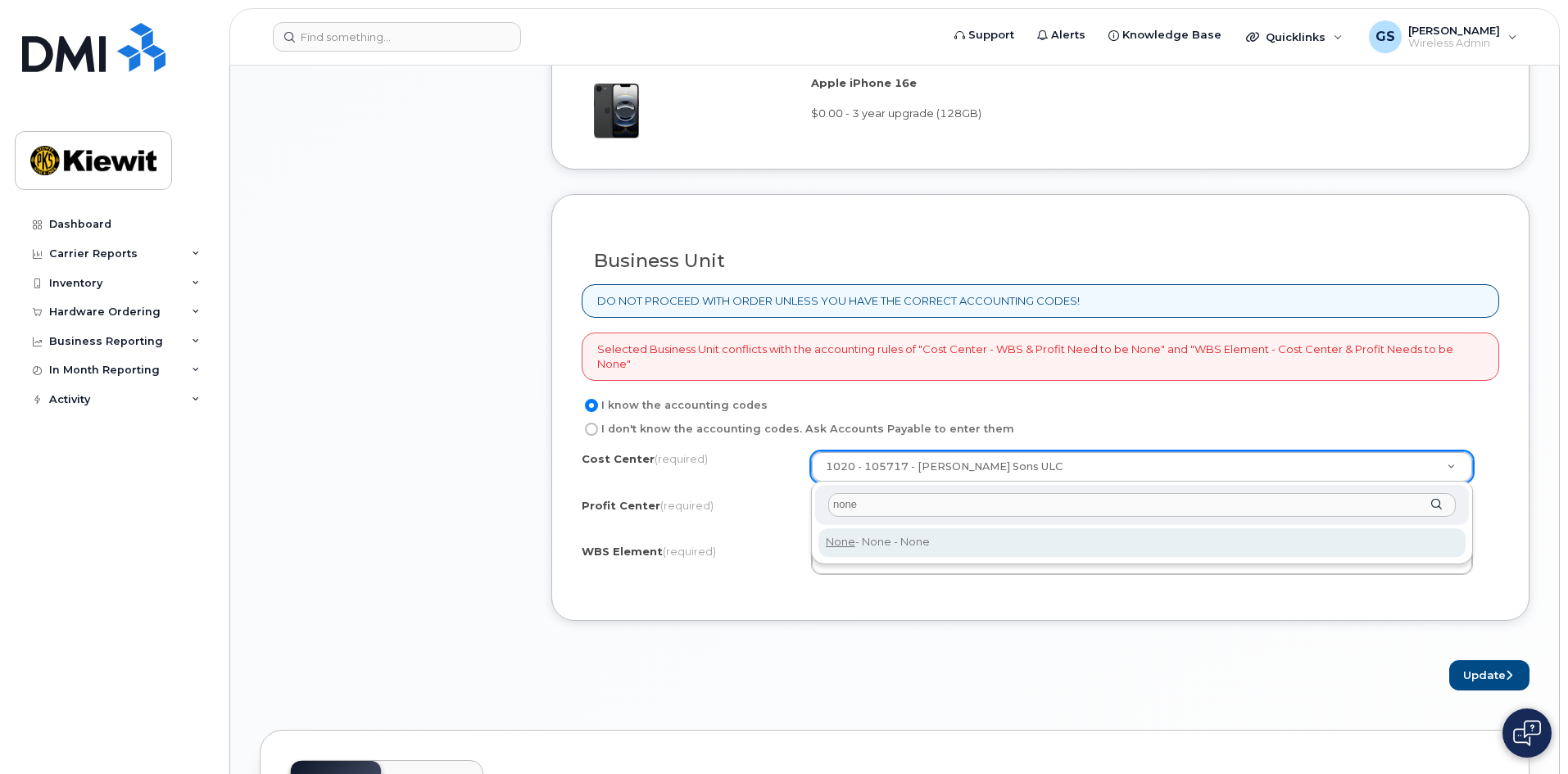
type input "none"
type input "None"
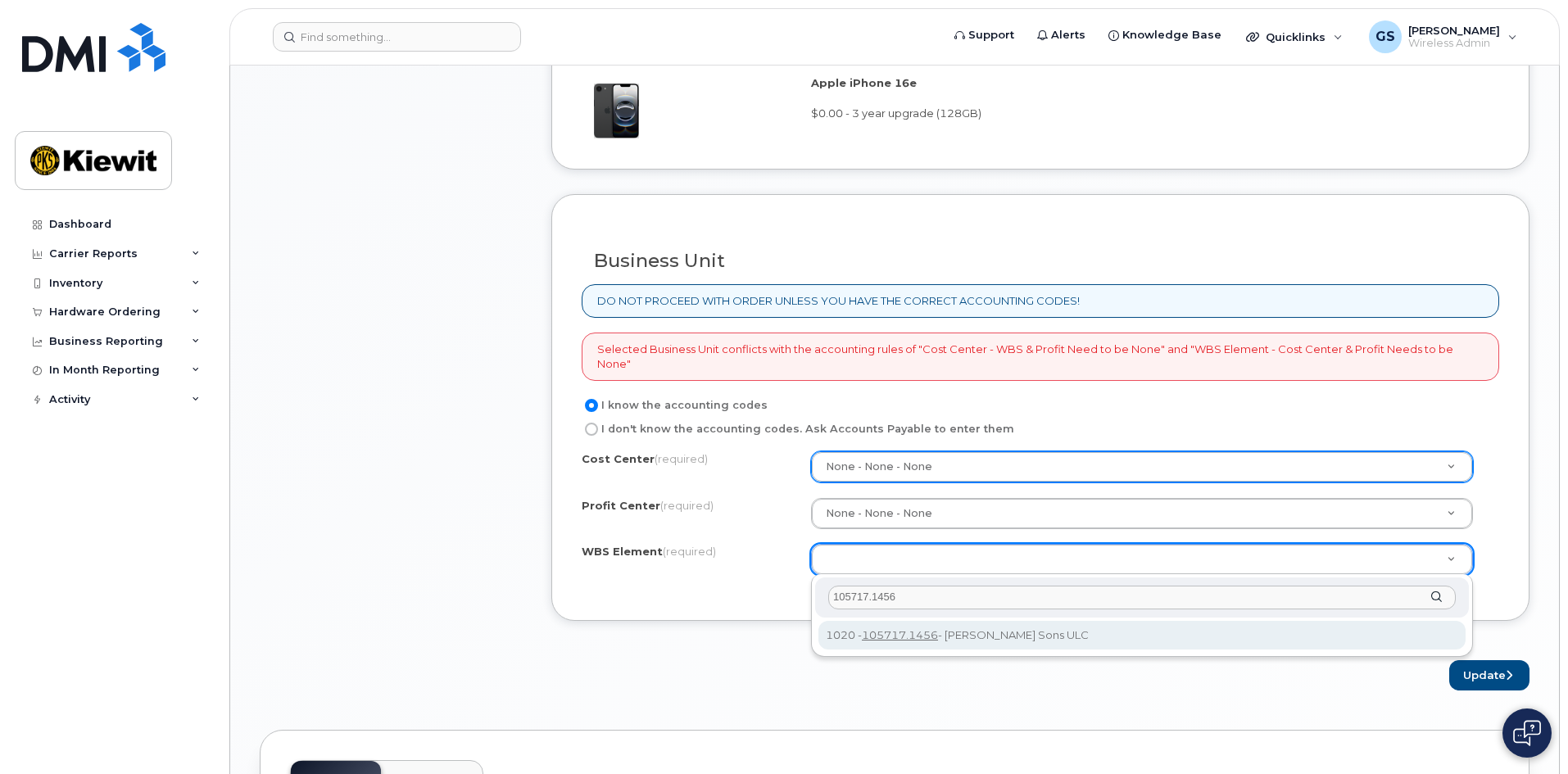
type input "105717.1456"
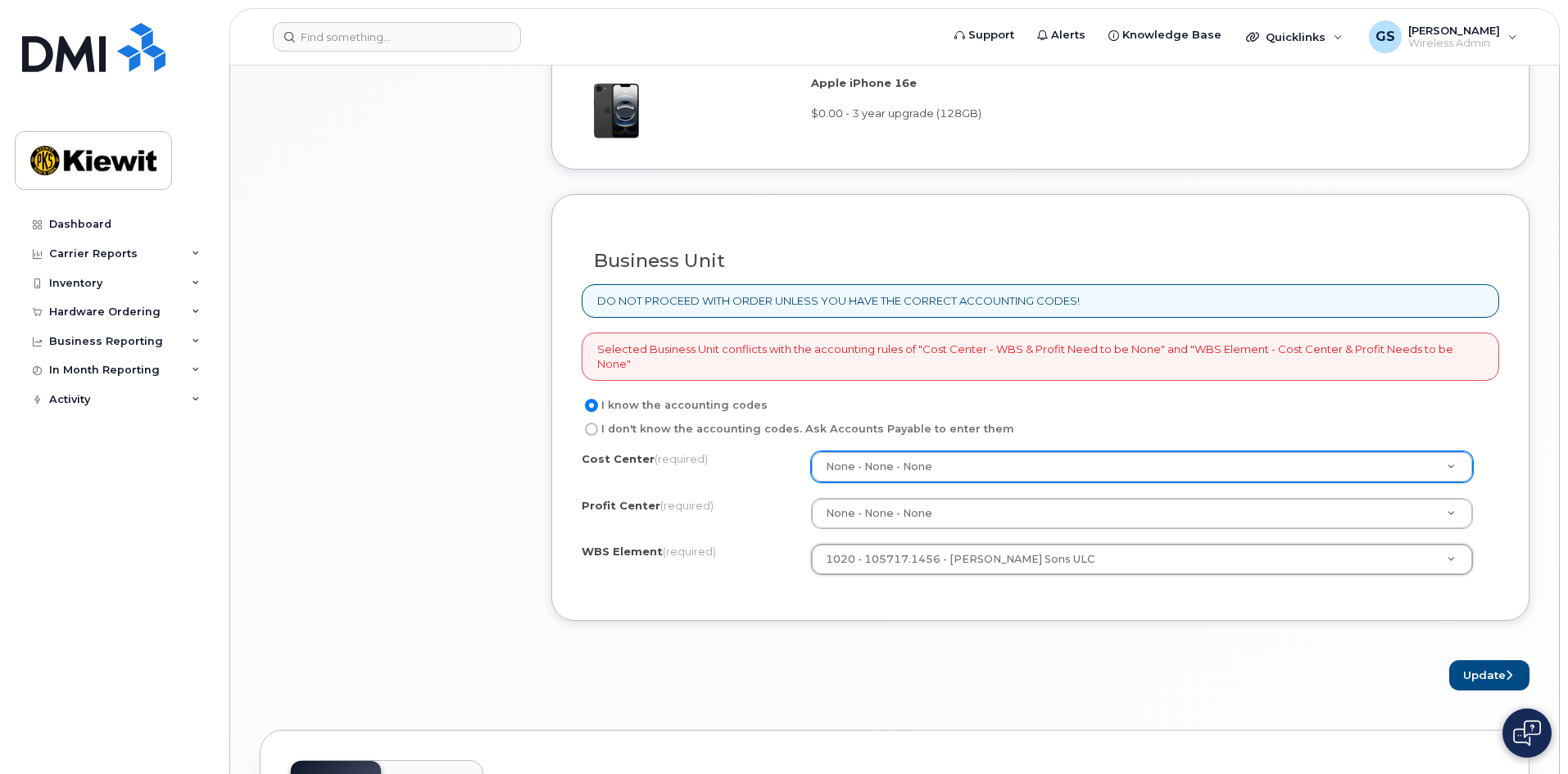
click at [1014, 654] on form "Existing User Additional cost to upgrading the device $0.00 Selected device is …" at bounding box center [1040, 42] width 978 height 1297
click at [1485, 675] on button "Update" at bounding box center [1489, 675] width 80 height 30
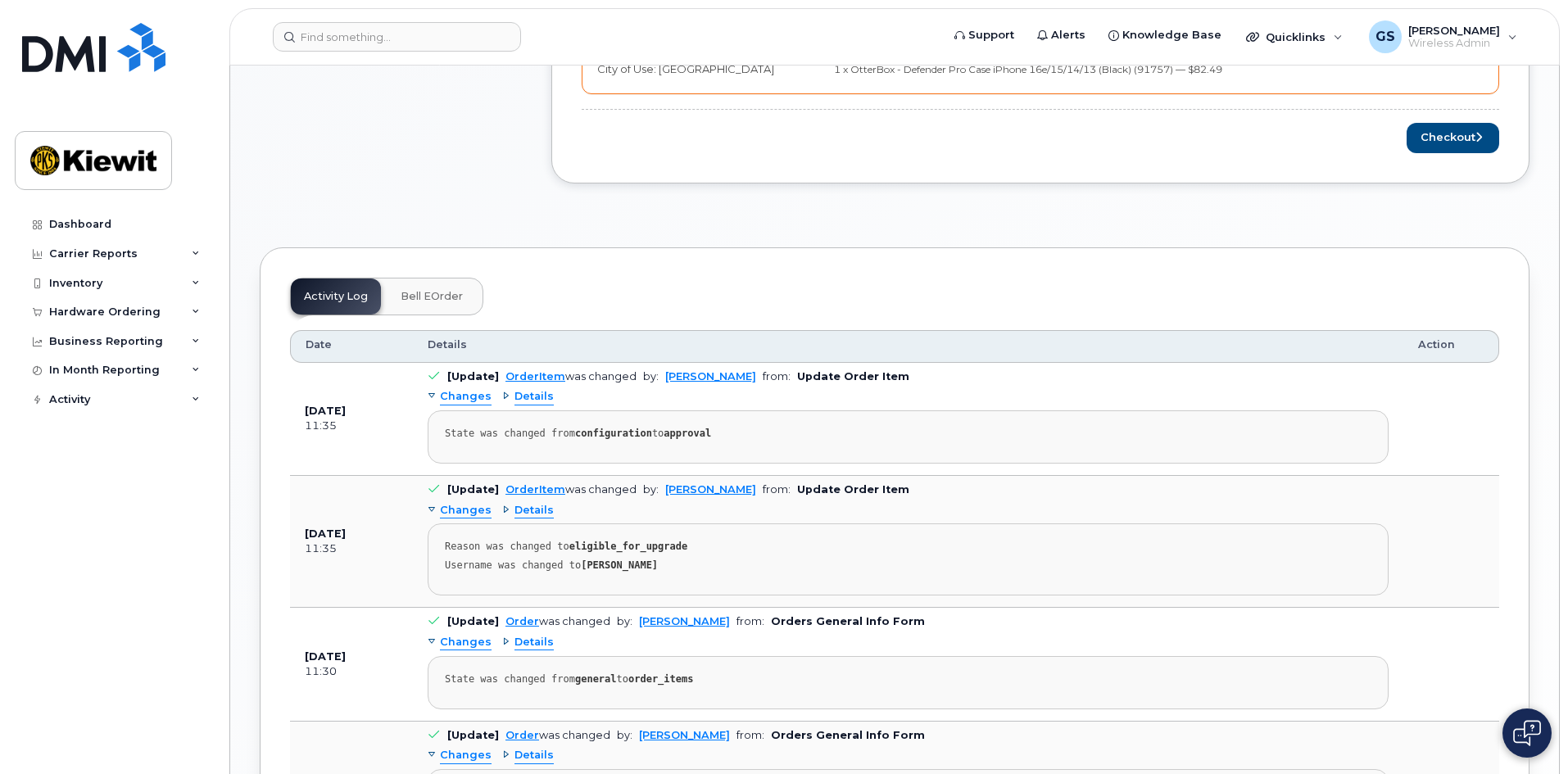
scroll to position [410, 0]
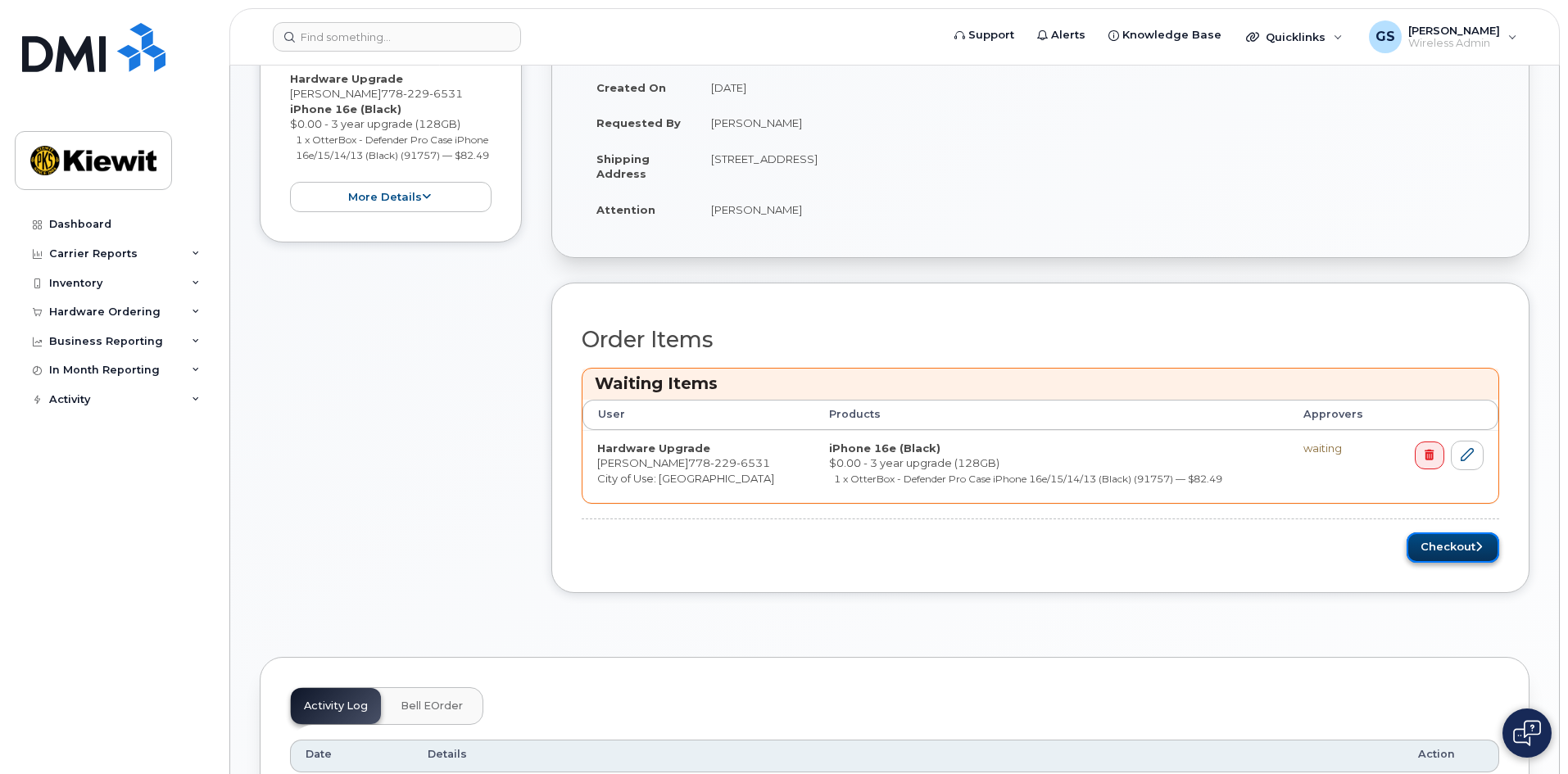
click at [1468, 549] on button "Checkout" at bounding box center [1453, 547] width 93 height 30
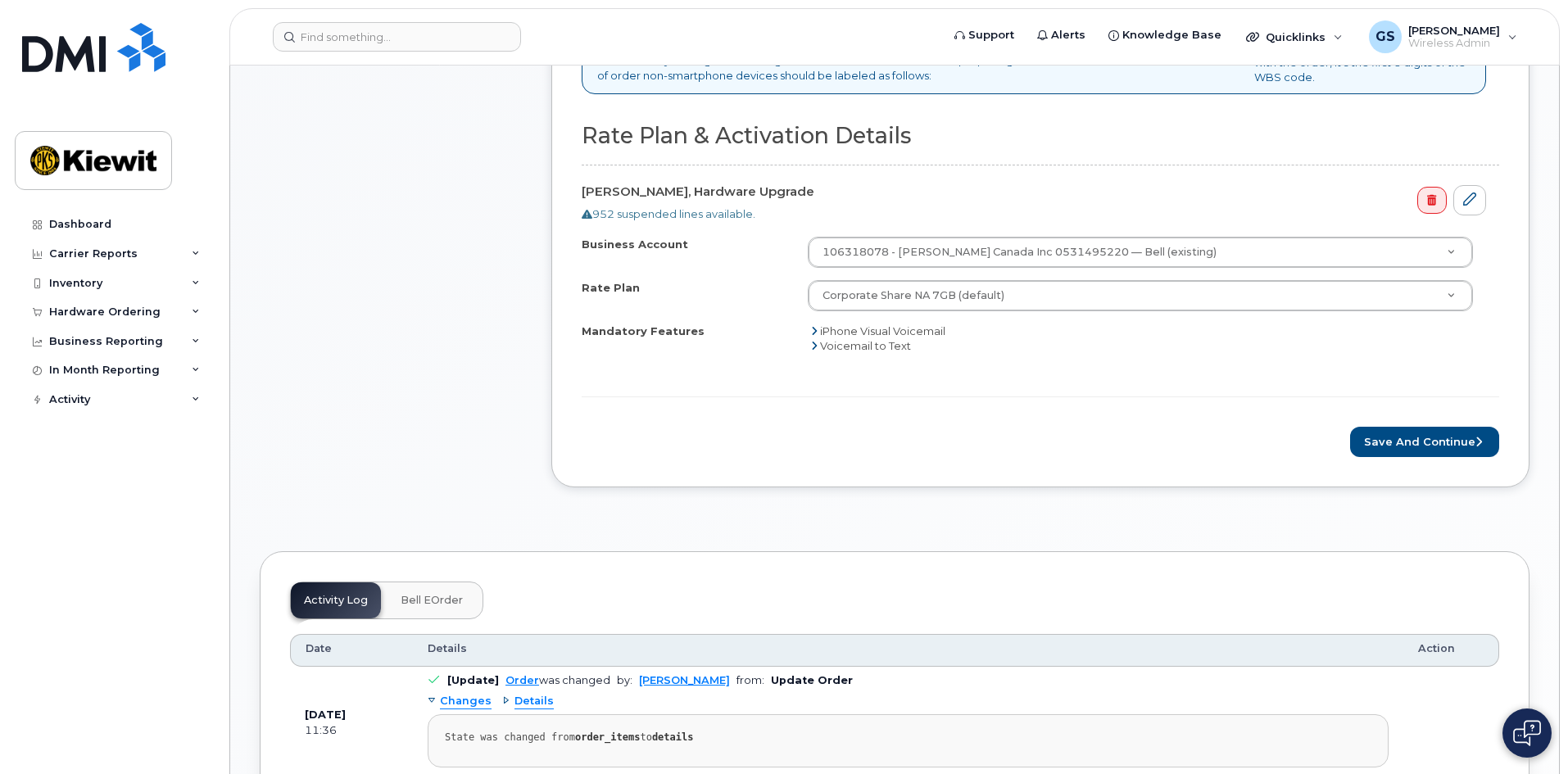
scroll to position [655, 0]
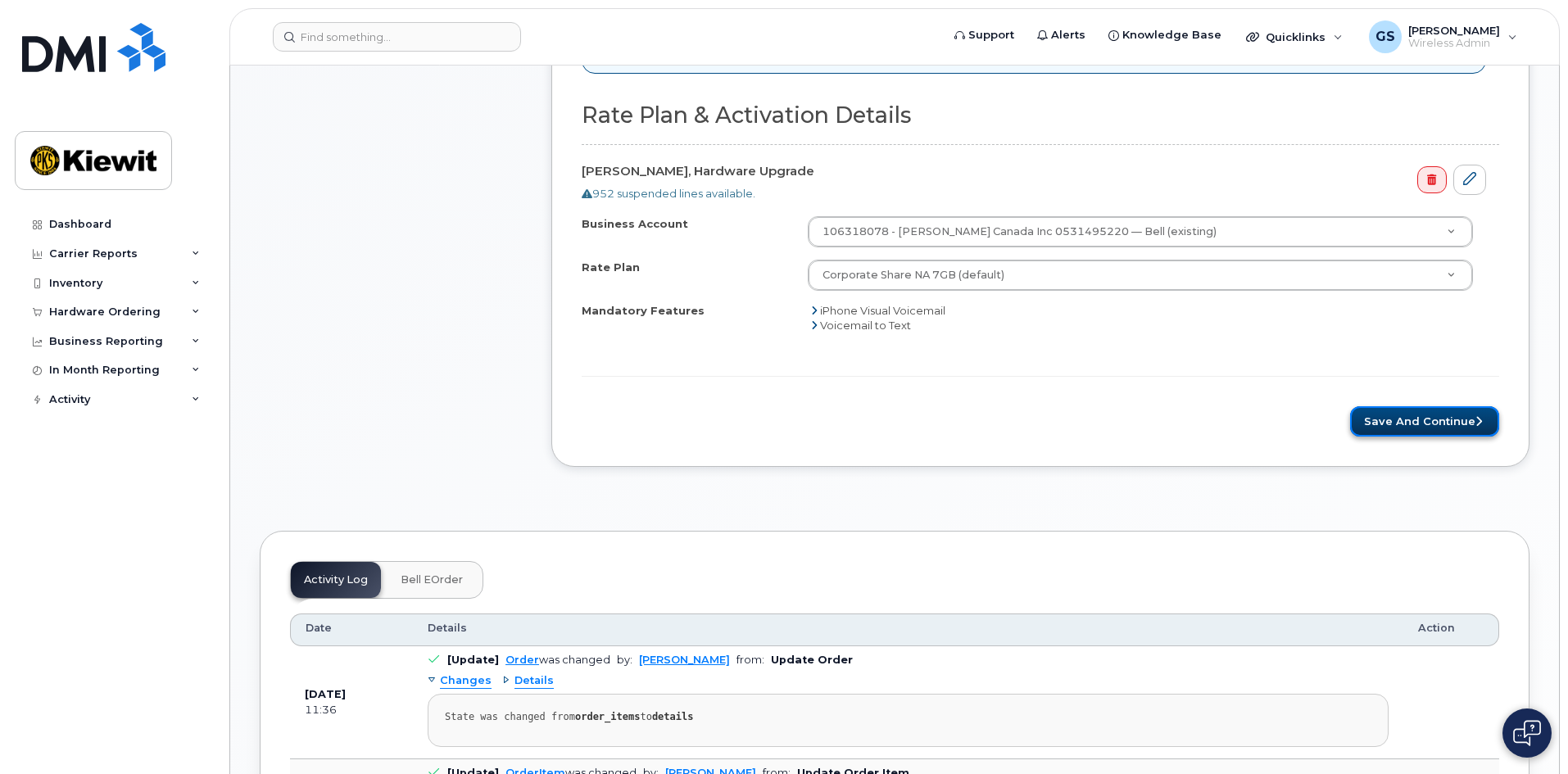
click at [1447, 420] on button "Save and Continue" at bounding box center [1425, 421] width 149 height 30
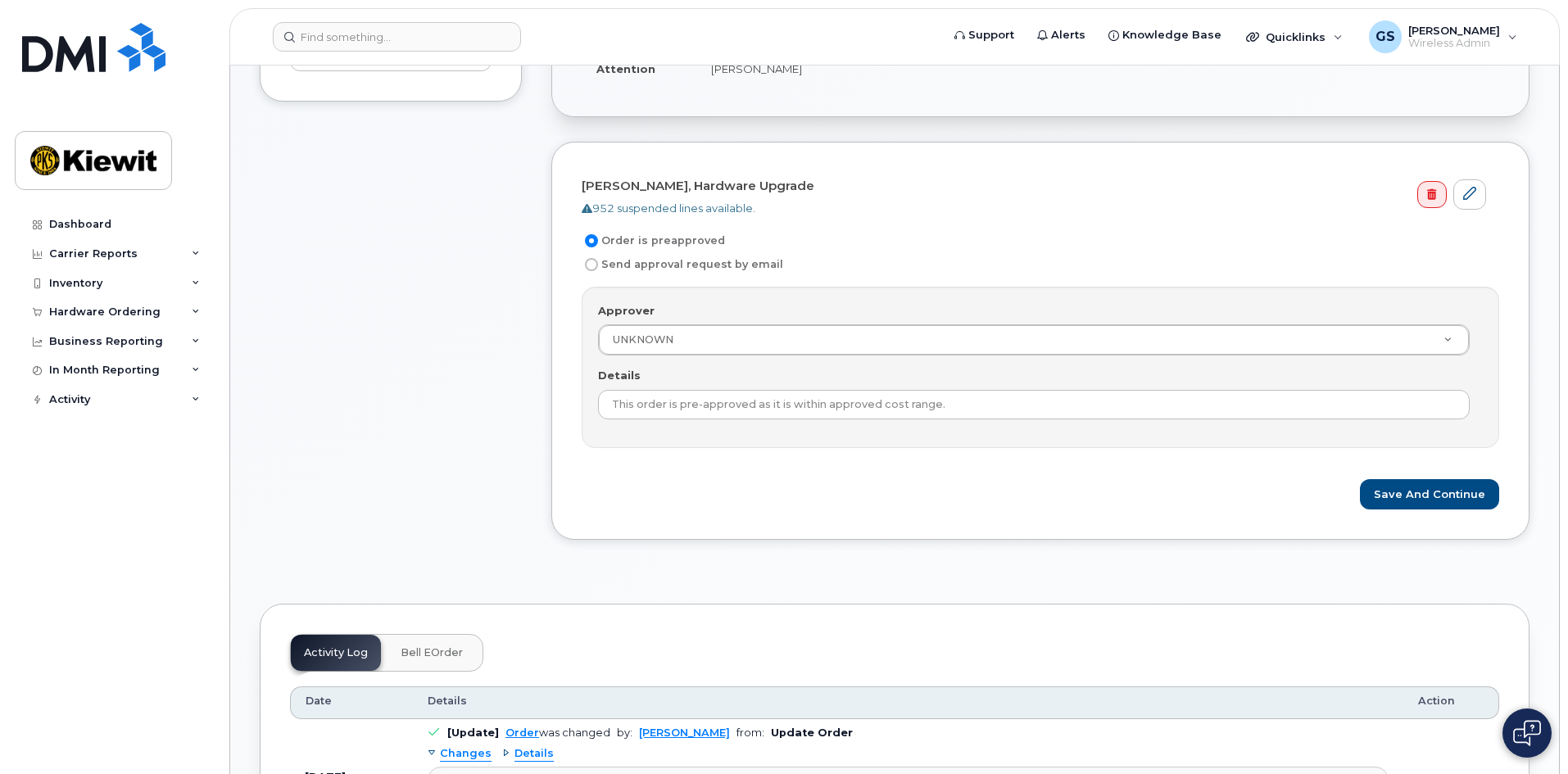
scroll to position [491, 0]
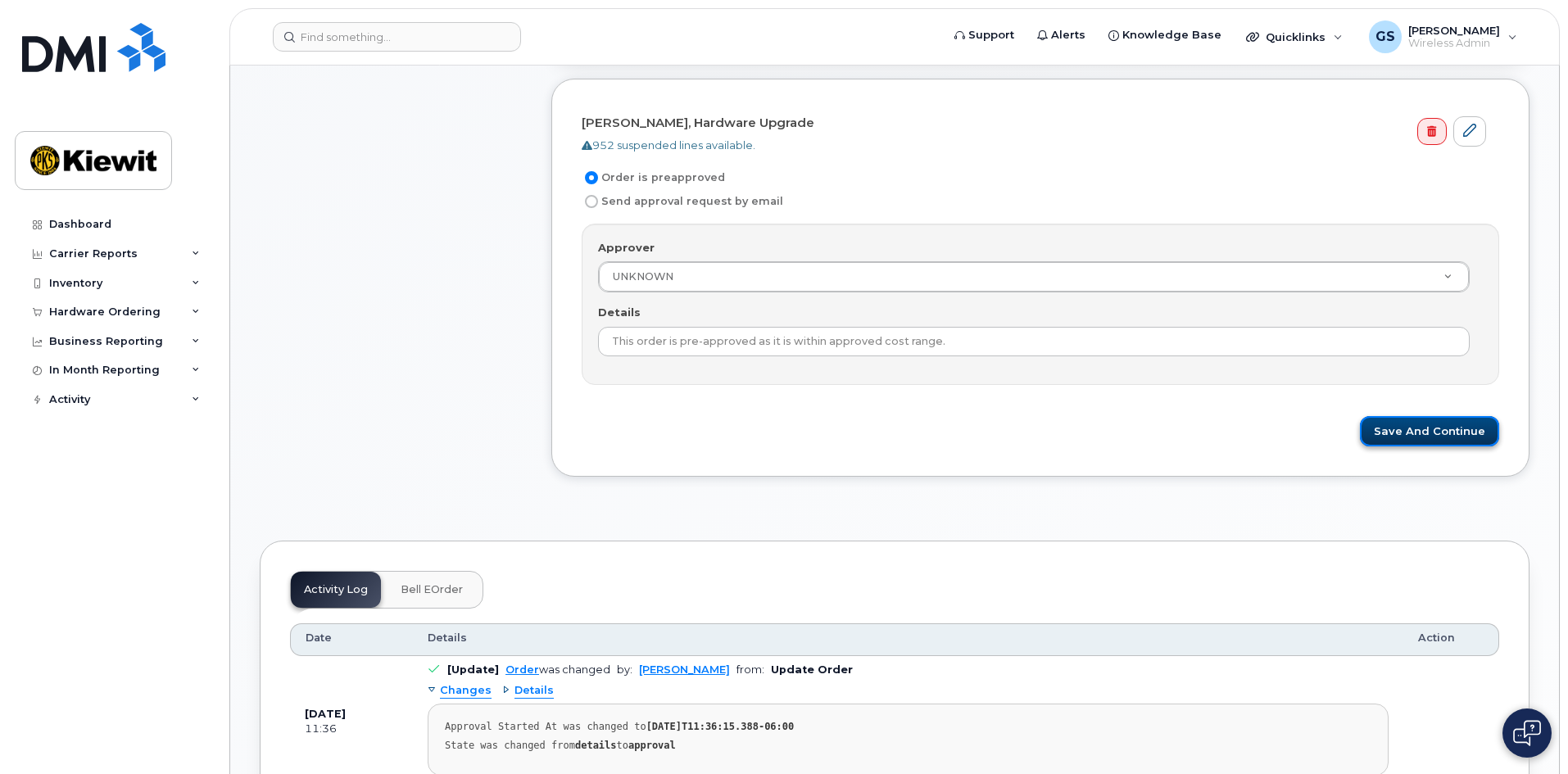
click at [1471, 431] on button "Save and Continue" at bounding box center [1429, 430] width 139 height 30
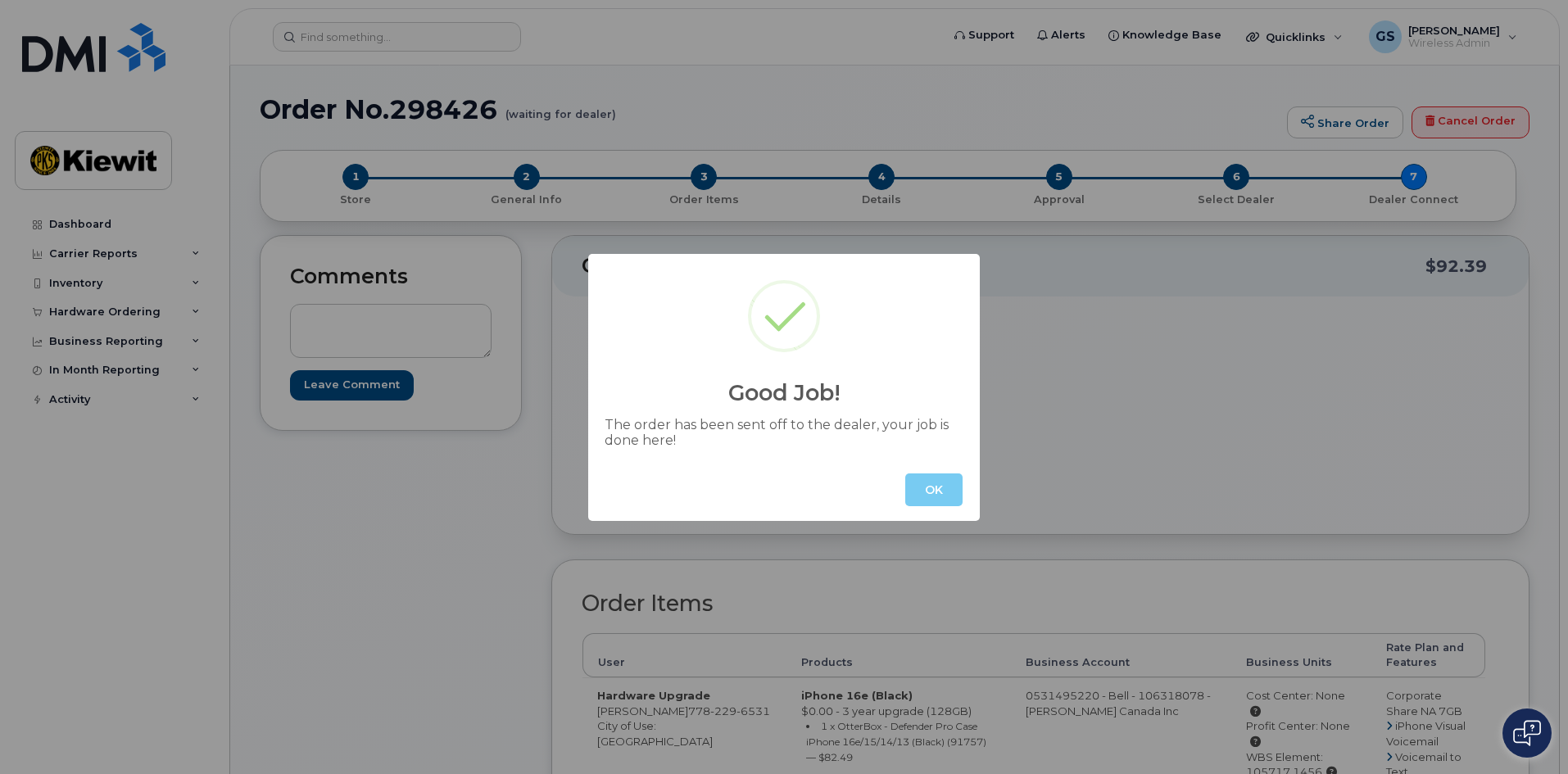
click at [938, 492] on button "OK" at bounding box center [934, 489] width 57 height 33
